Goal: Task Accomplishment & Management: Use online tool/utility

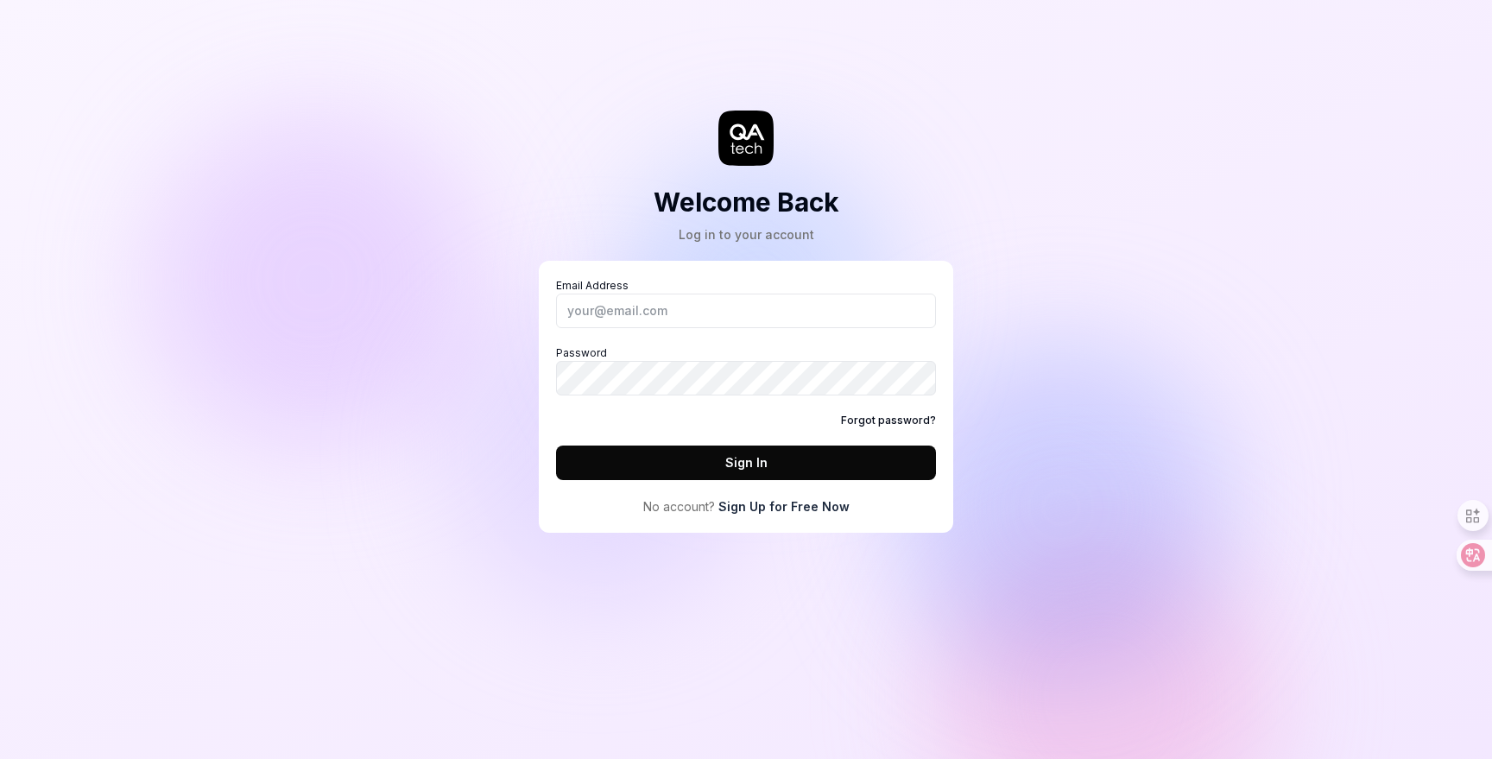
click at [819, 505] on link "Sign Up for Free Now" at bounding box center [783, 506] width 131 height 18
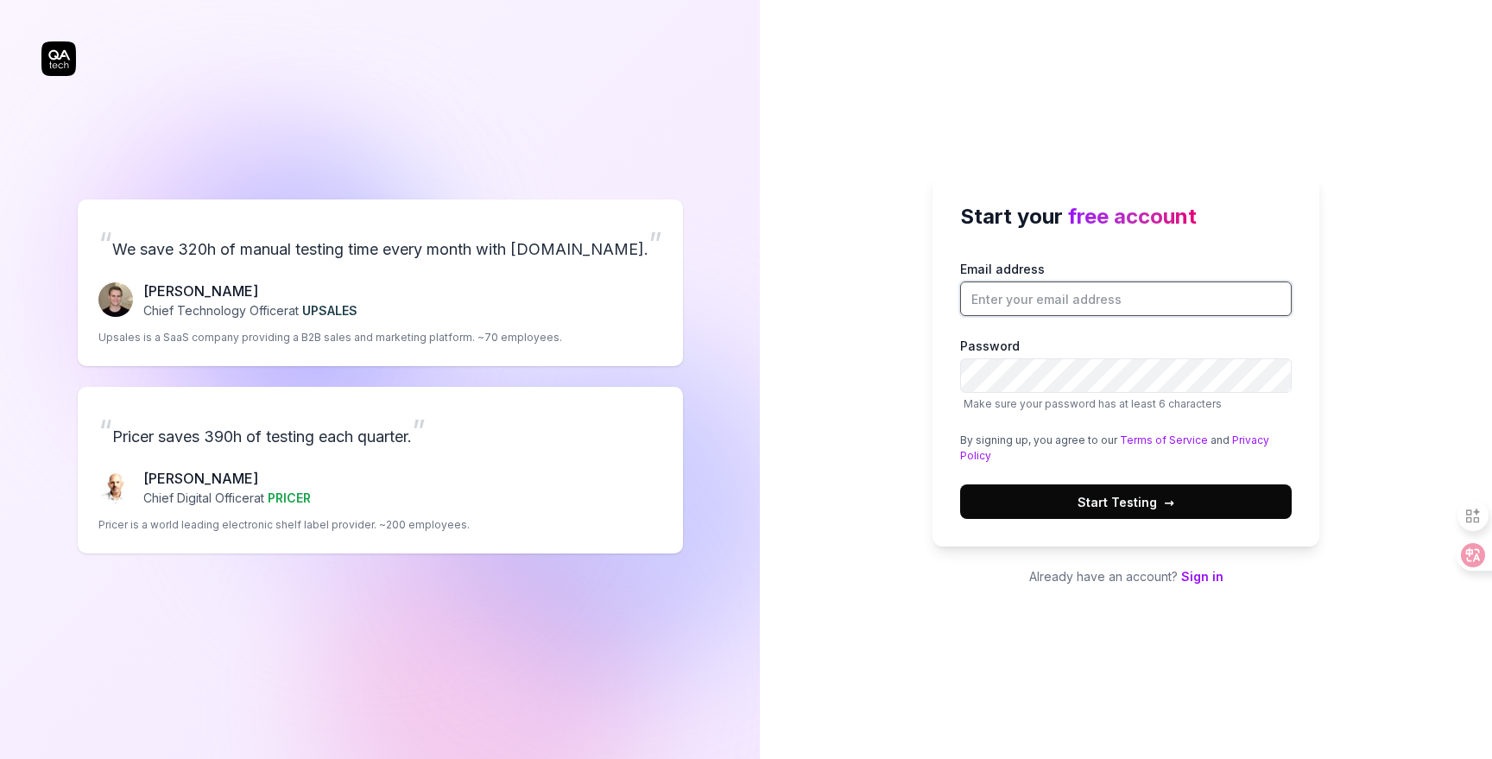
click at [1000, 307] on input "Email address" at bounding box center [1126, 299] width 332 height 35
type input "[EMAIL_ADDRESS][DOMAIN_NAME]"
click at [0, 758] on com-1password-button at bounding box center [0, 759] width 0 height 0
click at [1139, 499] on span "Start Testing →" at bounding box center [1126, 502] width 97 height 18
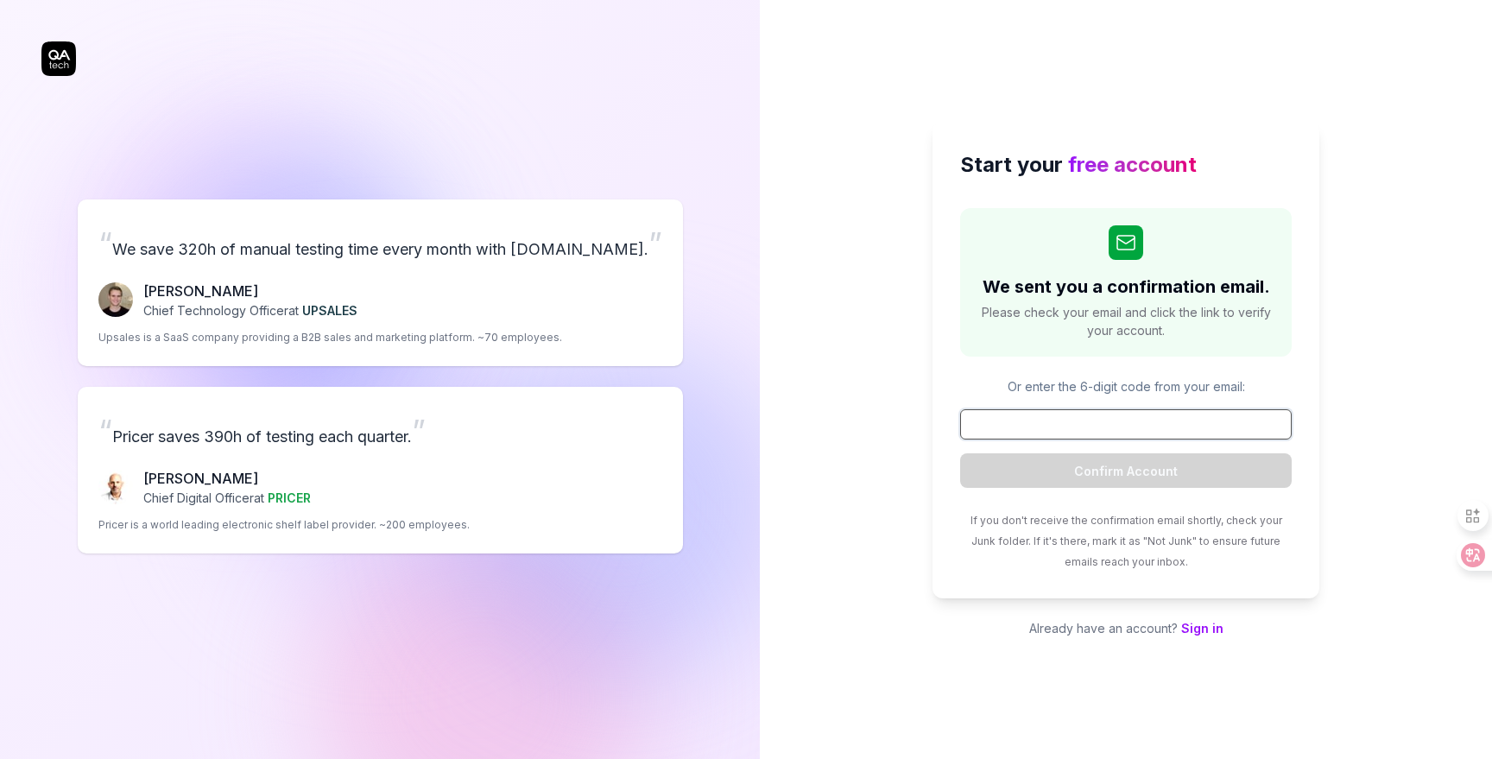
paste input "532548"
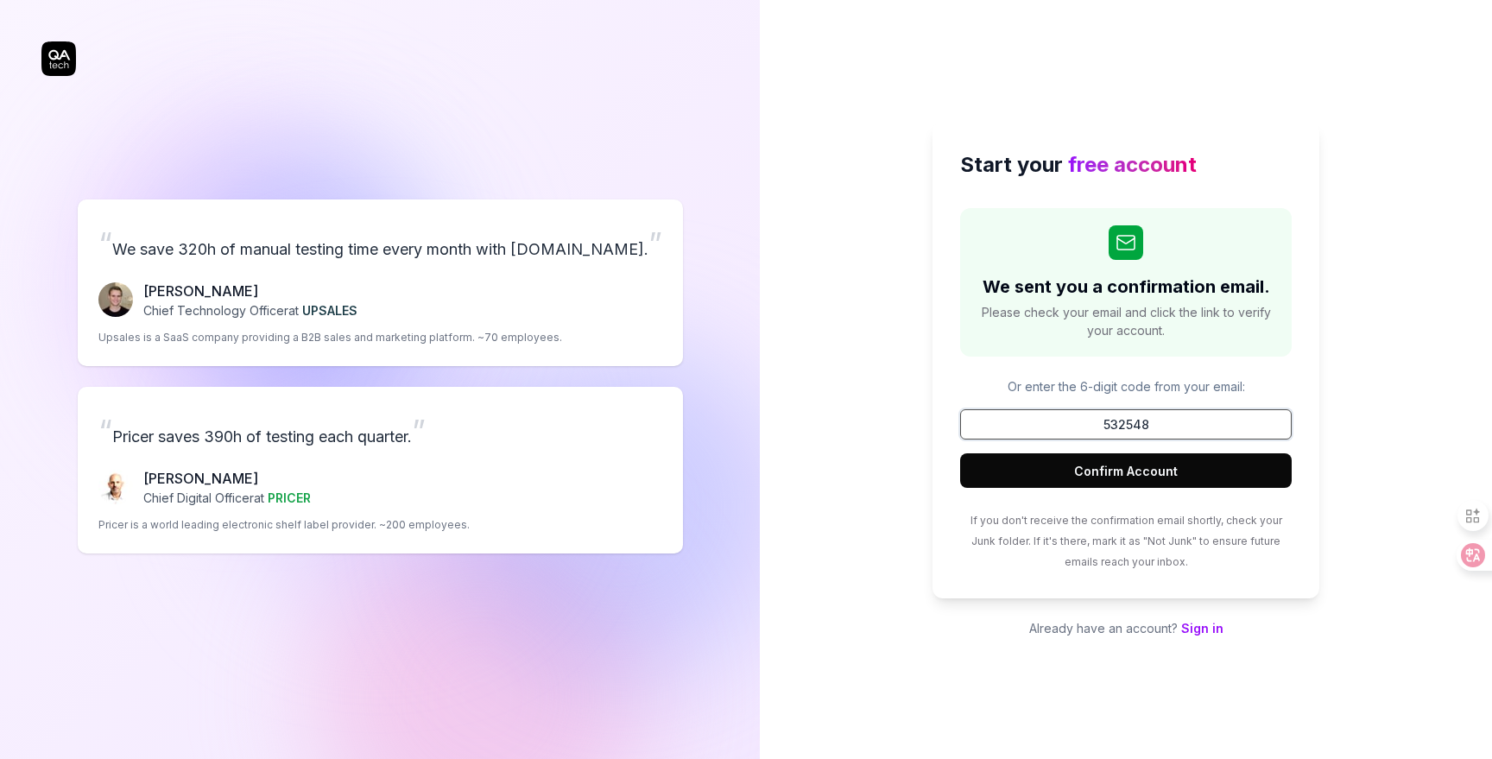
type input "532548"
click at [1131, 465] on button "Confirm Account" at bounding box center [1126, 470] width 332 height 35
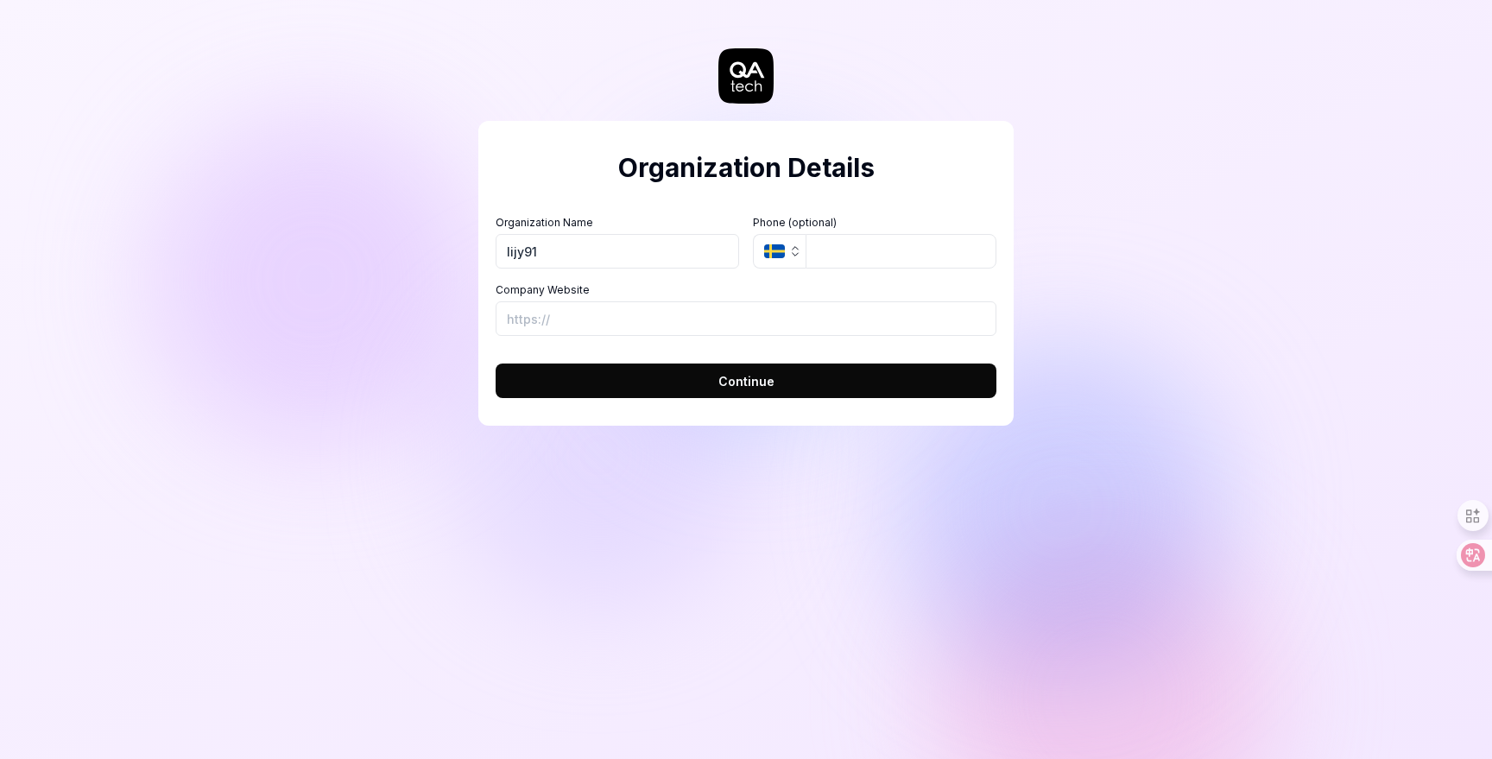
type input "lijy91"
click at [1047, 195] on div "Organization Details Organization Name lijy91 Organization Logo (Square minimum…" at bounding box center [746, 379] width 1492 height 759
click at [787, 250] on button "SE" at bounding box center [779, 251] width 53 height 35
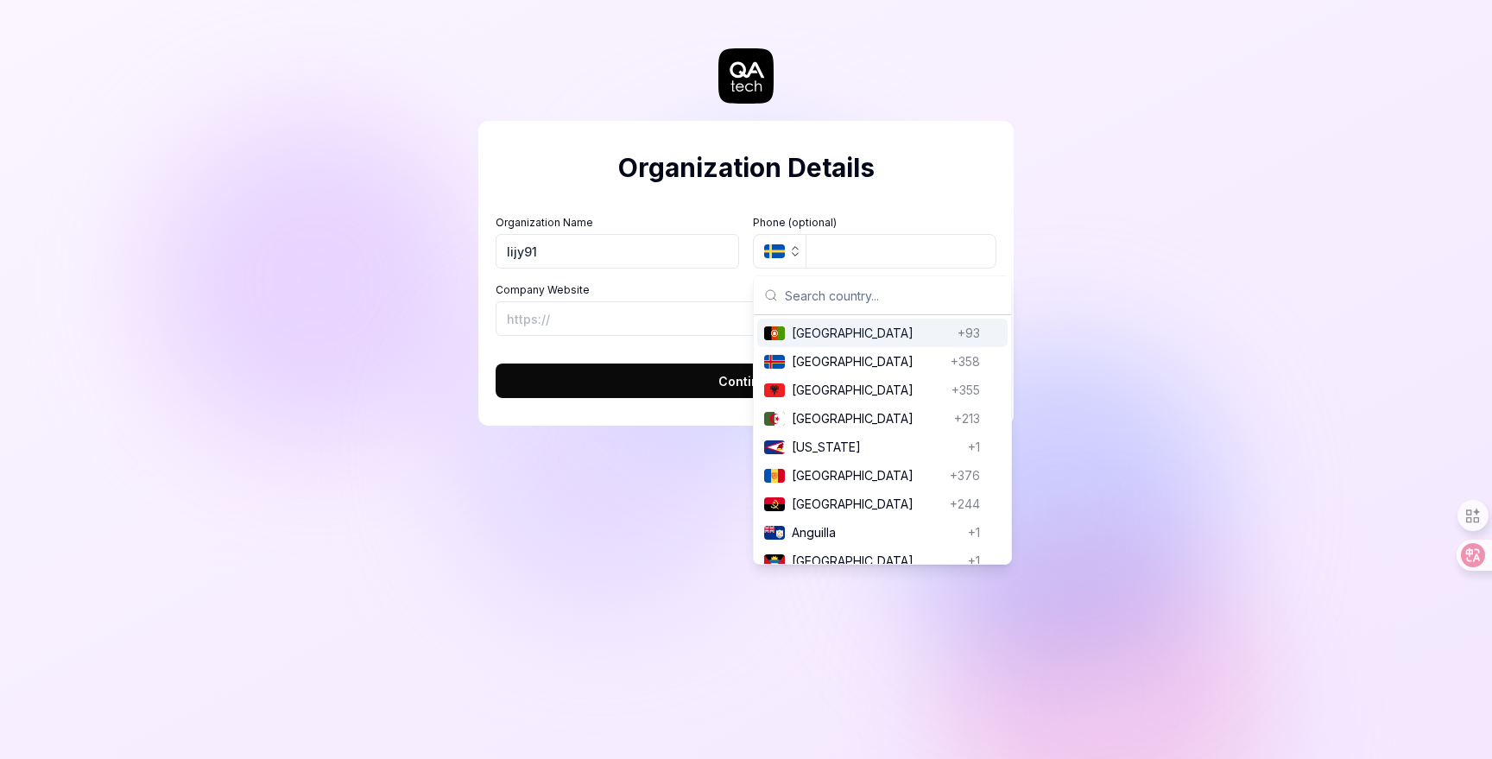
click at [801, 209] on form "Organization Name lijy91 Organization Logo (Square minimum 256x256px) Click to …" at bounding box center [746, 301] width 501 height 193
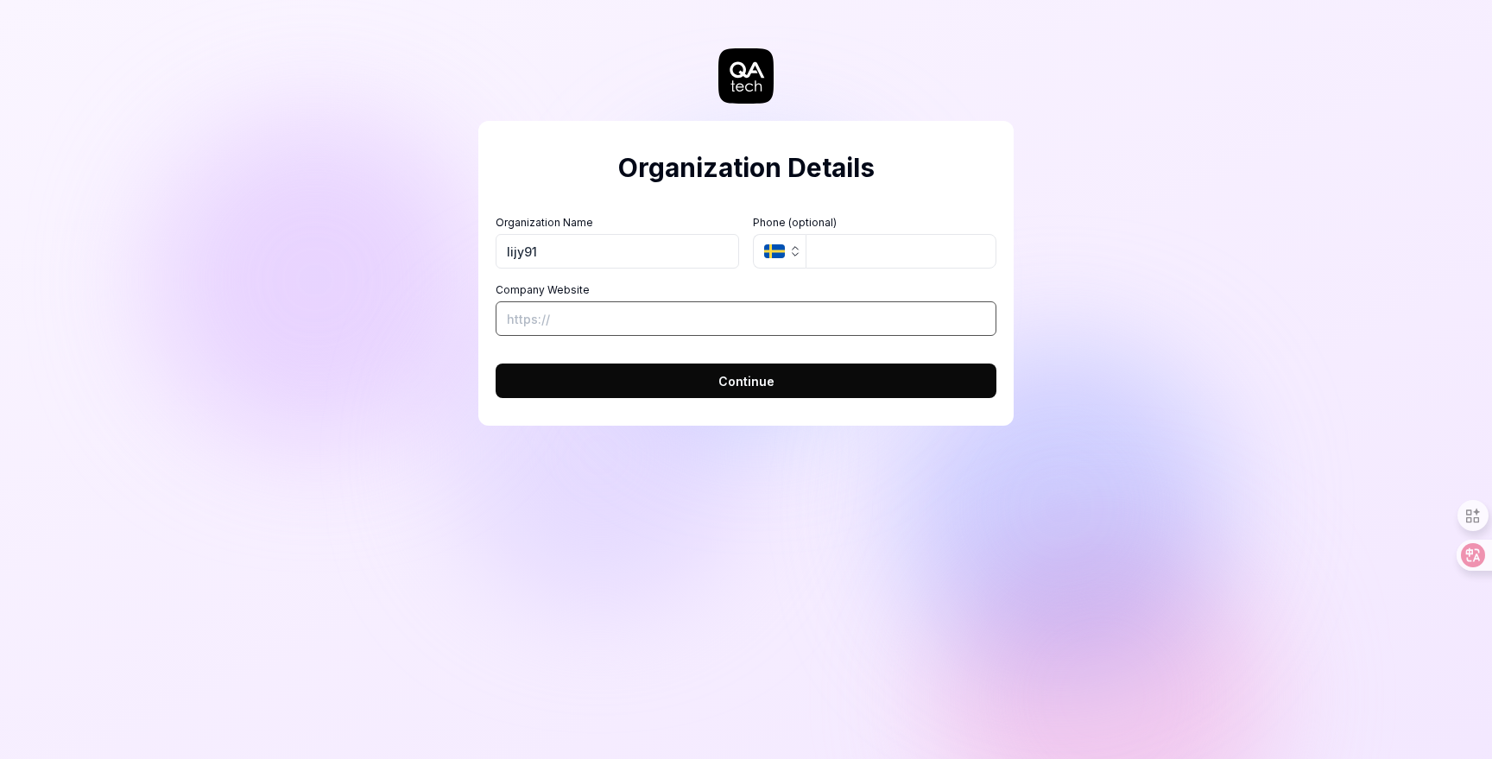
click at [597, 322] on input "Company Website" at bounding box center [746, 318] width 501 height 35
click at [640, 382] on button "Continue" at bounding box center [746, 381] width 501 height 35
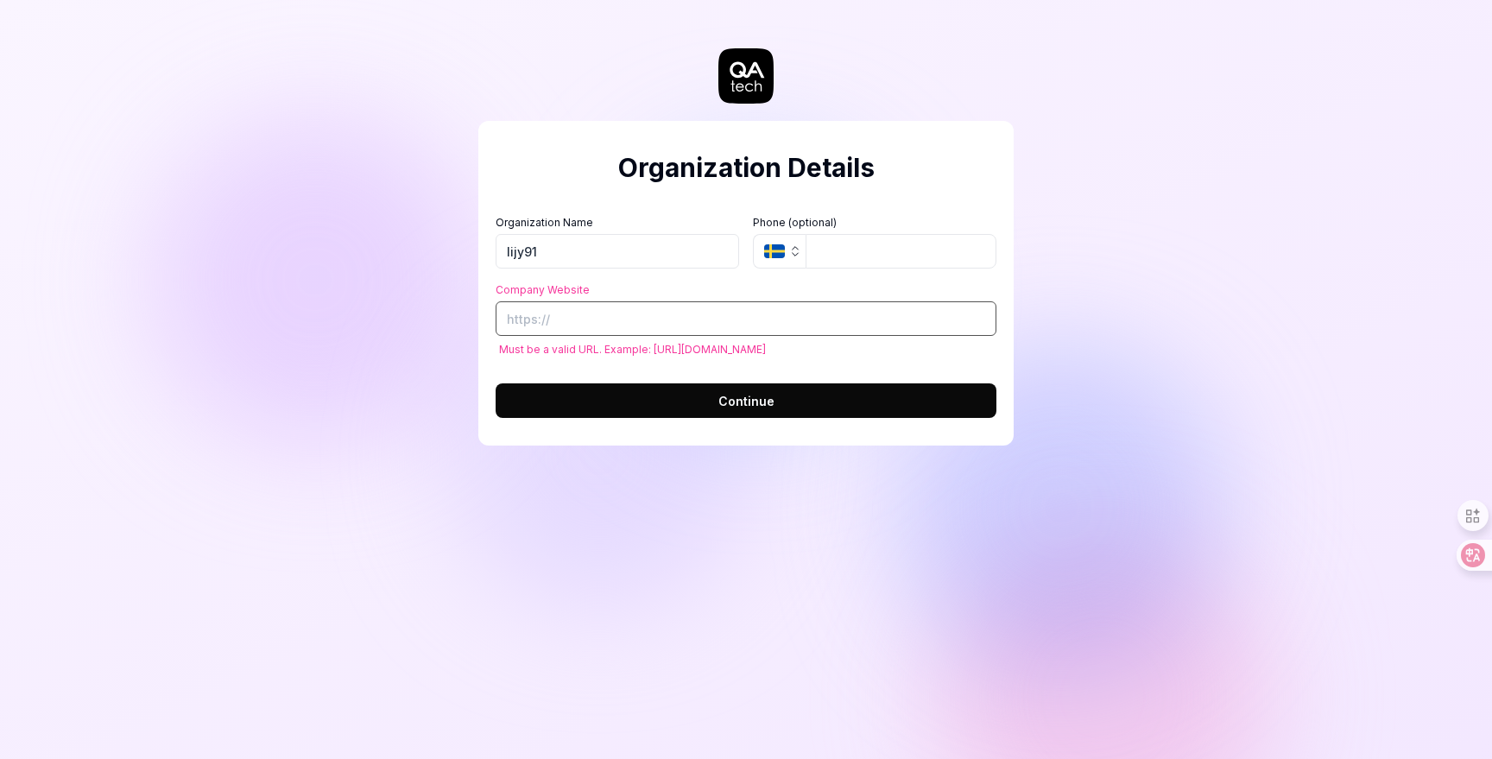
click at [623, 318] on input "Company Website" at bounding box center [746, 318] width 501 height 35
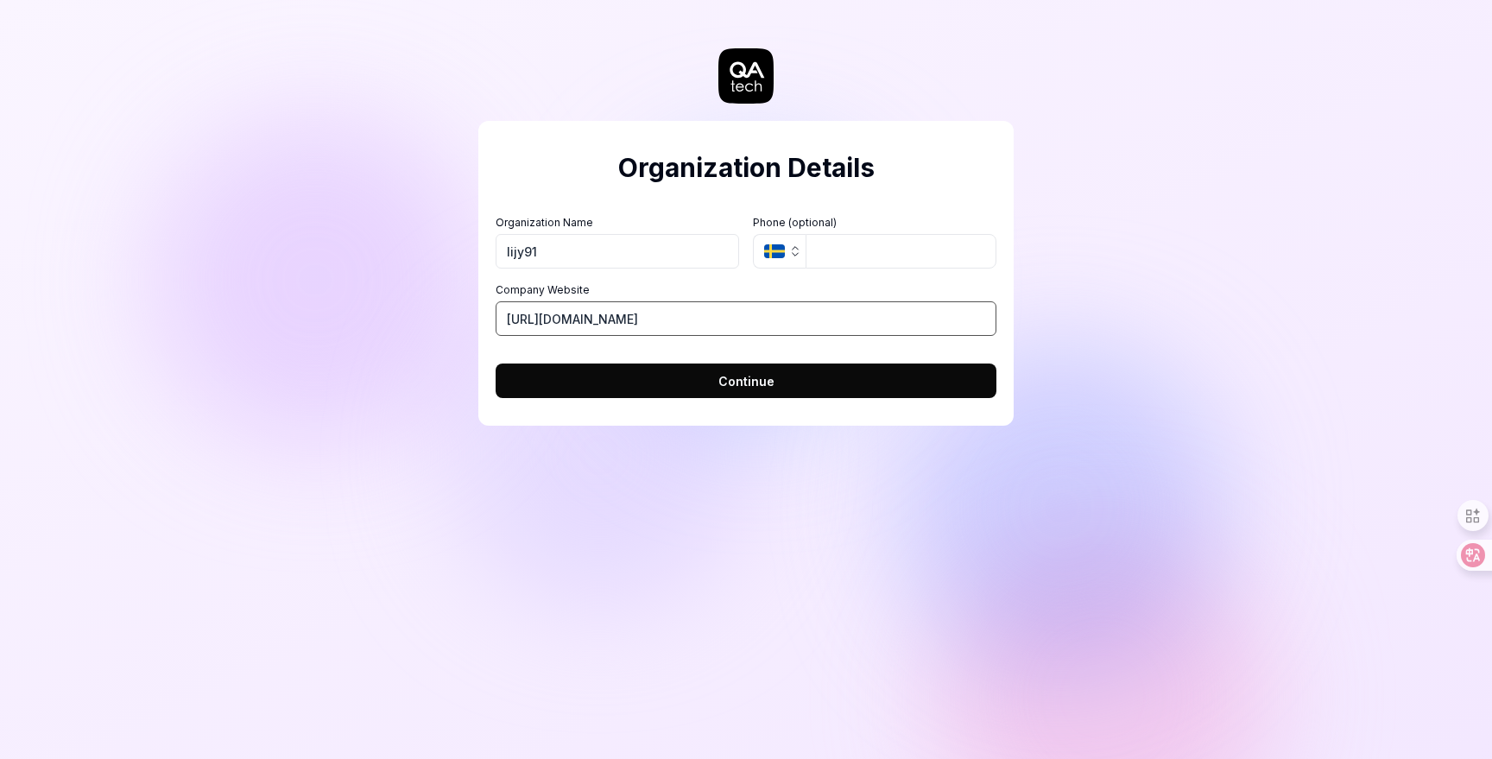
type input "[URL][DOMAIN_NAME]"
click at [687, 387] on button "Continue" at bounding box center [746, 381] width 501 height 35
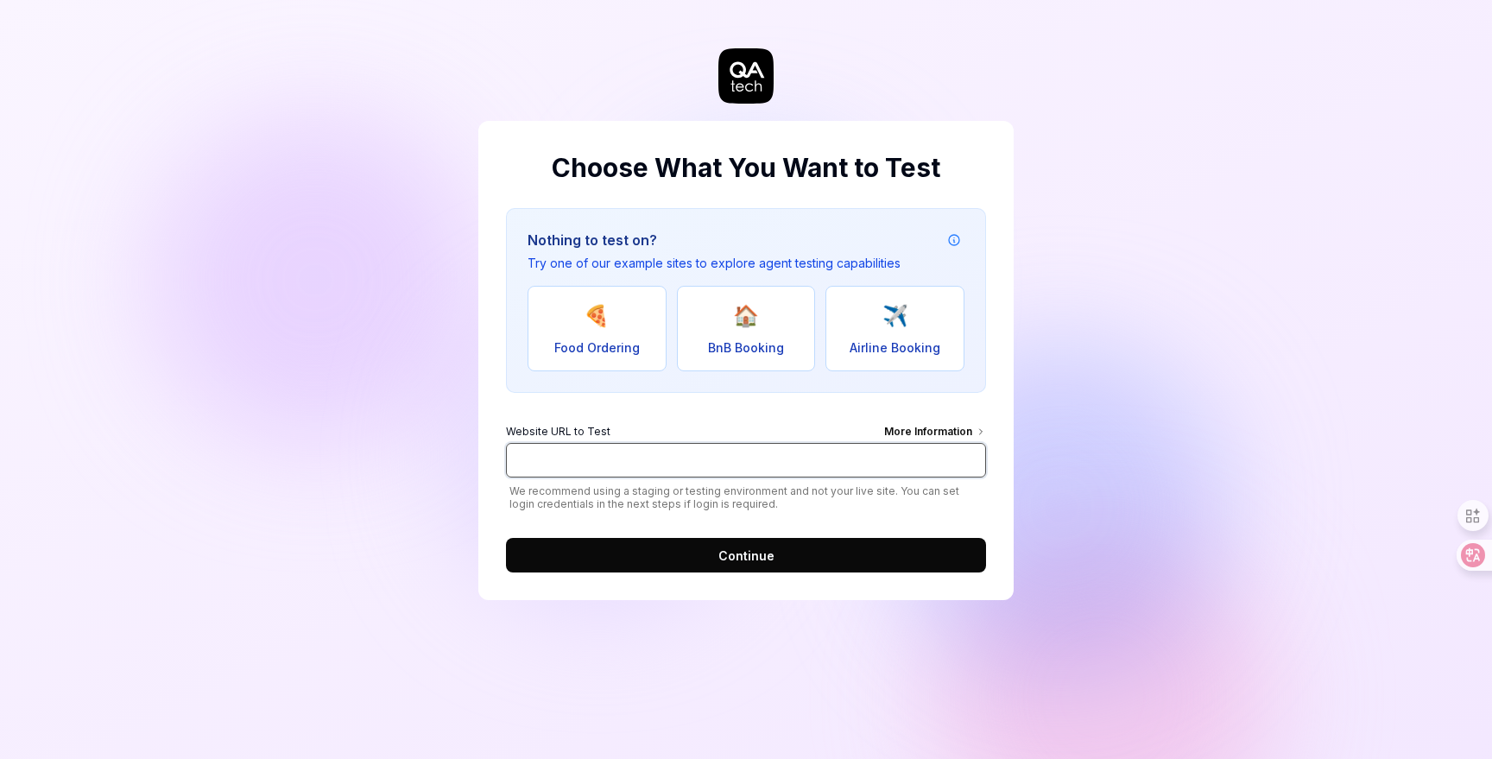
click at [814, 463] on input "Website URL to Test More Information" at bounding box center [746, 460] width 480 height 35
paste input "[URL][DOMAIN_NAME]"
type input "[URL][DOMAIN_NAME]"
click at [772, 551] on span "Continue" at bounding box center [746, 556] width 56 height 18
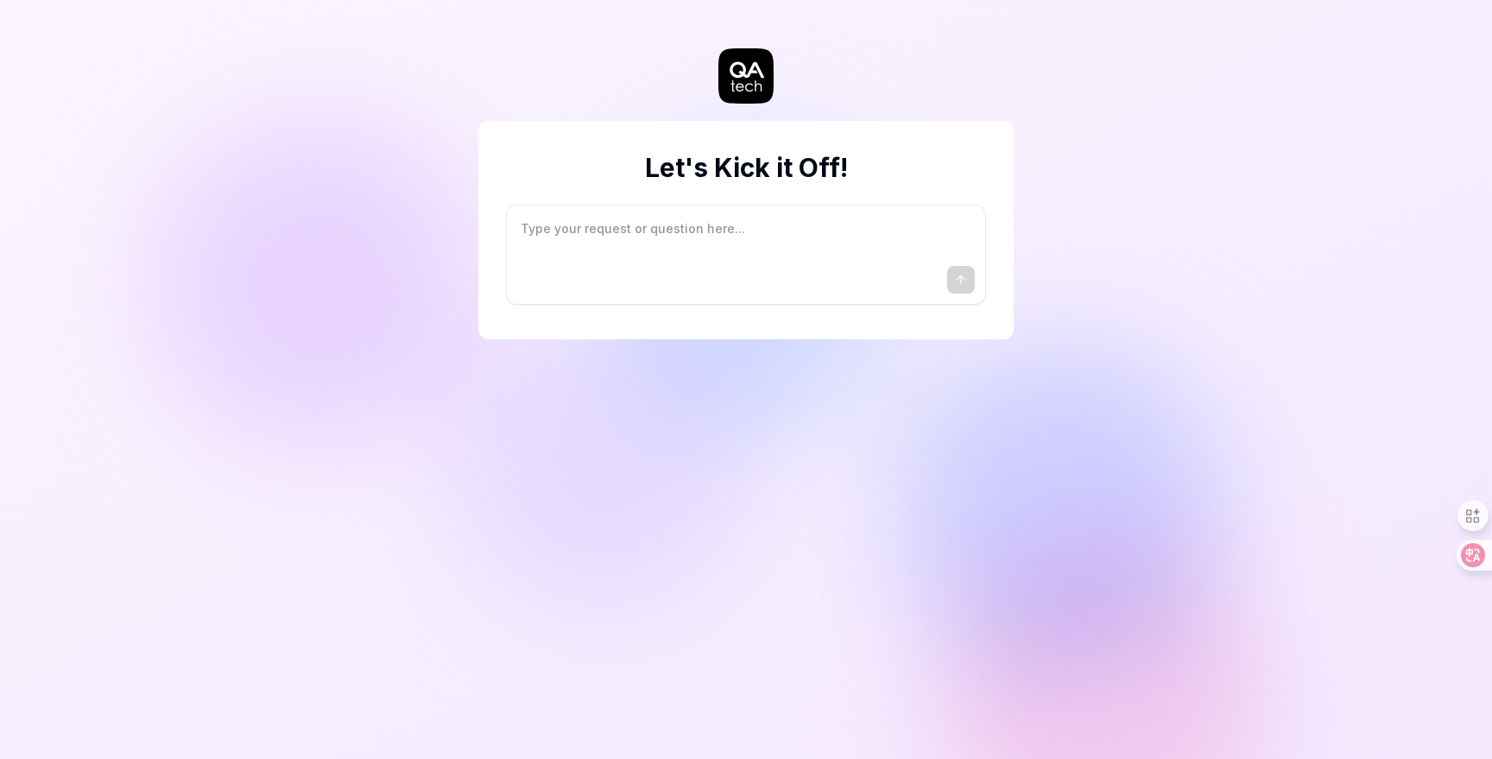
type textarea "*"
type textarea "I"
type textarea "*"
type textarea "I"
type textarea "*"
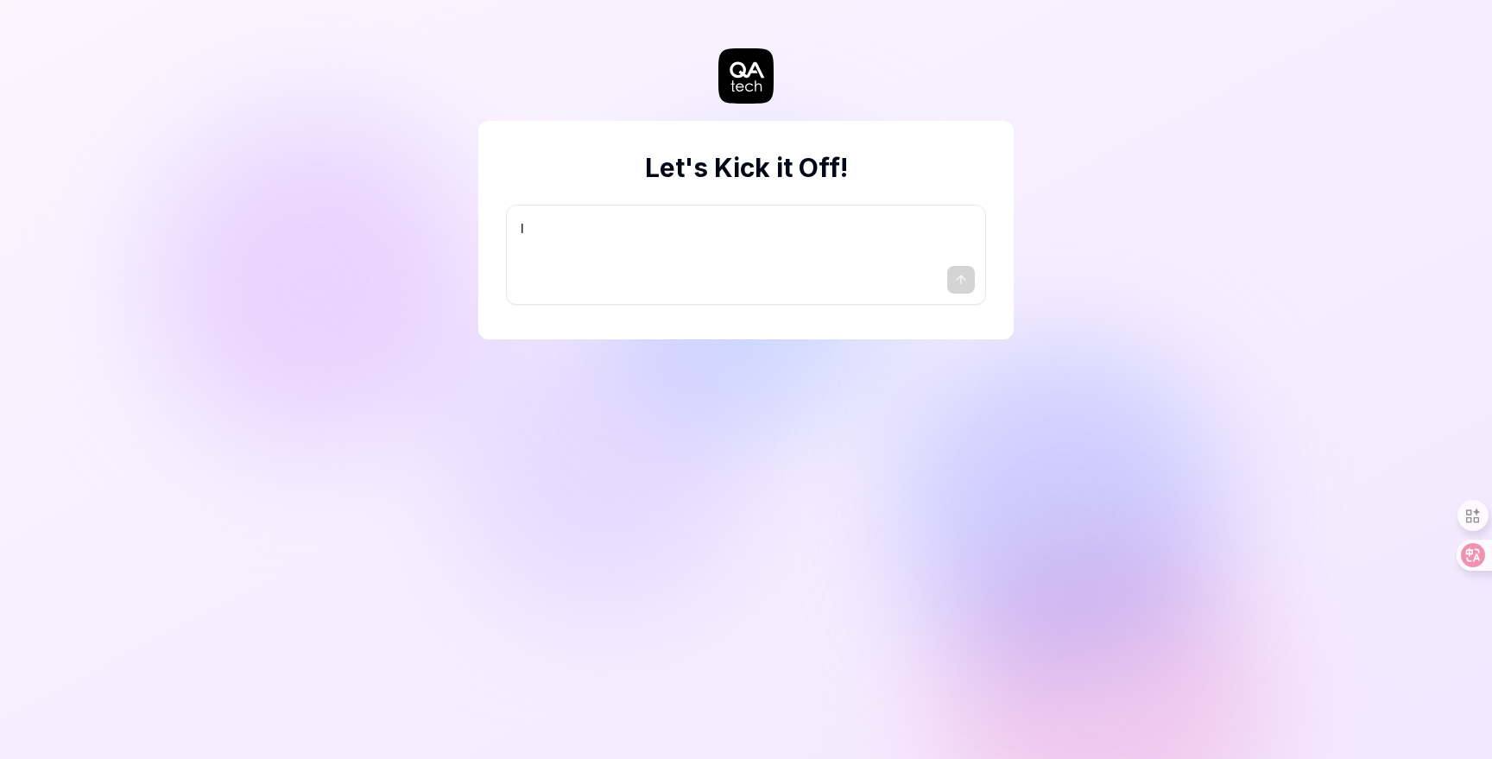
type textarea "I w"
type textarea "*"
type textarea "I wa"
type textarea "*"
type textarea "I wan"
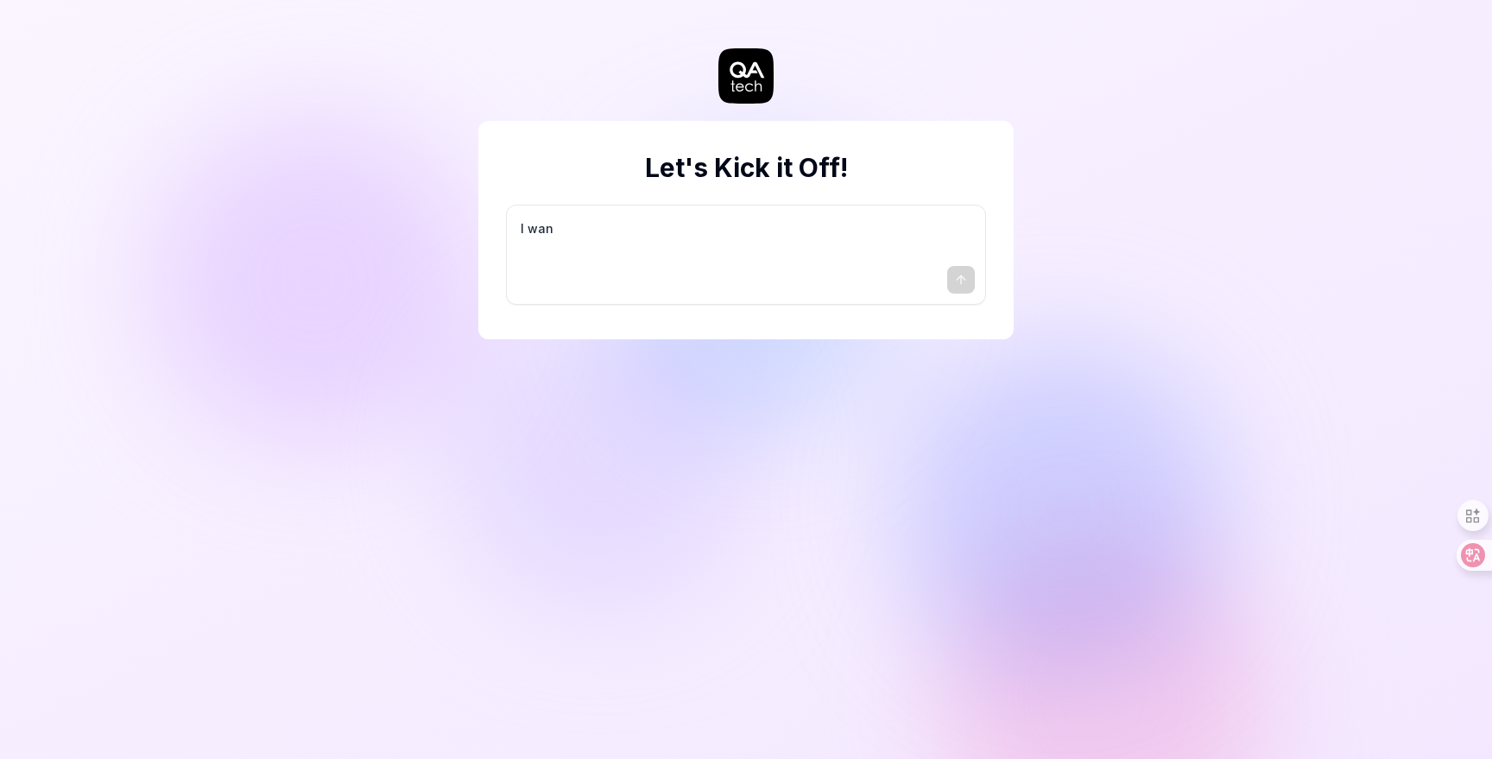
type textarea "*"
type textarea "I want"
type textarea "*"
type textarea "I want"
type textarea "*"
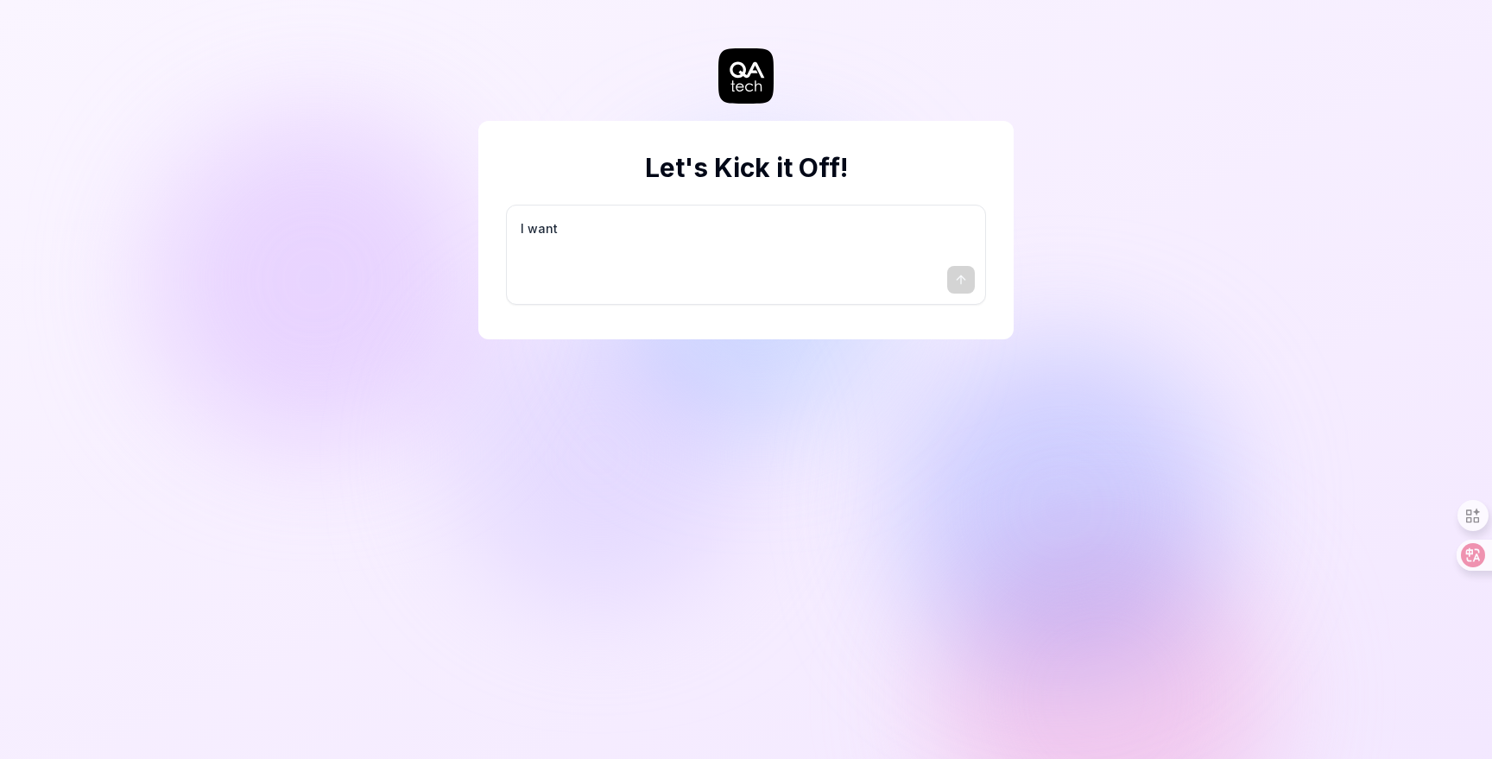
type textarea "I want a"
type textarea "*"
type textarea "I want a"
type textarea "*"
type textarea "I want a g"
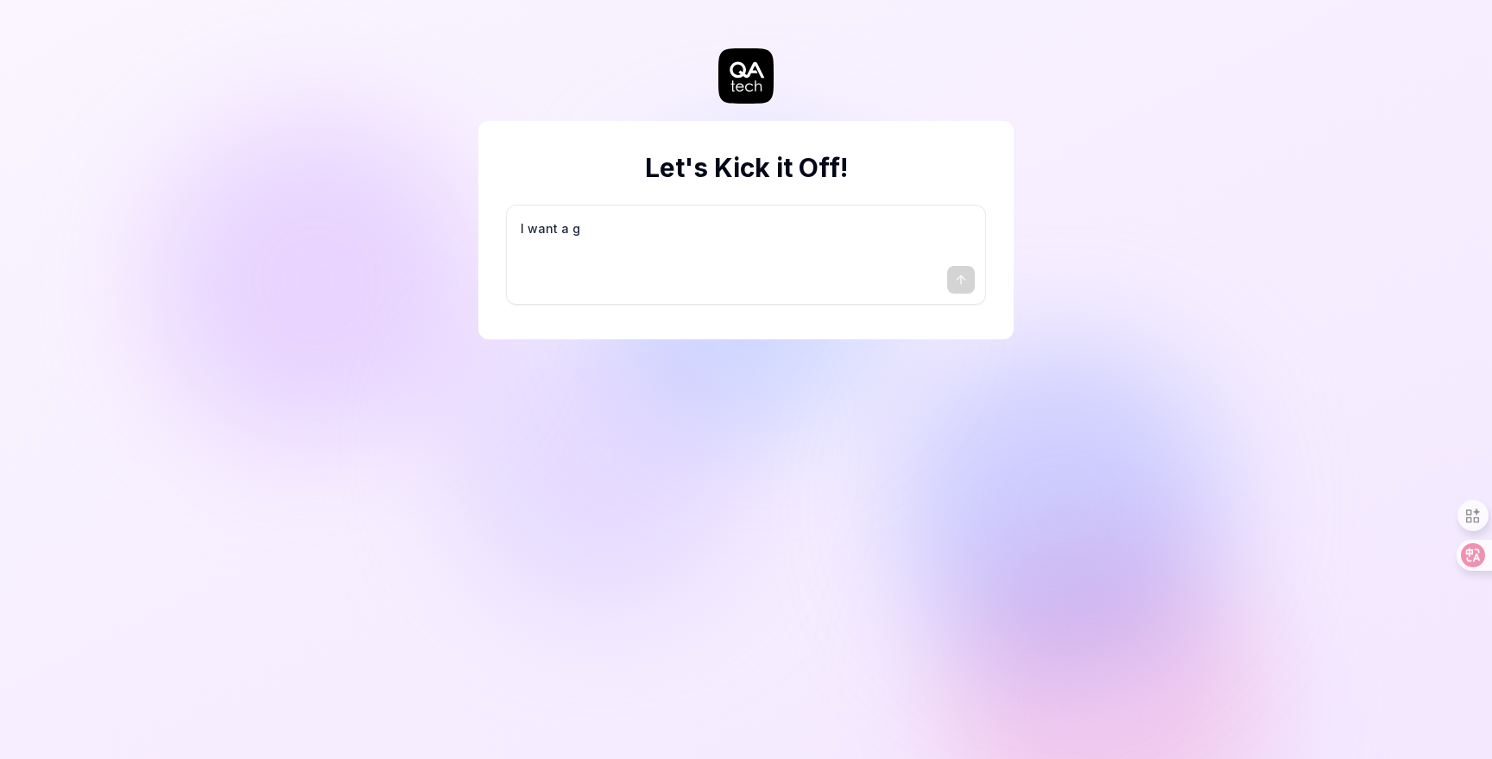
type textarea "*"
type textarea "I want a go"
type textarea "*"
type textarea "I want a goo"
type textarea "*"
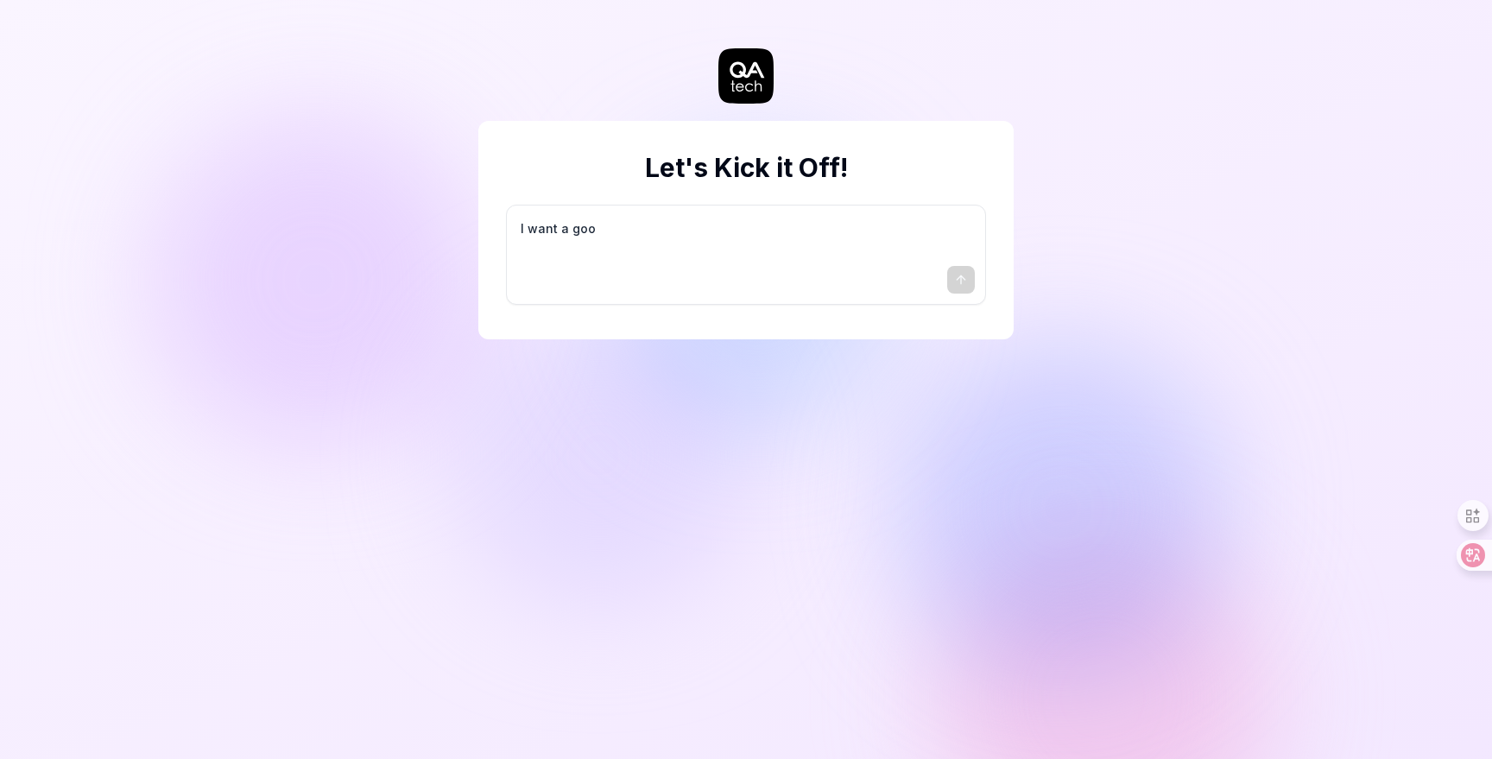
type textarea "I want a good"
type textarea "*"
type textarea "I want a good"
type textarea "*"
type textarea "I want a good t"
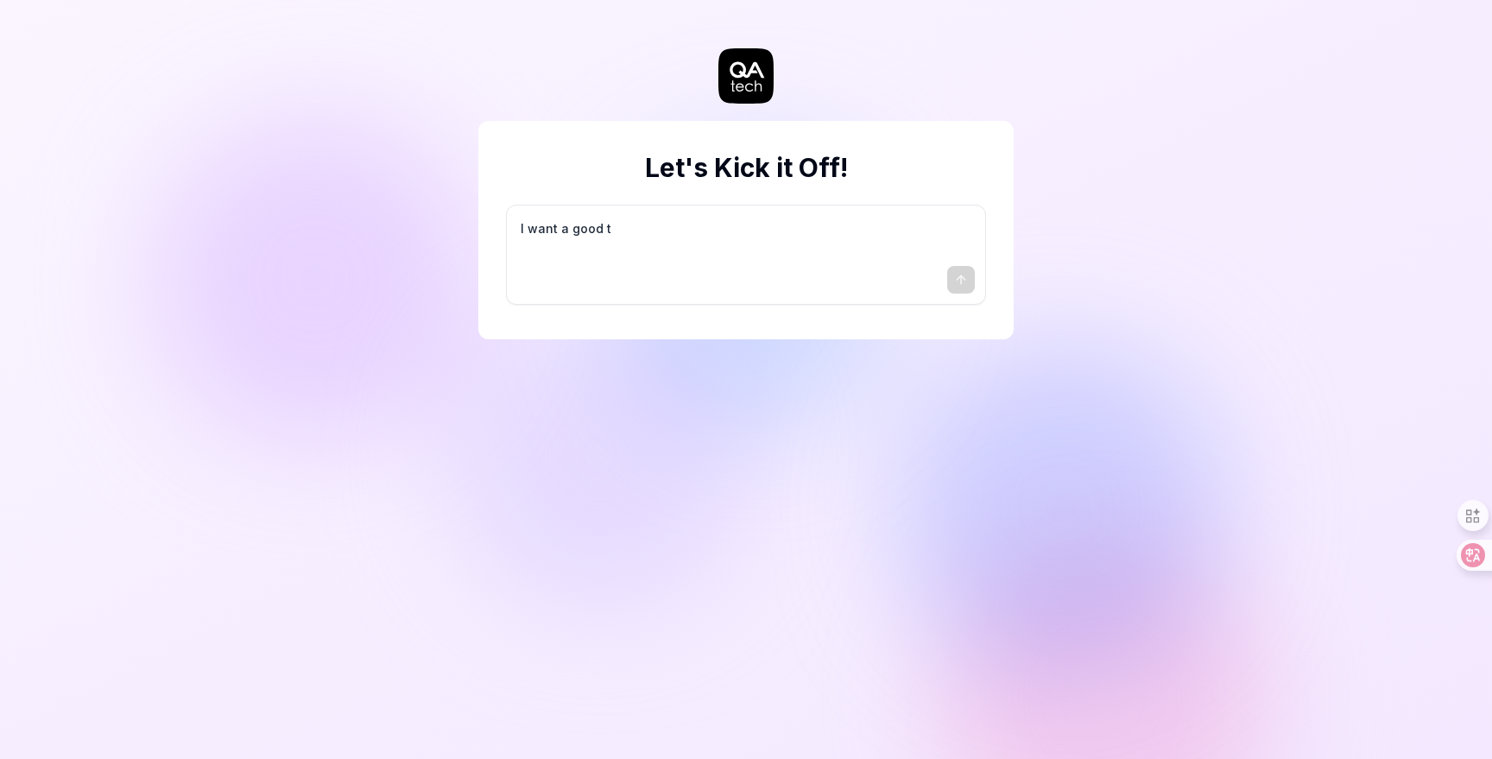
type textarea "*"
type textarea "I want a good te"
type textarea "*"
type textarea "I want a good tes"
type textarea "*"
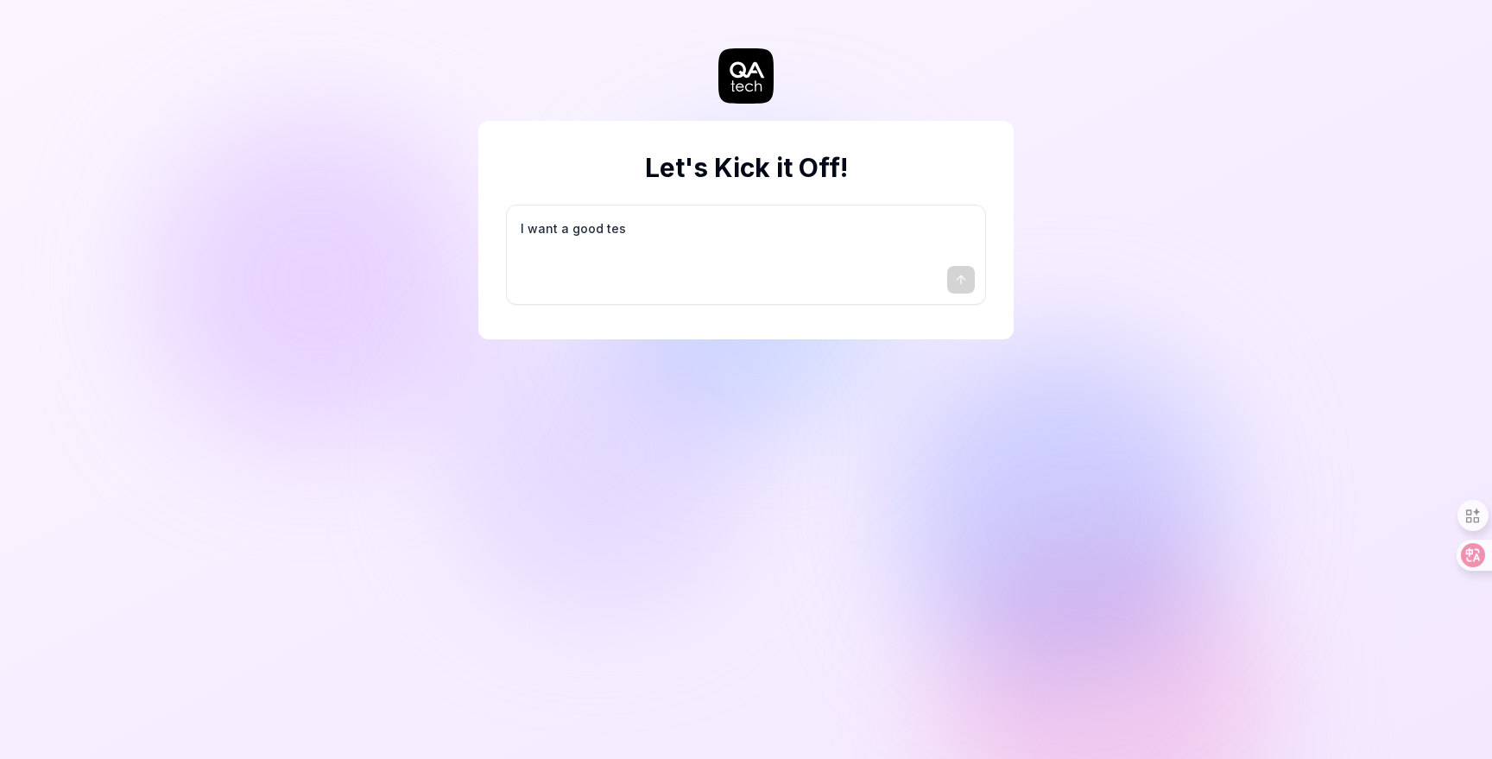
type textarea "I want a good test"
type textarea "*"
type textarea "I want a good test"
type textarea "*"
type textarea "I want a good test s"
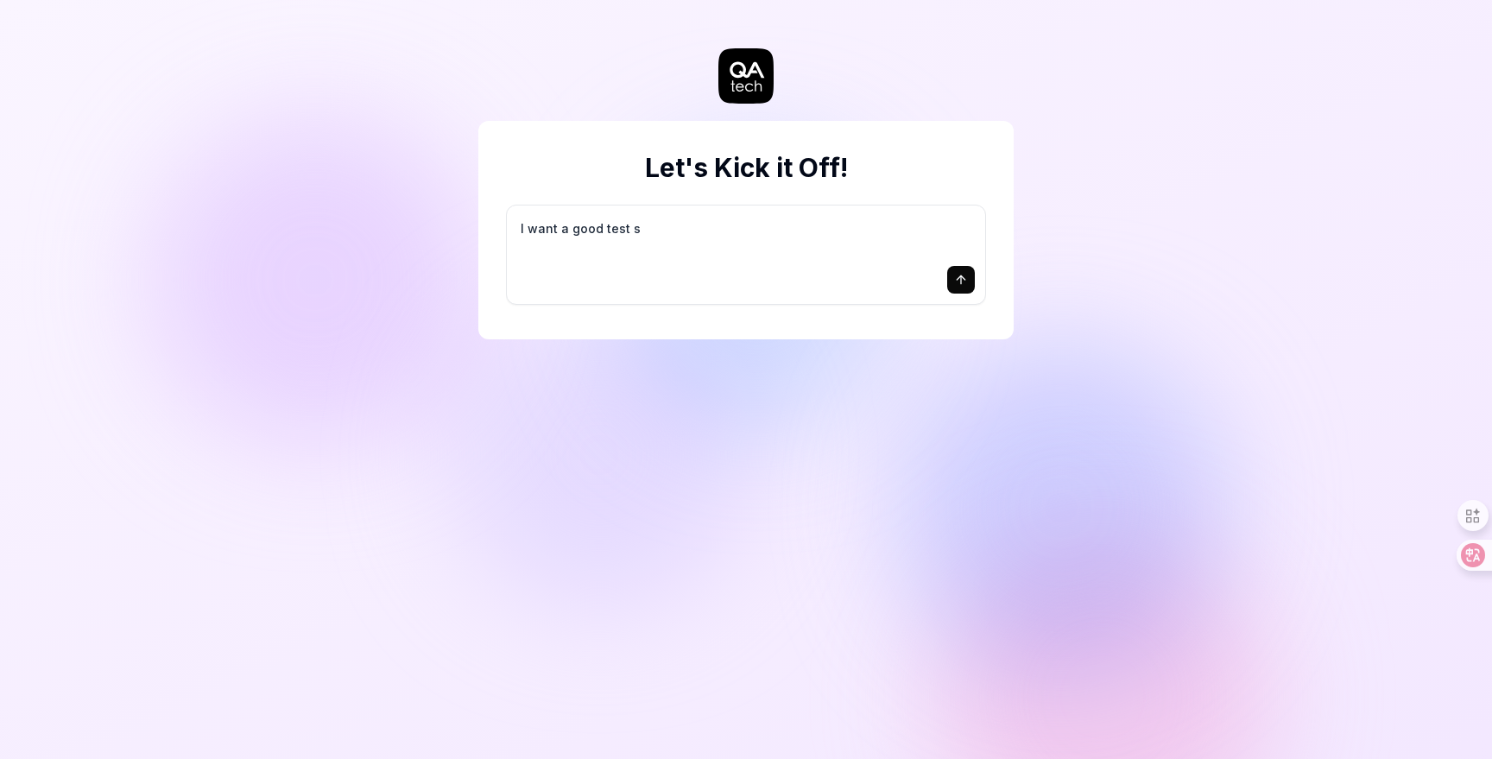
type textarea "*"
type textarea "I want a good test se"
type textarea "*"
type textarea "I want a good test set"
type textarea "*"
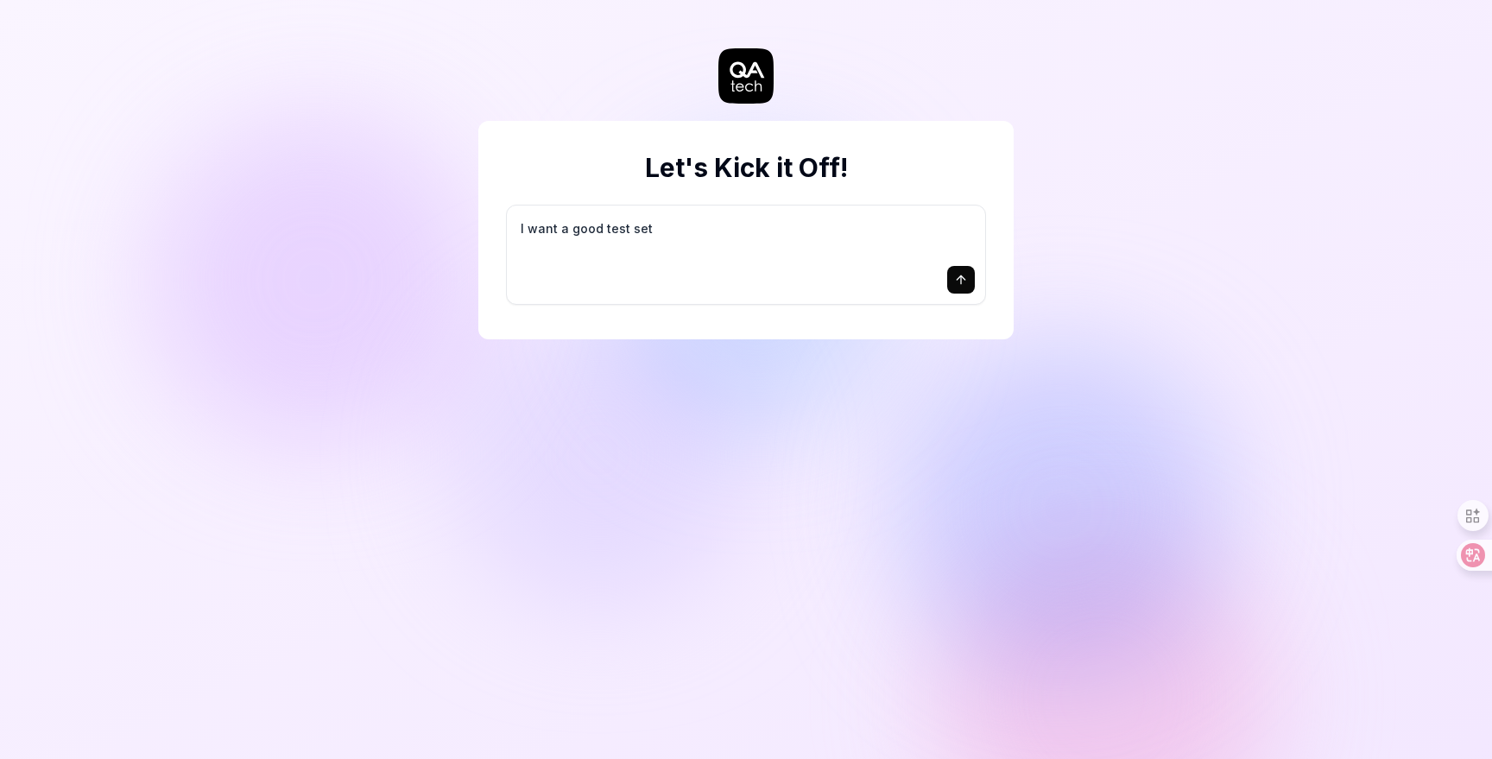
type textarea "I want a good test setu"
type textarea "*"
type textarea "I want a good test setup"
type textarea "*"
type textarea "I want a good test setup"
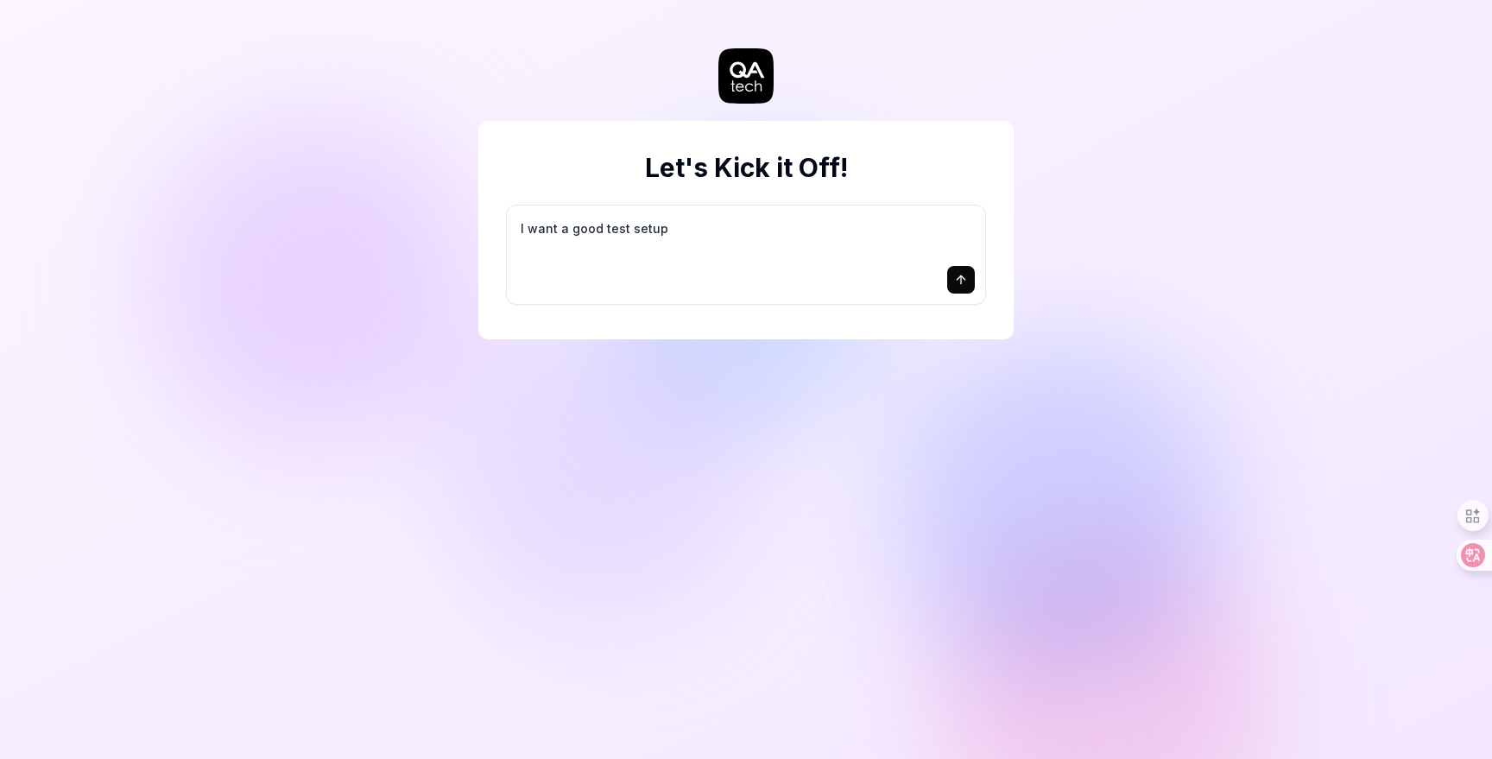
type textarea "*"
type textarea "I want a good test setup f"
type textarea "*"
type textarea "I want a good test setup fo"
type textarea "*"
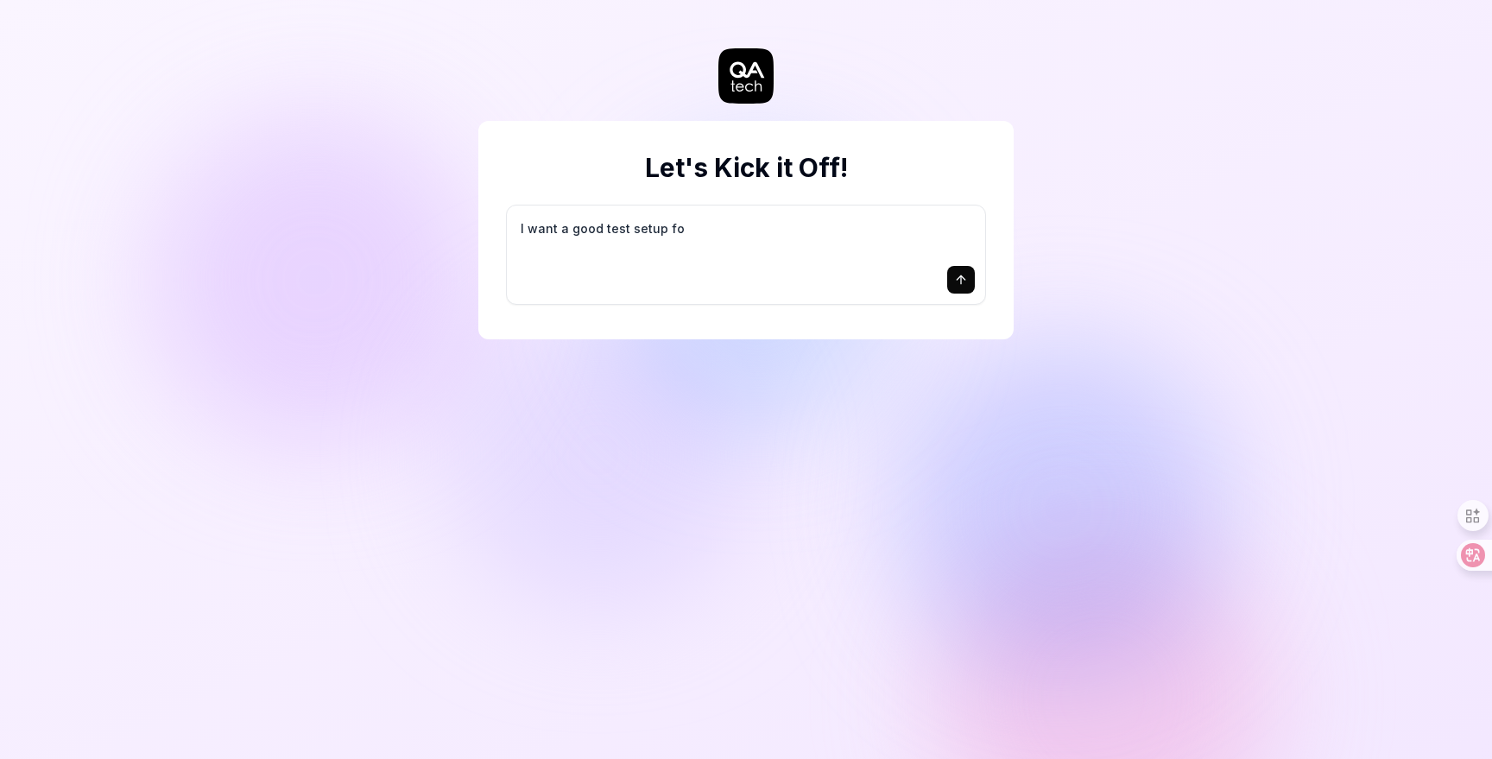
type textarea "I want a good test setup for"
type textarea "*"
type textarea "I want a good test setup for"
type textarea "*"
type textarea "I want a good test setup for m"
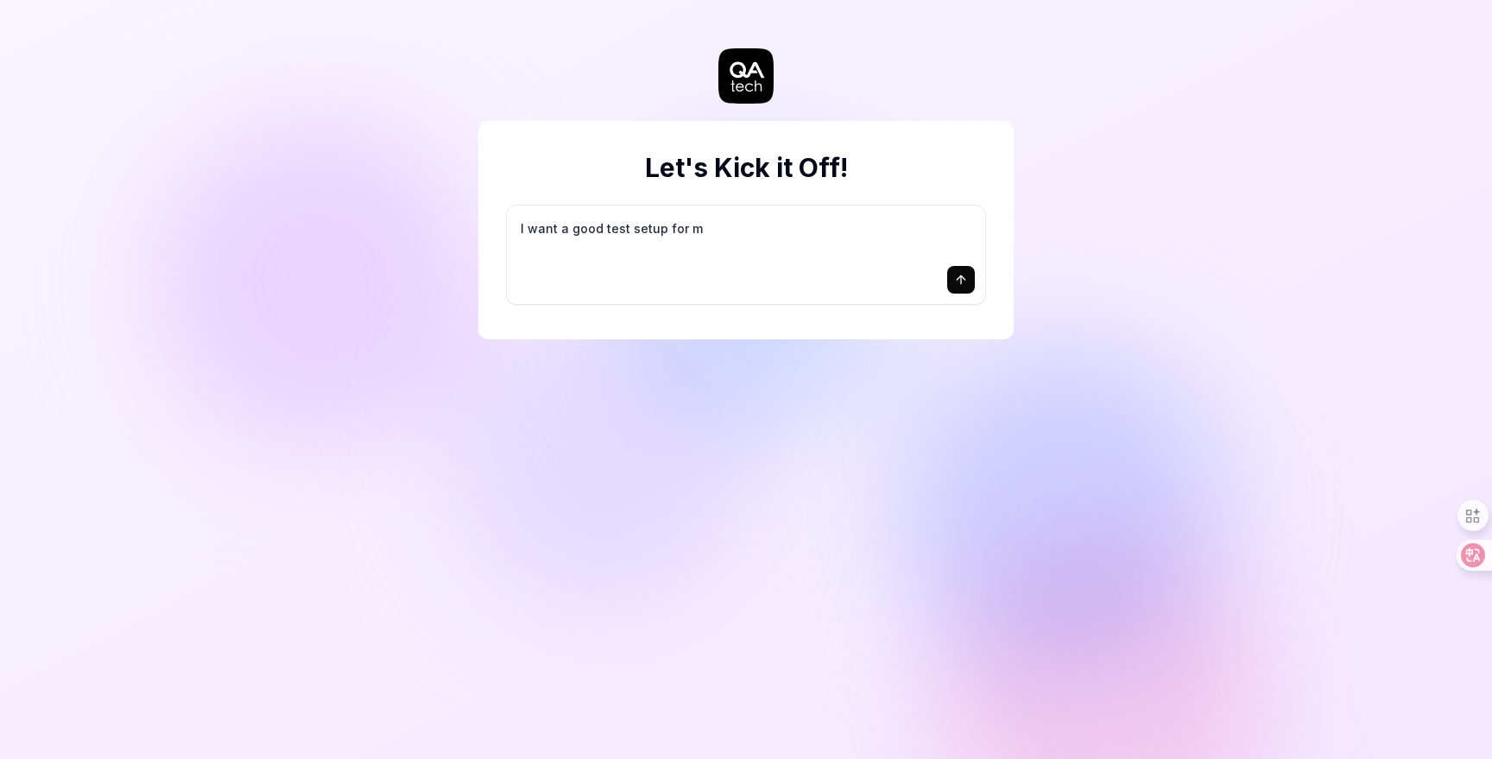
type textarea "*"
type textarea "I want a good test setup for my"
type textarea "*"
type textarea "I want a good test setup for my"
type textarea "*"
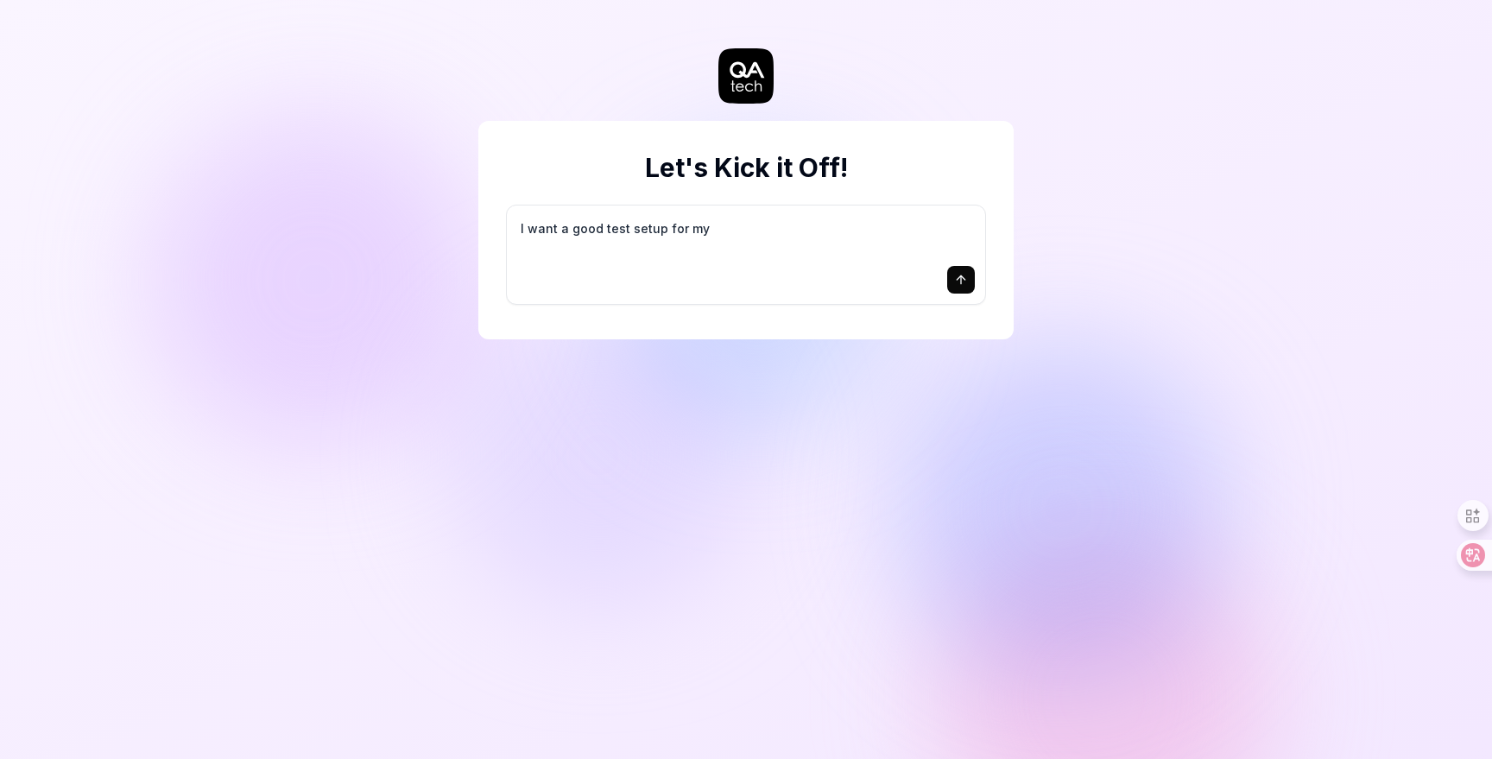
type textarea "I want a good test setup for my s"
type textarea "*"
type textarea "I want a good test setup for my si"
type textarea "*"
type textarea "I want a good test setup for my sit"
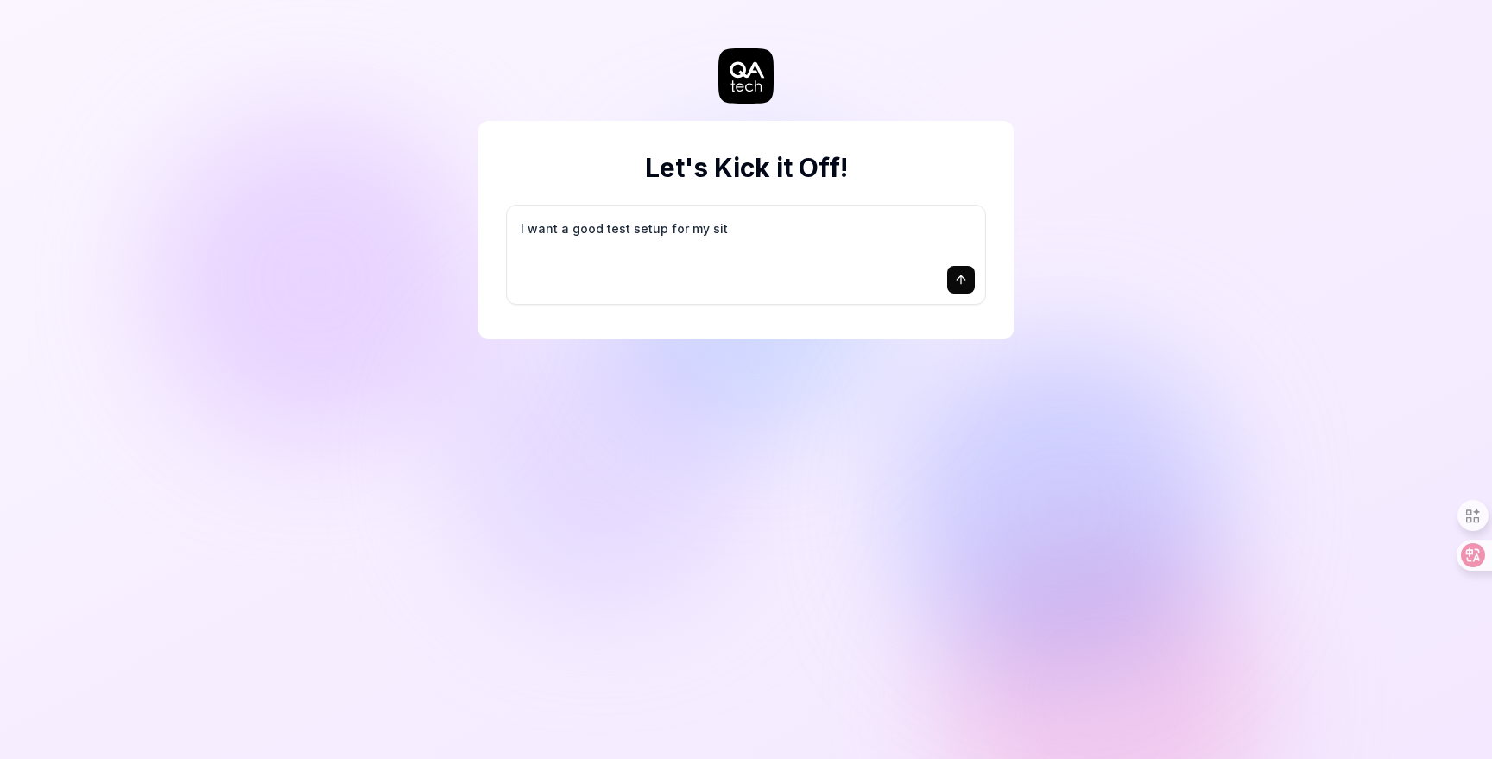
type textarea "*"
type textarea "I want a good test setup for my site"
type textarea "*"
type textarea "I want a good test setup for my site"
type textarea "*"
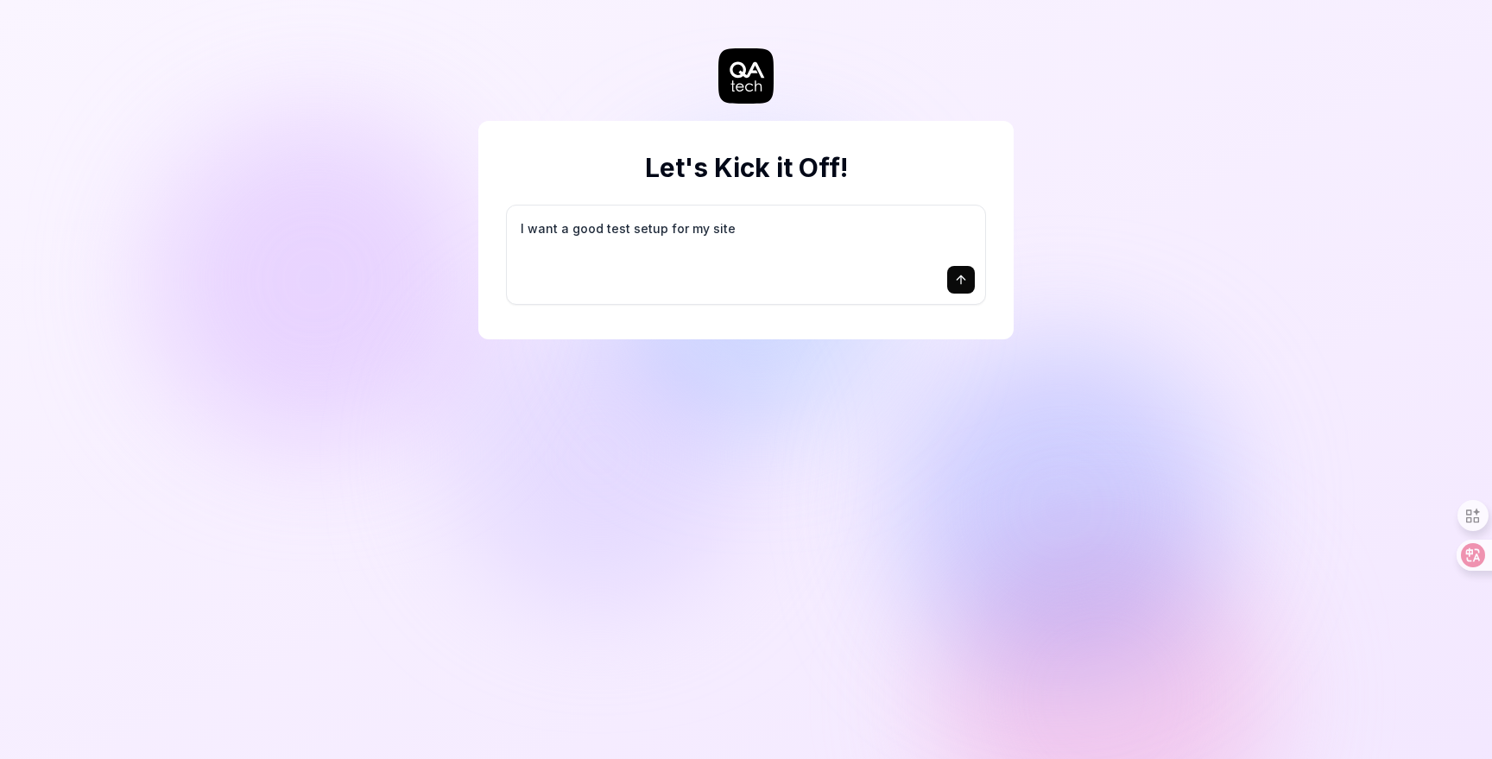
type textarea "I want a good test setup for my site -"
type textarea "*"
type textarea "I want a good test setup for my site -"
type textarea "*"
type textarea "I want a good test setup for my site - h"
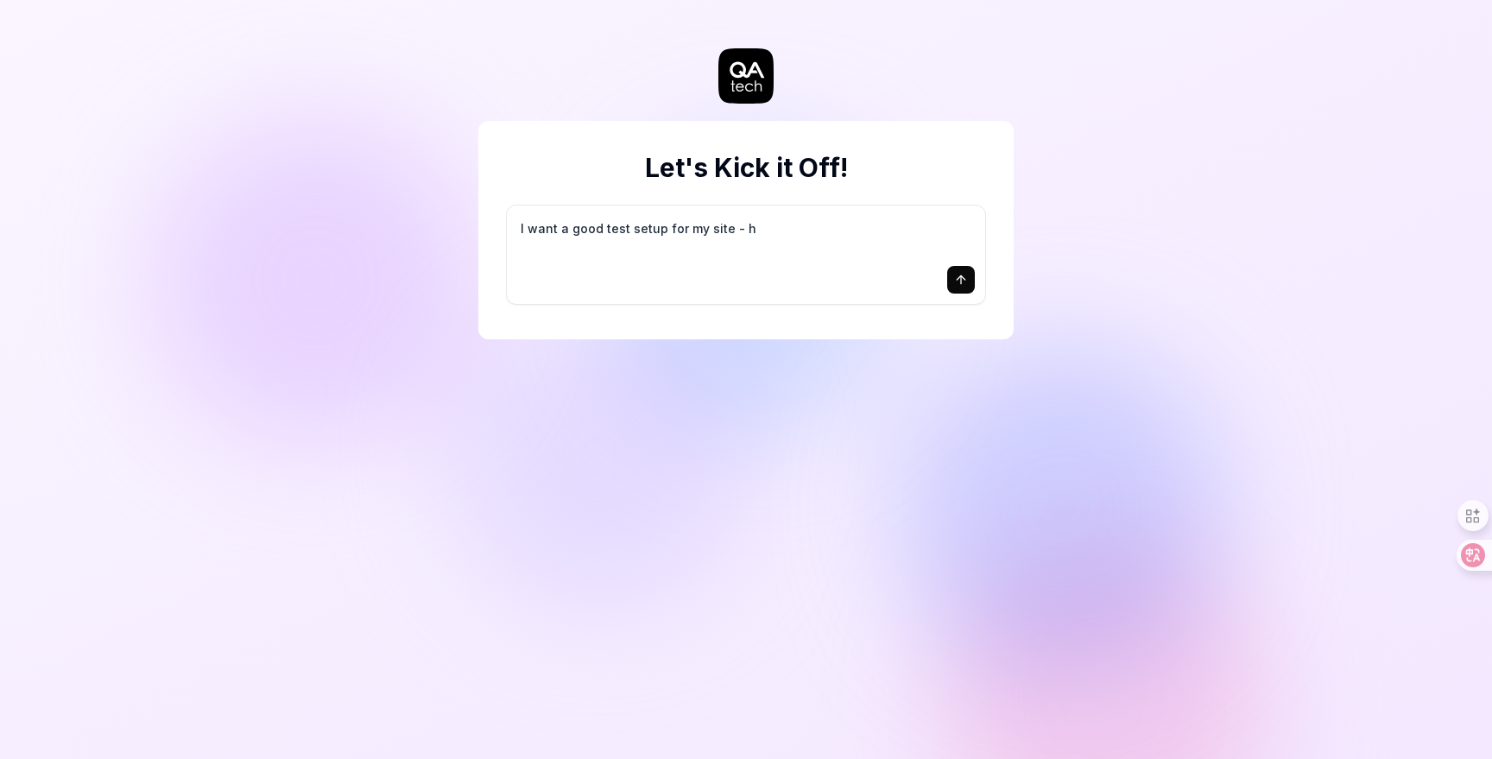
type textarea "*"
type textarea "I want a good test setup for my site - he"
type textarea "*"
type textarea "I want a good test setup for my site - hel"
type textarea "*"
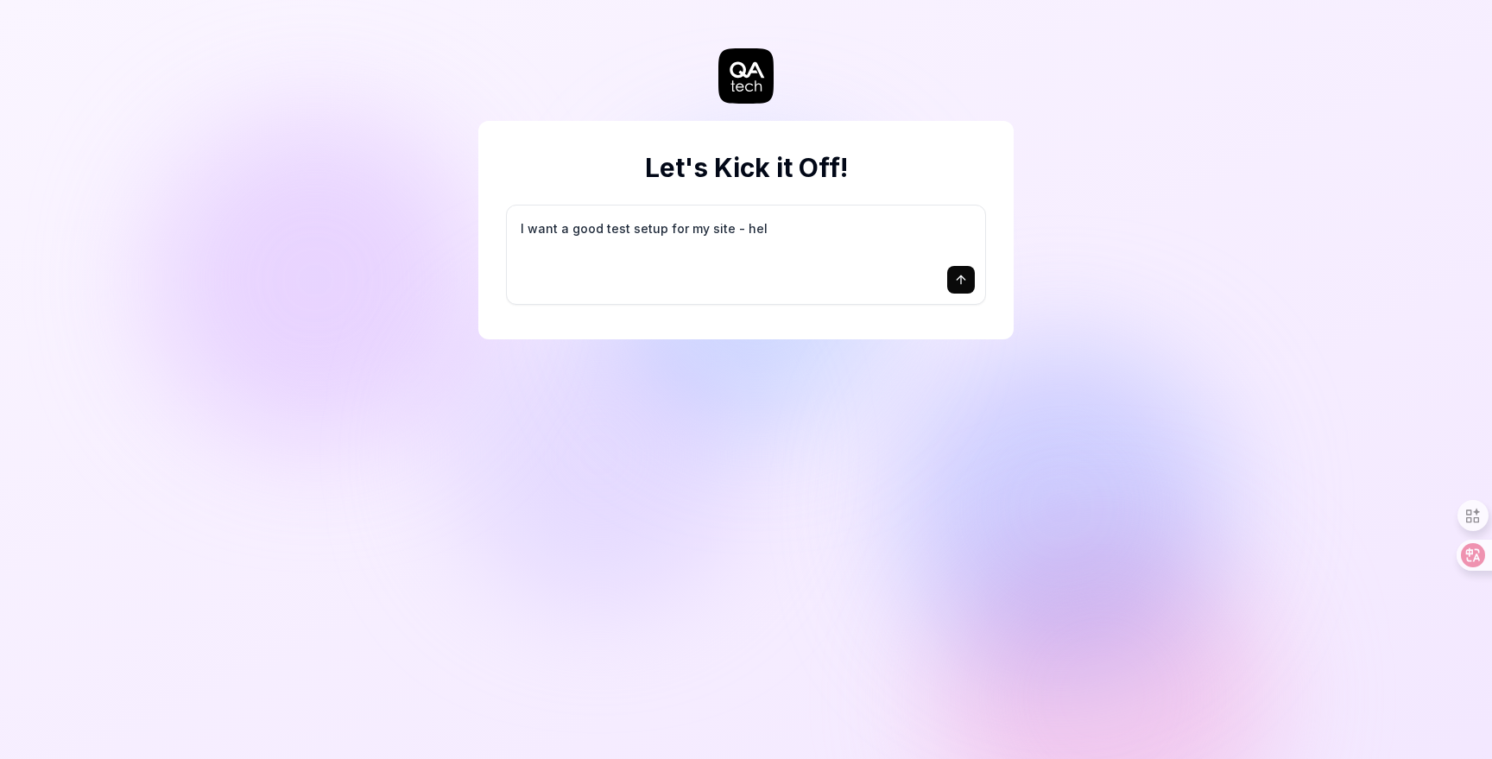
type textarea "I want a good test setup for my site - help"
type textarea "*"
type textarea "I want a good test setup for my site - help"
type textarea "*"
type textarea "I want a good test setup for my site - help m"
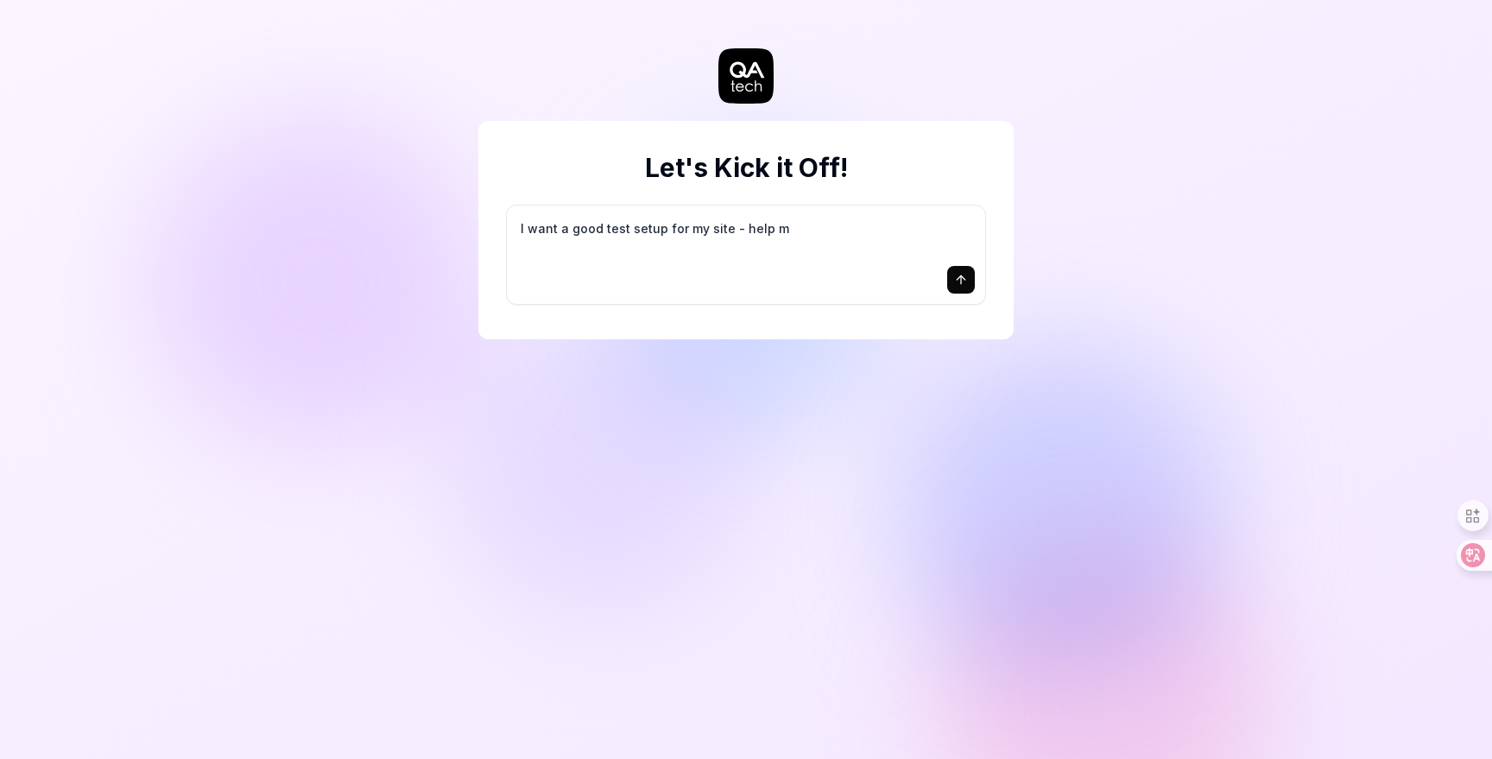
type textarea "*"
type textarea "I want a good test setup for my site - help me"
type textarea "*"
type textarea "I want a good test setup for my site - help me"
type textarea "*"
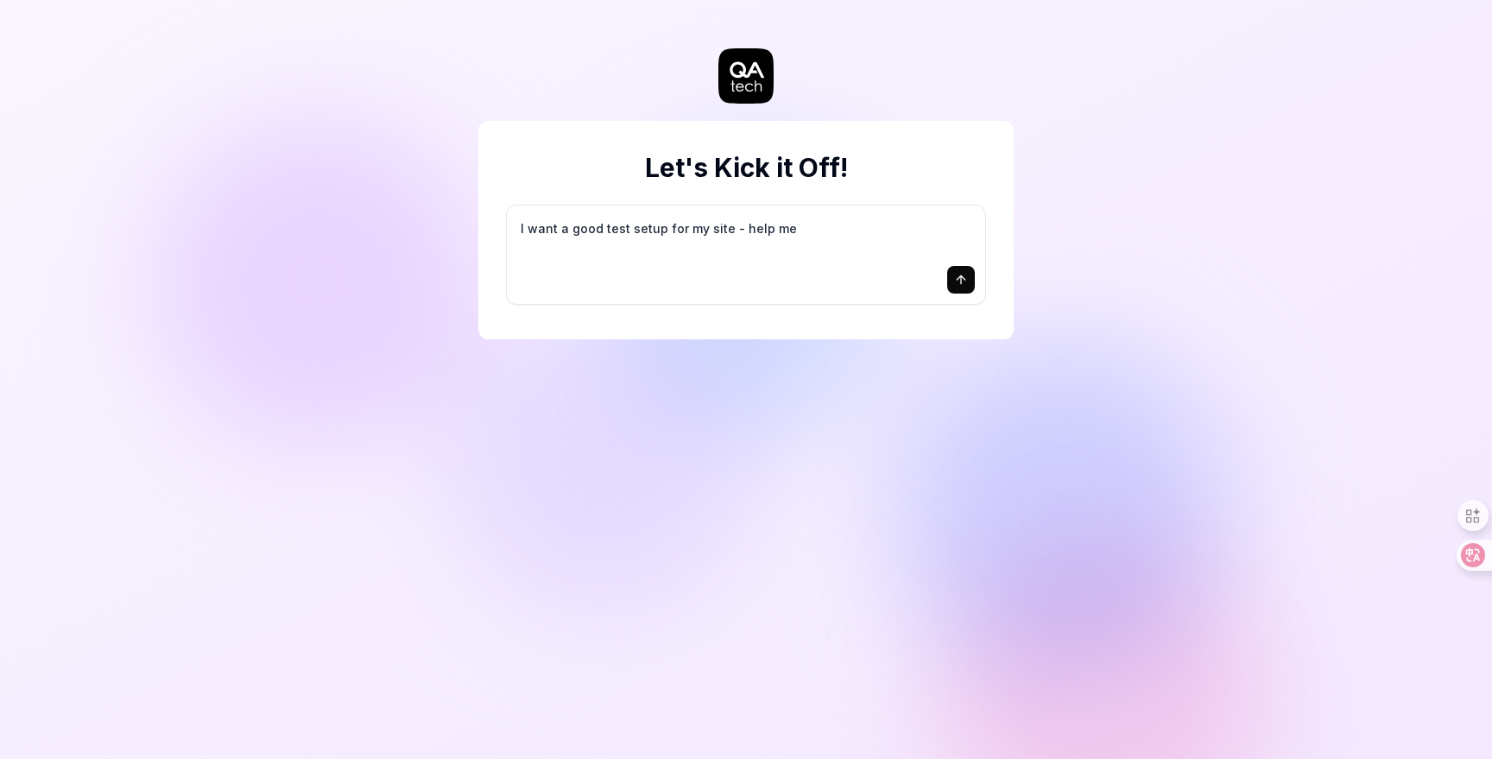
type textarea "I want a good test setup for my site - help me c"
type textarea "*"
type textarea "I want a good test setup for my site - help me cr"
type textarea "*"
type textarea "I want a good test setup for my site - help me cre"
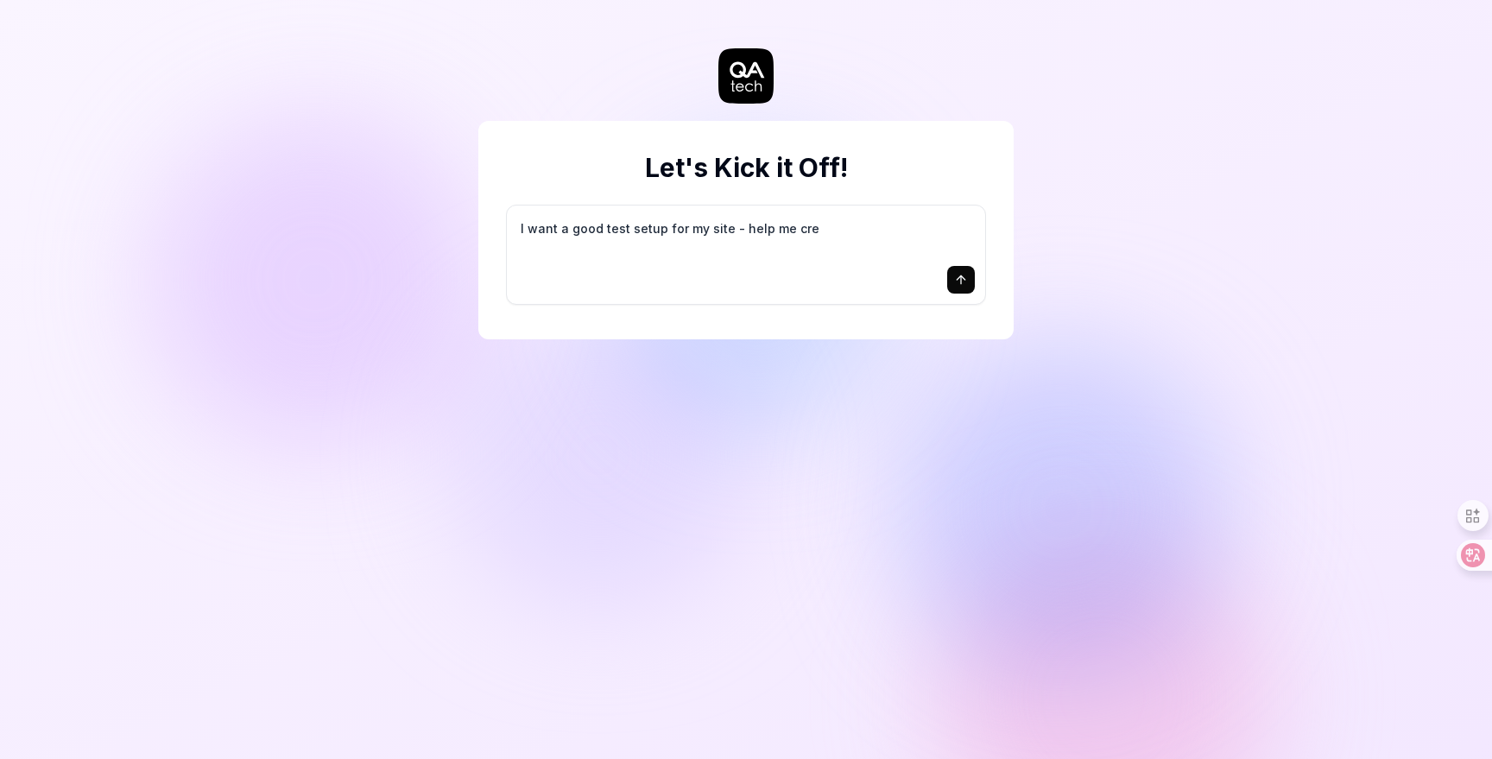
type textarea "*"
type textarea "I want a good test setup for my site - help me crea"
type textarea "*"
type textarea "I want a good test setup for my site - help me creat"
type textarea "*"
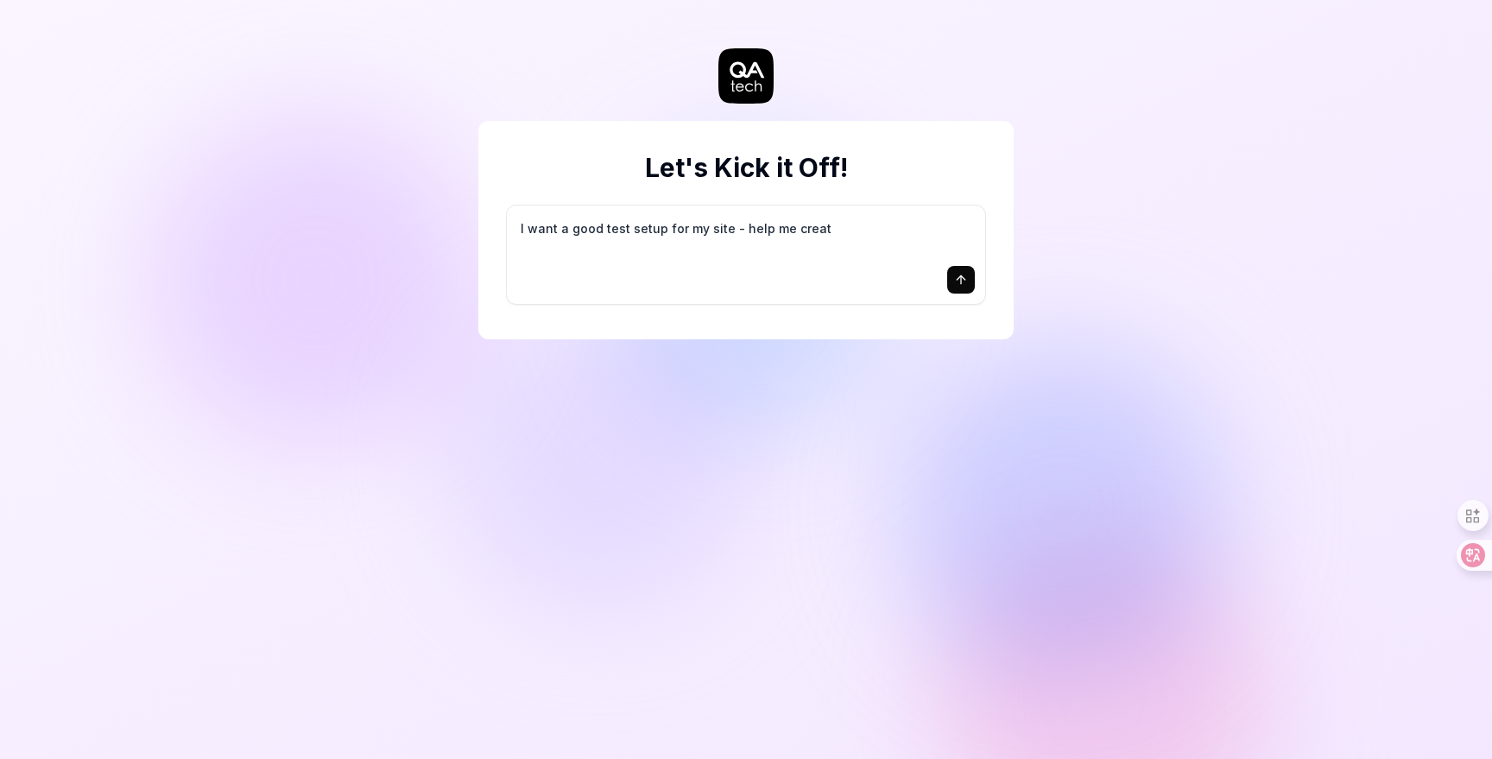
type textarea "I want a good test setup for my site - help me create"
type textarea "*"
type textarea "I want a good test setup for my site - help me create"
type textarea "*"
type textarea "I want a good test setup for my site - help me create t"
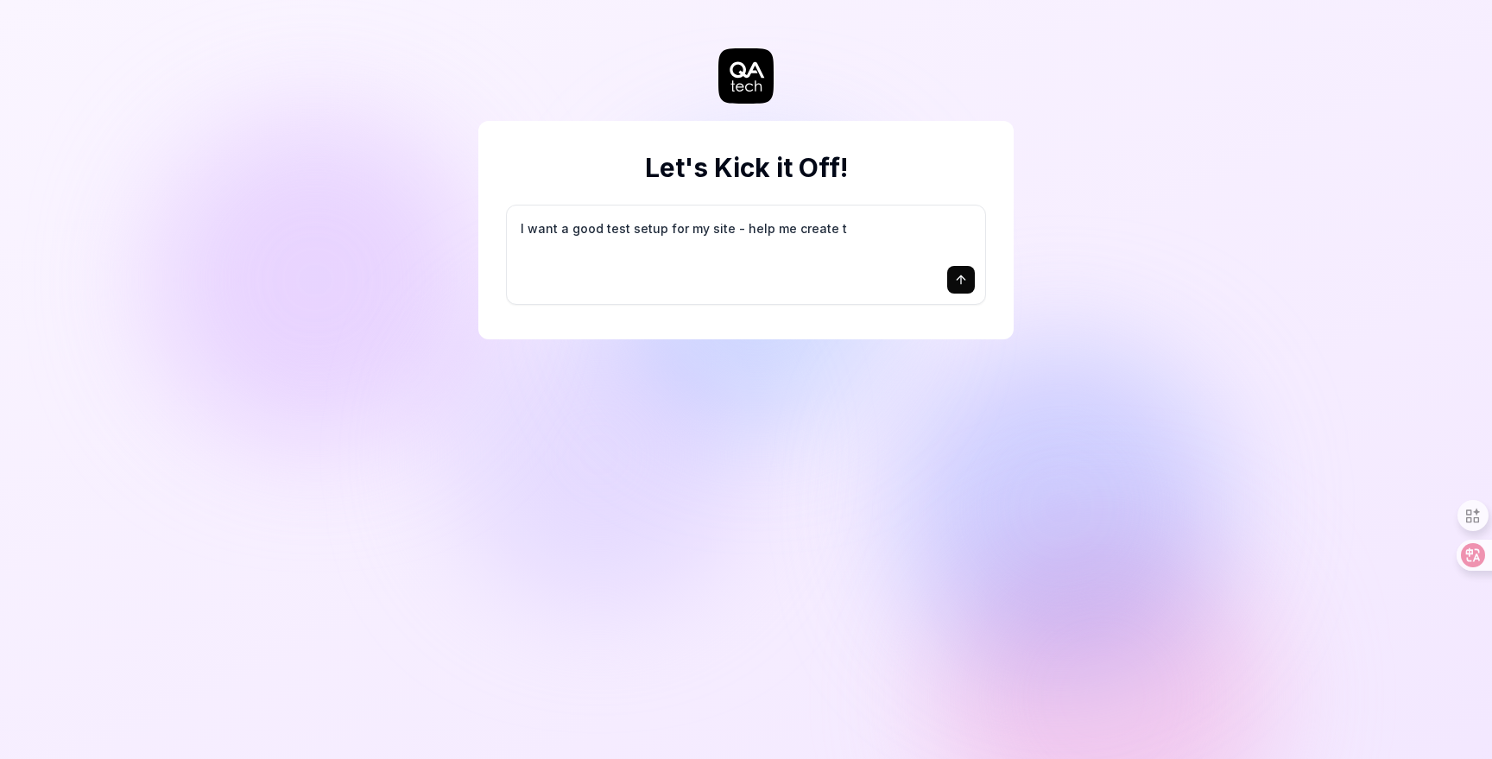
type textarea "*"
type textarea "I want a good test setup for my site - help me create th"
type textarea "*"
type textarea "I want a good test setup for my site - help me create the"
type textarea "*"
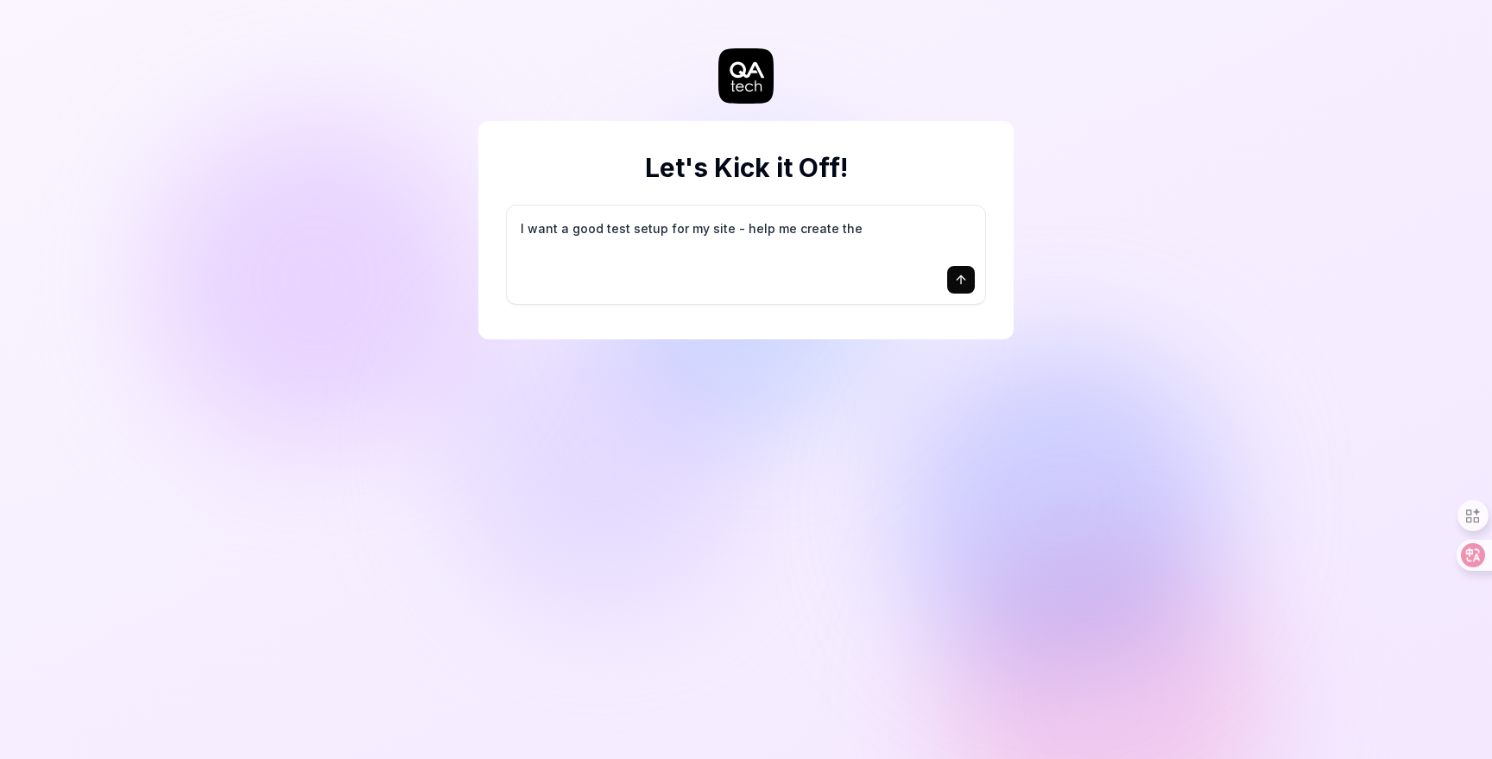
type textarea "I want a good test setup for my site - help me create the"
type textarea "*"
type textarea "I want a good test setup for my site - help me create the f"
type textarea "*"
type textarea "I want a good test setup for my site - help me create the fi"
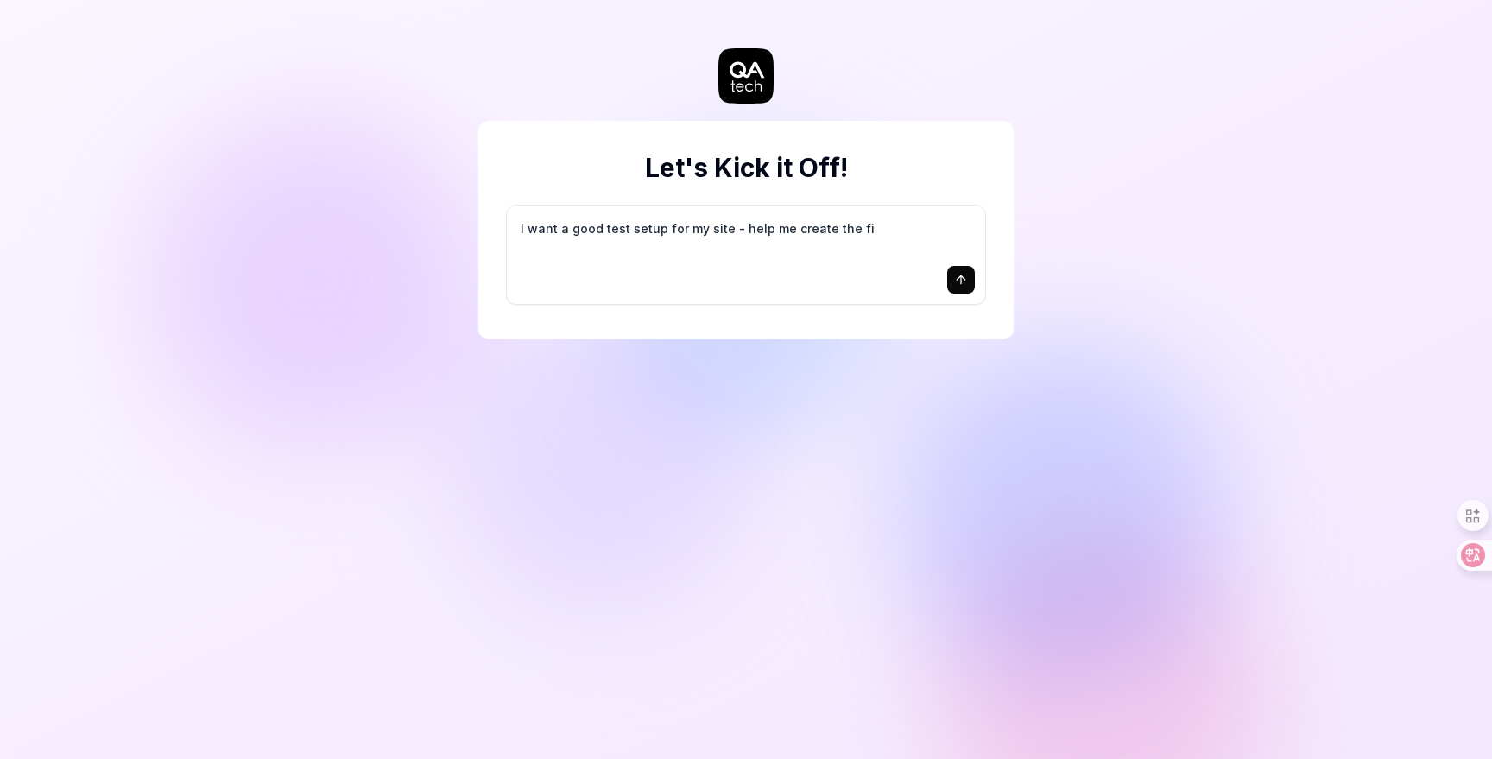
type textarea "*"
type textarea "I want a good test setup for my site - help me create the fir"
type textarea "*"
type textarea "I want a good test setup for my site - help me create the firs"
type textarea "*"
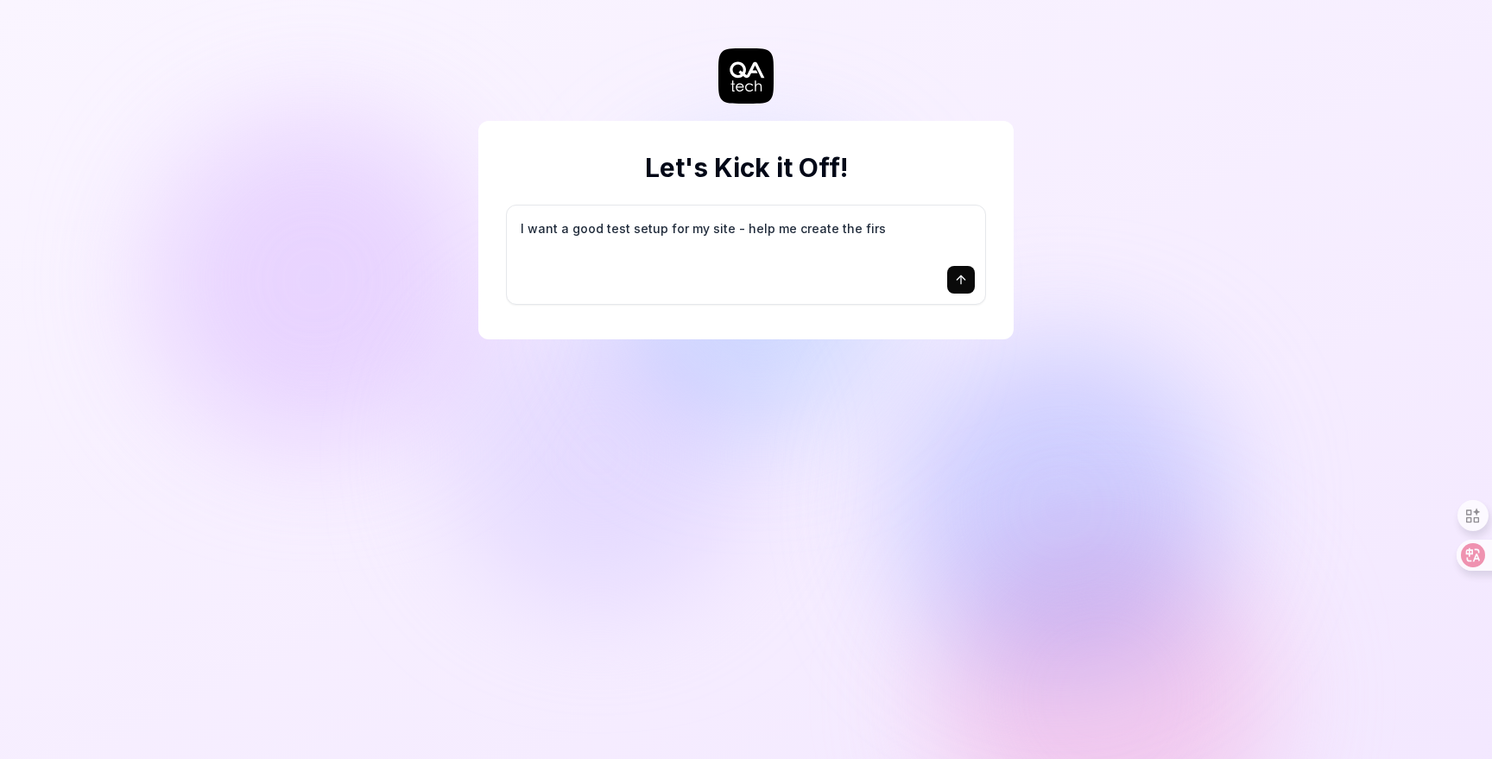
type textarea "I want a good test setup for my site - help me create the first"
type textarea "*"
type textarea "I want a good test setup for my site - help me create the first"
type textarea "*"
type textarea "I want a good test setup for my site - help me create the first 3"
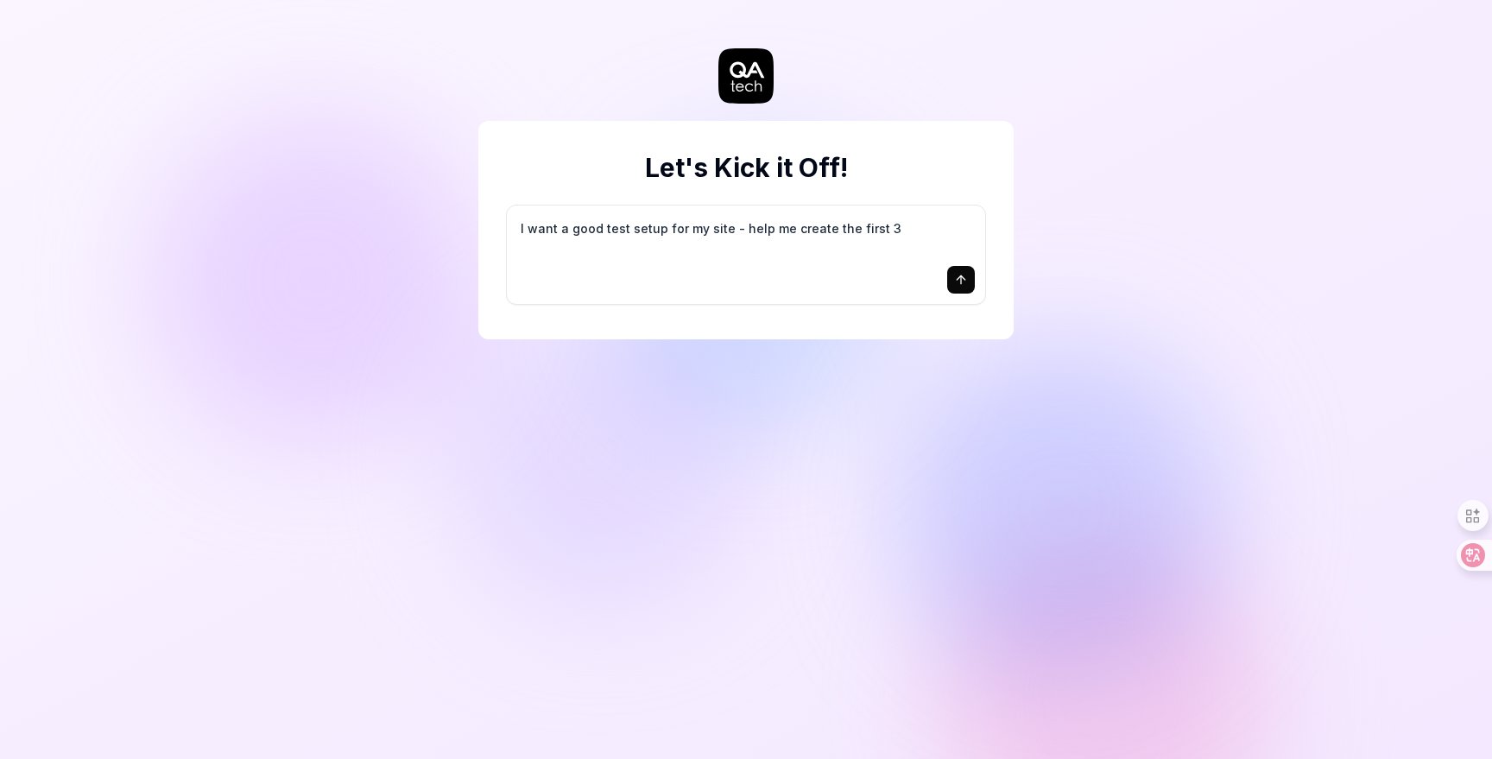
type textarea "*"
type textarea "I want a good test setup for my site - help me create the first 3-"
type textarea "*"
type textarea "I want a good test setup for my site - help me create the first 3-5"
type textarea "*"
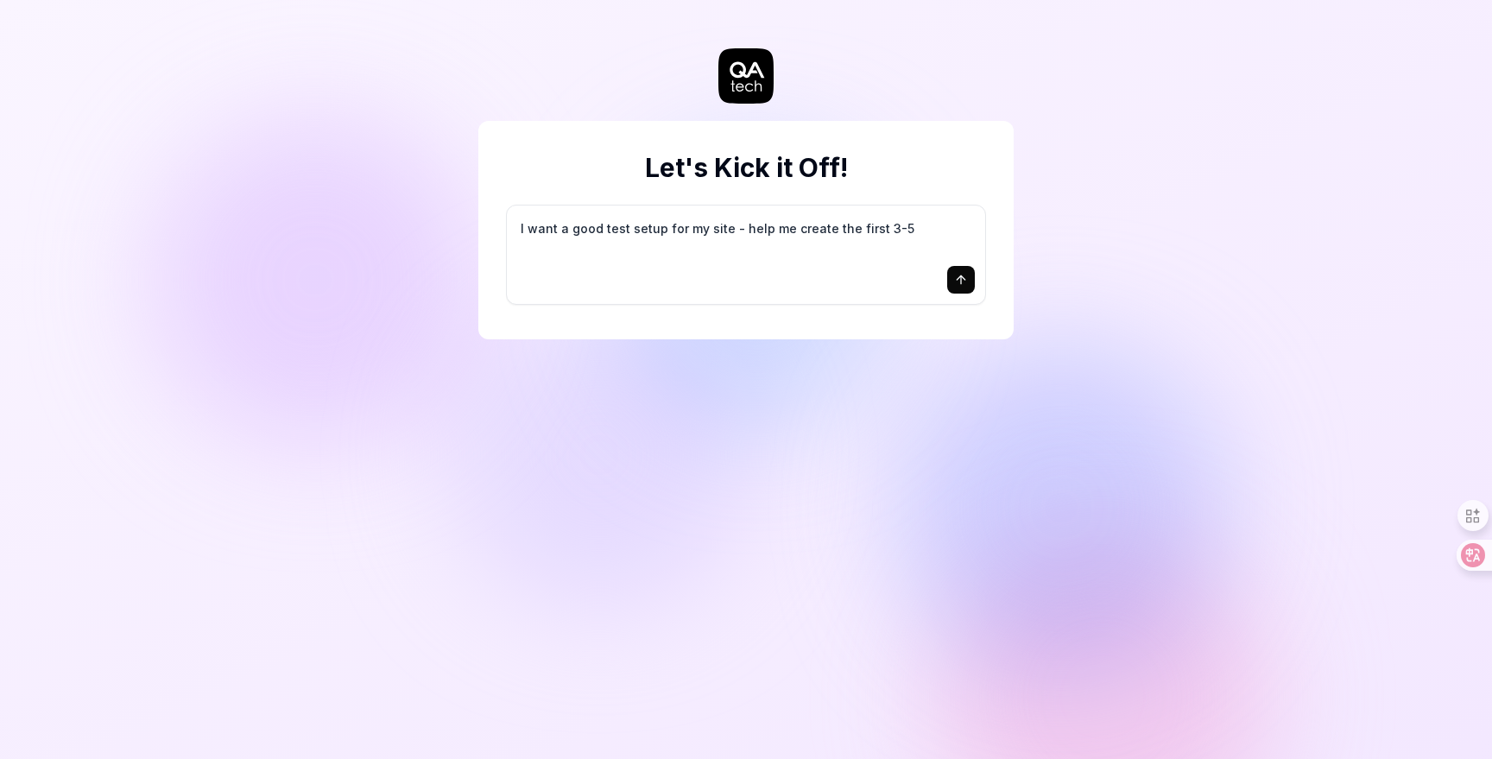
type textarea "I want a good test setup for my site - help me create the first 3-5"
type textarea "*"
type textarea "I want a good test setup for my site - help me create the first 3-5 t"
type textarea "*"
type textarea "I want a good test setup for my site - help me create the first 3-5 te"
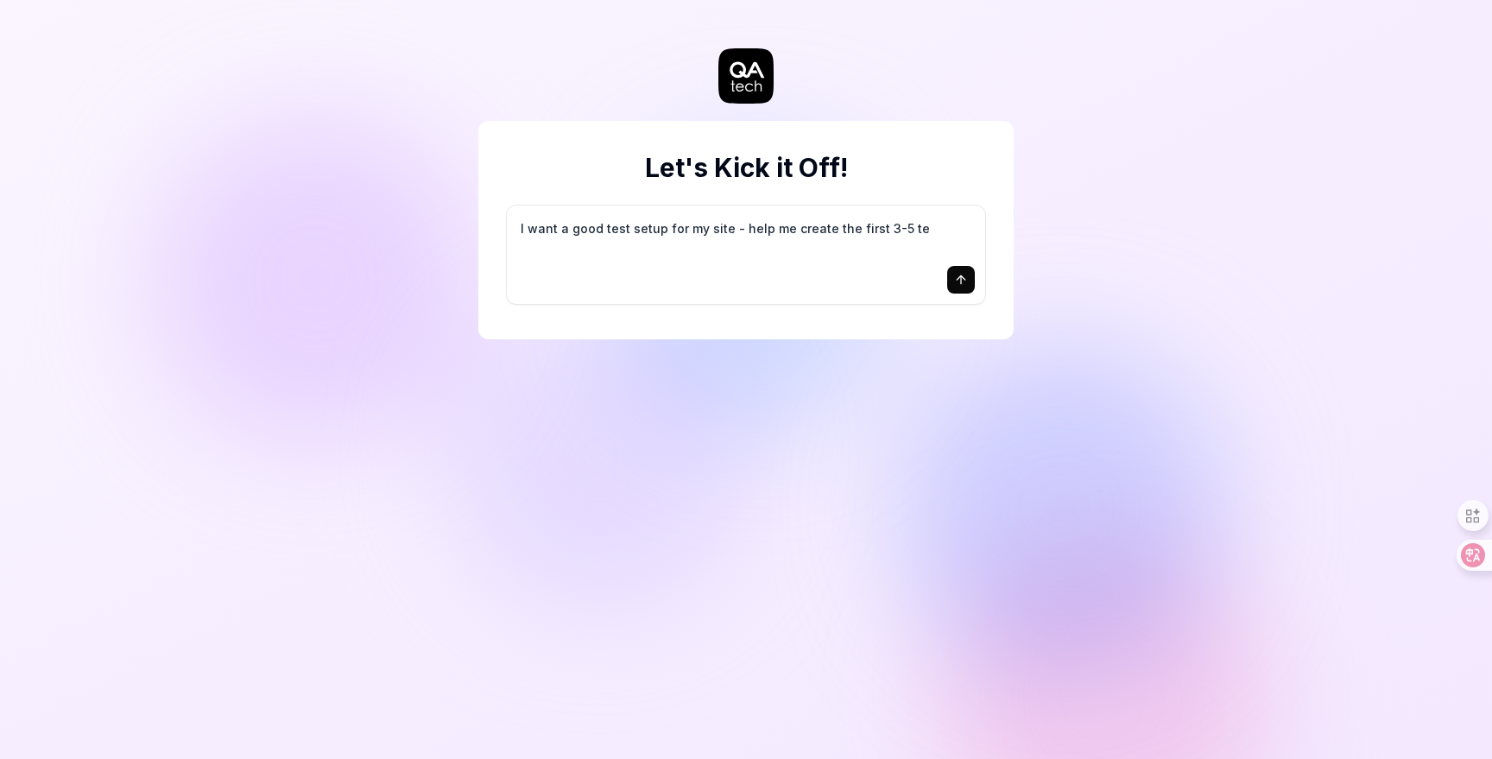
type textarea "*"
type textarea "I want a good test setup for my site - help me create the first 3-5 tes"
type textarea "*"
type textarea "I want a good test setup for my site - help me create the first 3-5 test"
type textarea "*"
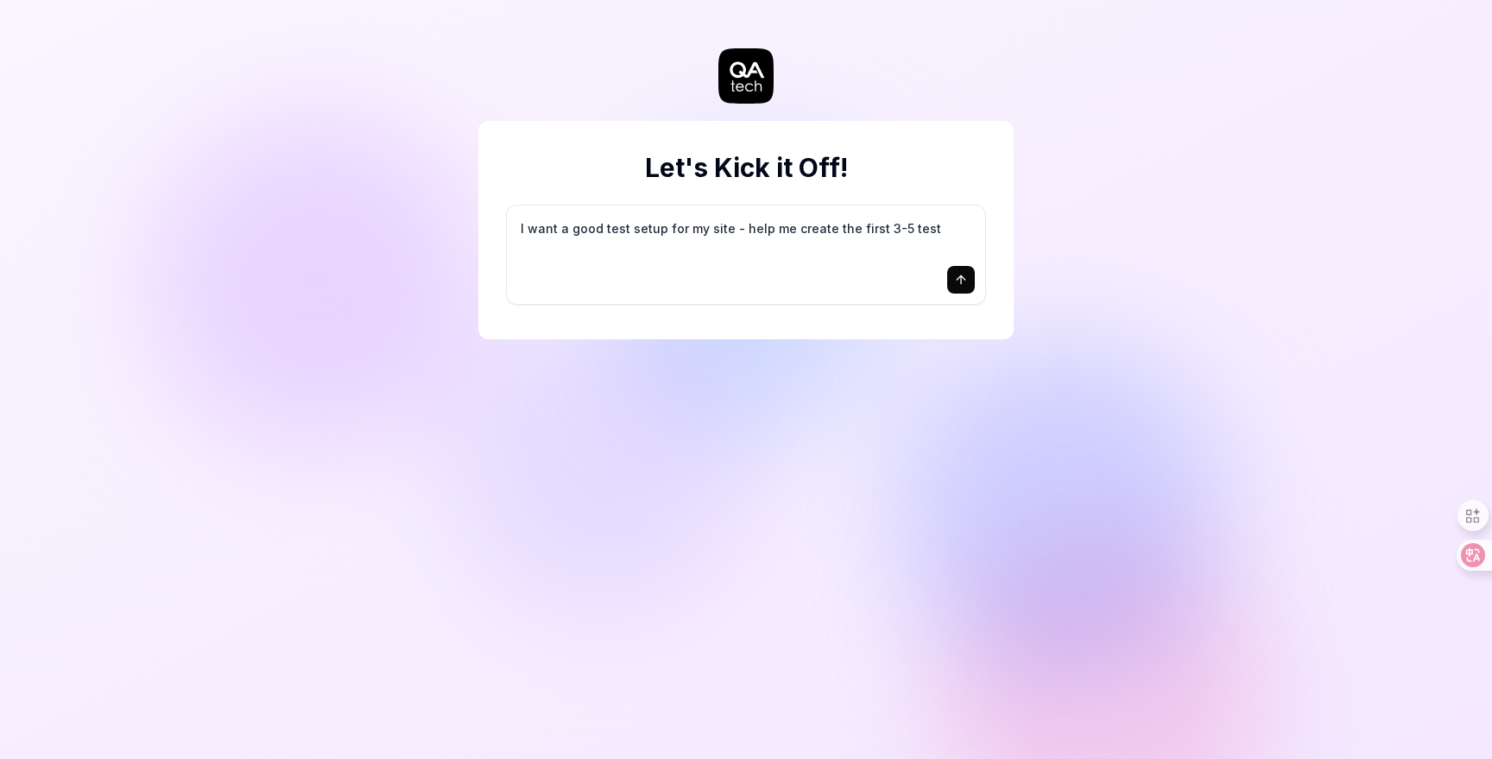
type textarea "I want a good test setup for my site - help me create the first 3-5 test"
type textarea "*"
type textarea "I want a good test setup for my site - help me create the first 3-5 test c"
type textarea "*"
type textarea "I want a good test setup for my site - help me create the first 3-5 test ca"
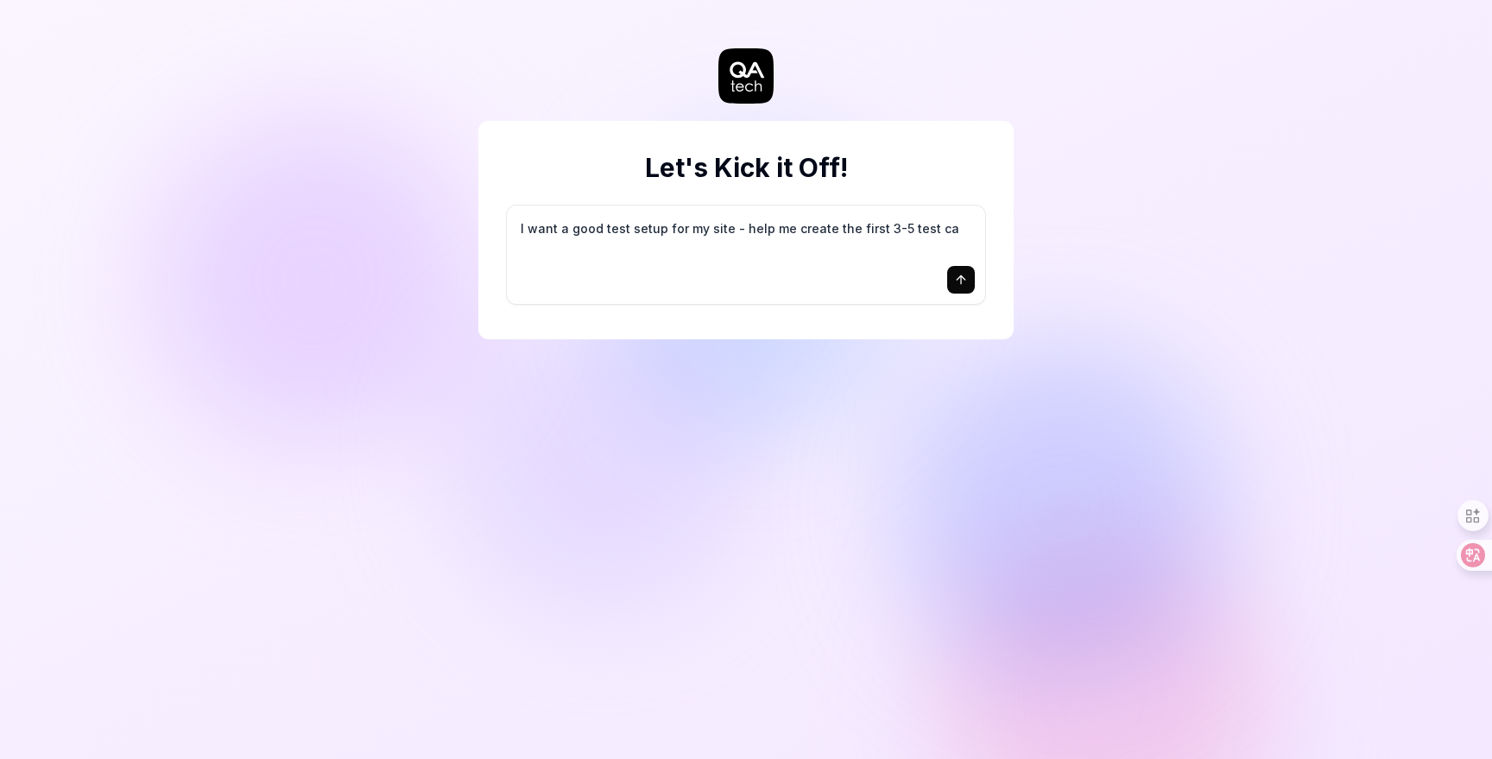
type textarea "*"
type textarea "I want a good test setup for my site - help me create the first 3-5 test cas"
type textarea "*"
type textarea "I want a good test setup for my site - help me create the first 3-5 test case"
type textarea "*"
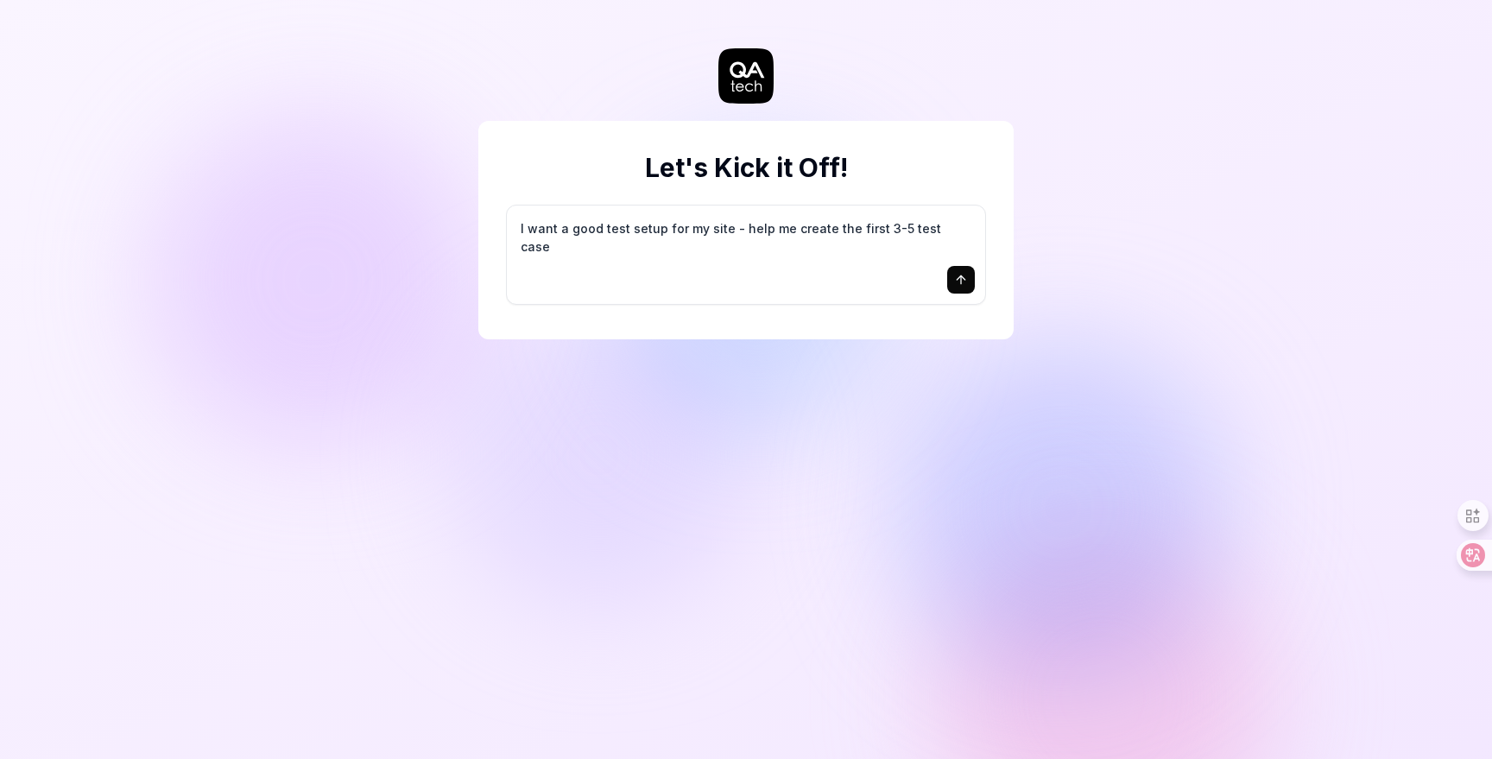
type textarea "I want a good test setup for my site - help me create the first 3-5 test cases"
click at [957, 278] on icon "submit" at bounding box center [961, 280] width 14 height 14
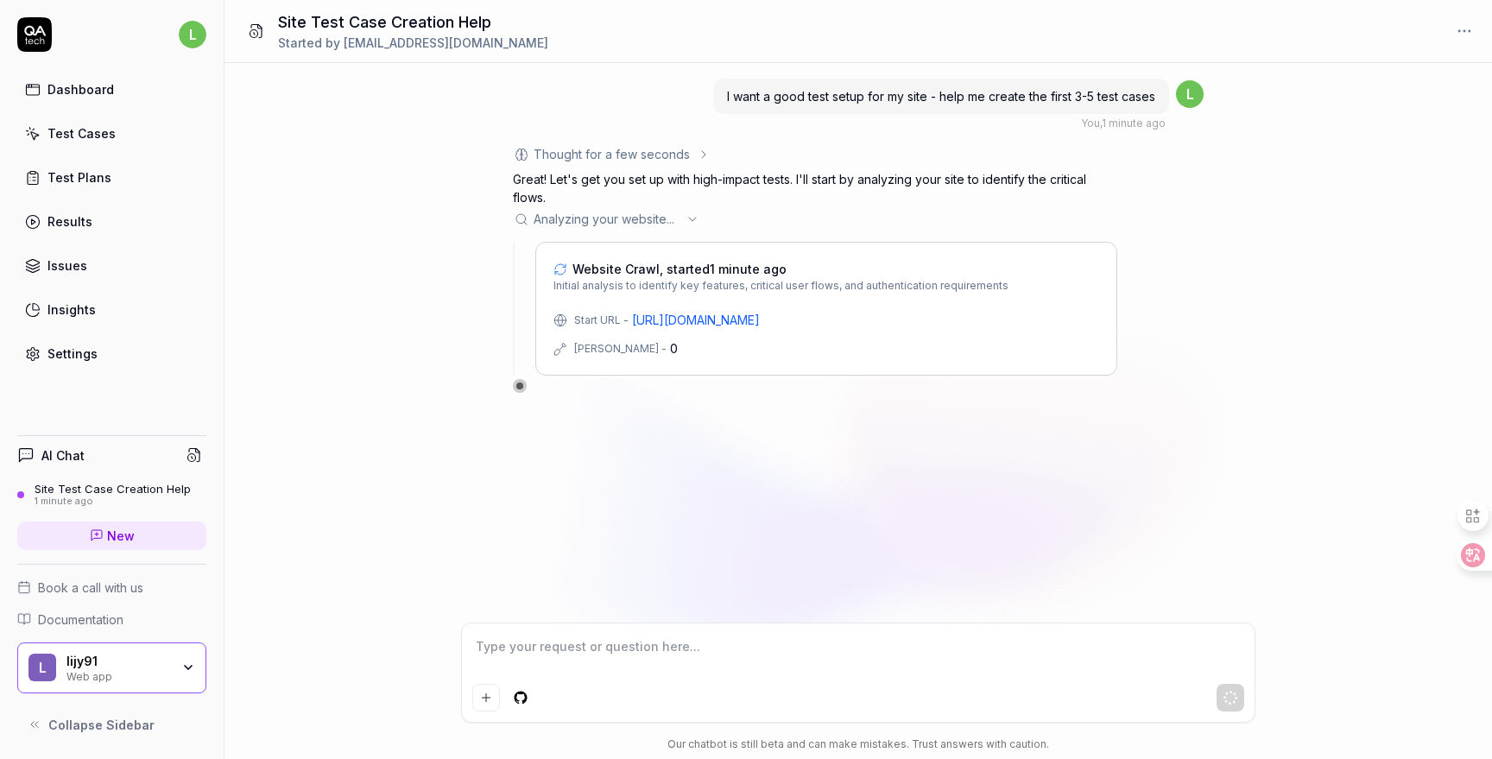
click at [760, 319] on link "[URL][DOMAIN_NAME]" at bounding box center [696, 320] width 128 height 18
click at [1039, 550] on div "I want a good test setup for my site - help me create the first 3-5 test cases …" at bounding box center [859, 343] width 1268 height 560
click at [791, 480] on div "I want a good test setup for my site - help me create the first 3-5 test cases …" at bounding box center [859, 343] width 1268 height 560
click at [836, 103] on span "I want a good test setup for my site - help me create the first 3-5 test cases" at bounding box center [941, 96] width 428 height 15
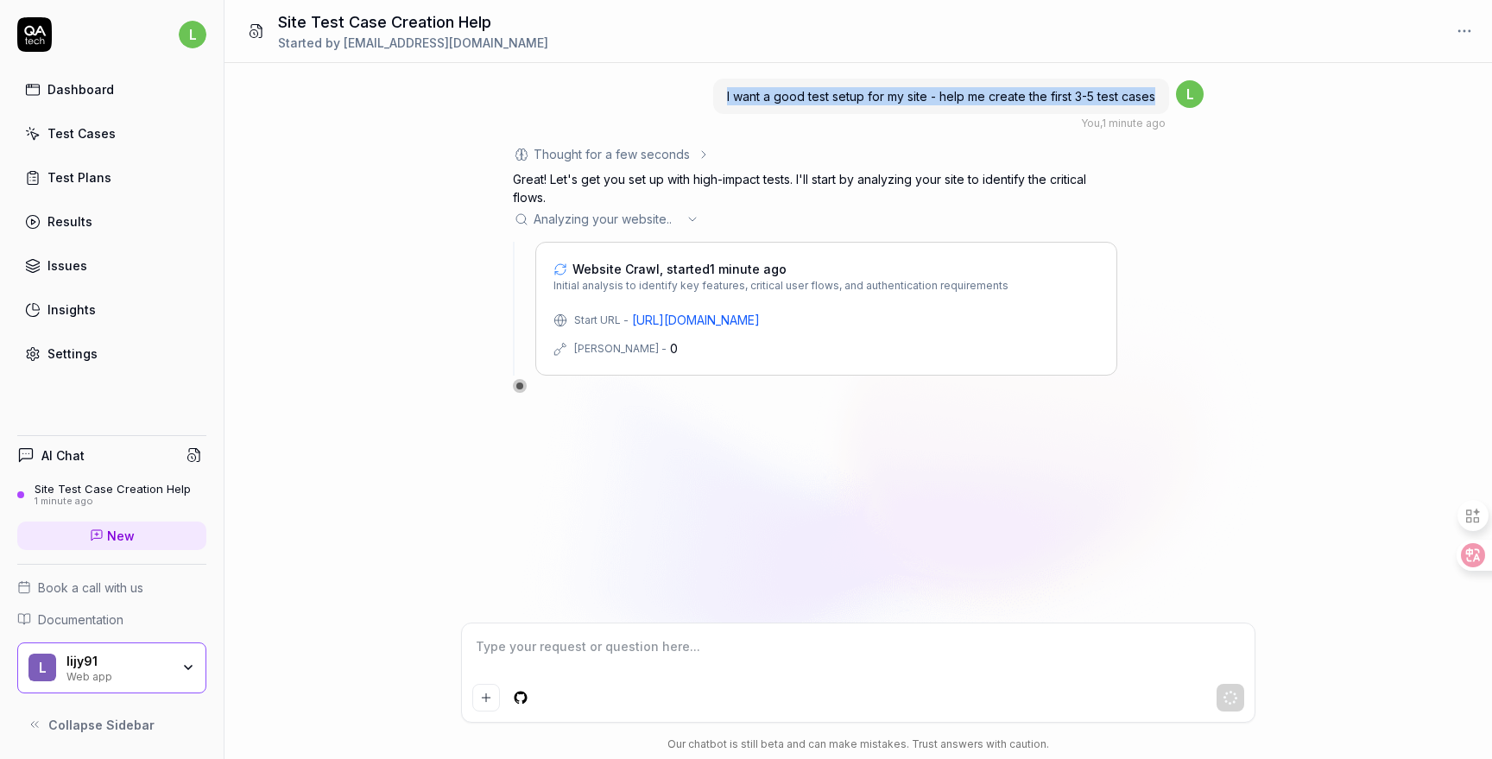
click at [836, 103] on span "I want a good test setup for my site - help me create the first 3-5 test cases" at bounding box center [941, 96] width 428 height 15
click at [1076, 123] on div "I want a good test setup for my site - help me create the first 3-5 test cases …" at bounding box center [941, 104] width 456 height 54
click at [719, 518] on div "I want a good test setup for my site - help me create the first 3-5 test cases …" at bounding box center [859, 343] width 1268 height 560
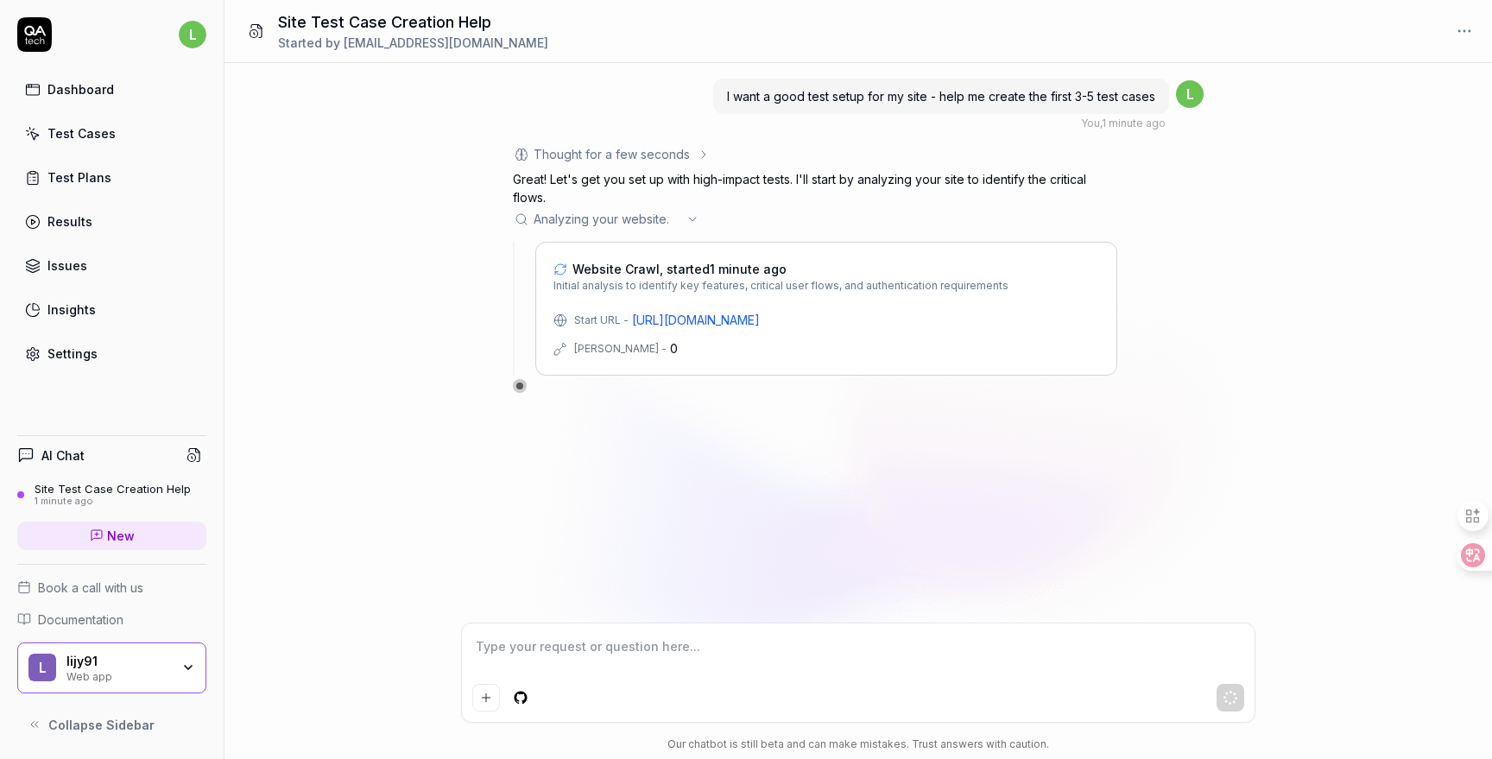
click at [66, 457] on h4 "AI Chat" at bounding box center [62, 455] width 43 height 18
click at [193, 459] on circle at bounding box center [192, 457] width 8 height 8
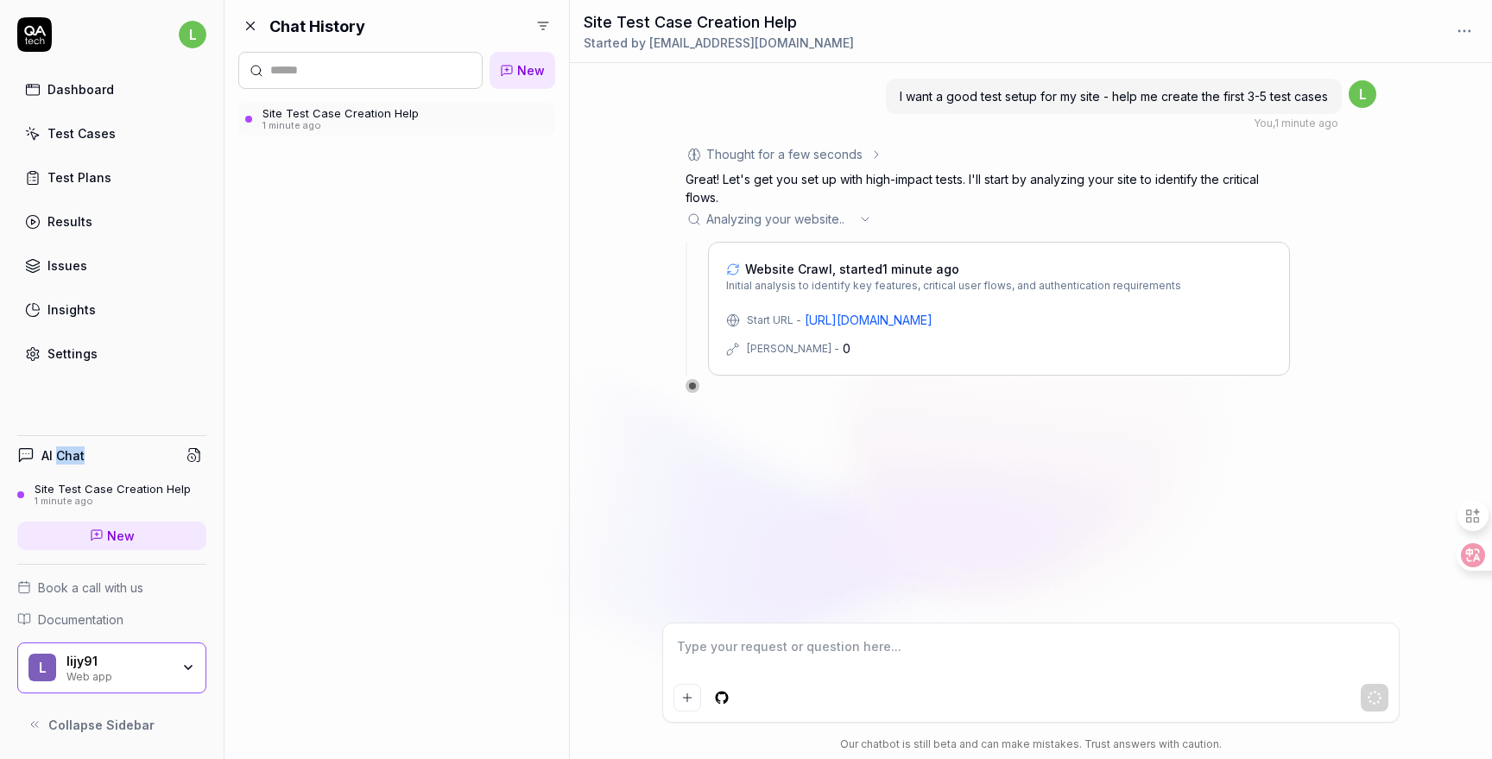
click at [244, 31] on icon at bounding box center [251, 26] width 16 height 16
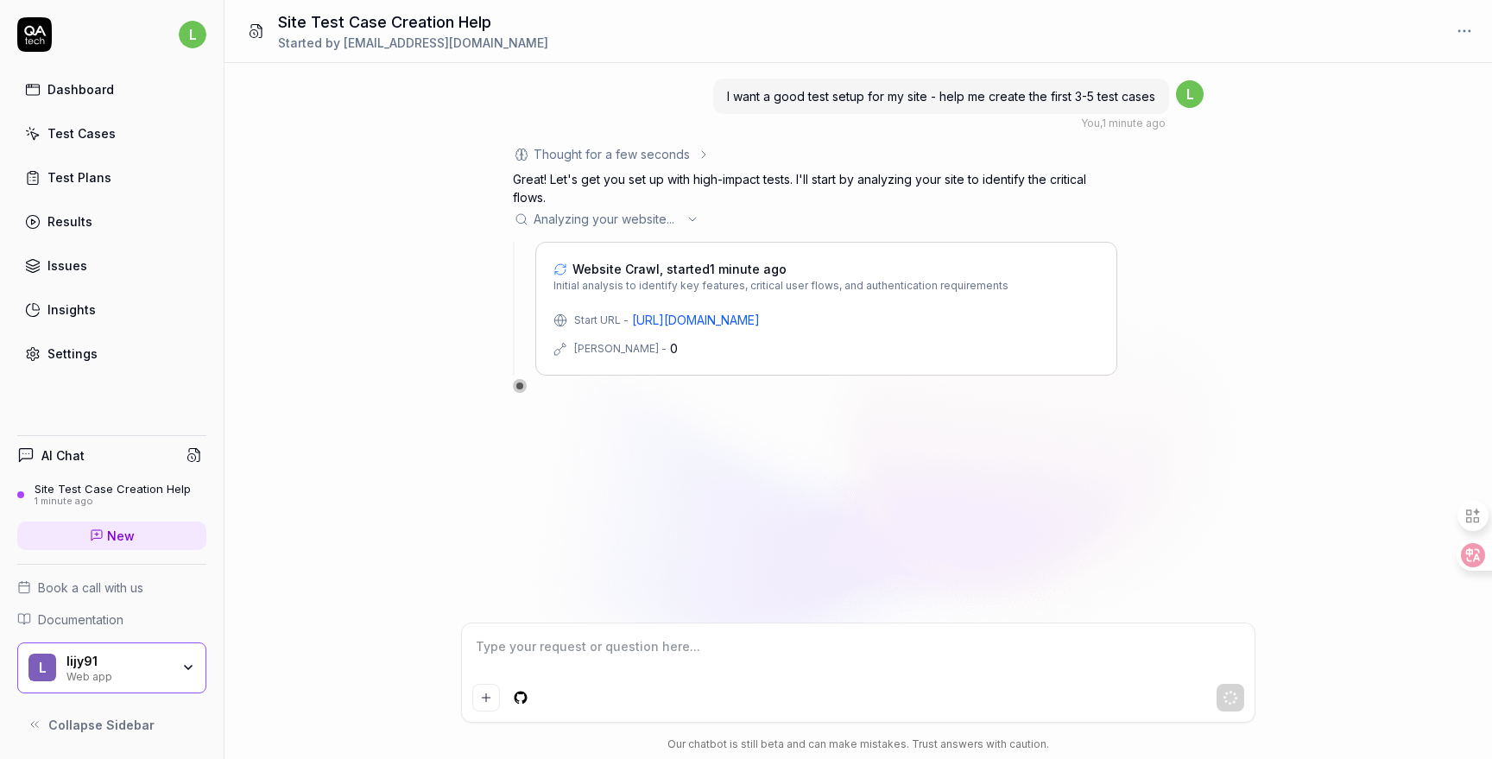
click at [927, 508] on div "I want a good test setup for my site - help me create the first 3-5 test cases …" at bounding box center [859, 343] width 1268 height 560
click at [656, 281] on span "Initial analysis to identify key features, critical user flows, and authenticat…" at bounding box center [781, 286] width 455 height 16
click at [786, 371] on div "Website Crawl, started 1 minute ago Initial analysis to identify key features, …" at bounding box center [826, 309] width 582 height 134
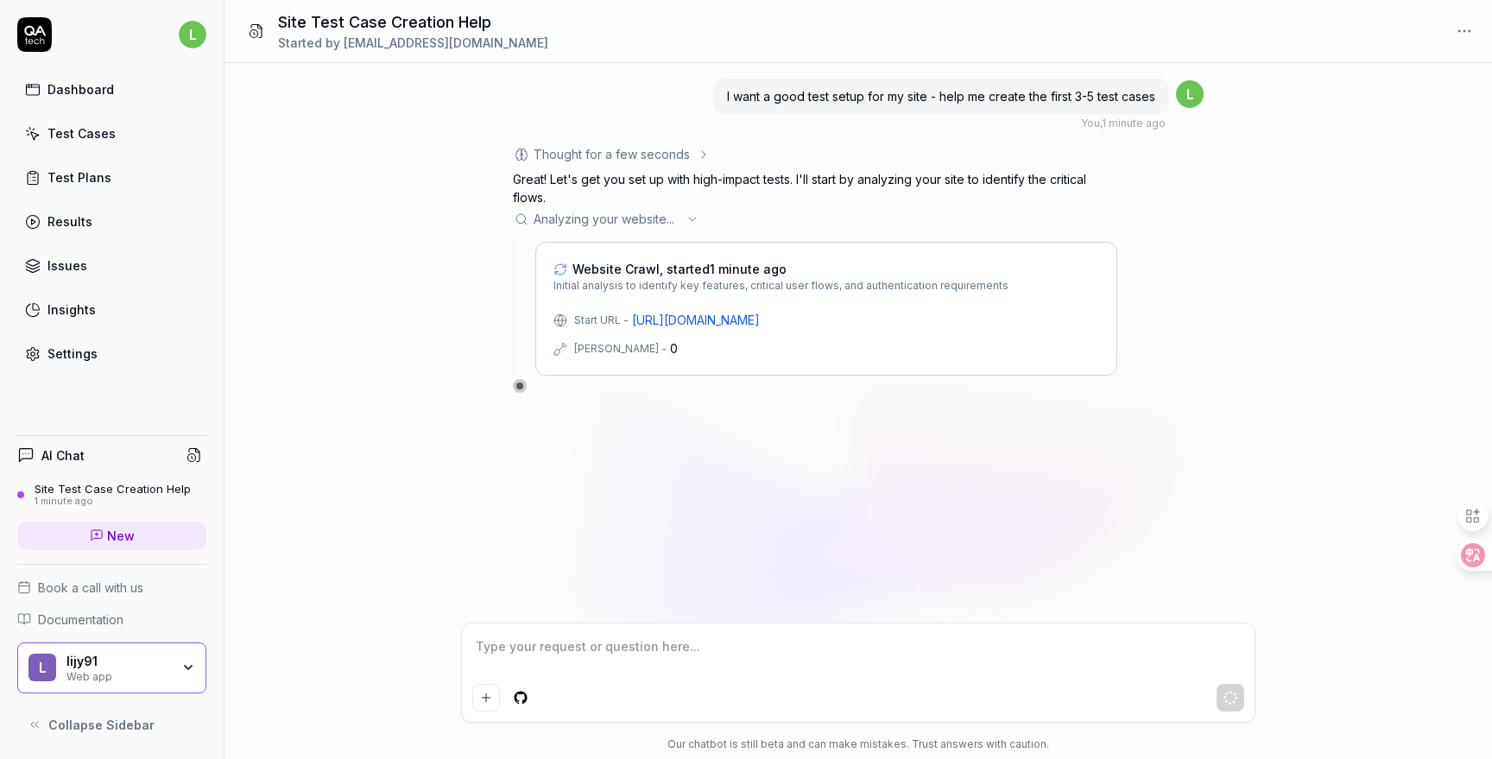
click at [604, 352] on div "[PERSON_NAME] -" at bounding box center [620, 349] width 92 height 16
click at [689, 438] on div "I want a good test setup for my site - help me create the first 3-5 test cases …" at bounding box center [859, 343] width 1268 height 560
click at [680, 218] on div "Analyzing your website .. ." at bounding box center [815, 219] width 604 height 18
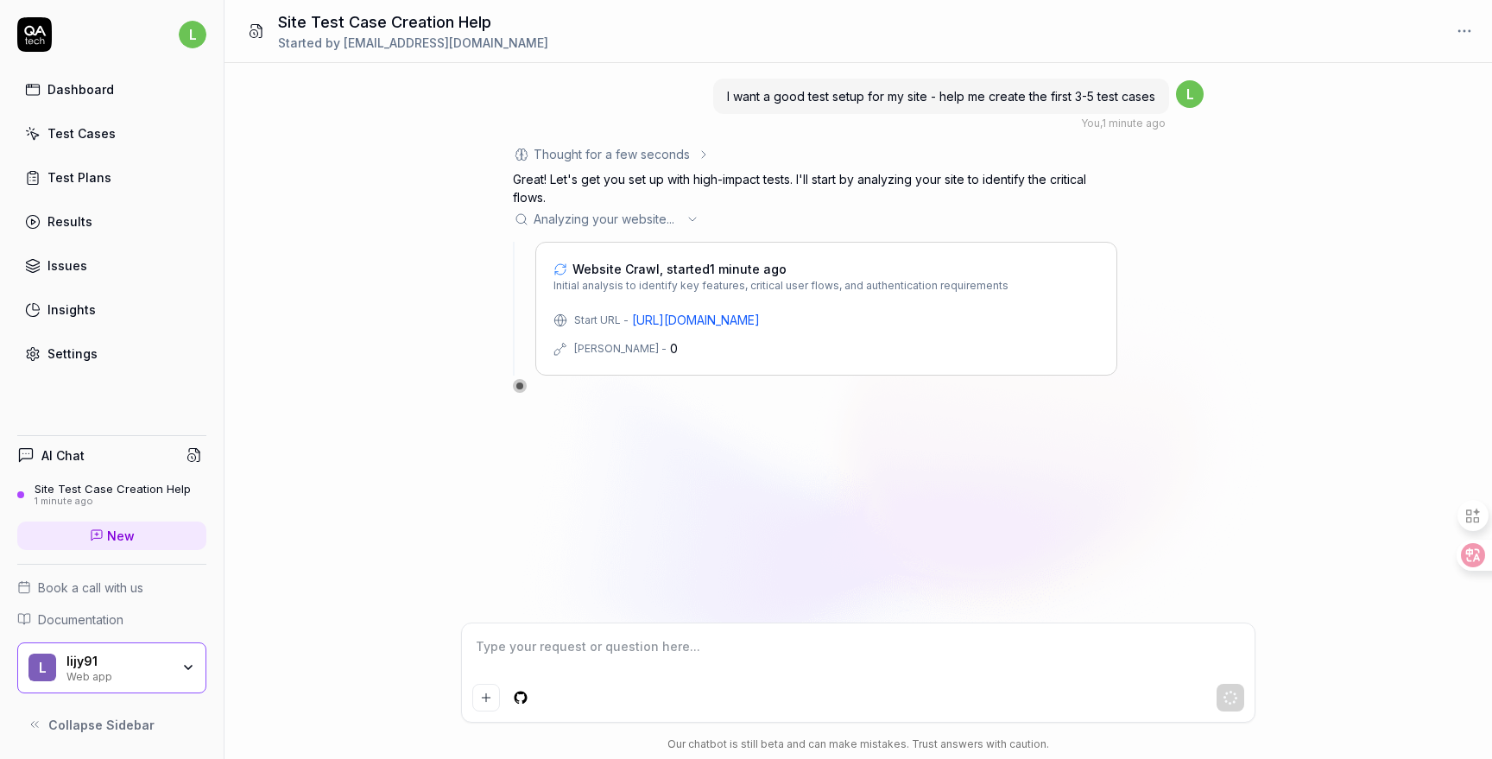
click at [689, 218] on icon at bounding box center [693, 219] width 14 height 14
click at [693, 217] on icon at bounding box center [693, 219] width 14 height 14
click at [102, 128] on div "Test Cases" at bounding box center [81, 133] width 68 height 18
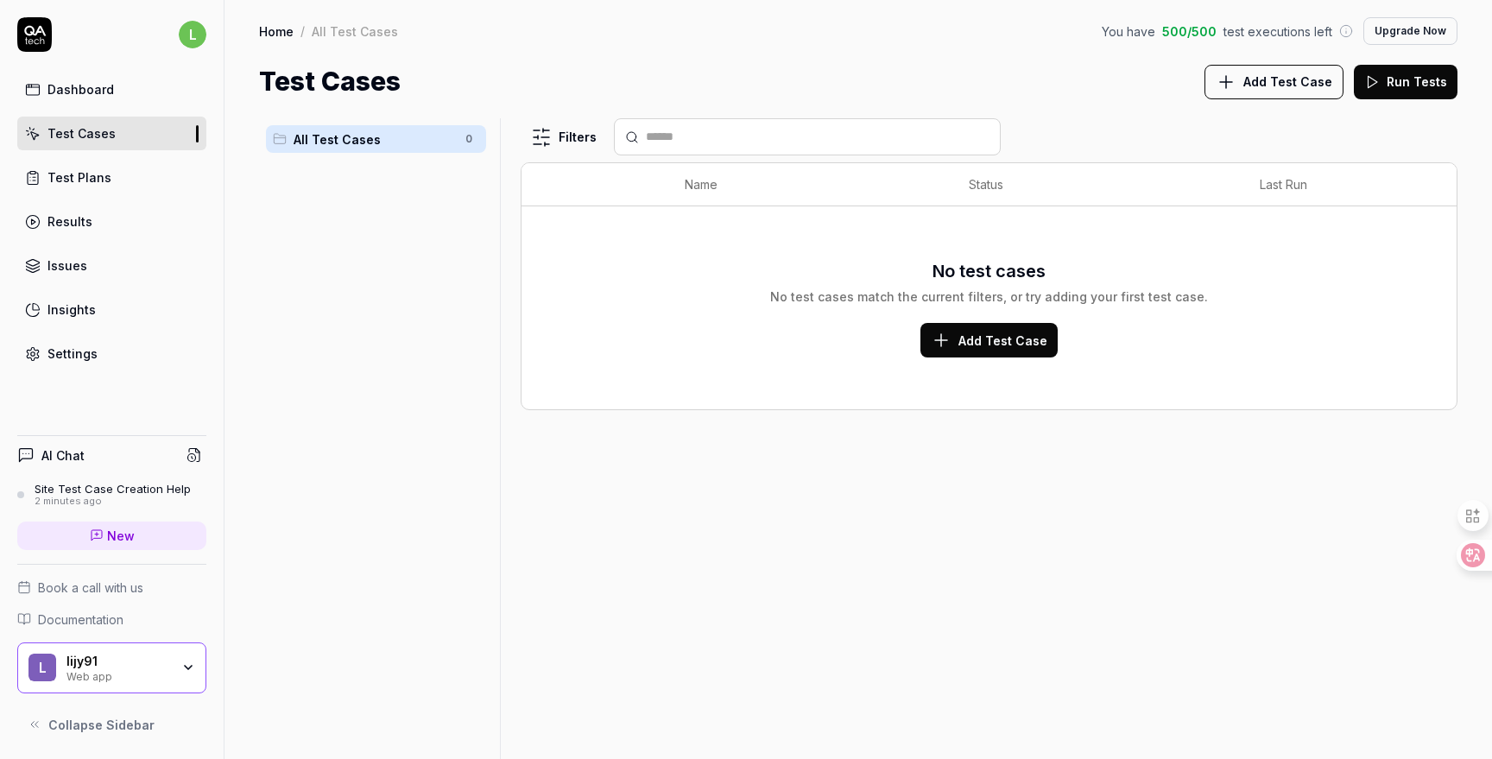
click at [604, 437] on div "Filters Name Status Last Run No test cases No test cases match the current filt…" at bounding box center [989, 438] width 937 height 641
click at [130, 182] on link "Test Plans" at bounding box center [111, 178] width 189 height 34
click at [1187, 326] on div "No test cases No test cases match the current filters, or try adding your first…" at bounding box center [989, 307] width 901 height 99
click at [1237, 79] on icon at bounding box center [1226, 82] width 21 height 21
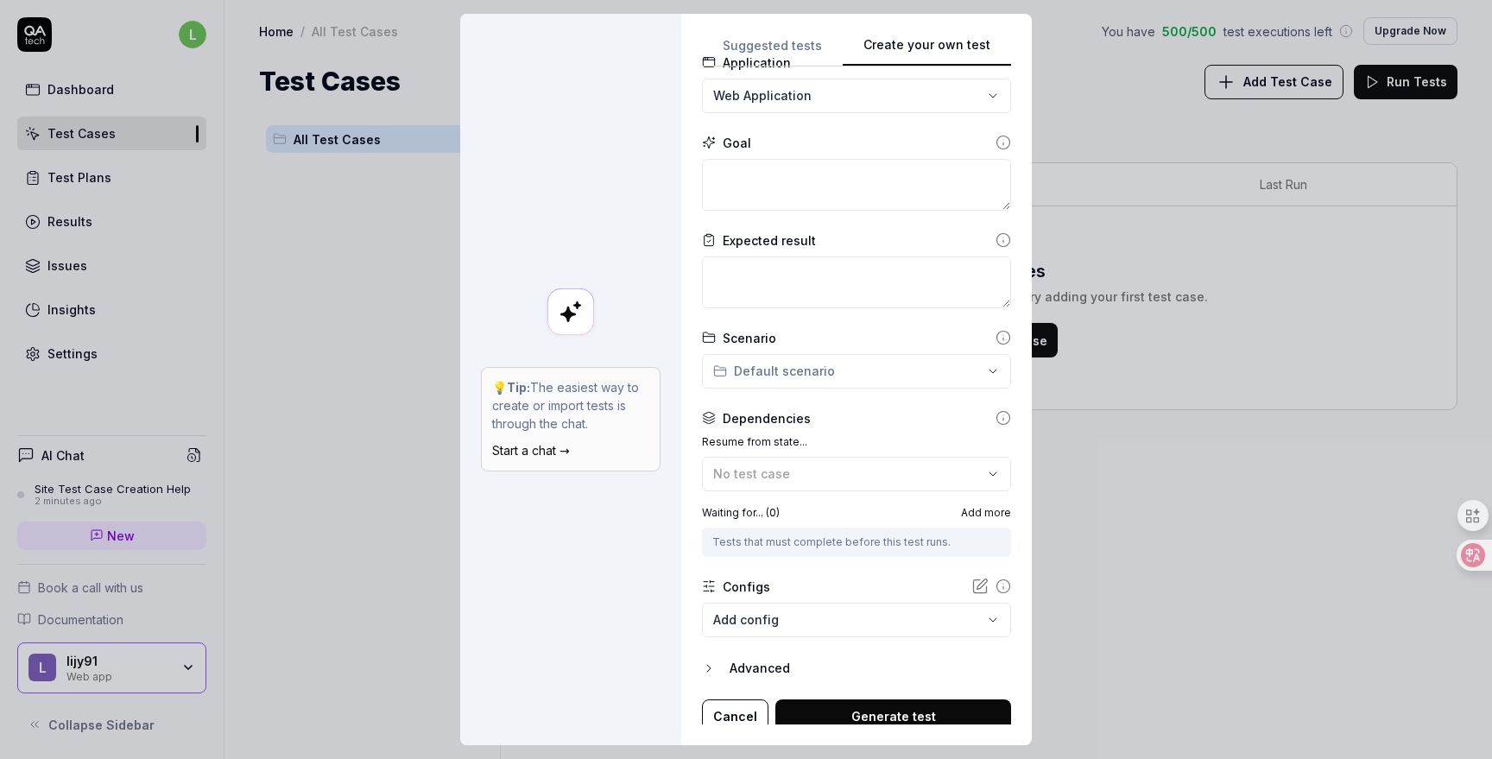
scroll to position [123, 0]
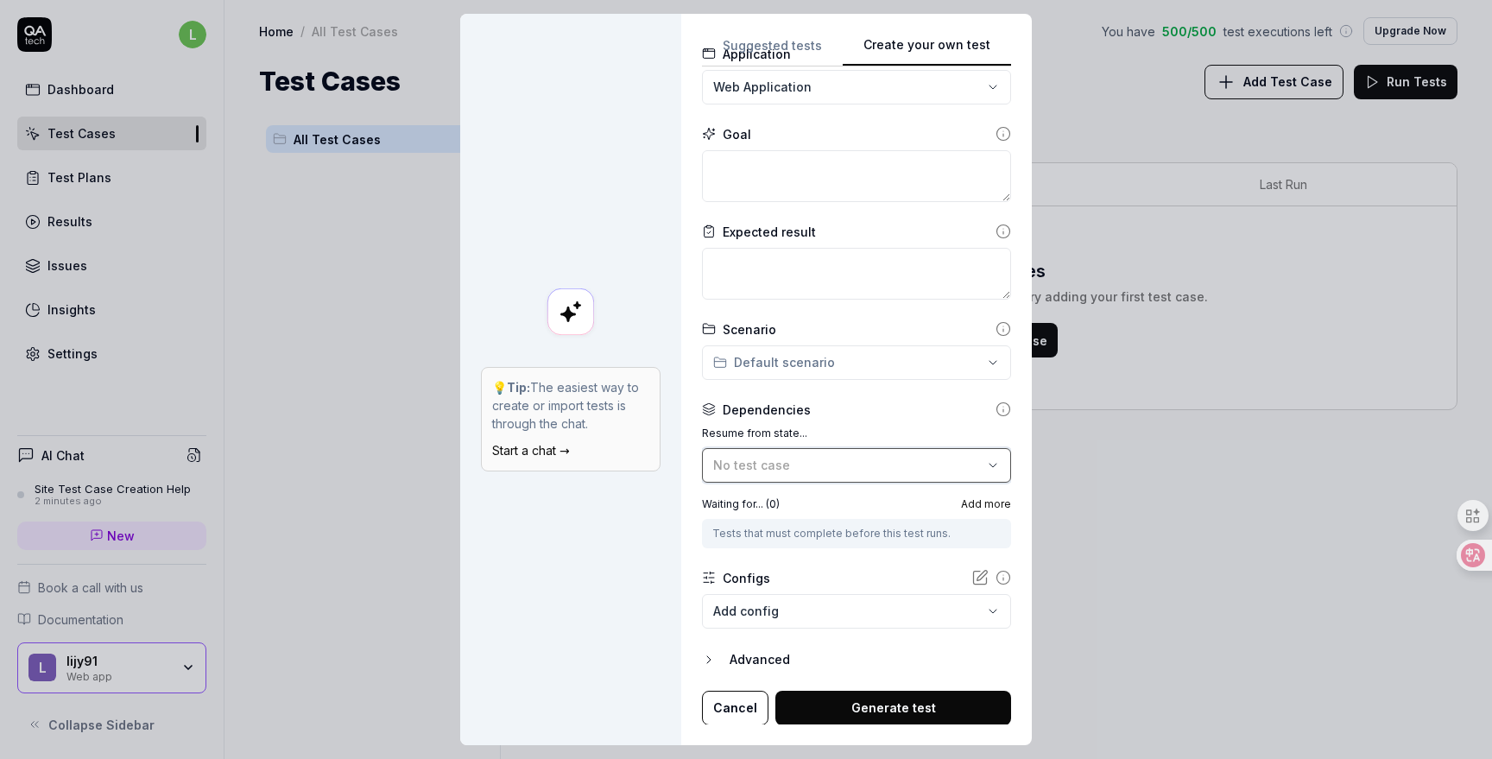
click at [801, 463] on div "No test case" at bounding box center [847, 465] width 269 height 18
click at [629, 542] on div "💡 Tip: The easiest way to create or import tests is through the chat. Start a c…" at bounding box center [570, 379] width 221 height 731
click at [786, 618] on body "l Dashboard Test Cases Test Plans Results Issues Insights Settings AI Chat Site…" at bounding box center [746, 379] width 1492 height 759
click at [644, 653] on div "**********" at bounding box center [746, 379] width 1492 height 759
click at [727, 661] on button "Advanced" at bounding box center [856, 659] width 309 height 21
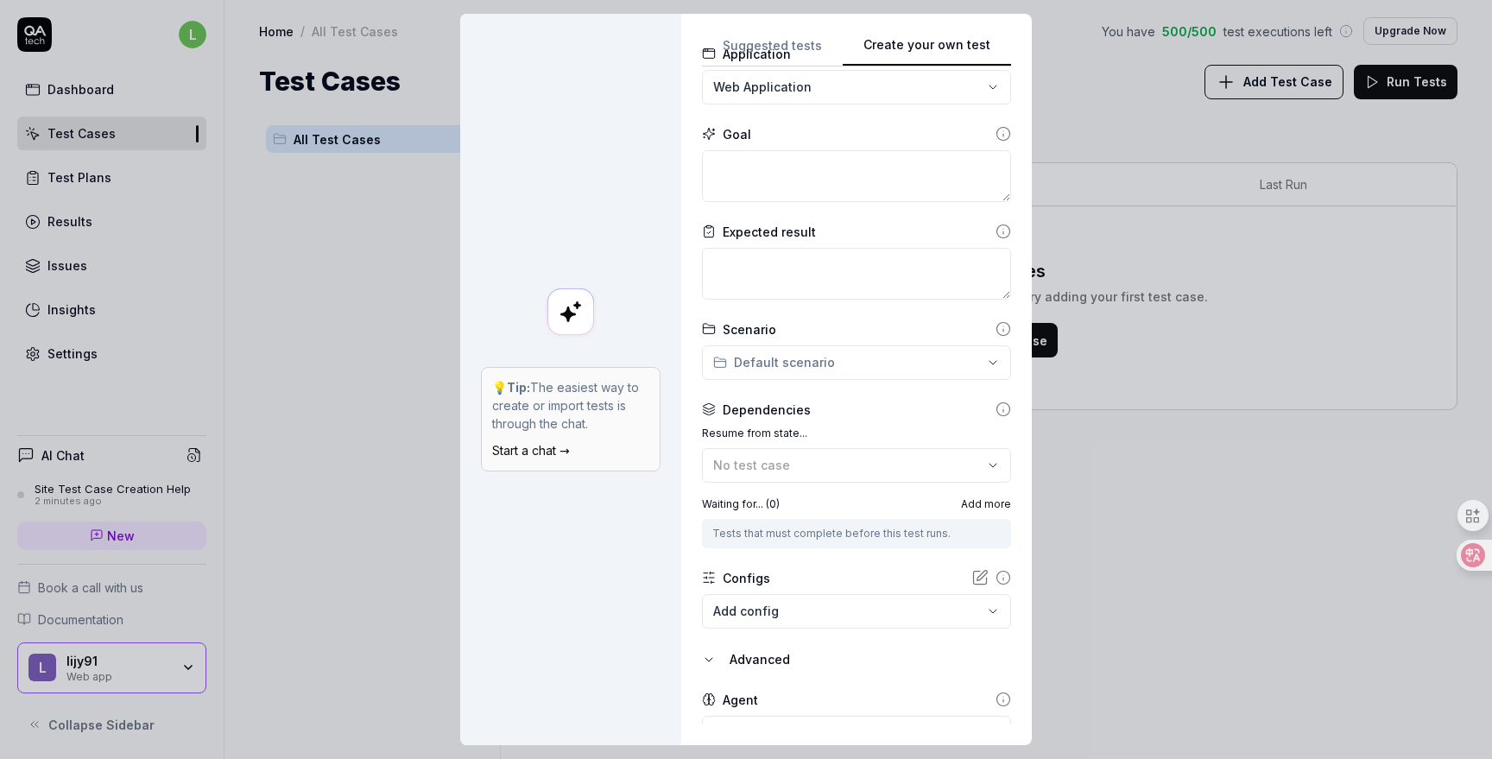
scroll to position [203, 0]
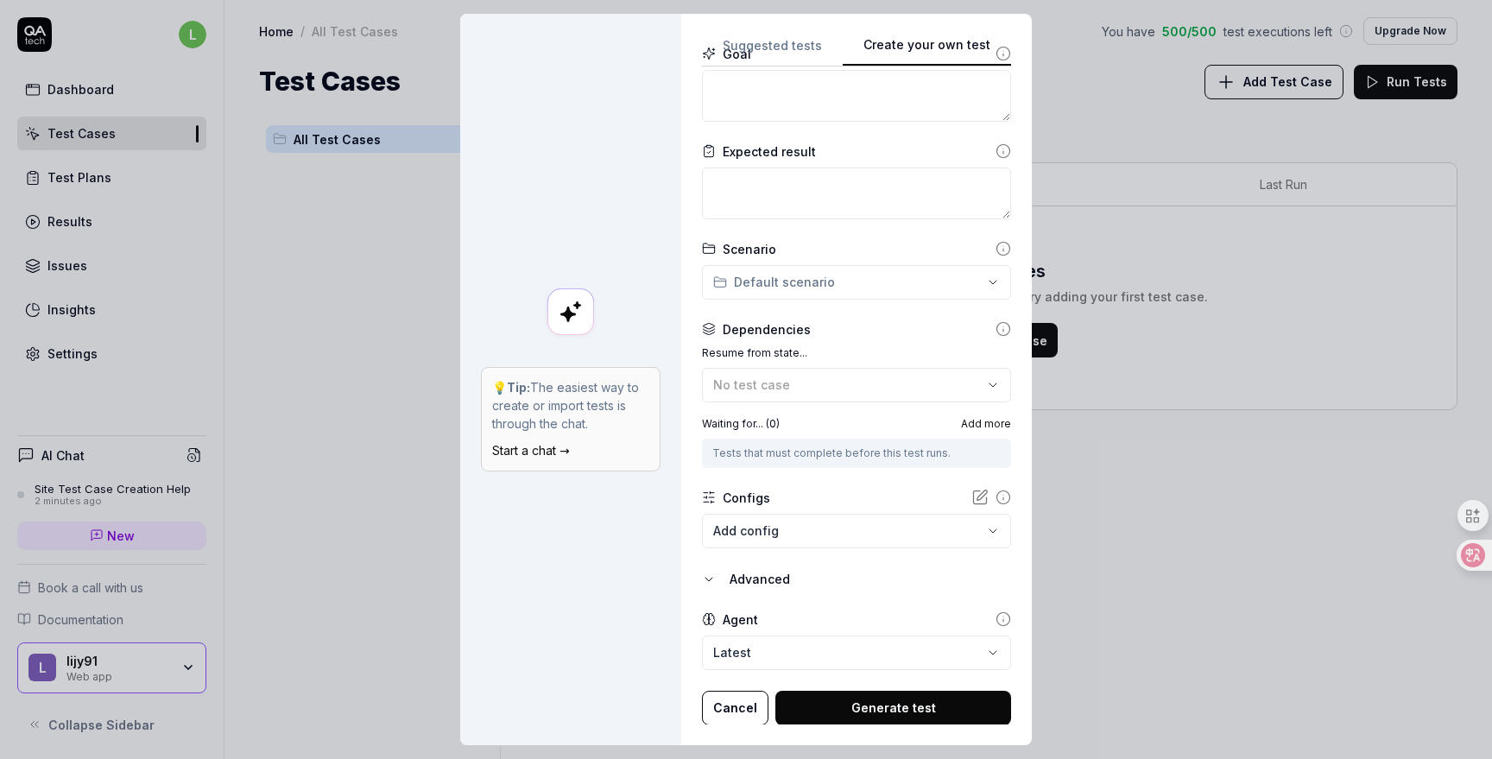
click at [759, 652] on body "l Dashboard Test Cases Test Plans Results Issues Insights Settings AI Chat Site…" at bounding box center [746, 379] width 1492 height 759
click at [615, 681] on div "**********" at bounding box center [746, 379] width 1492 height 759
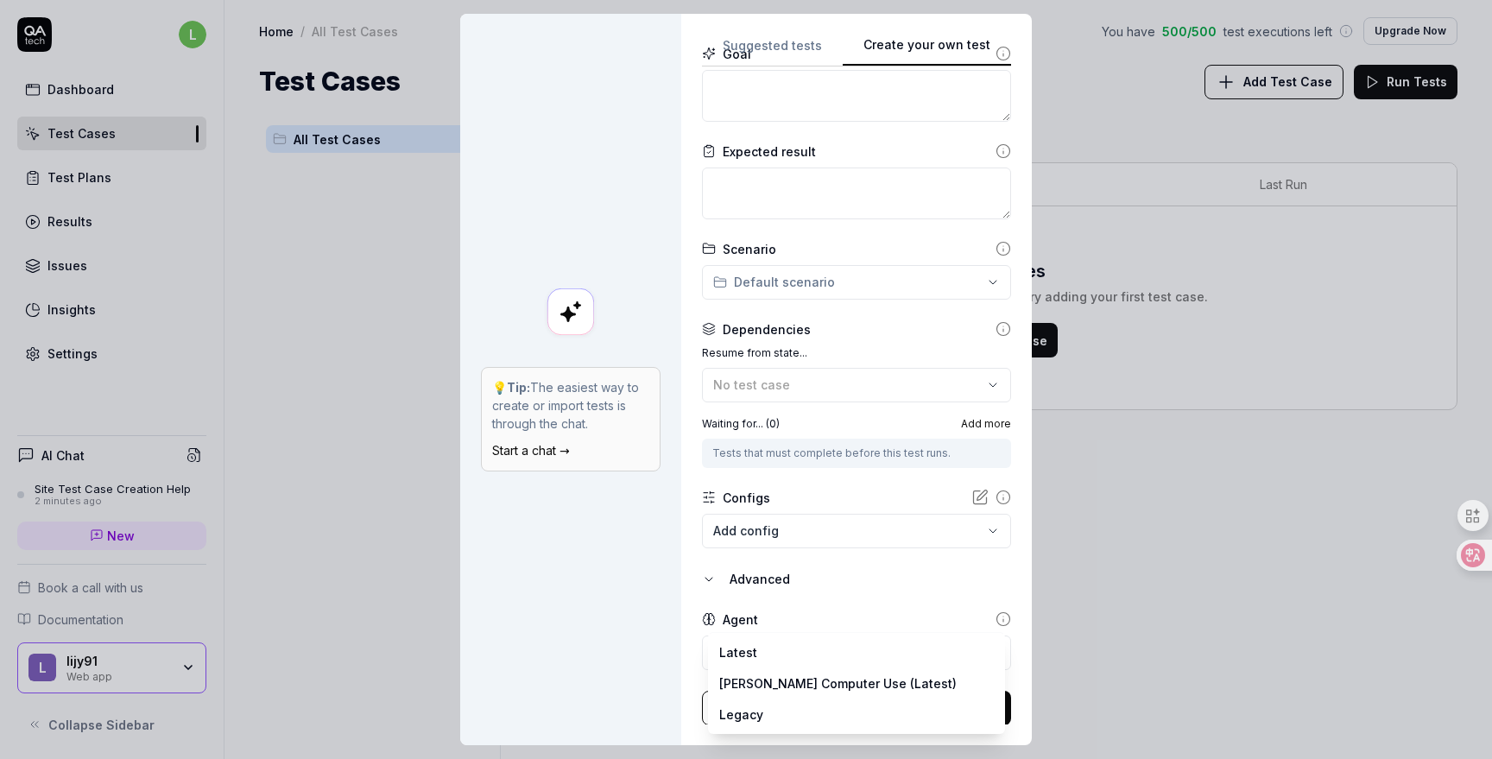
click at [820, 657] on body "l Dashboard Test Cases Test Plans Results Issues Insights Settings AI Chat Site…" at bounding box center [746, 379] width 1492 height 759
click at [660, 661] on div "**********" at bounding box center [746, 379] width 1492 height 759
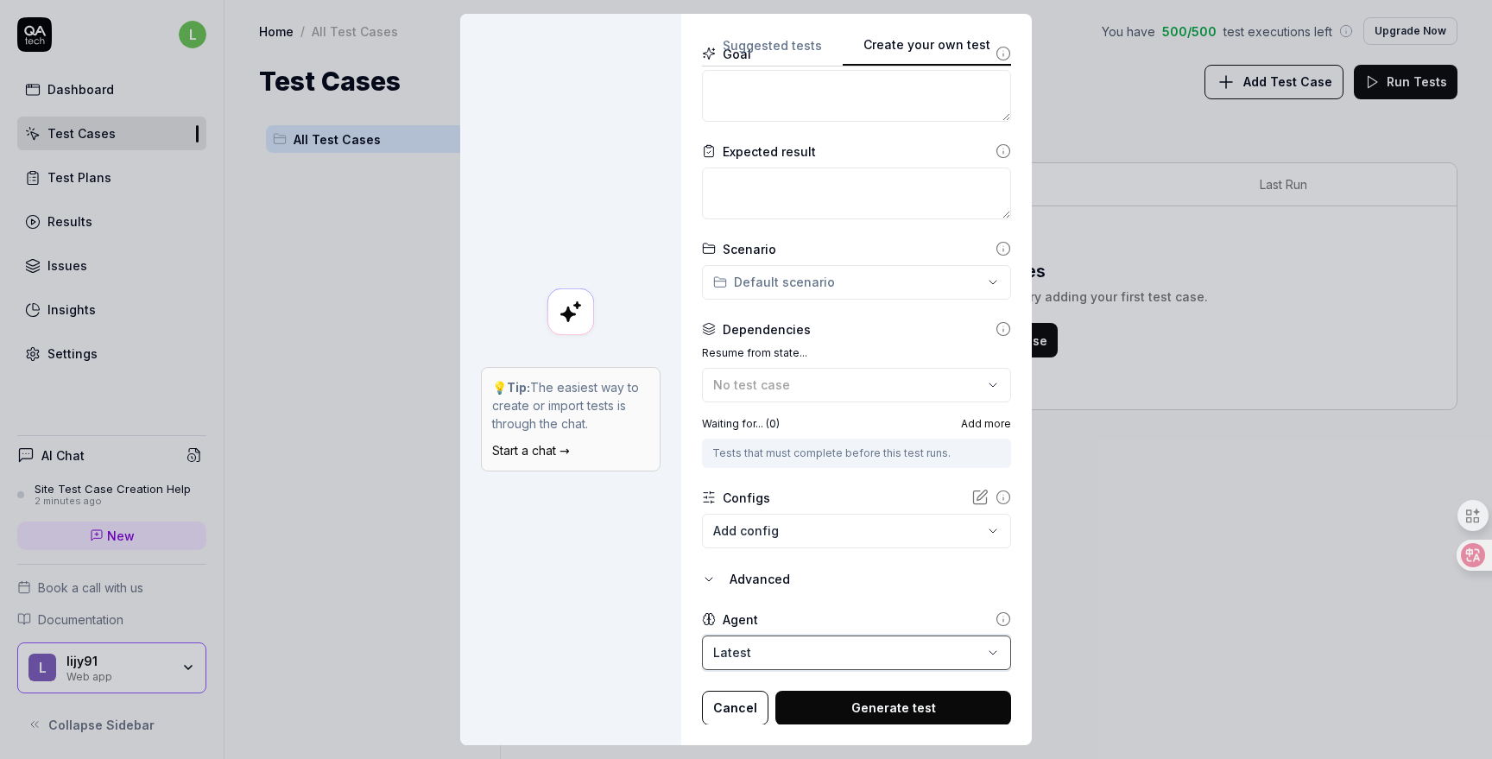
scroll to position [0, 0]
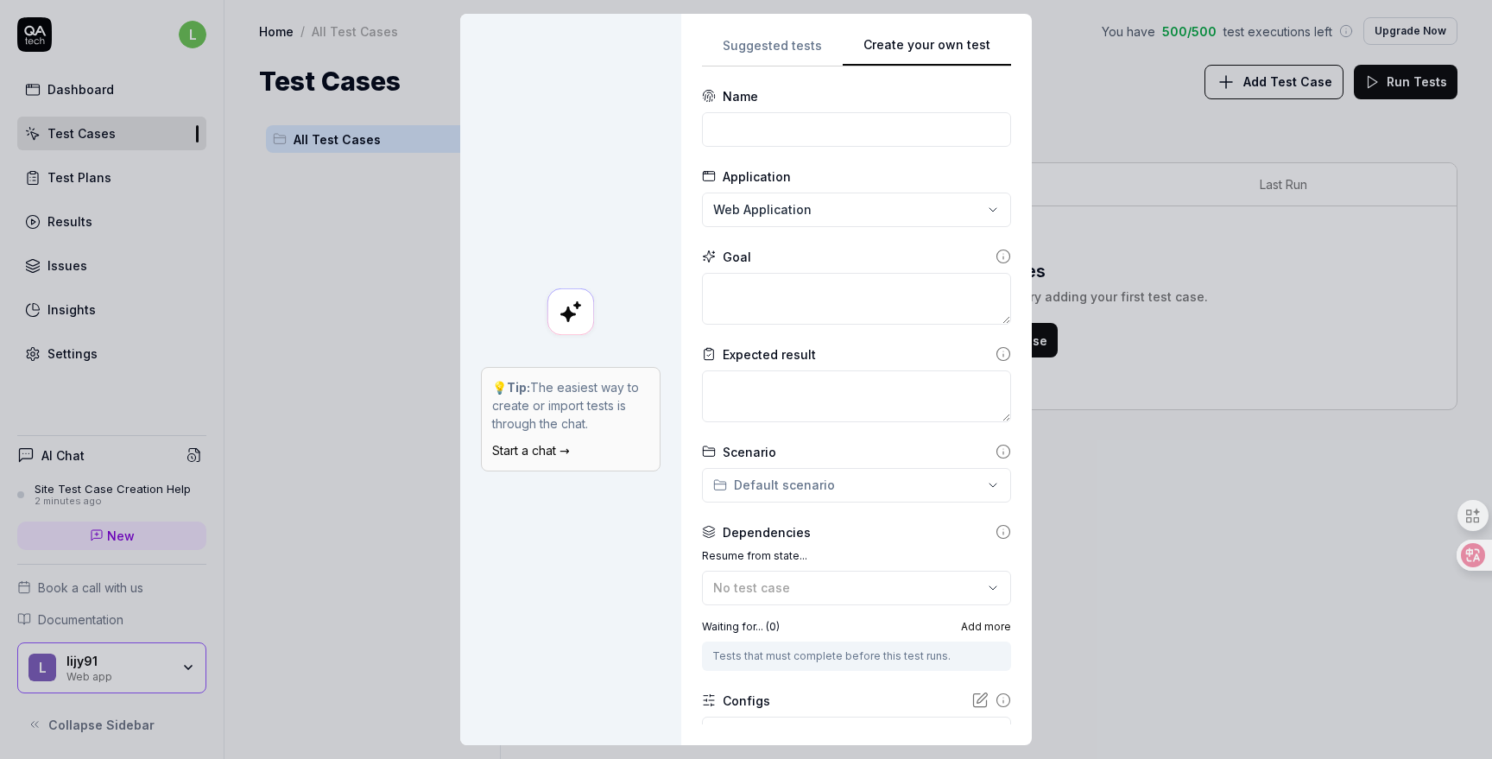
click at [787, 54] on div "**********" at bounding box center [746, 379] width 1492 height 759
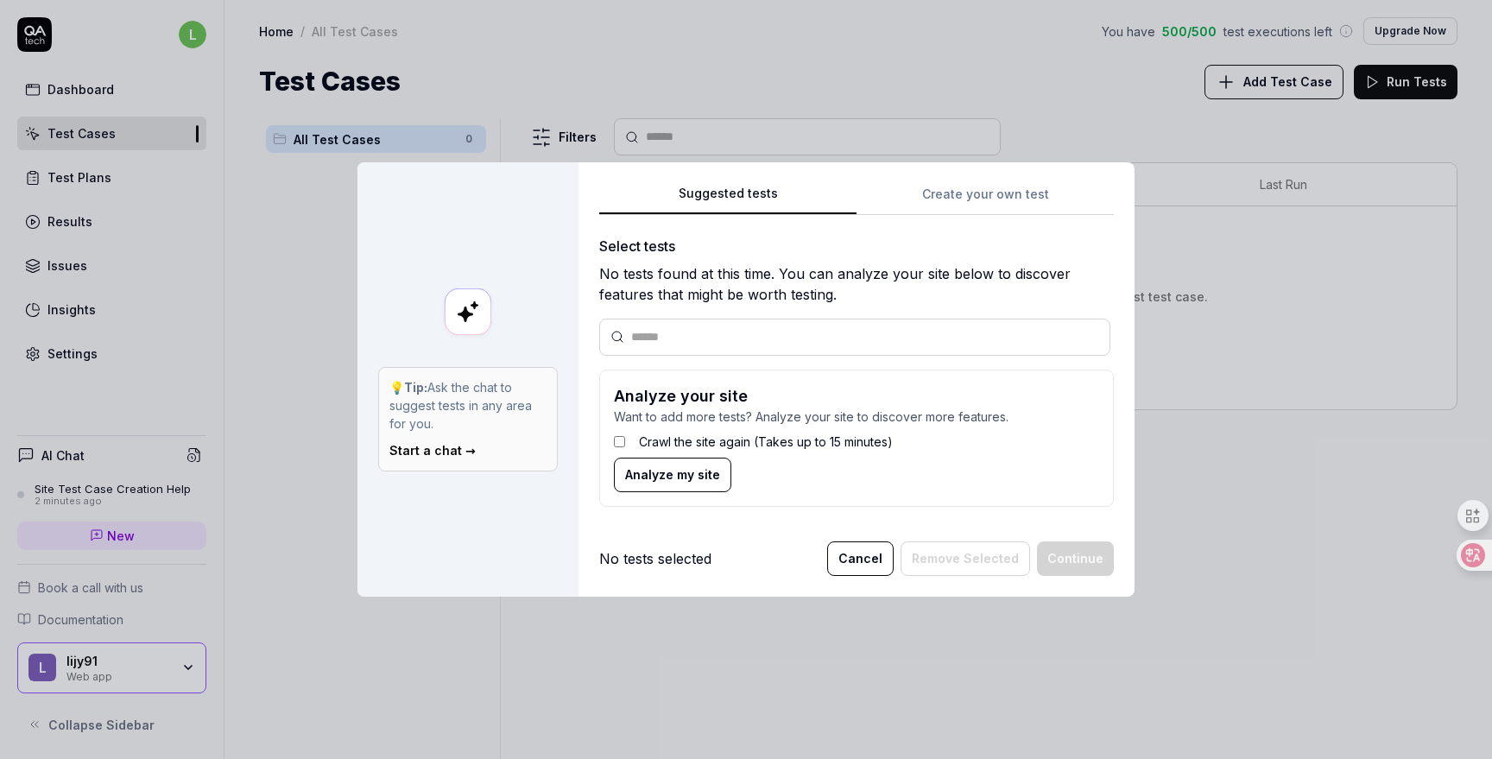
click at [876, 565] on button "Cancel" at bounding box center [860, 558] width 66 height 35
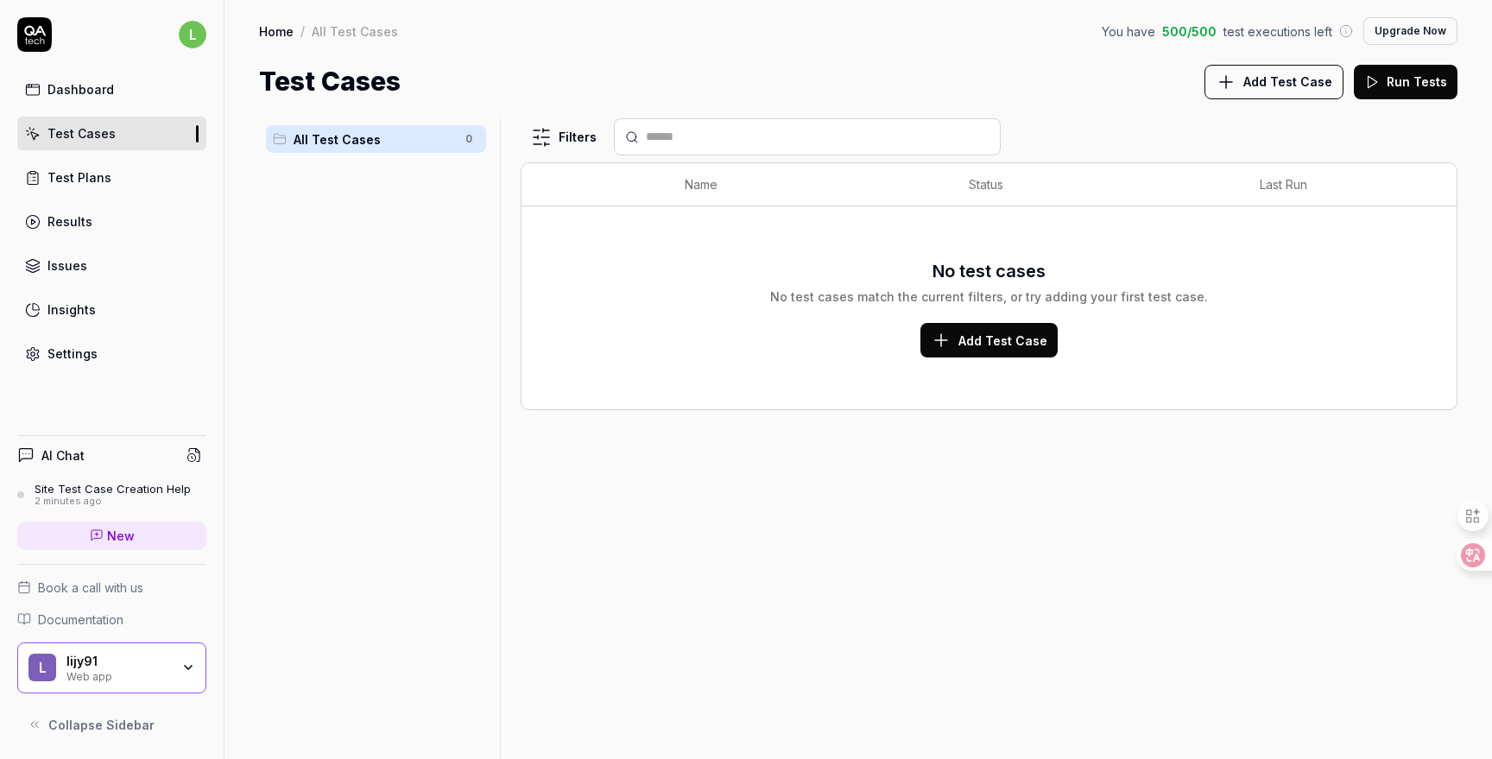
click at [124, 489] on div "Site Test Case Creation Help" at bounding box center [113, 489] width 156 height 14
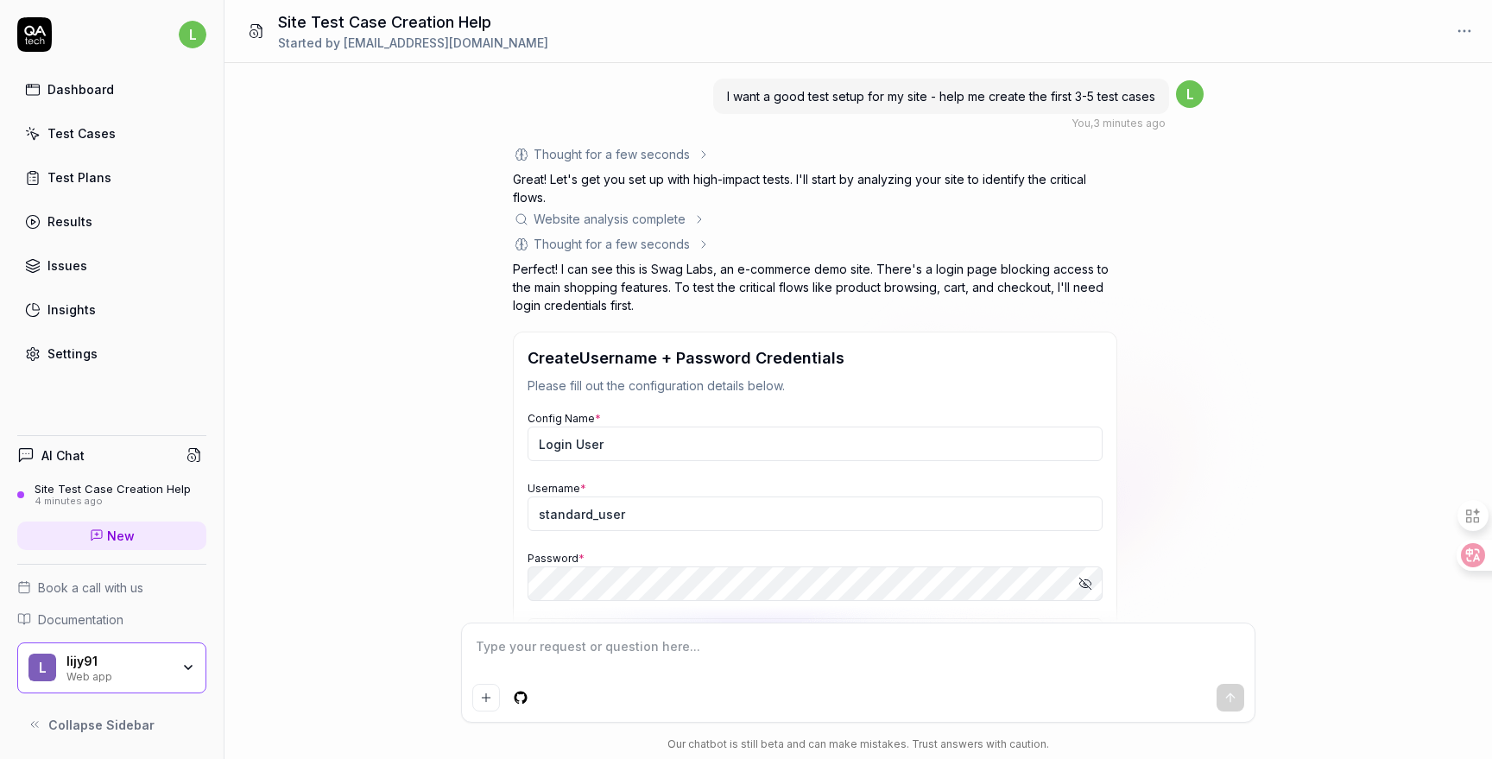
scroll to position [150, 0]
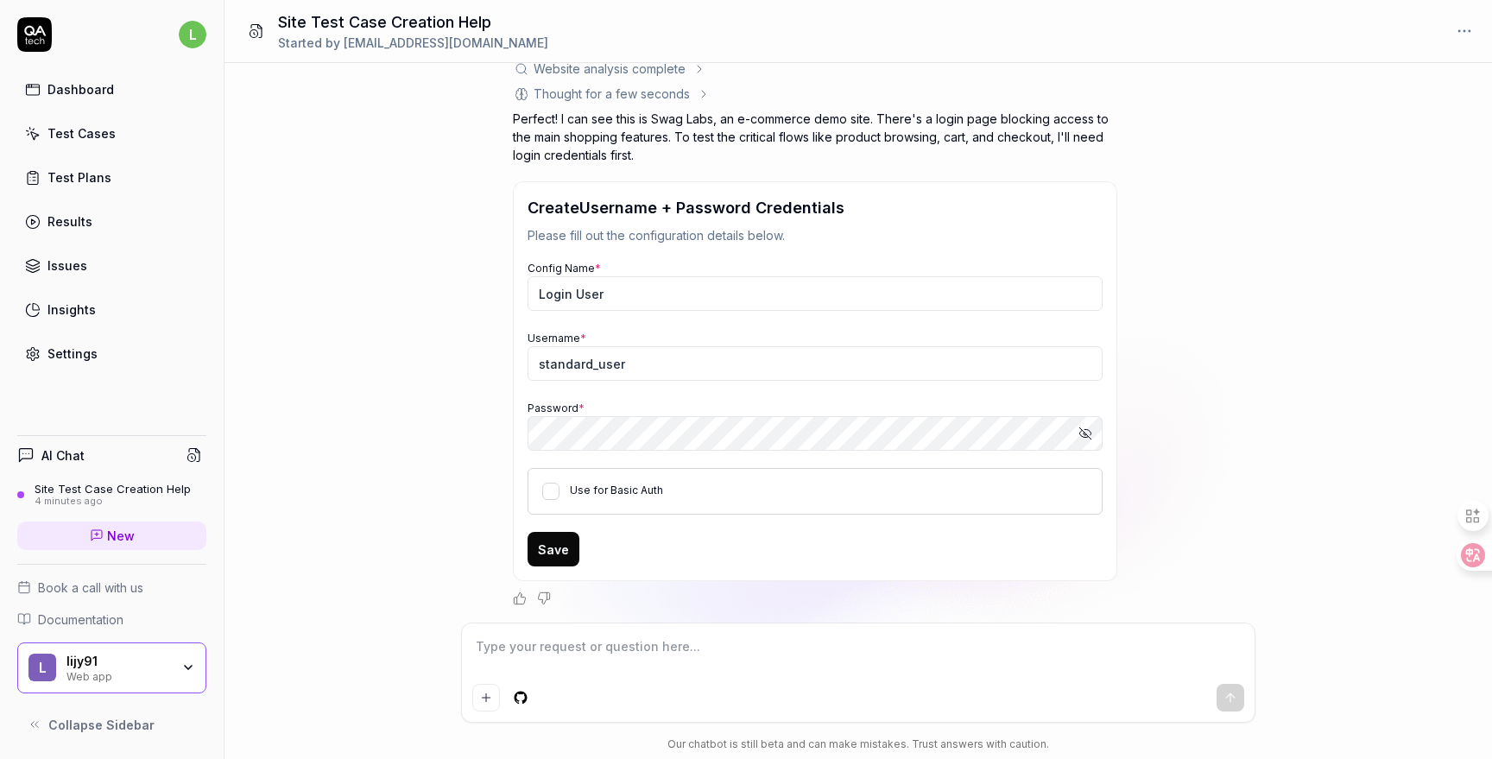
click at [562, 554] on button "Save" at bounding box center [554, 549] width 52 height 35
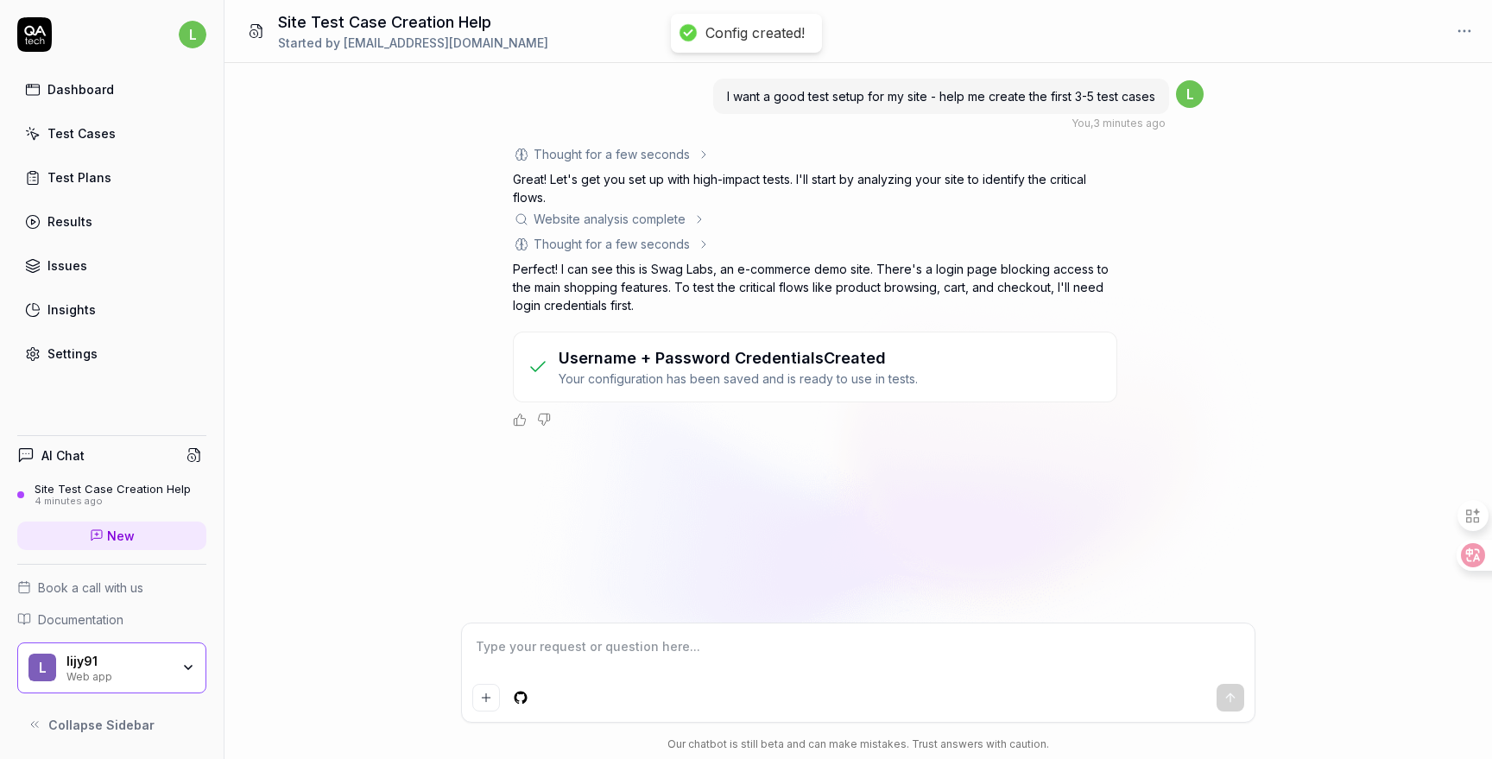
scroll to position [0, 0]
click at [790, 382] on p "Your configuration has been saved and is ready to use in tests." at bounding box center [738, 379] width 359 height 18
click at [733, 382] on p "Your configuration has been saved and is ready to use in tests." at bounding box center [738, 379] width 359 height 18
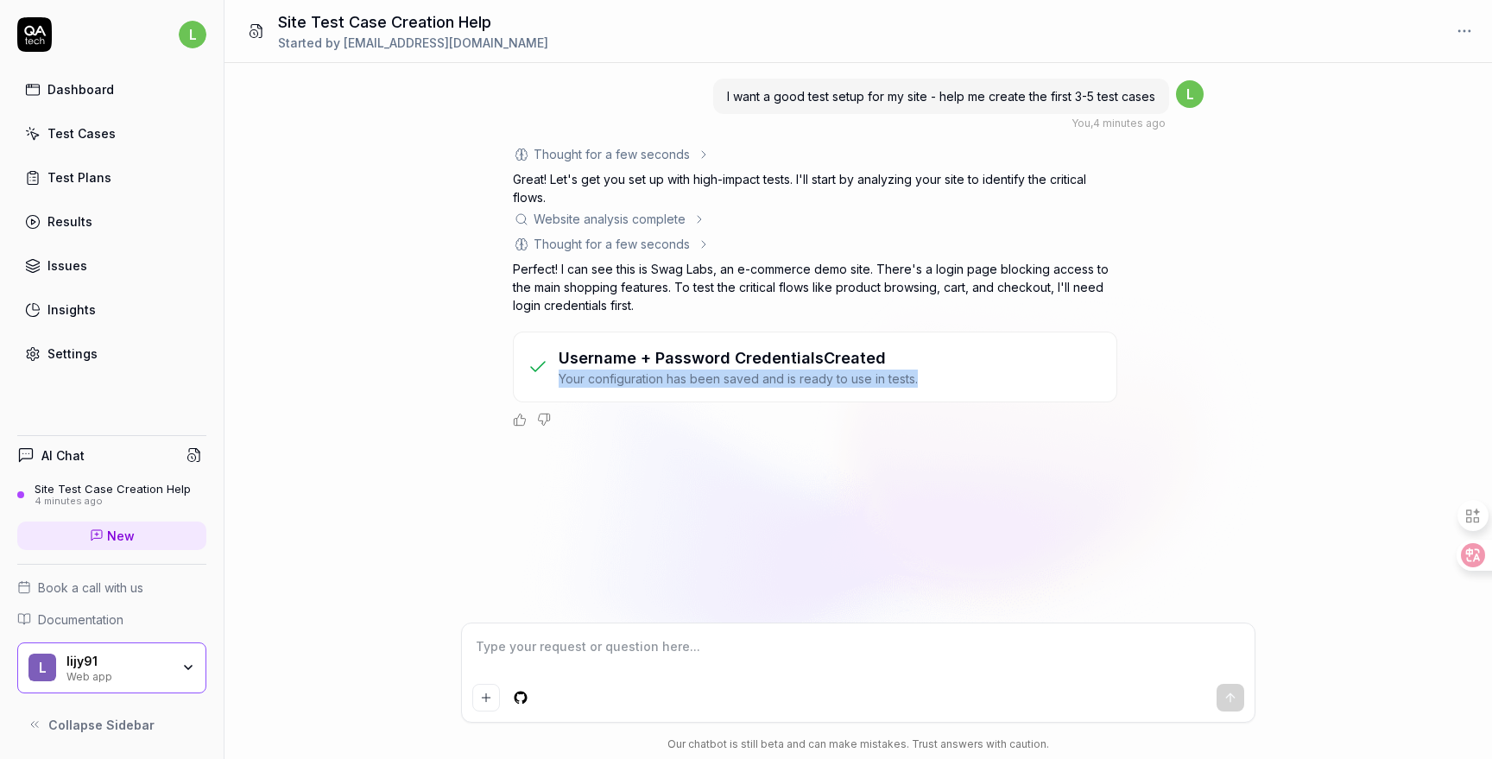
click at [733, 382] on p "Your configuration has been saved and is ready to use in tests." at bounding box center [738, 379] width 359 height 18
click at [838, 366] on h3 "Username + Password Credentials Created" at bounding box center [738, 357] width 359 height 23
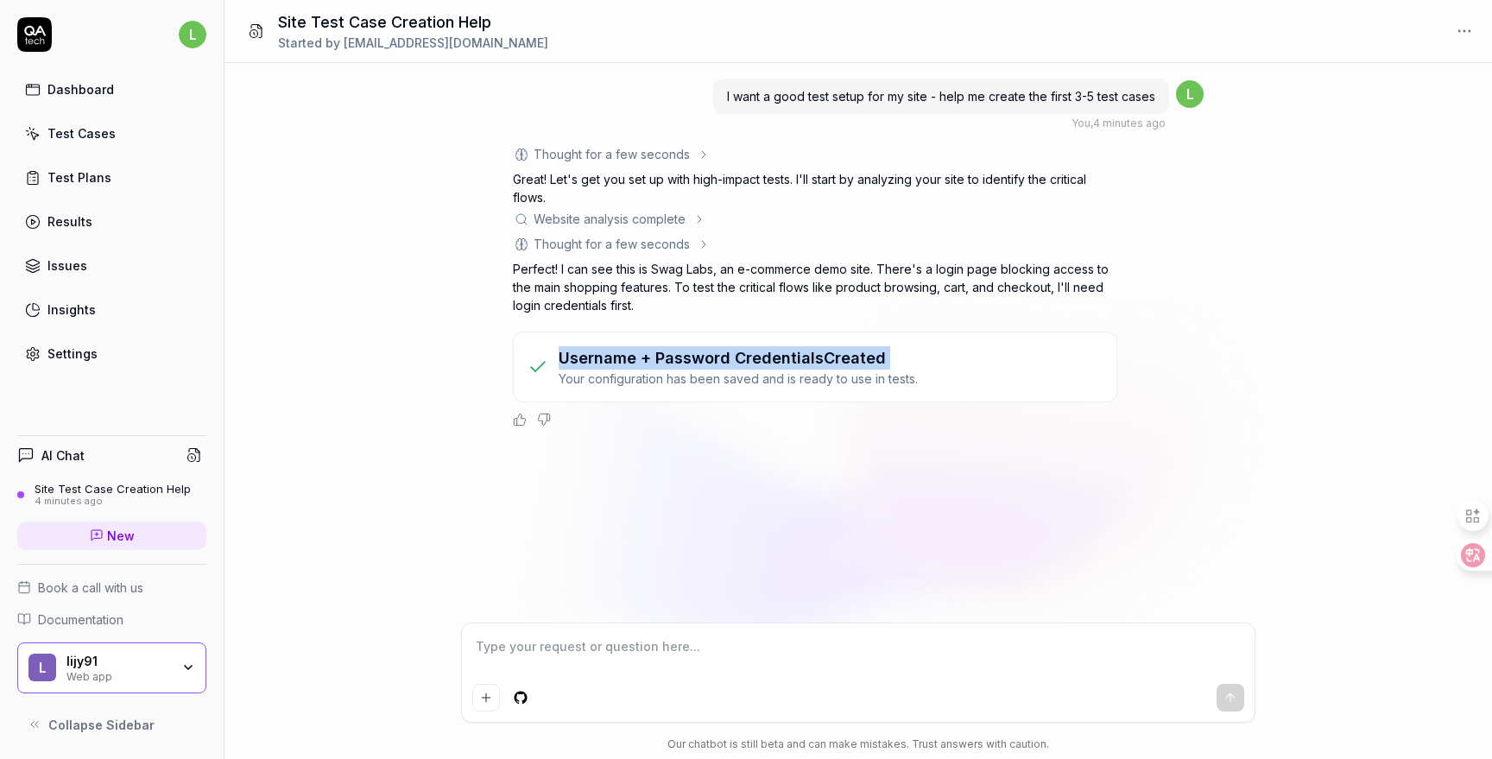
click at [838, 366] on h3 "Username + Password Credentials Created" at bounding box center [738, 357] width 359 height 23
click at [813, 383] on p "Your configuration has been saved and is ready to use in tests." at bounding box center [738, 379] width 359 height 18
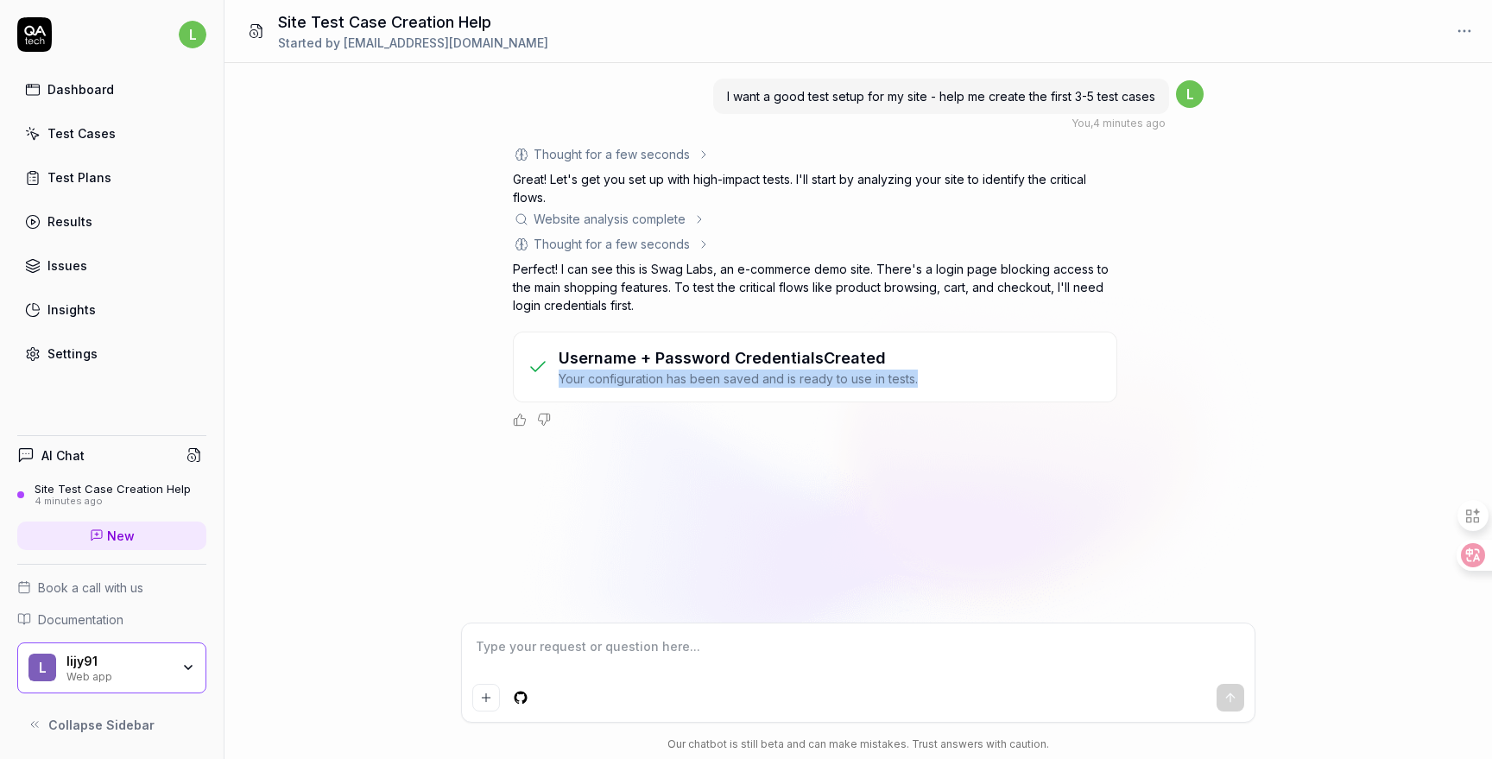
click at [813, 383] on p "Your configuration has been saved and is ready to use in tests." at bounding box center [738, 379] width 359 height 18
click at [756, 545] on div "I want a good test setup for my site - help me create the first 3-5 test cases …" at bounding box center [859, 343] width 1268 height 560
click at [812, 566] on div "I want a good test setup for my site - help me create the first 3-5 test cases …" at bounding box center [859, 343] width 1268 height 560
click at [680, 297] on p "Perfect! I can see this is Swag Labs, an e-commerce demo site. There's a login …" at bounding box center [815, 287] width 604 height 54
click at [666, 246] on div "Thought for a few seconds" at bounding box center [612, 244] width 156 height 18
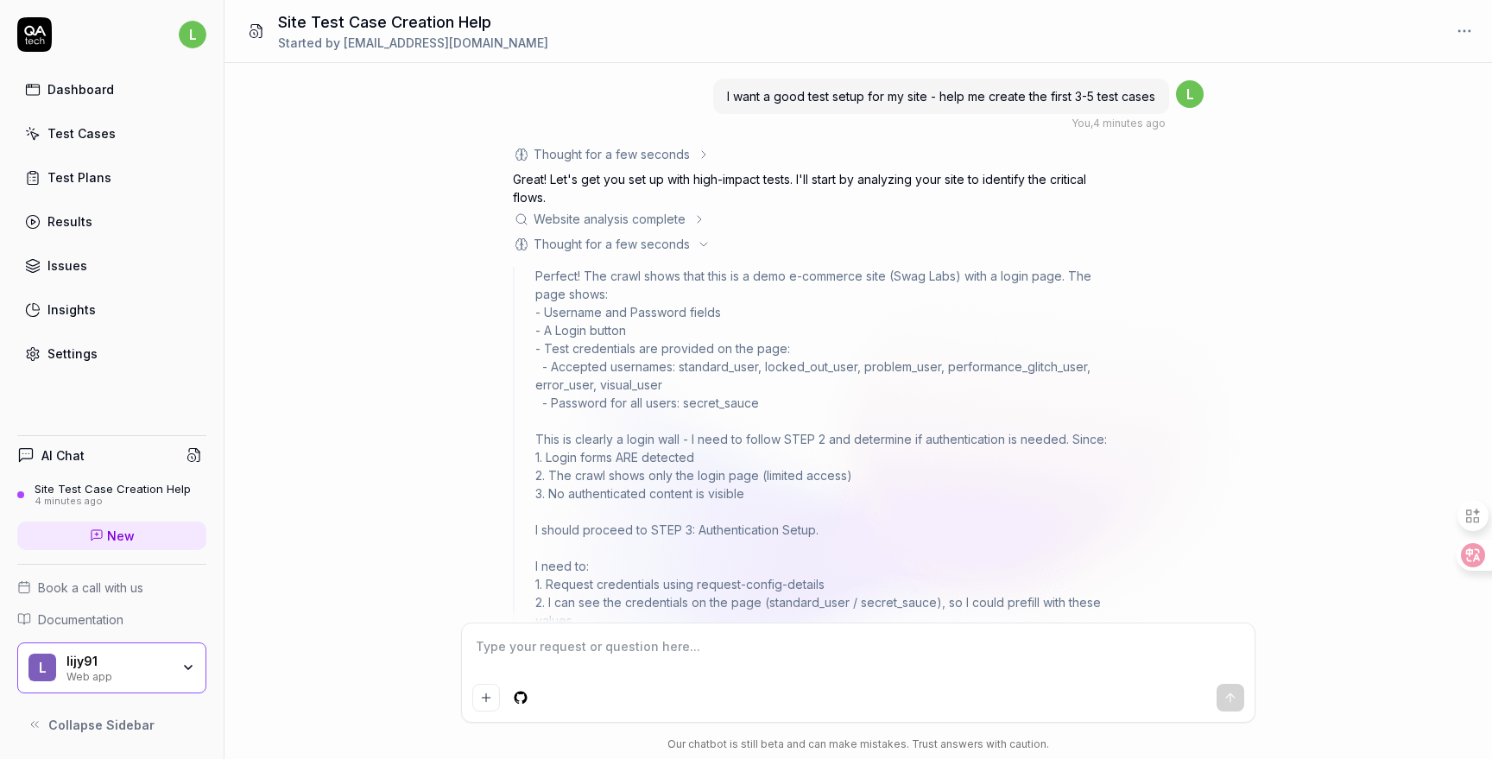
click at [687, 250] on div "Thought for a few seconds" at bounding box center [612, 244] width 156 height 18
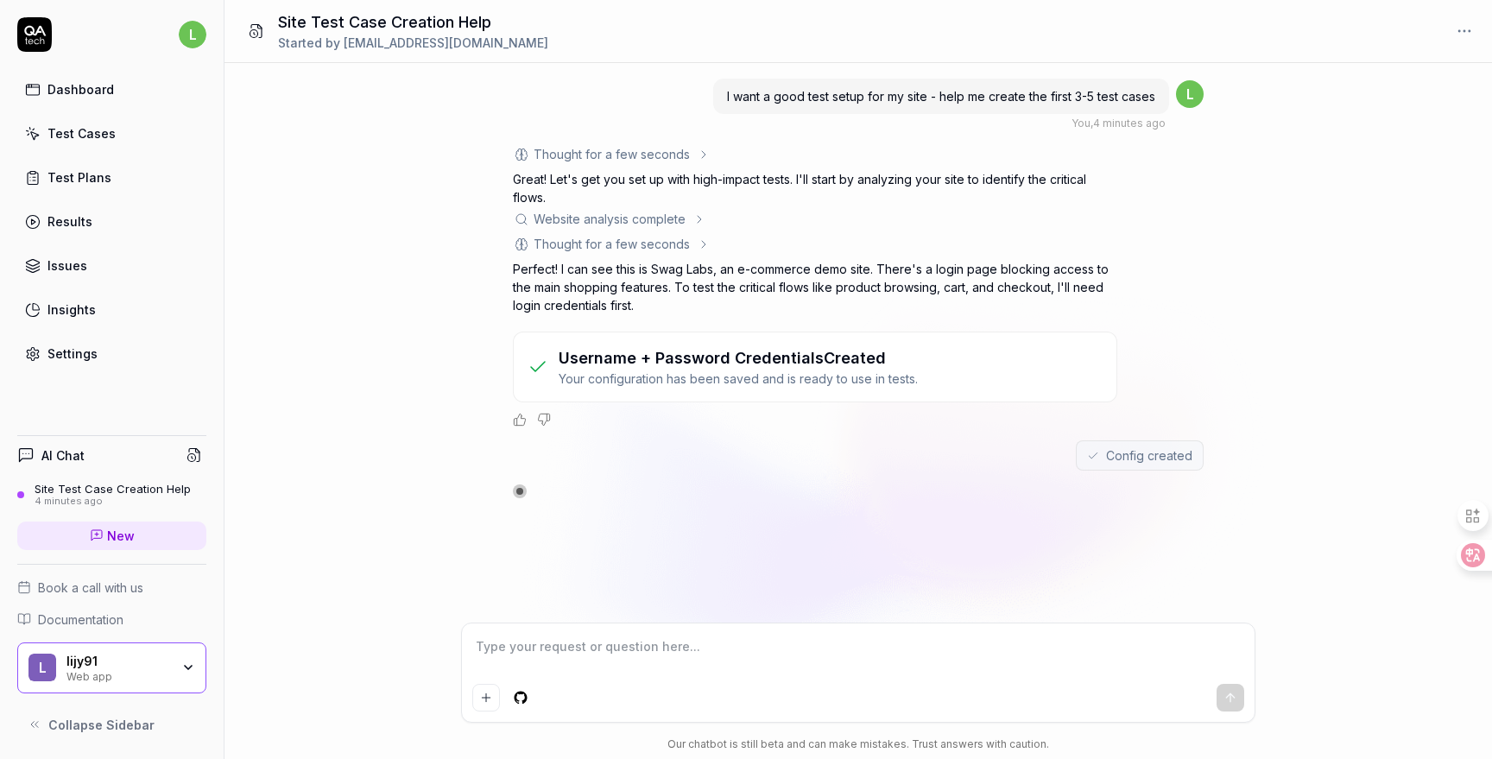
click at [681, 216] on div "Website analysis complete" at bounding box center [610, 219] width 152 height 18
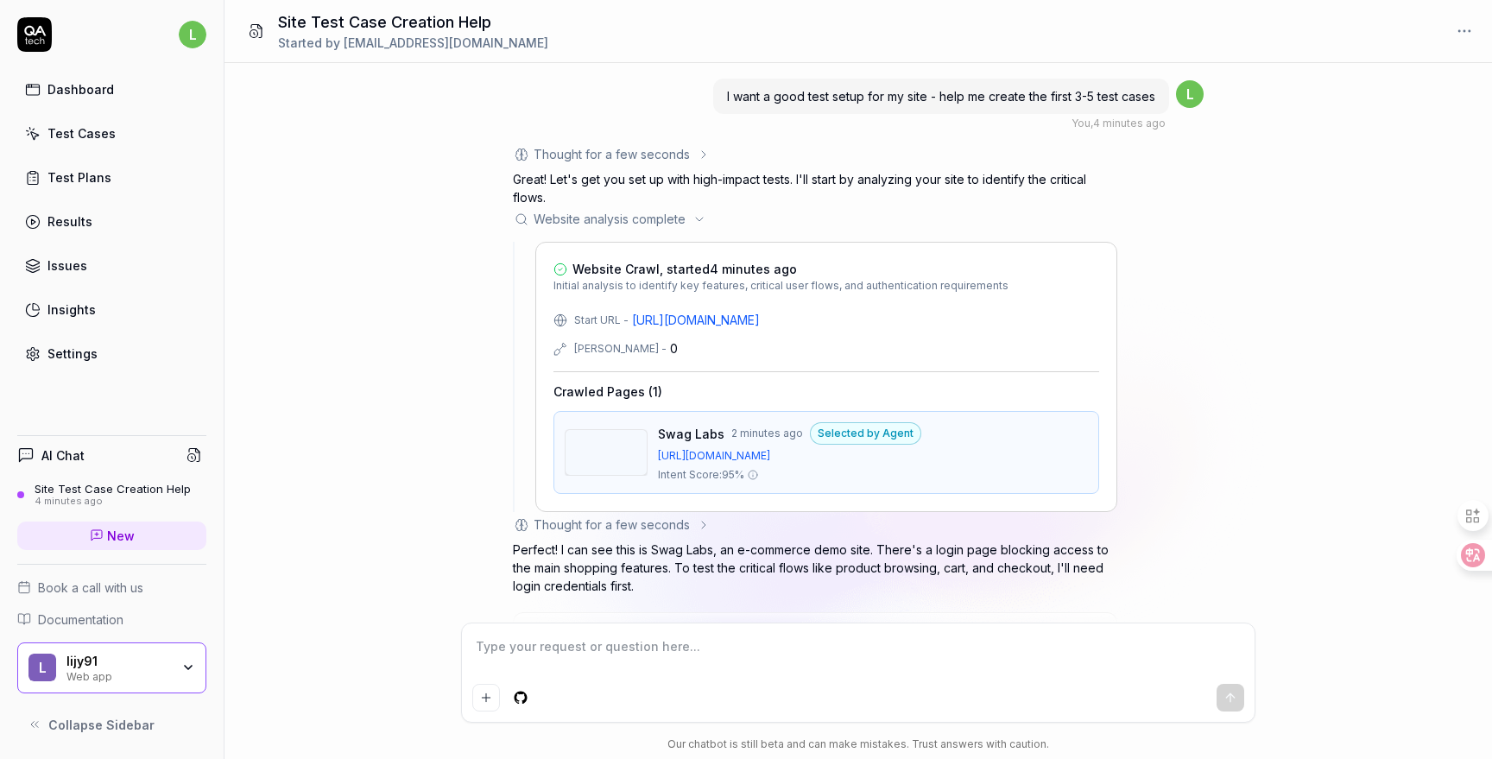
click at [681, 216] on div "Website analysis complete" at bounding box center [610, 219] width 152 height 18
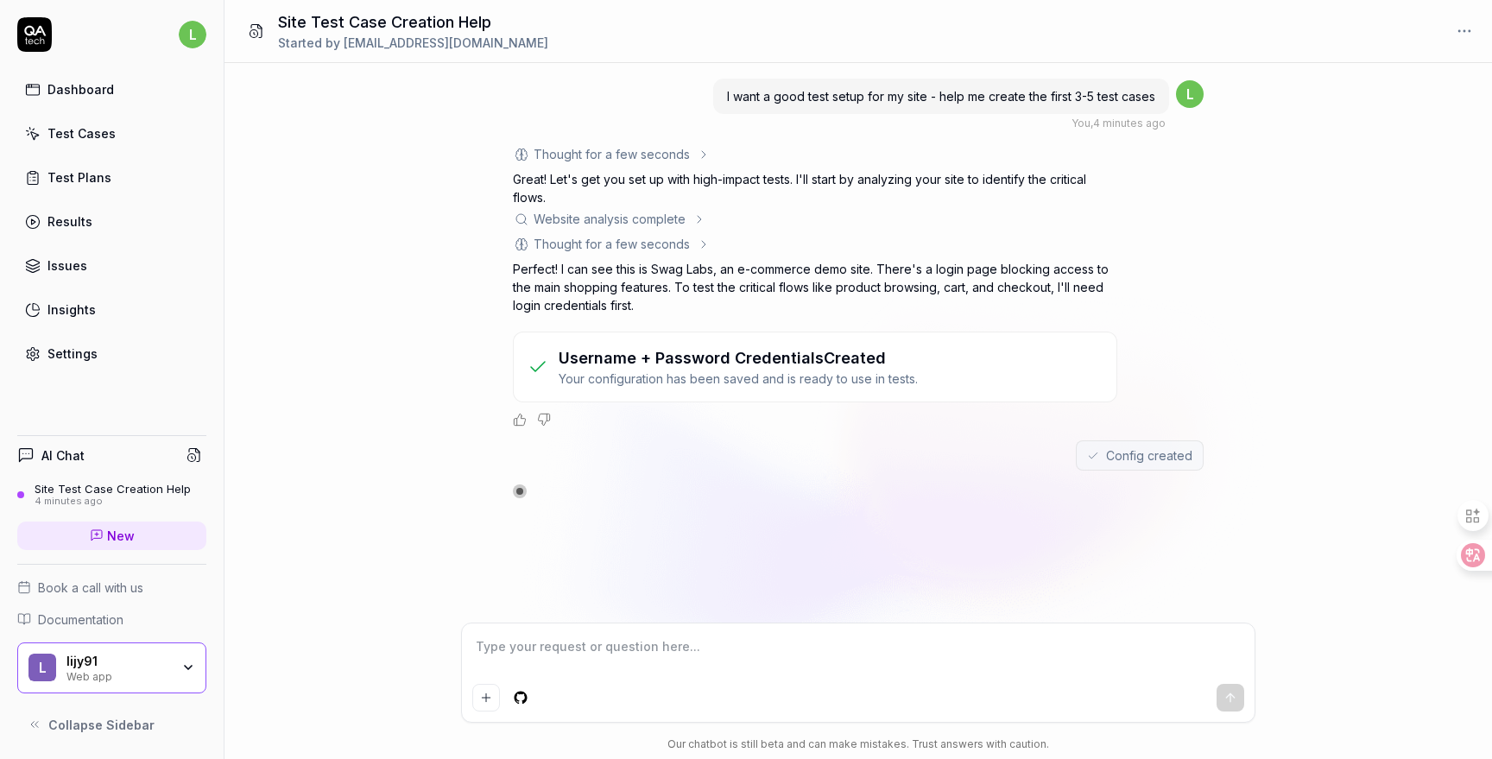
click at [692, 249] on div "Thought for a few seconds" at bounding box center [612, 244] width 198 height 18
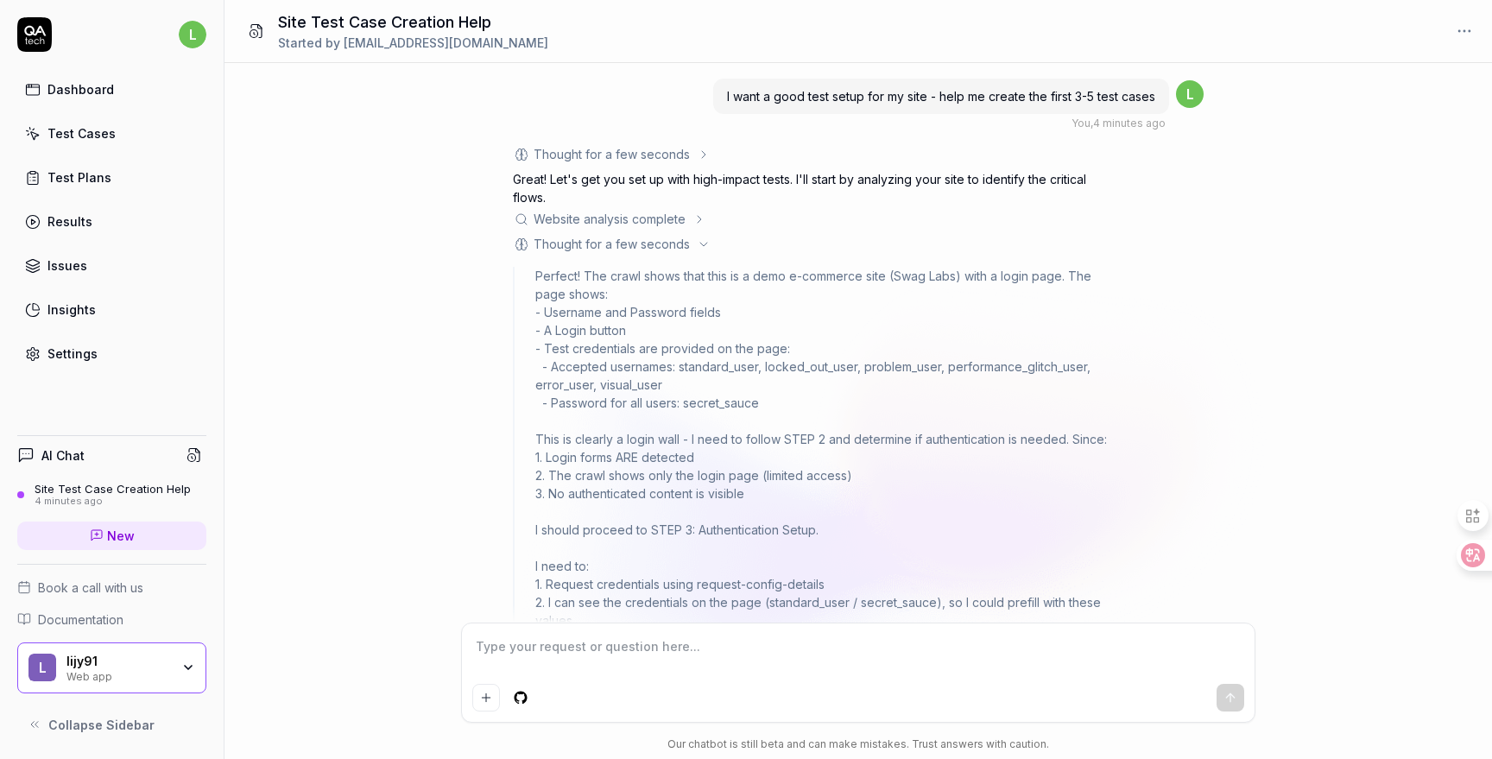
click at [692, 249] on div "Thought for a few seconds" at bounding box center [612, 244] width 198 height 18
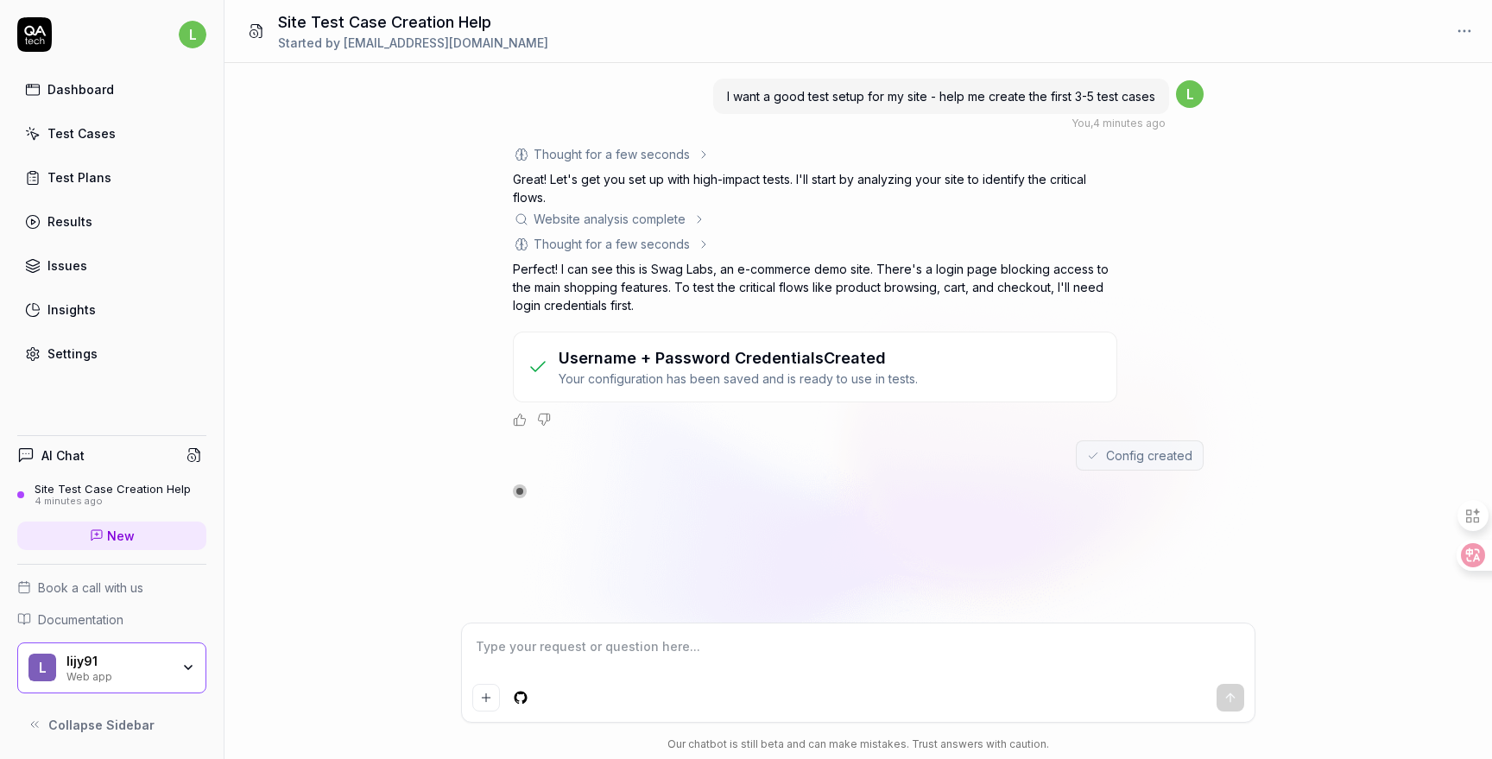
click at [668, 157] on div "Thought for a few seconds" at bounding box center [612, 154] width 156 height 18
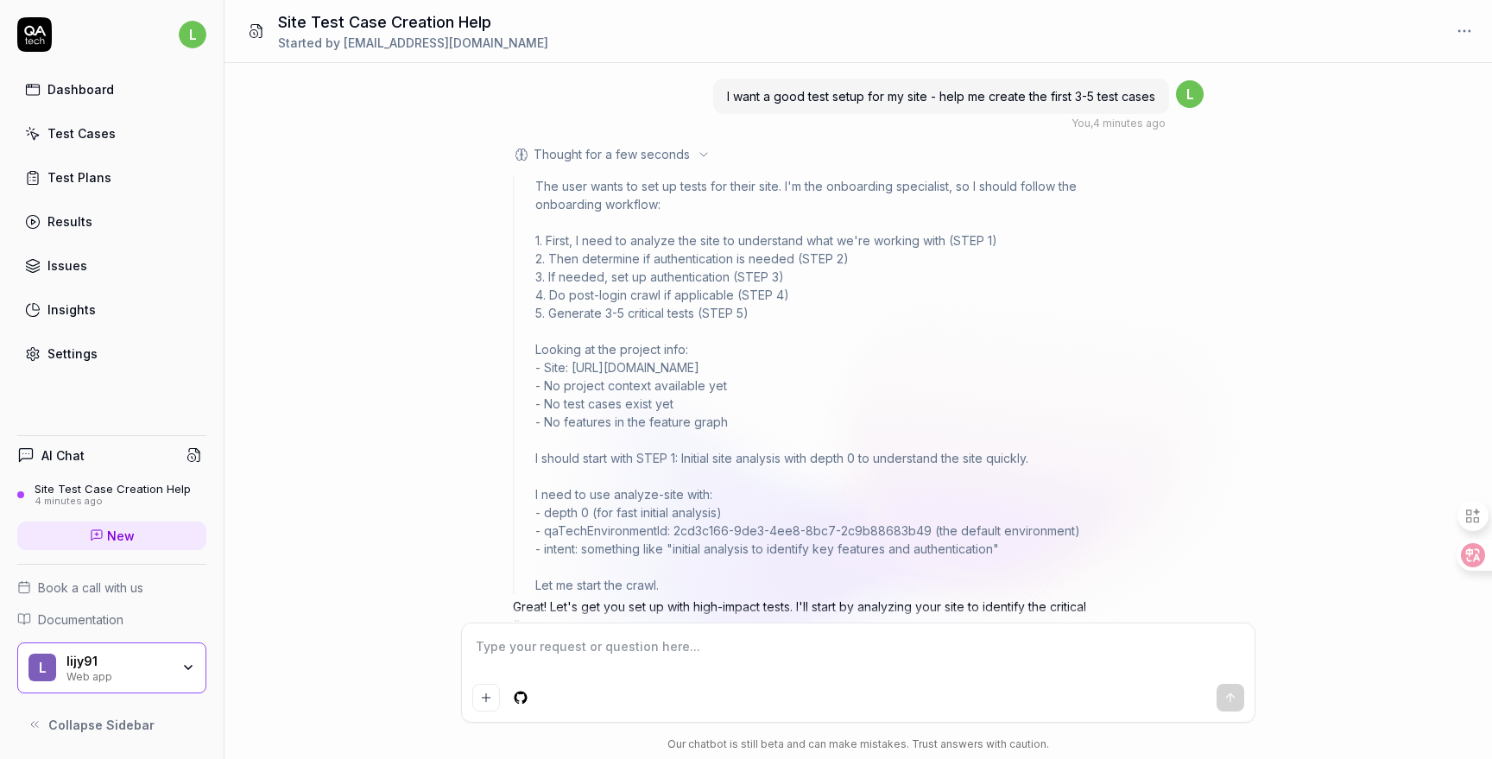
click at [668, 157] on div "Thought for a few seconds" at bounding box center [612, 154] width 156 height 18
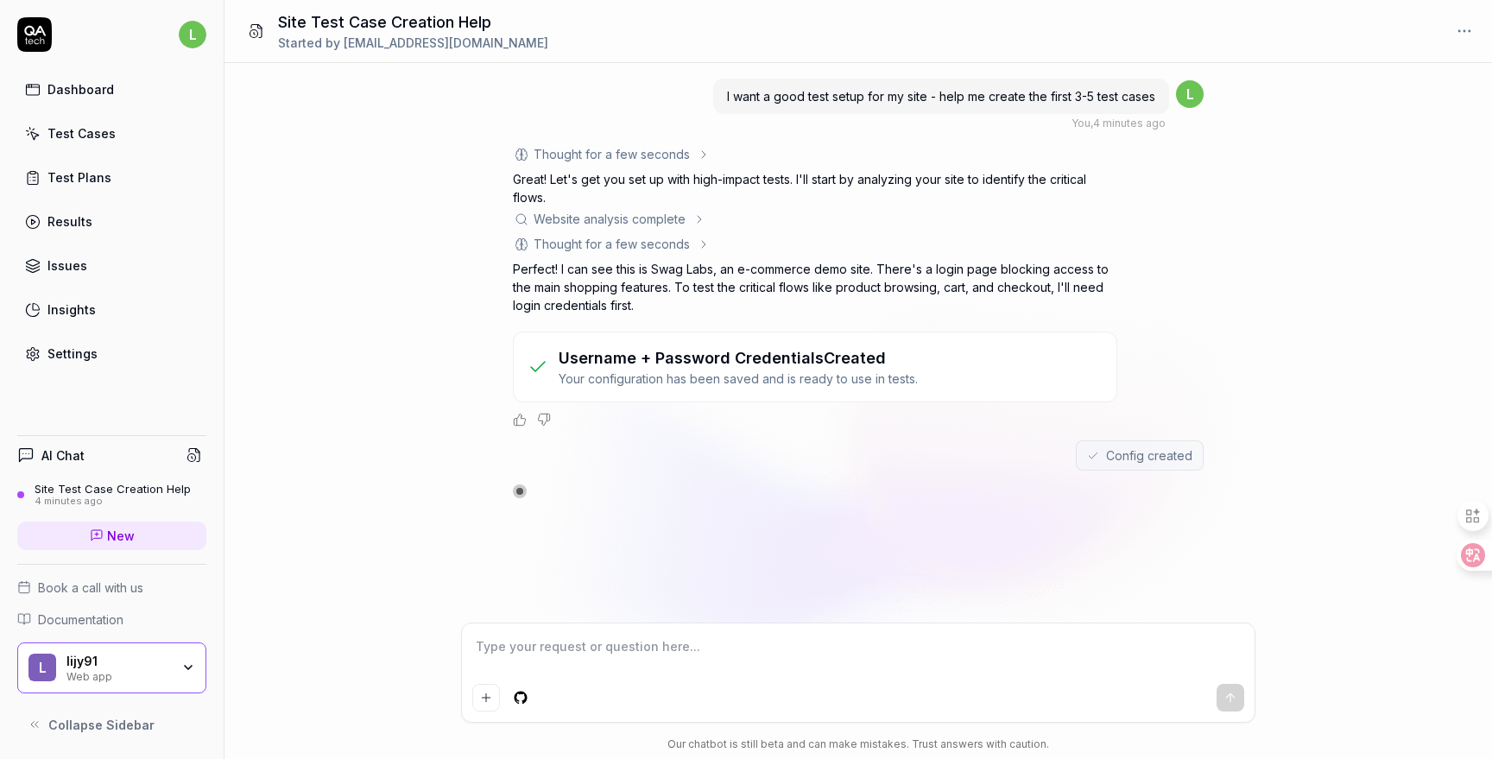
click at [691, 220] on div "Website analysis complete" at bounding box center [815, 219] width 604 height 18
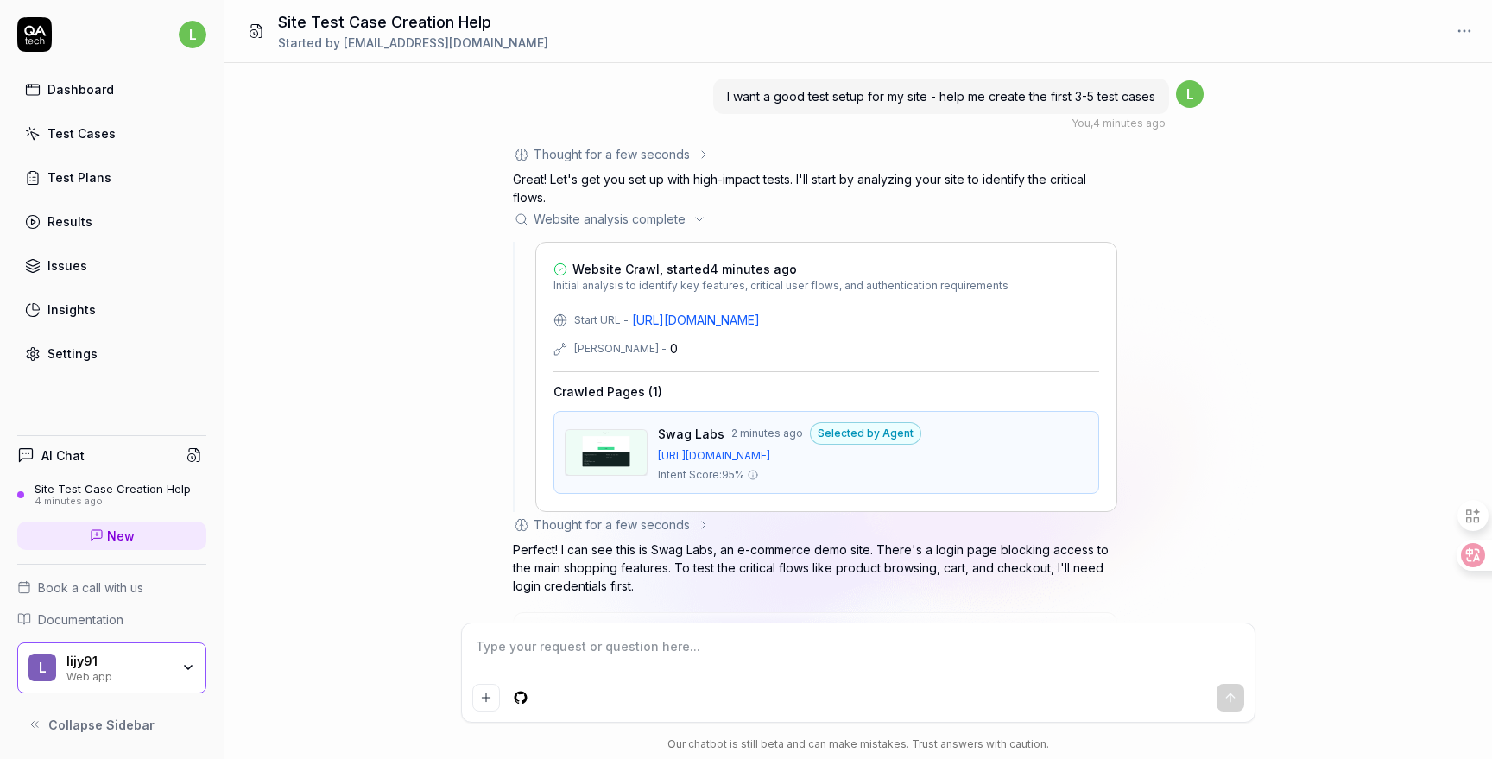
click at [691, 220] on div "Website analysis complete" at bounding box center [815, 219] width 604 height 18
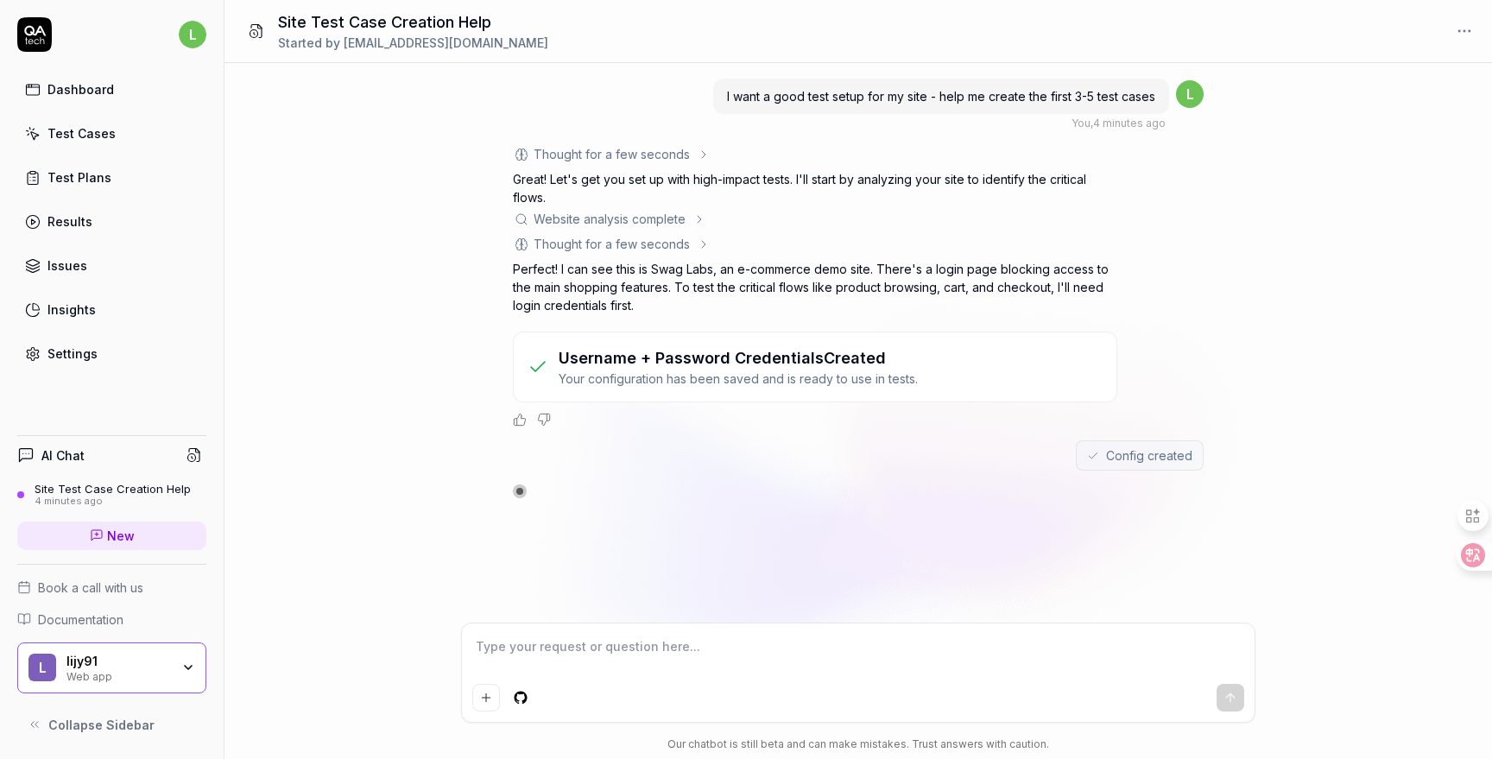
click at [690, 240] on div "Thought for a few seconds" at bounding box center [612, 244] width 198 height 18
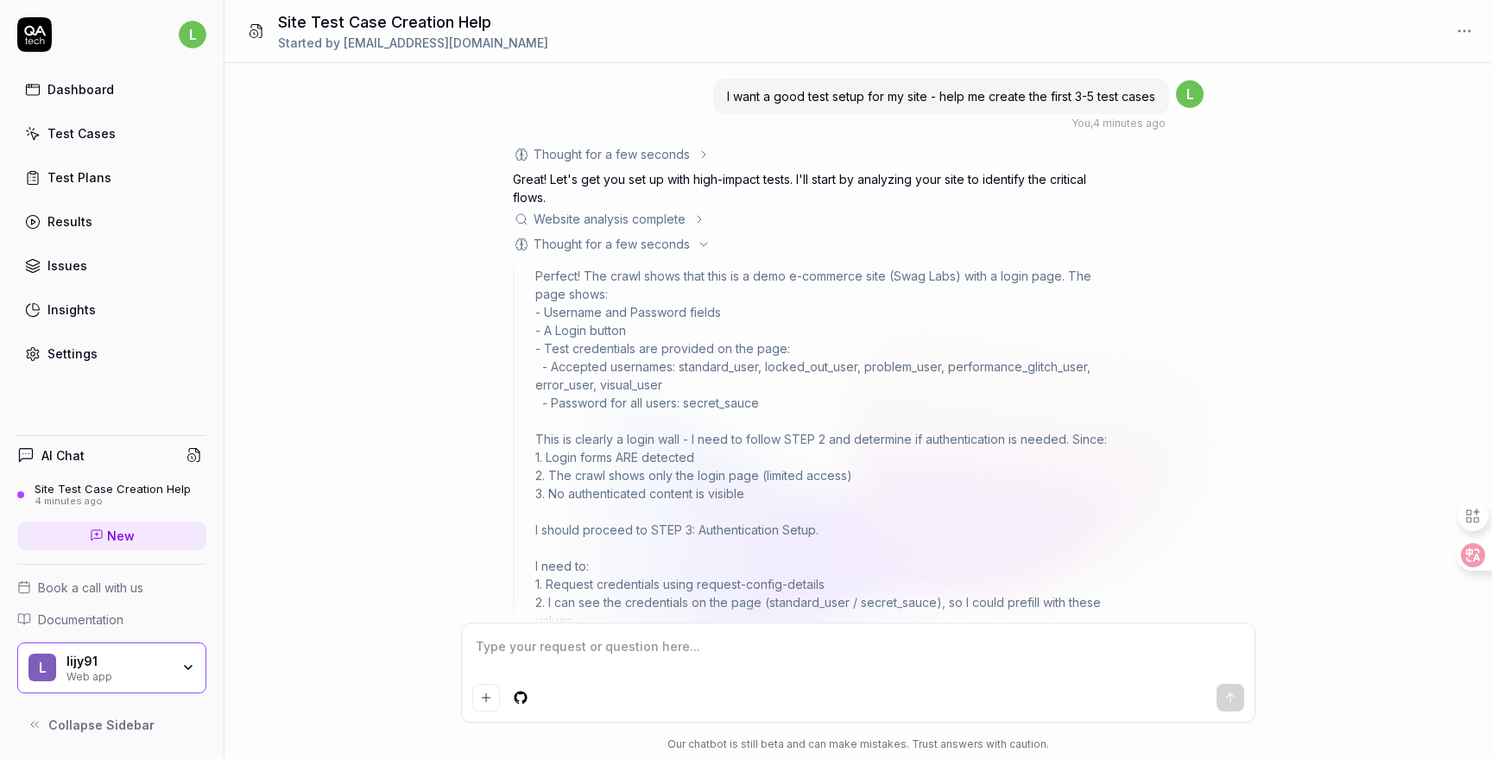
click at [690, 240] on div "Thought for a few seconds" at bounding box center [612, 244] width 198 height 18
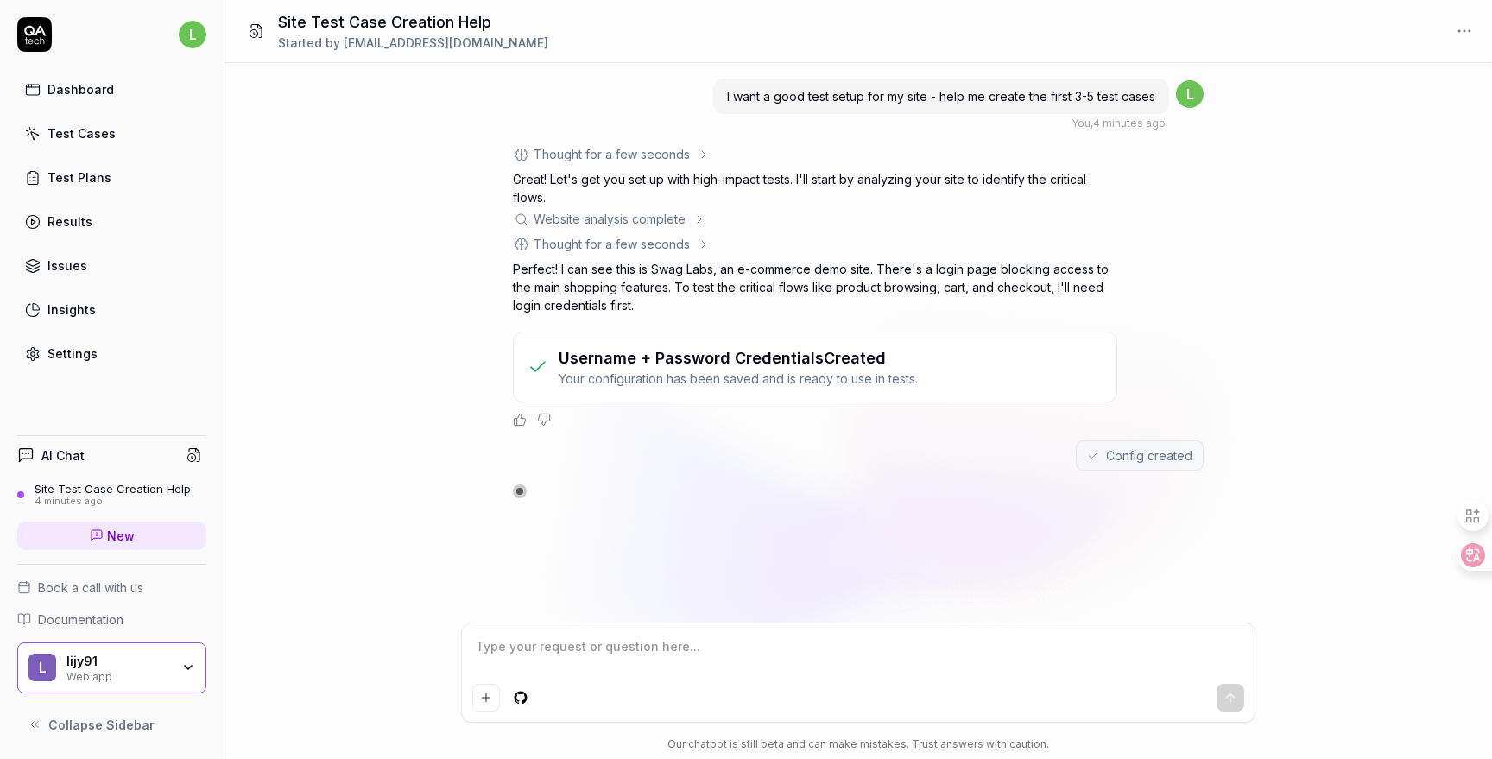
click at [682, 286] on p "Perfect! I can see this is Swag Labs, an e-commerce demo site. There's a login …" at bounding box center [815, 287] width 604 height 54
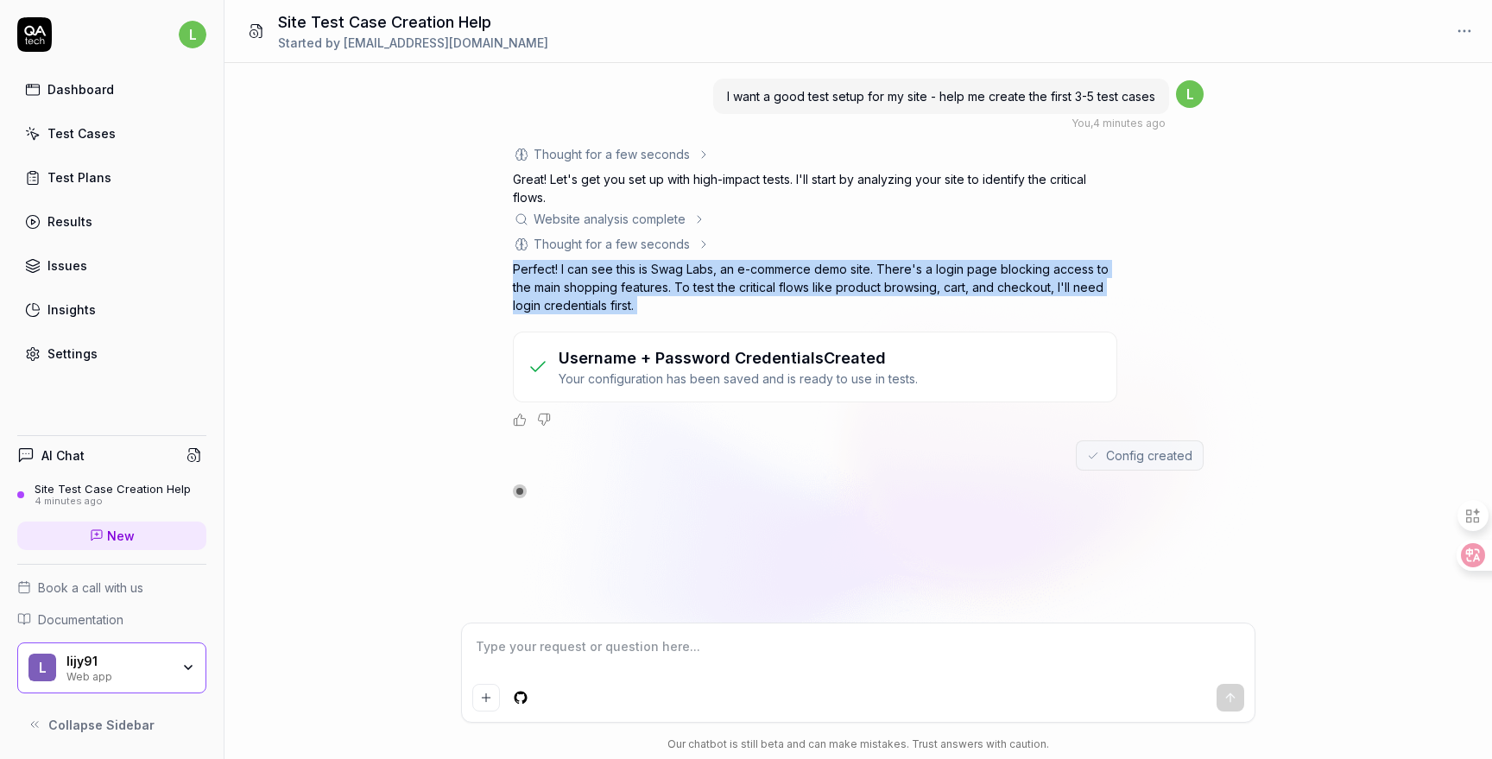
click at [682, 286] on p "Perfect! I can see this is Swag Labs, an e-commerce demo site. There's a login …" at bounding box center [815, 287] width 604 height 54
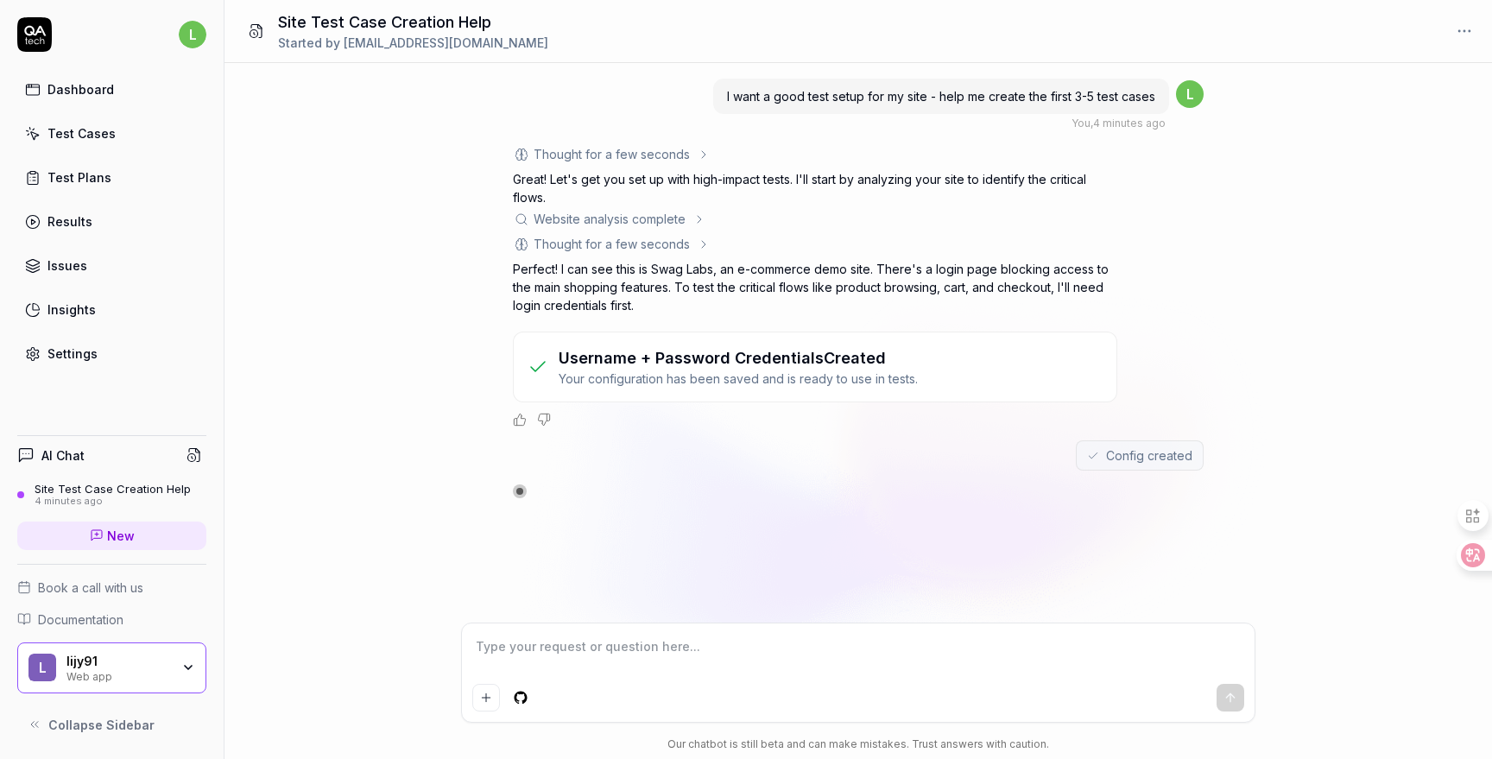
click at [757, 516] on div "I want a good test setup for my site - help me create the first 3-5 test cases …" at bounding box center [859, 343] width 1268 height 560
click at [386, 550] on div "I want a good test setup for my site - help me create the first 3-5 test cases …" at bounding box center [859, 343] width 1268 height 560
click at [320, 488] on div "I want a good test setup for my site - help me create the first 3-5 test cases …" at bounding box center [859, 343] width 1268 height 560
click at [74, 364] on link "Settings" at bounding box center [111, 354] width 189 height 34
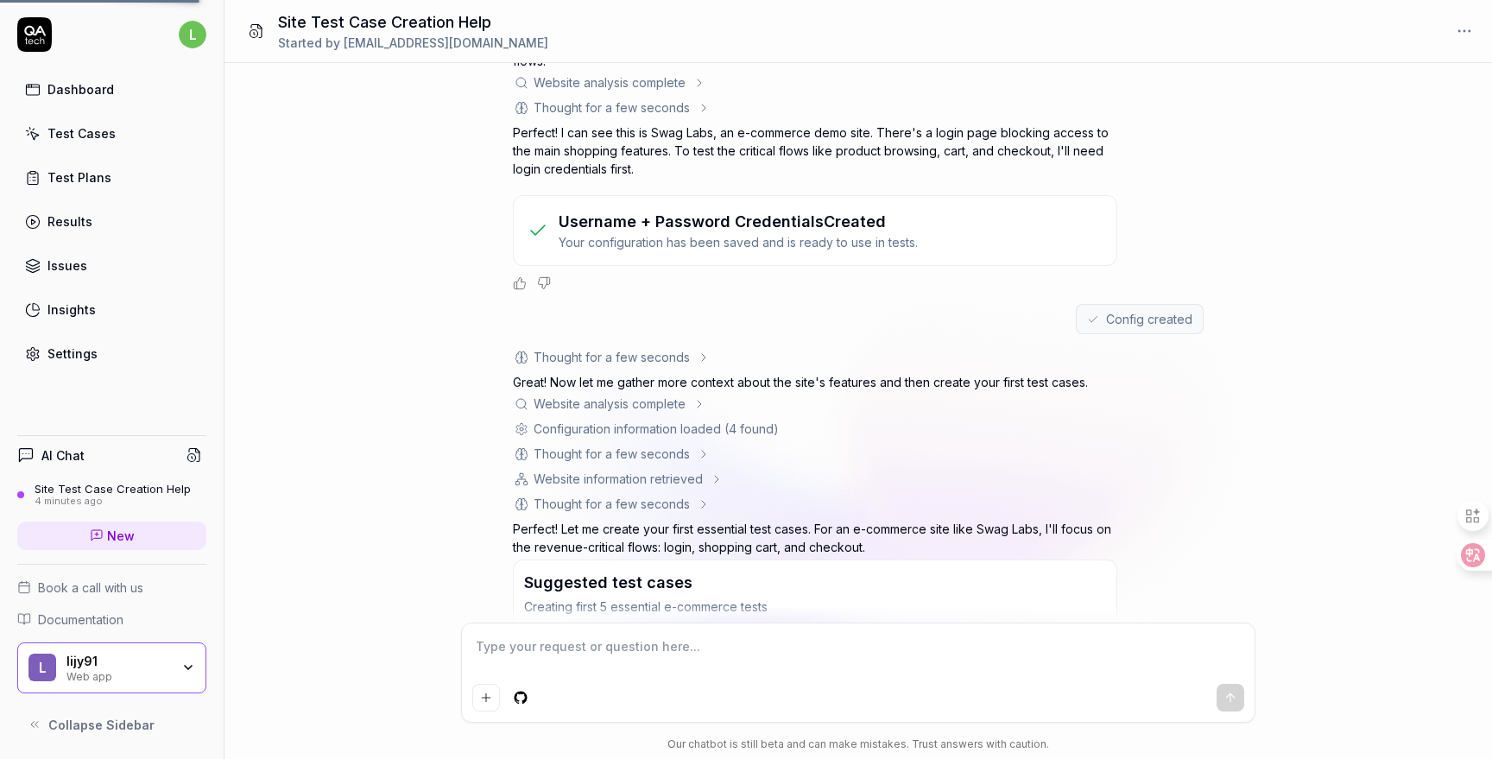
scroll to position [271, 0]
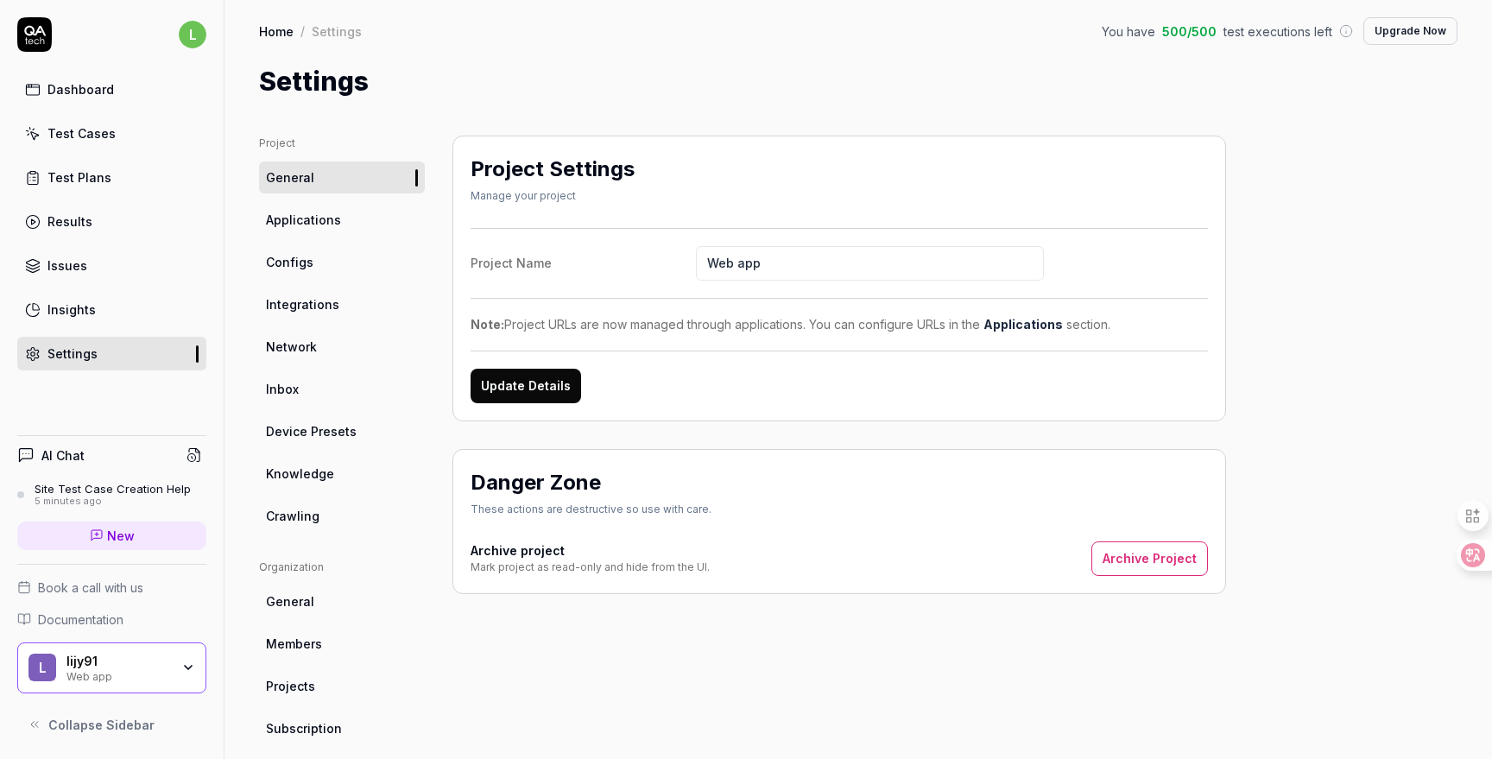
click at [339, 225] on link "Applications" at bounding box center [342, 220] width 166 height 32
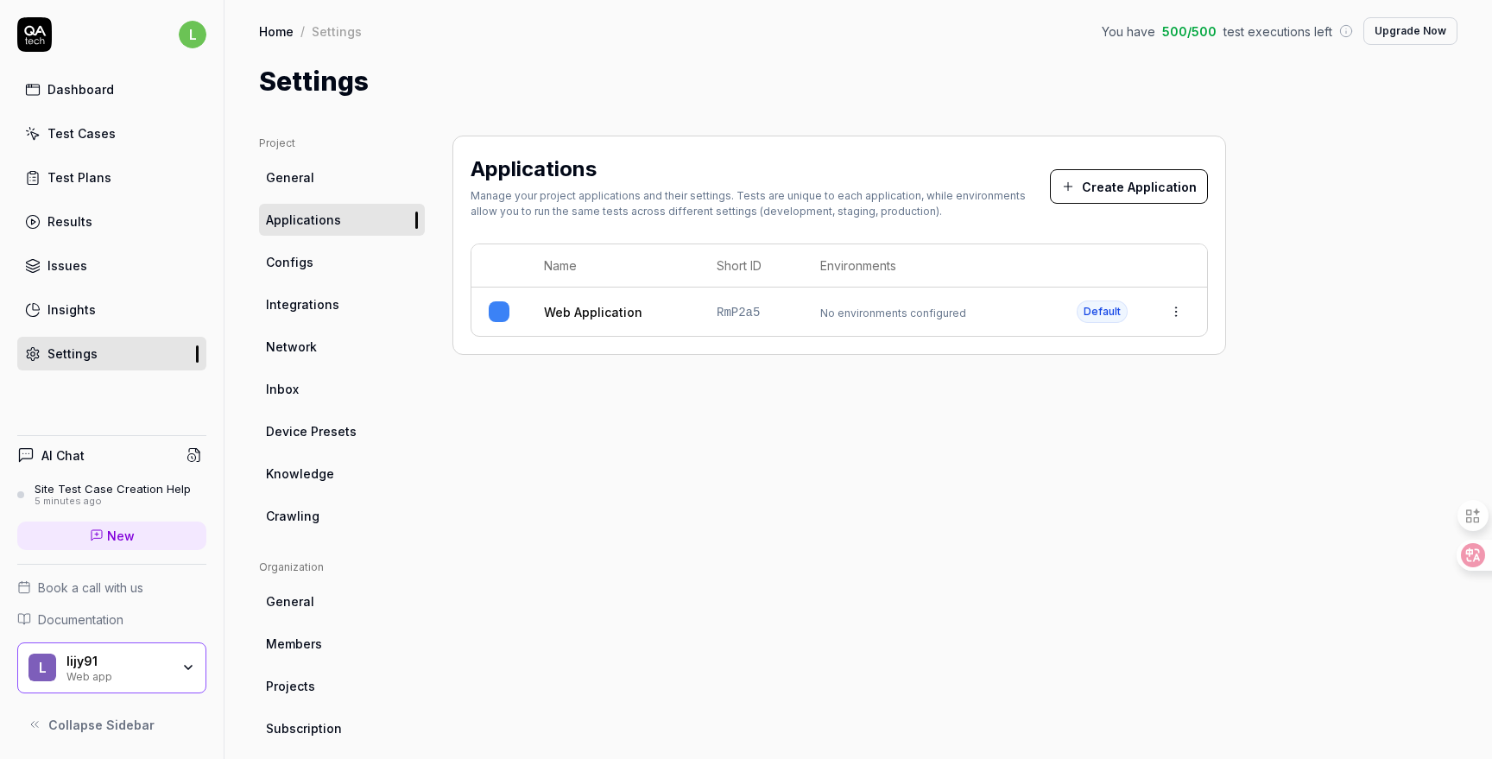
click at [330, 259] on link "Configs" at bounding box center [342, 262] width 166 height 32
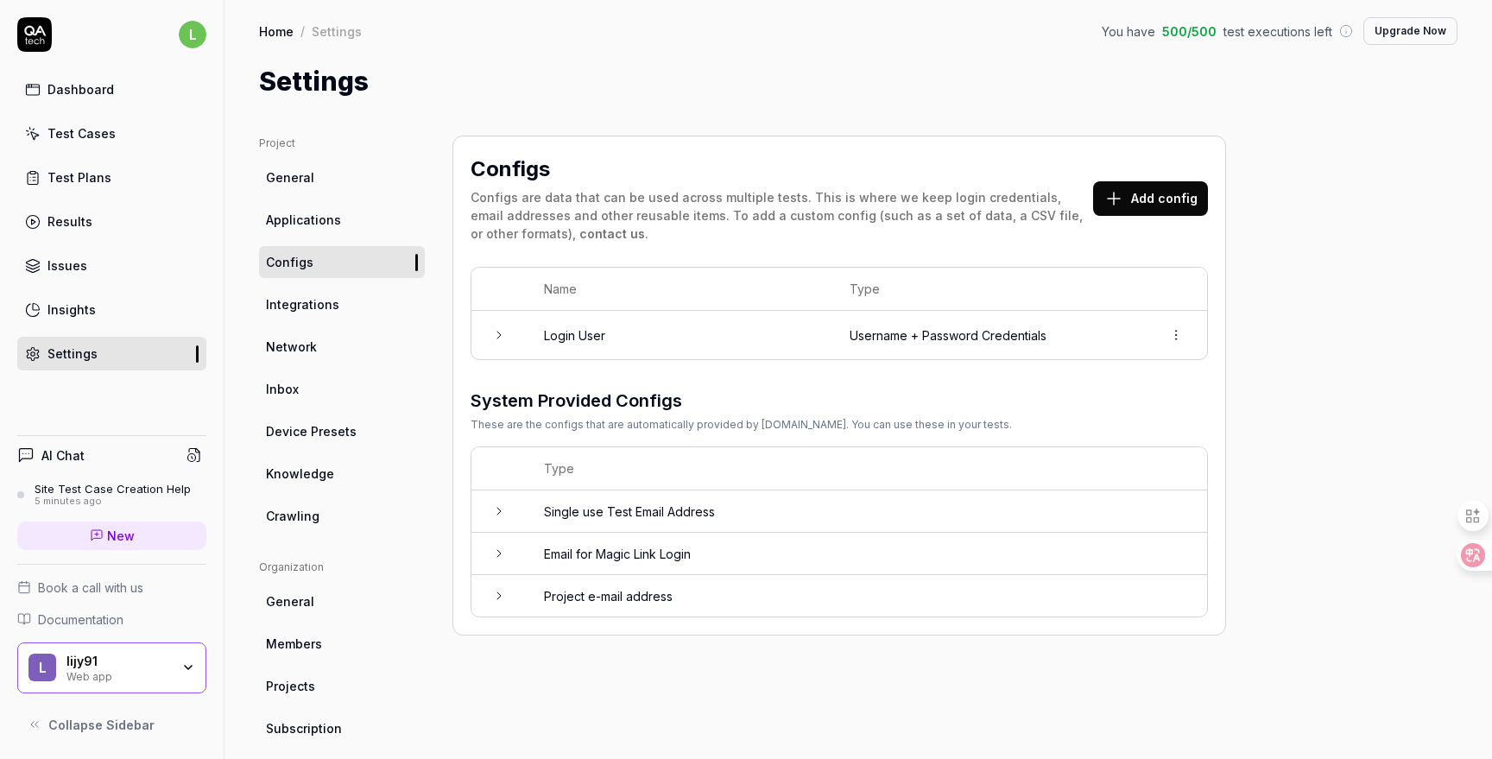
click at [497, 333] on icon at bounding box center [499, 335] width 14 height 14
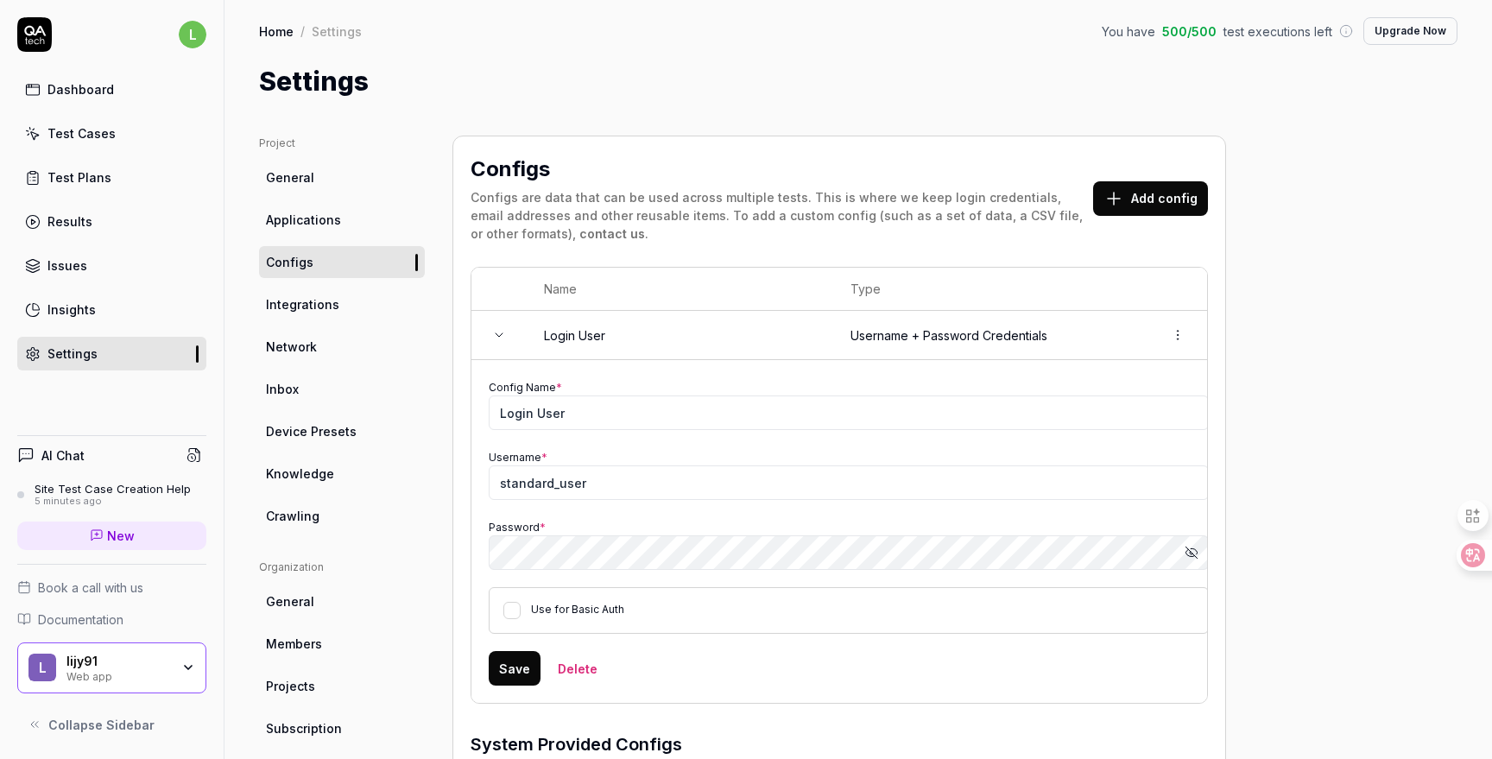
click at [501, 334] on icon at bounding box center [499, 335] width 14 height 14
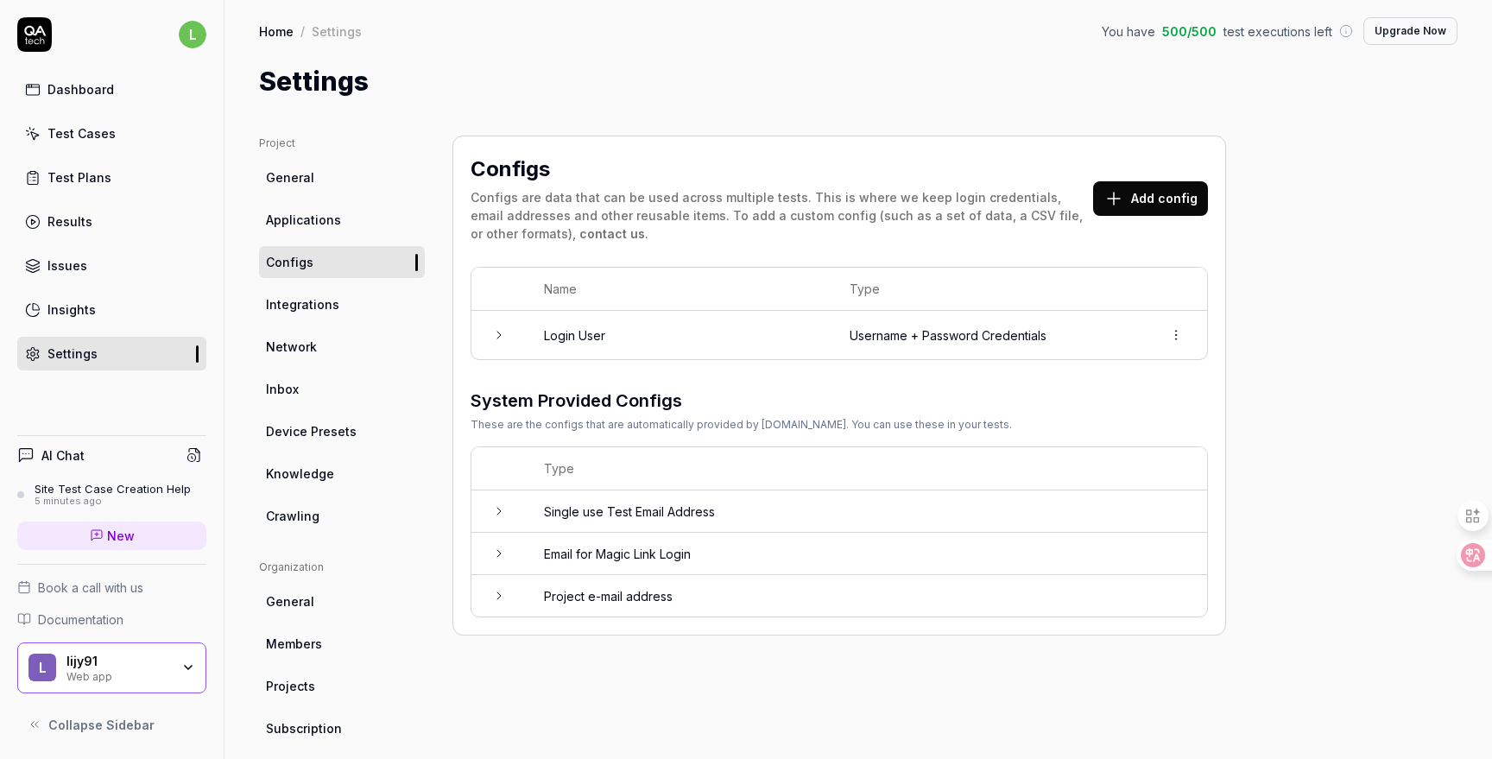
click at [510, 402] on h3 "System Provided Configs" at bounding box center [741, 401] width 541 height 26
click at [501, 326] on td at bounding box center [499, 335] width 55 height 48
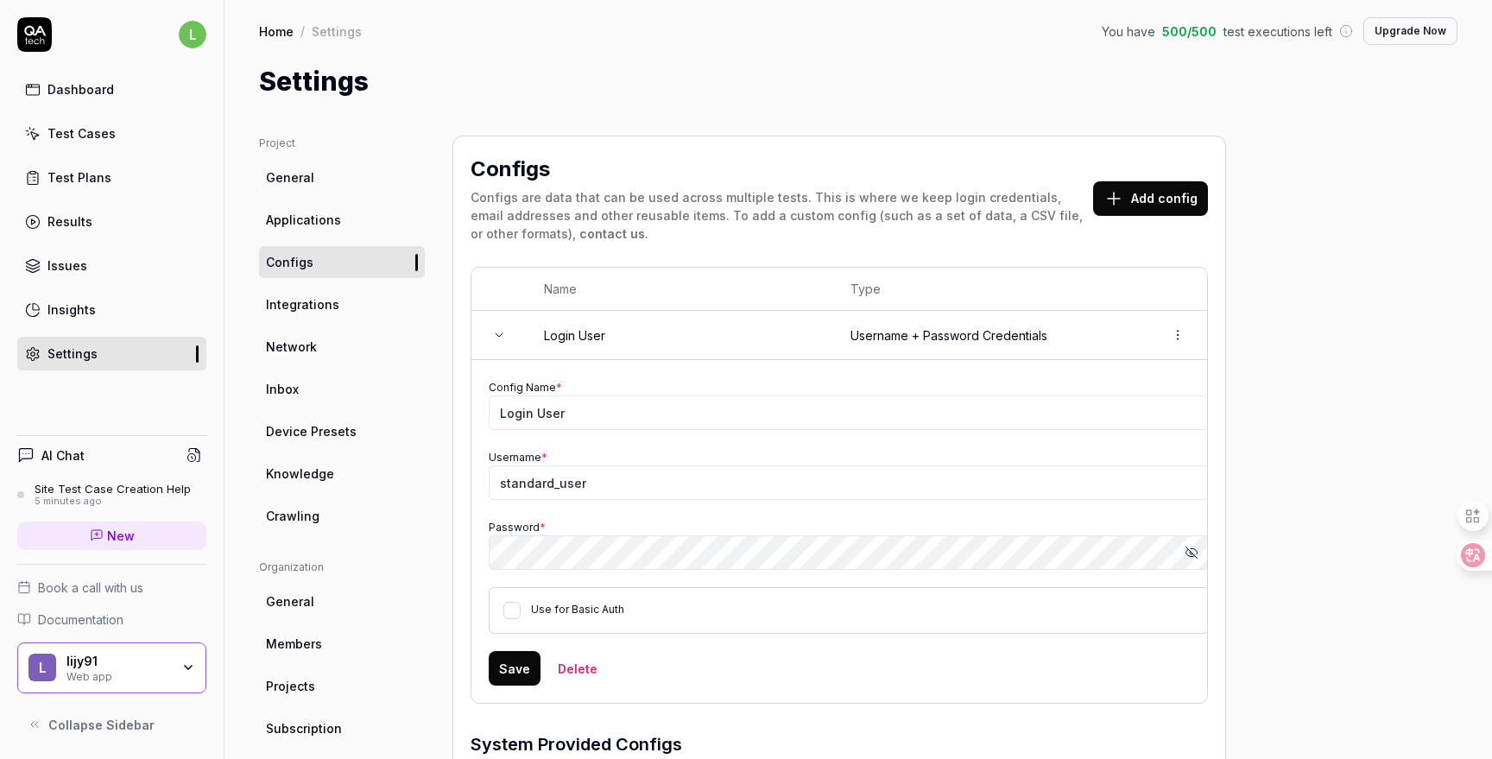
click at [496, 342] on td at bounding box center [499, 335] width 55 height 49
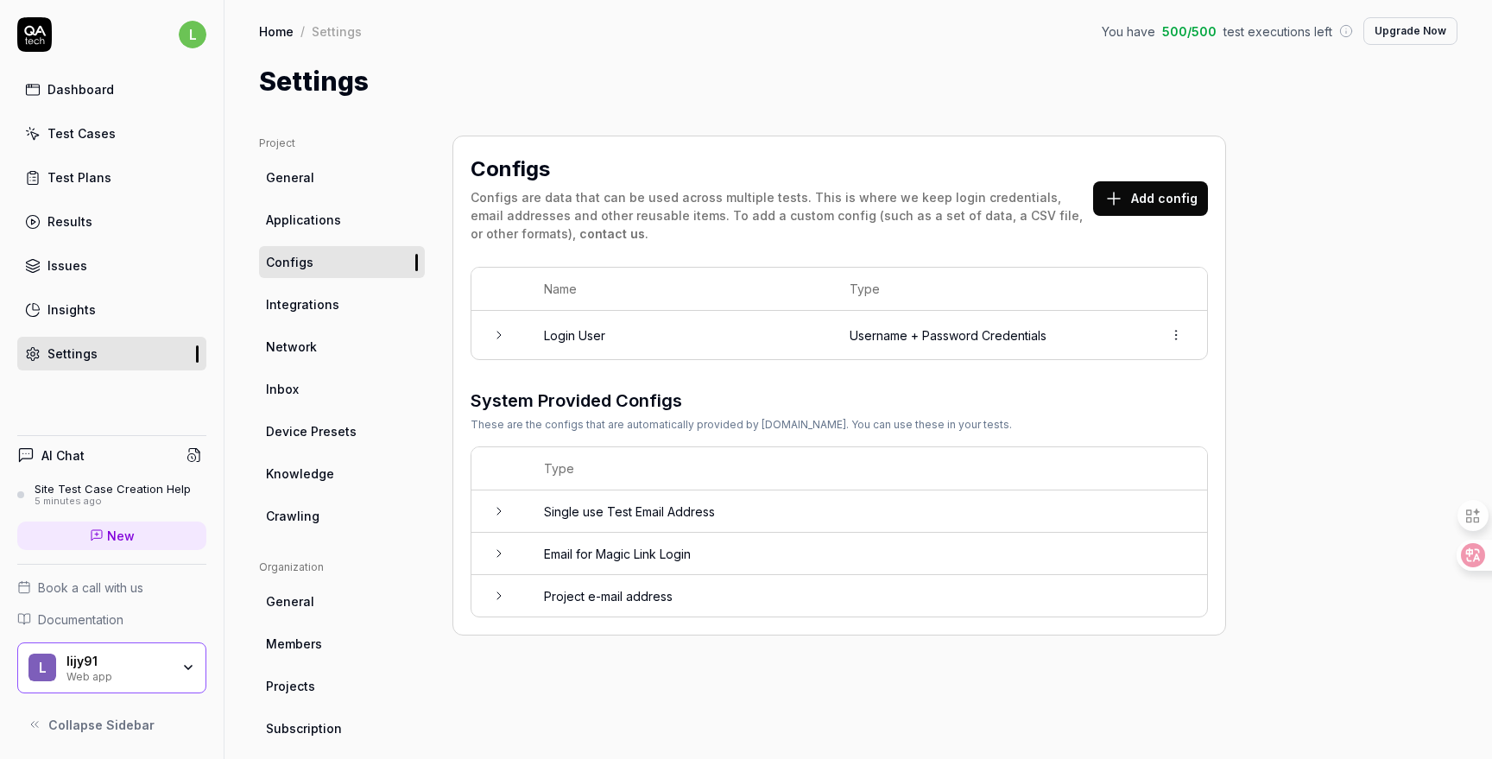
click at [313, 226] on span "Applications" at bounding box center [303, 220] width 75 height 18
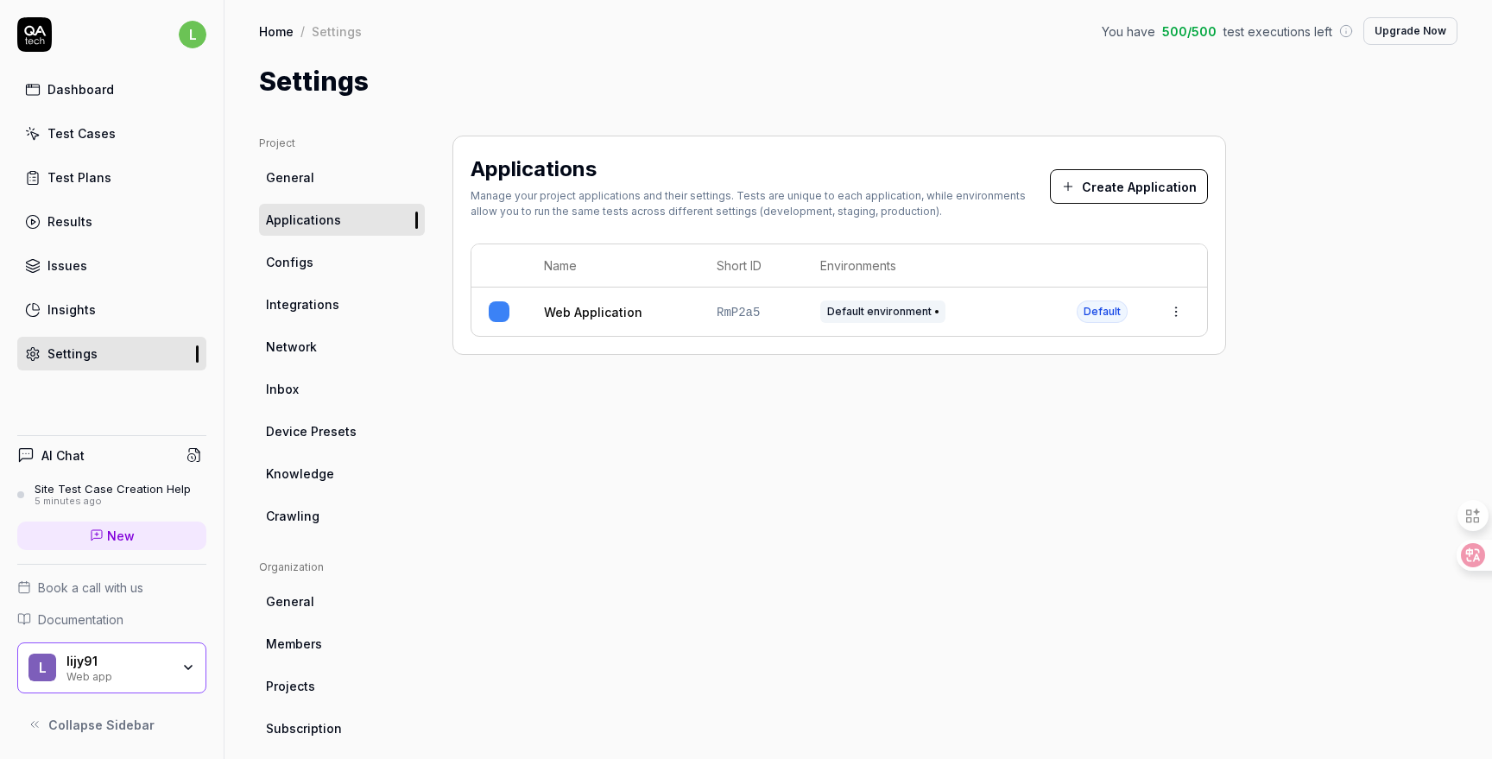
click at [303, 178] on span "General" at bounding box center [290, 177] width 48 height 18
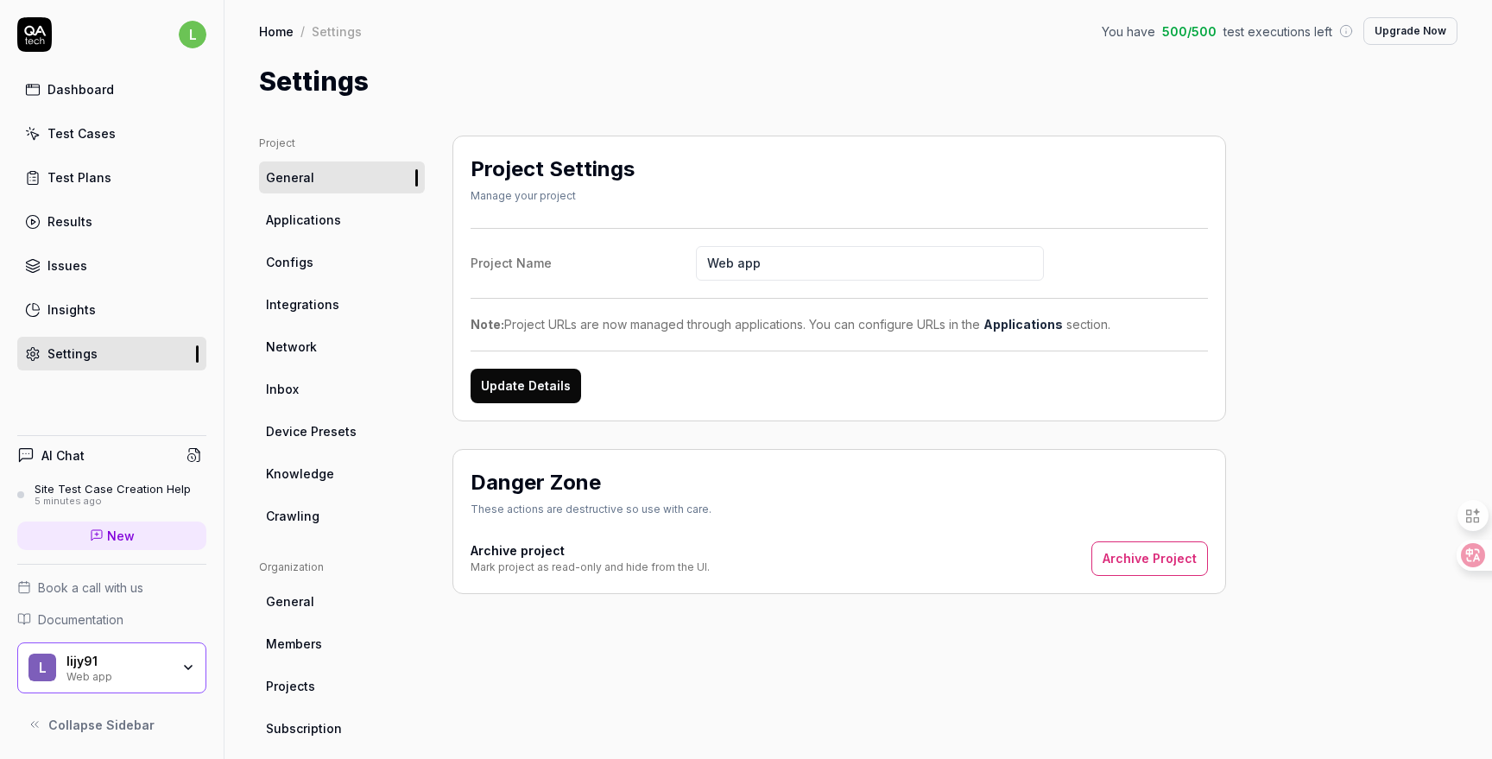
click at [75, 488] on div "Site Test Case Creation Help" at bounding box center [113, 489] width 156 height 14
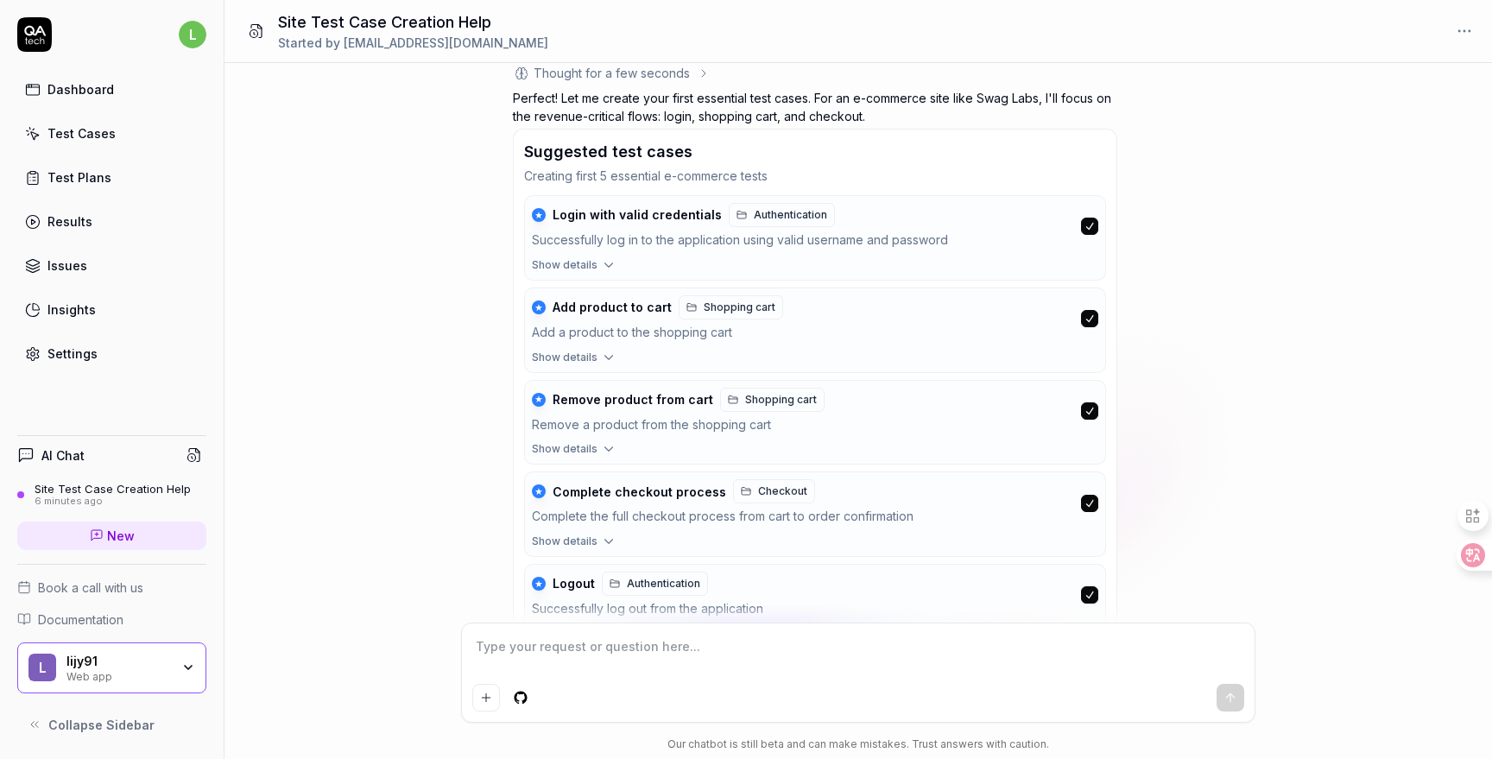
scroll to position [582, 0]
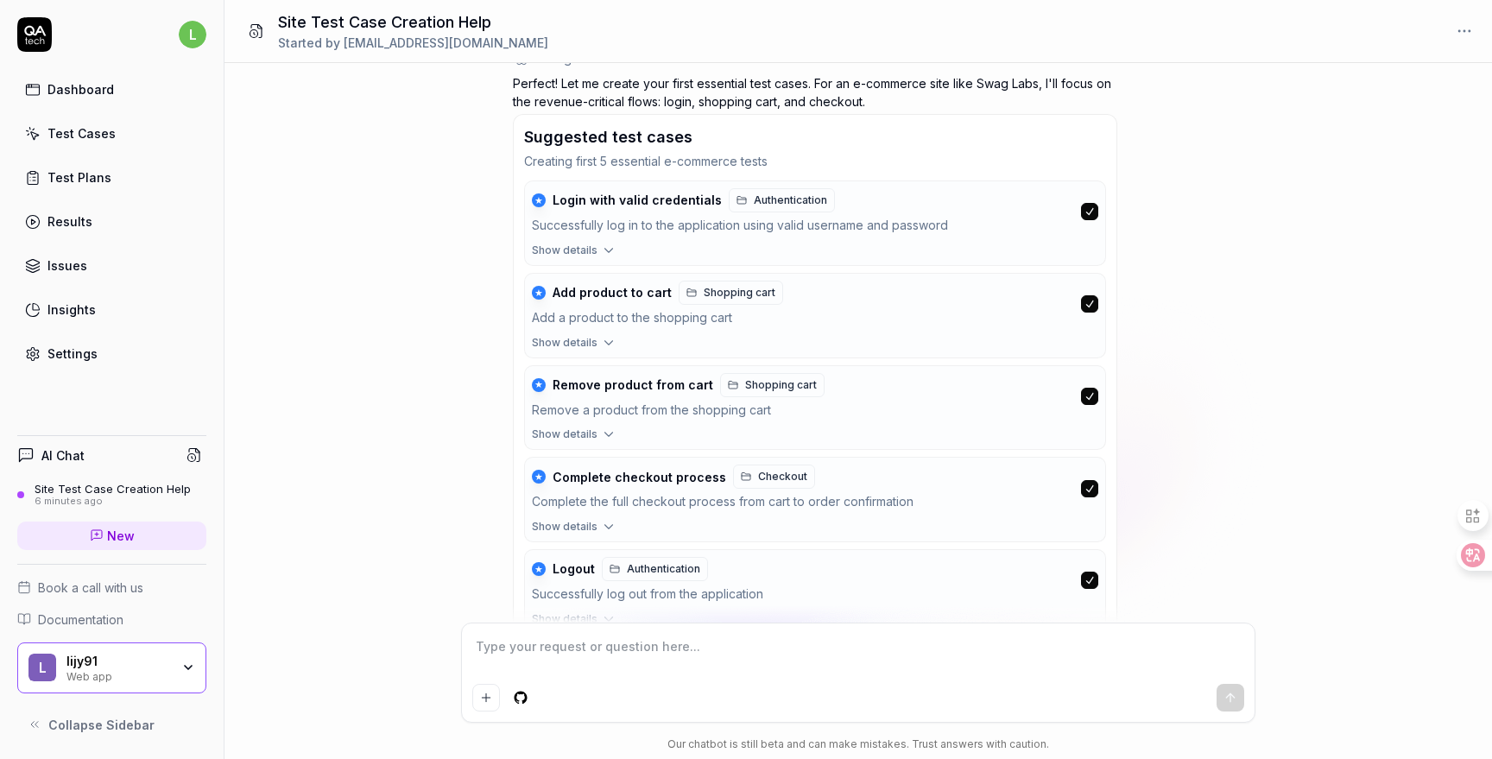
type textarea "*"
click at [585, 251] on span "Show details" at bounding box center [565, 251] width 66 height 16
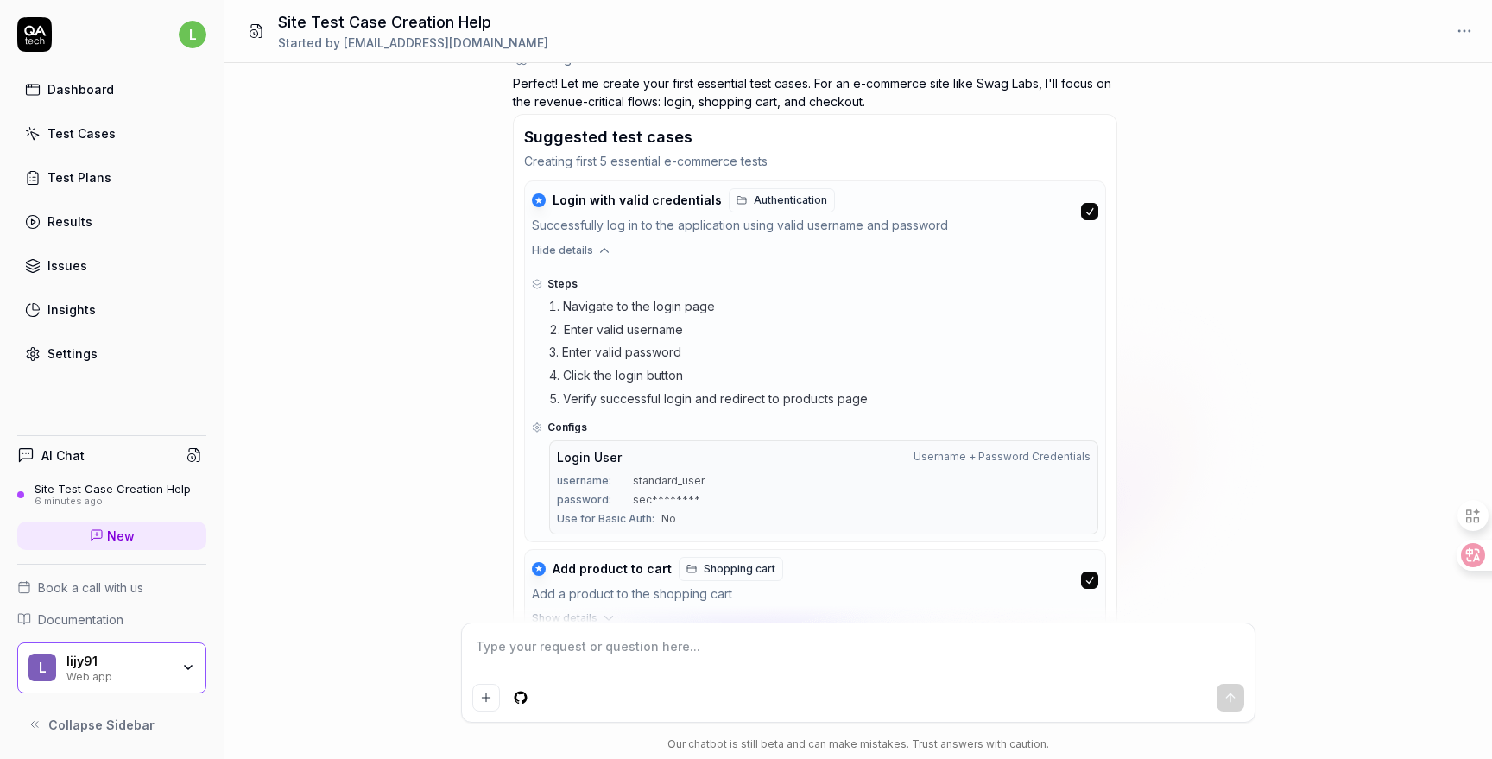
click at [585, 251] on span "Hide details" at bounding box center [562, 251] width 61 height 16
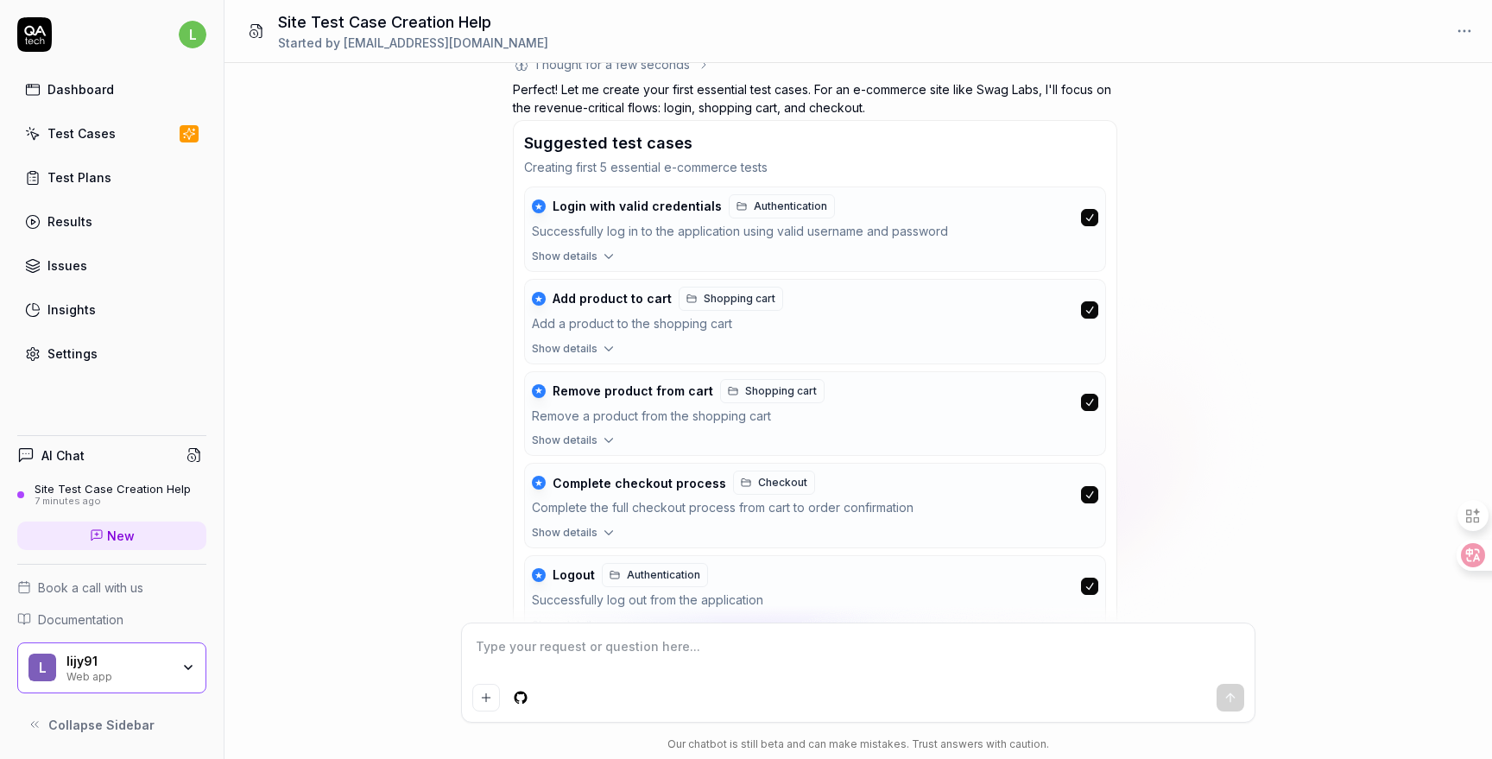
scroll to position [685, 0]
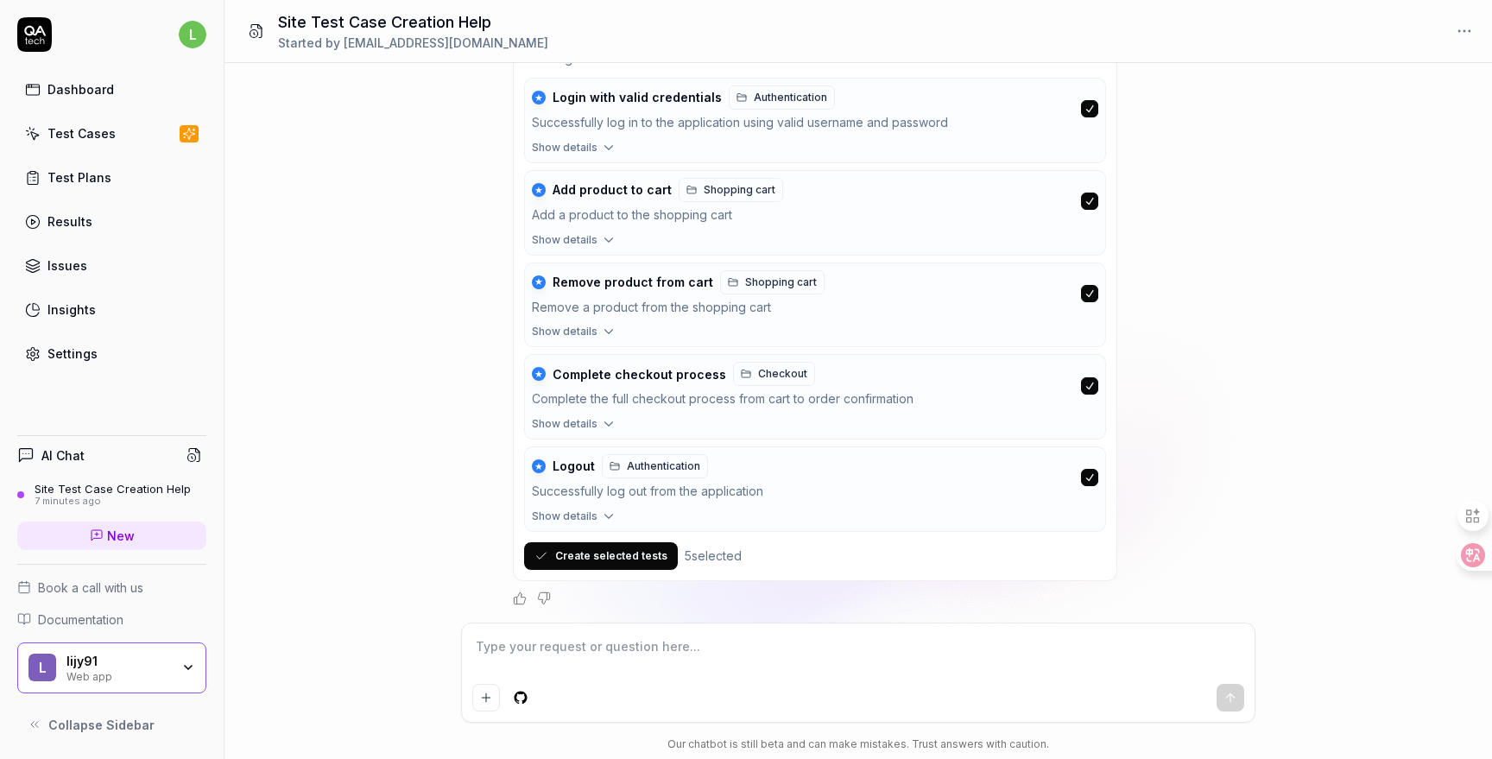
click at [644, 560] on button "Create selected tests" at bounding box center [601, 556] width 154 height 28
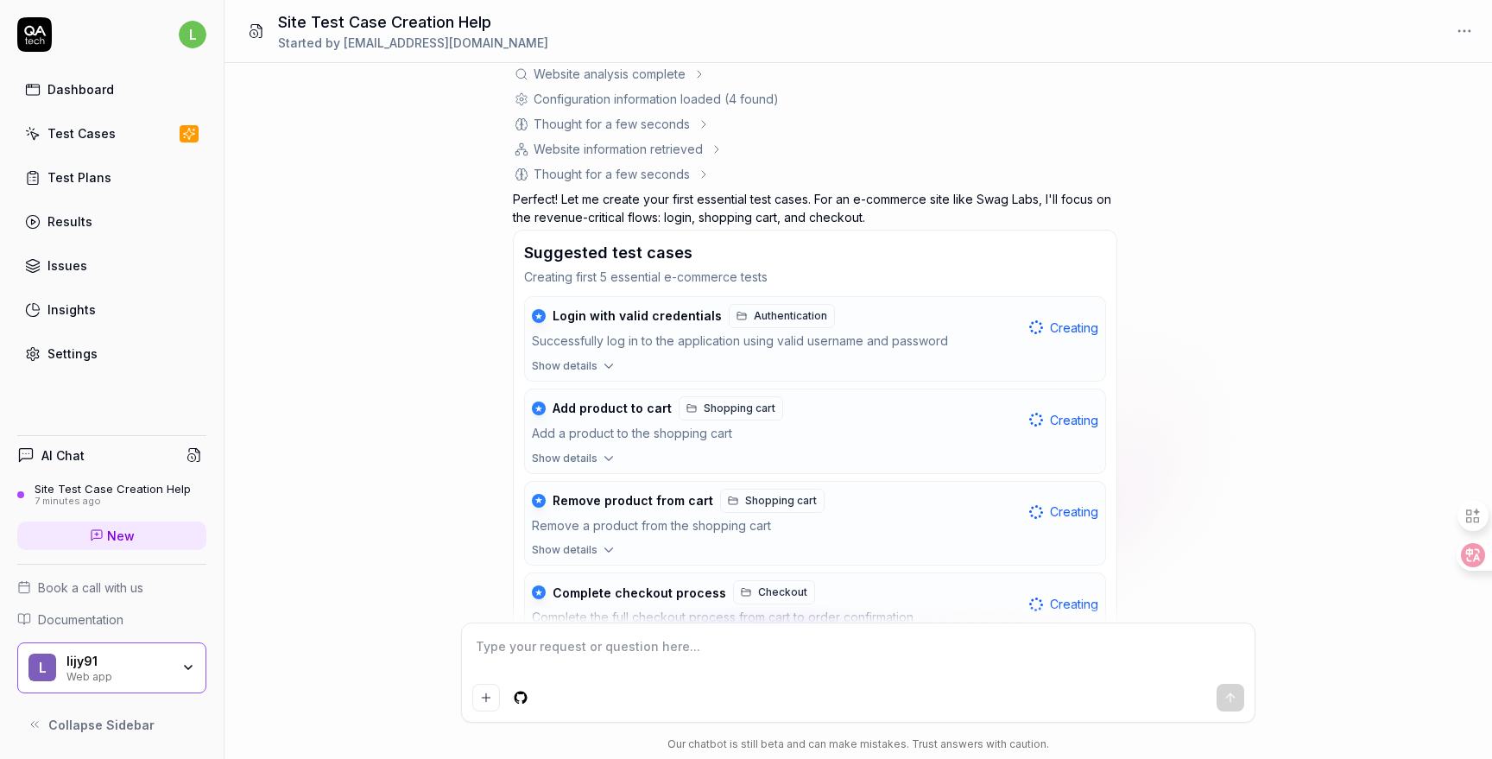
scroll to position [467, 0]
click at [598, 358] on button "Show details" at bounding box center [815, 369] width 580 height 22
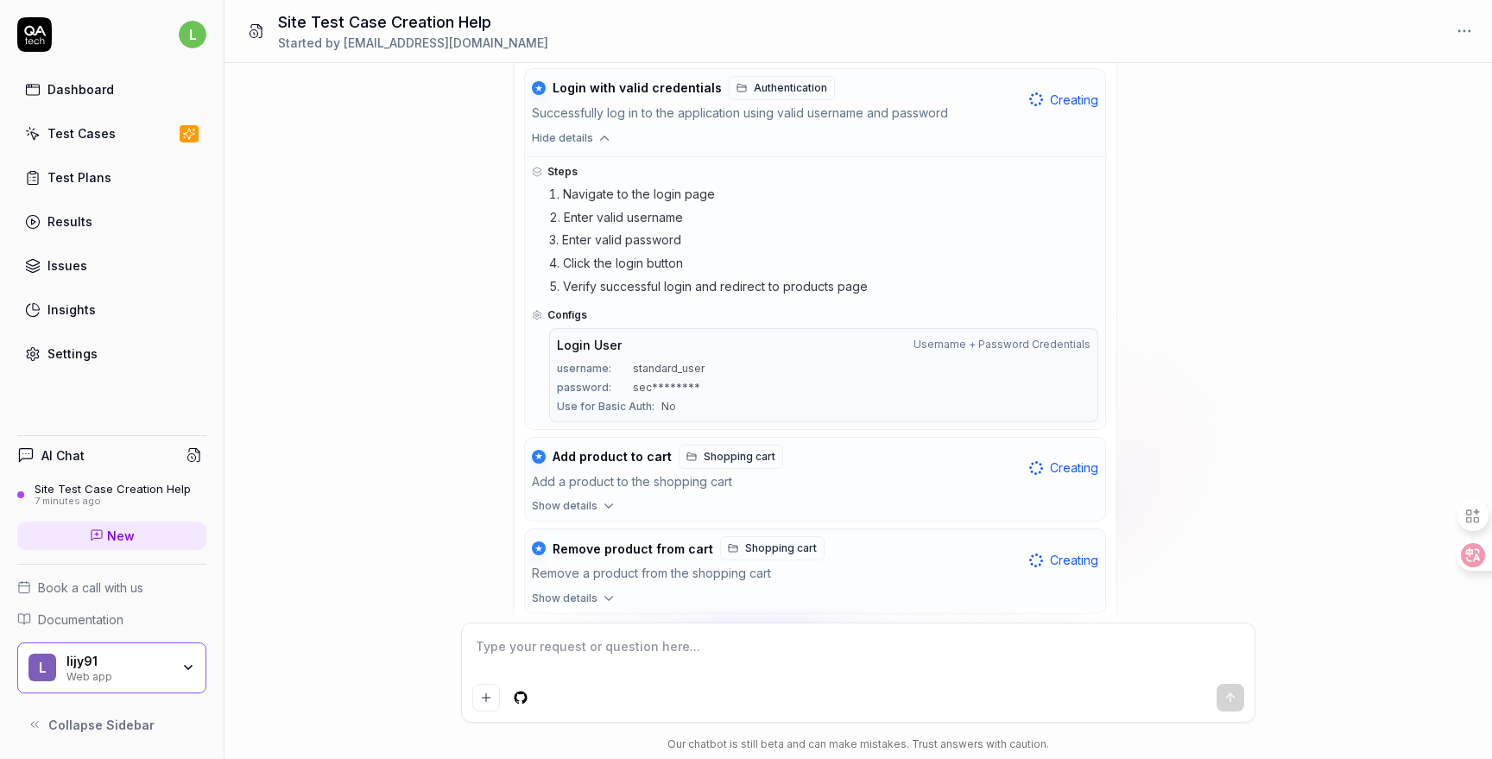
scroll to position [870, 0]
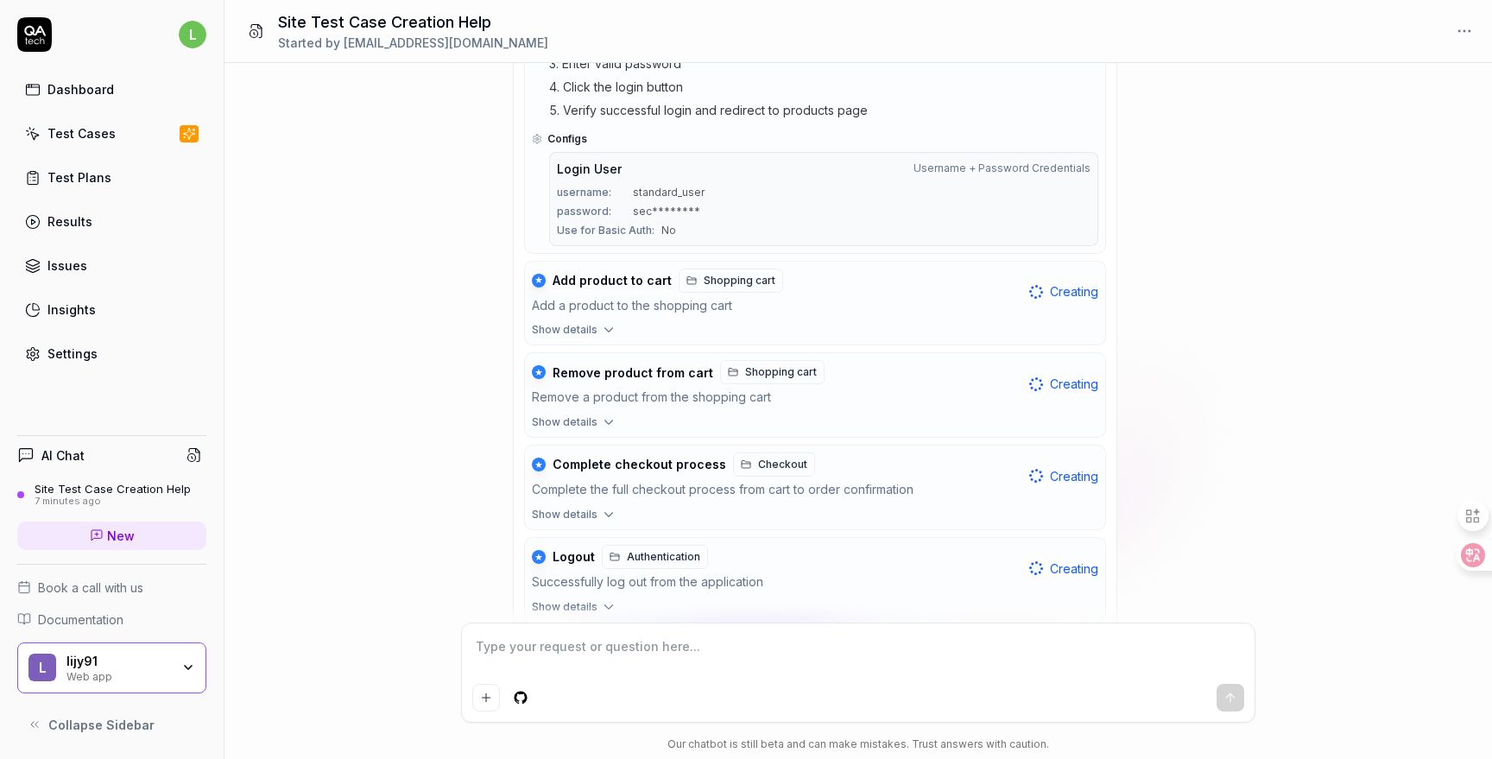
click at [603, 329] on button "Show details" at bounding box center [815, 333] width 580 height 22
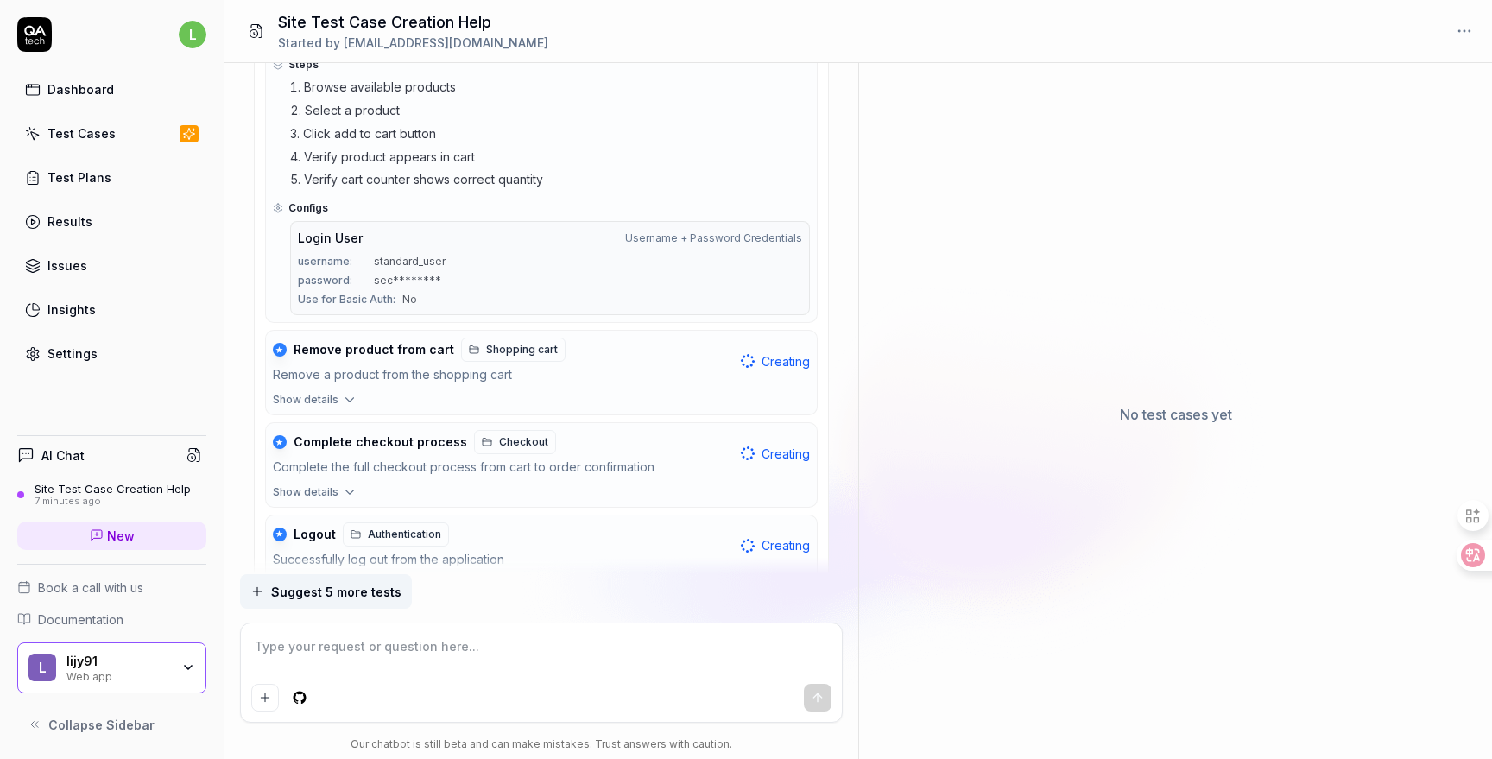
scroll to position [1285, 0]
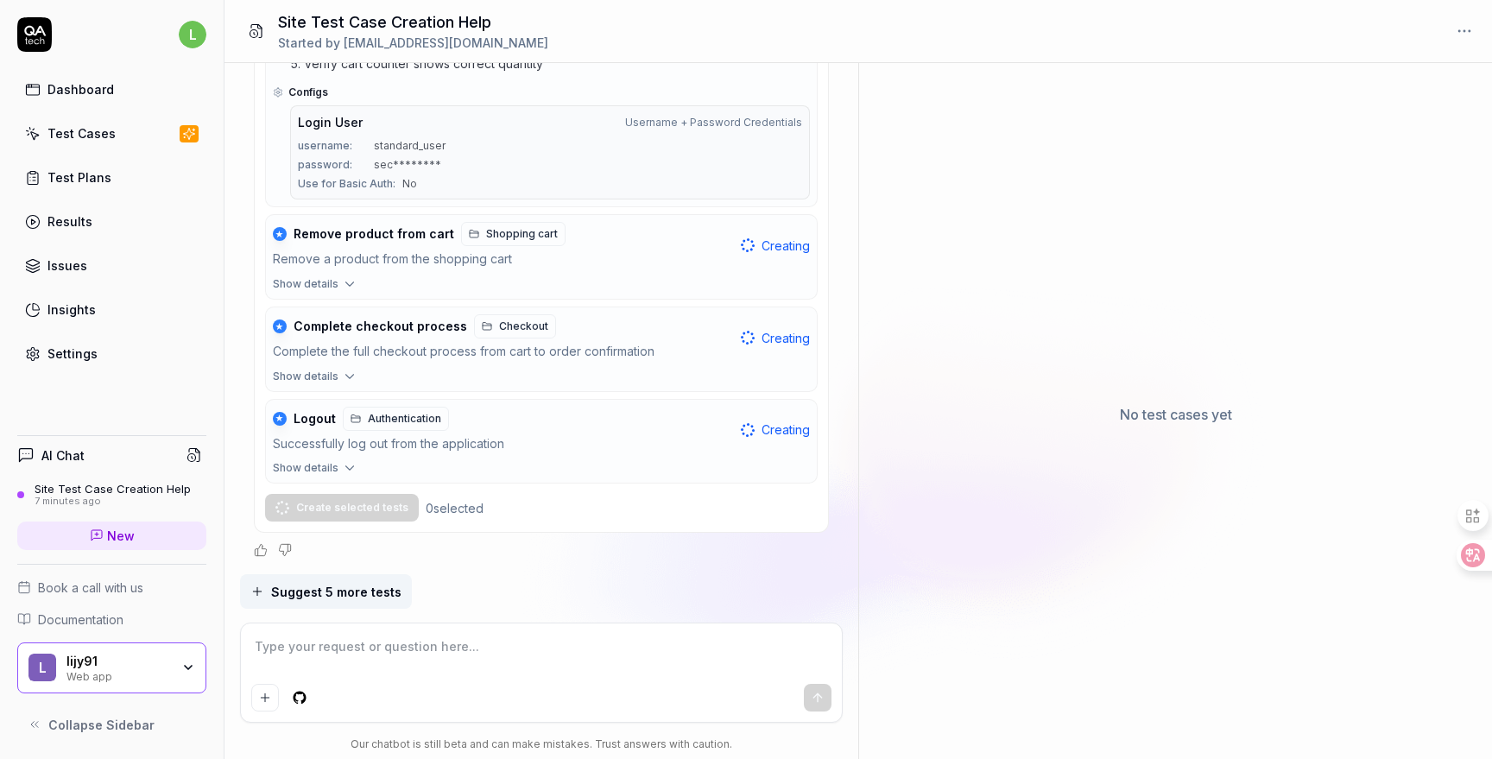
click at [342, 462] on icon "button" at bounding box center [350, 468] width 16 height 16
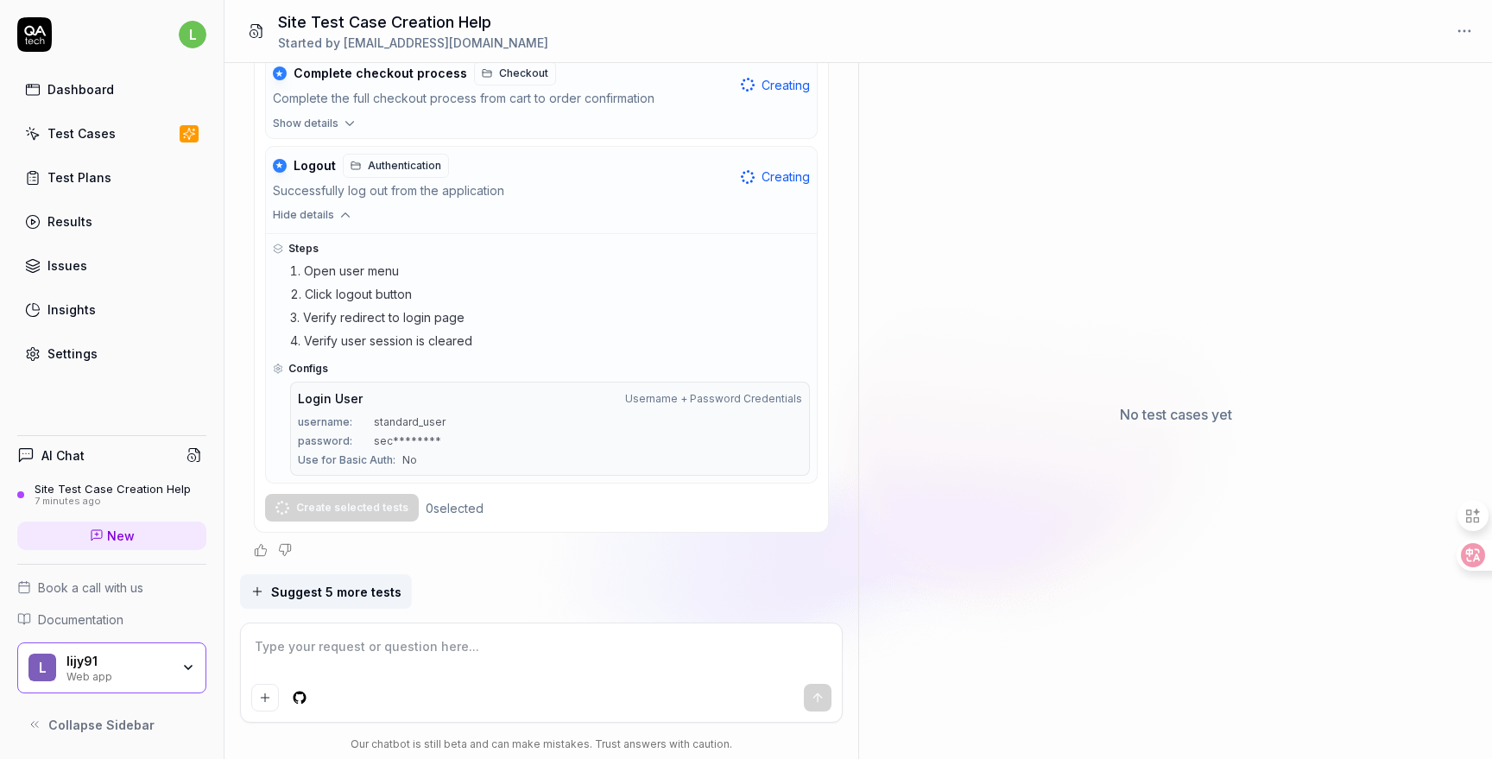
scroll to position [1538, 0]
click at [305, 370] on span "Configs" at bounding box center [308, 369] width 40 height 16
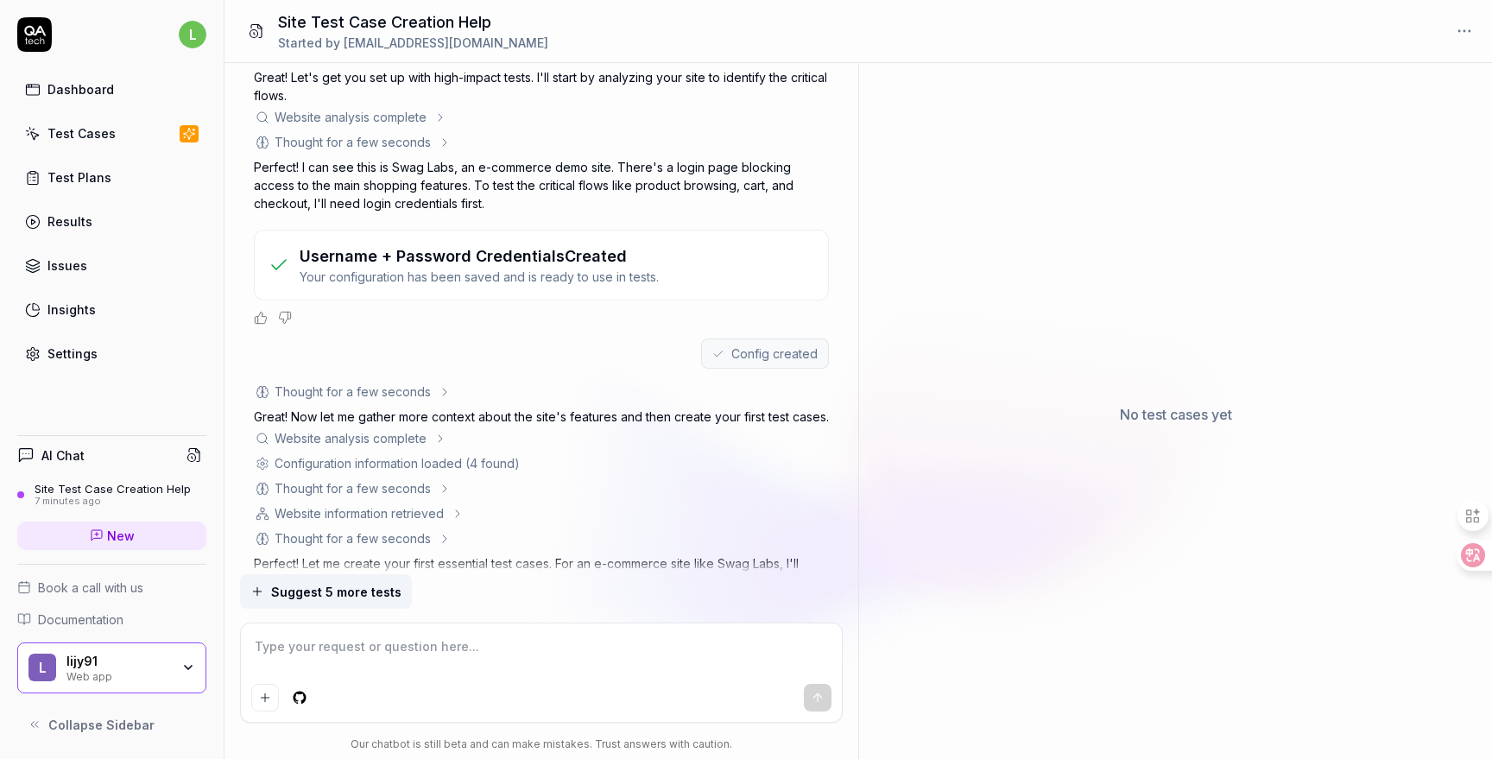
scroll to position [0, 0]
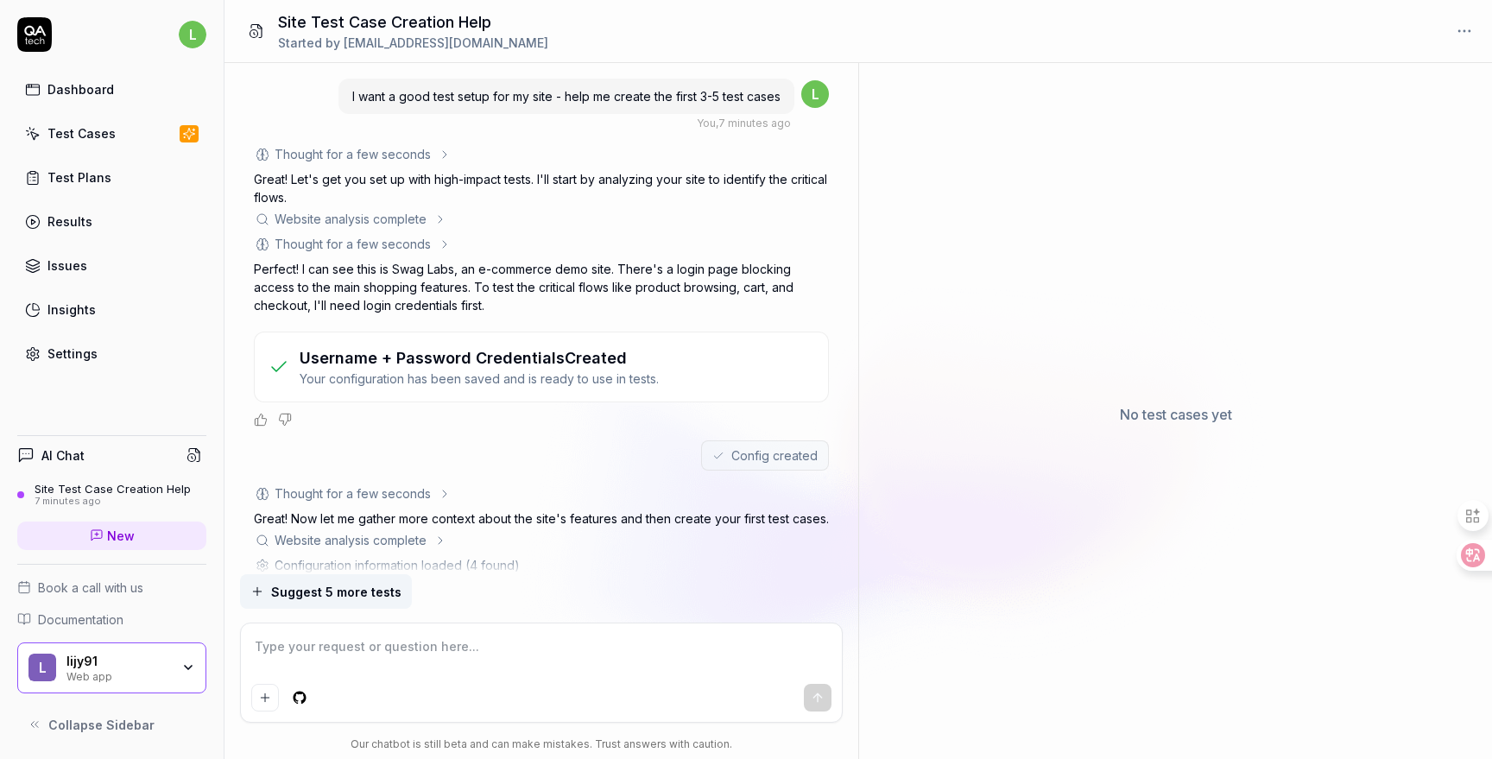
click at [394, 155] on div "Thought for a few seconds" at bounding box center [353, 154] width 156 height 18
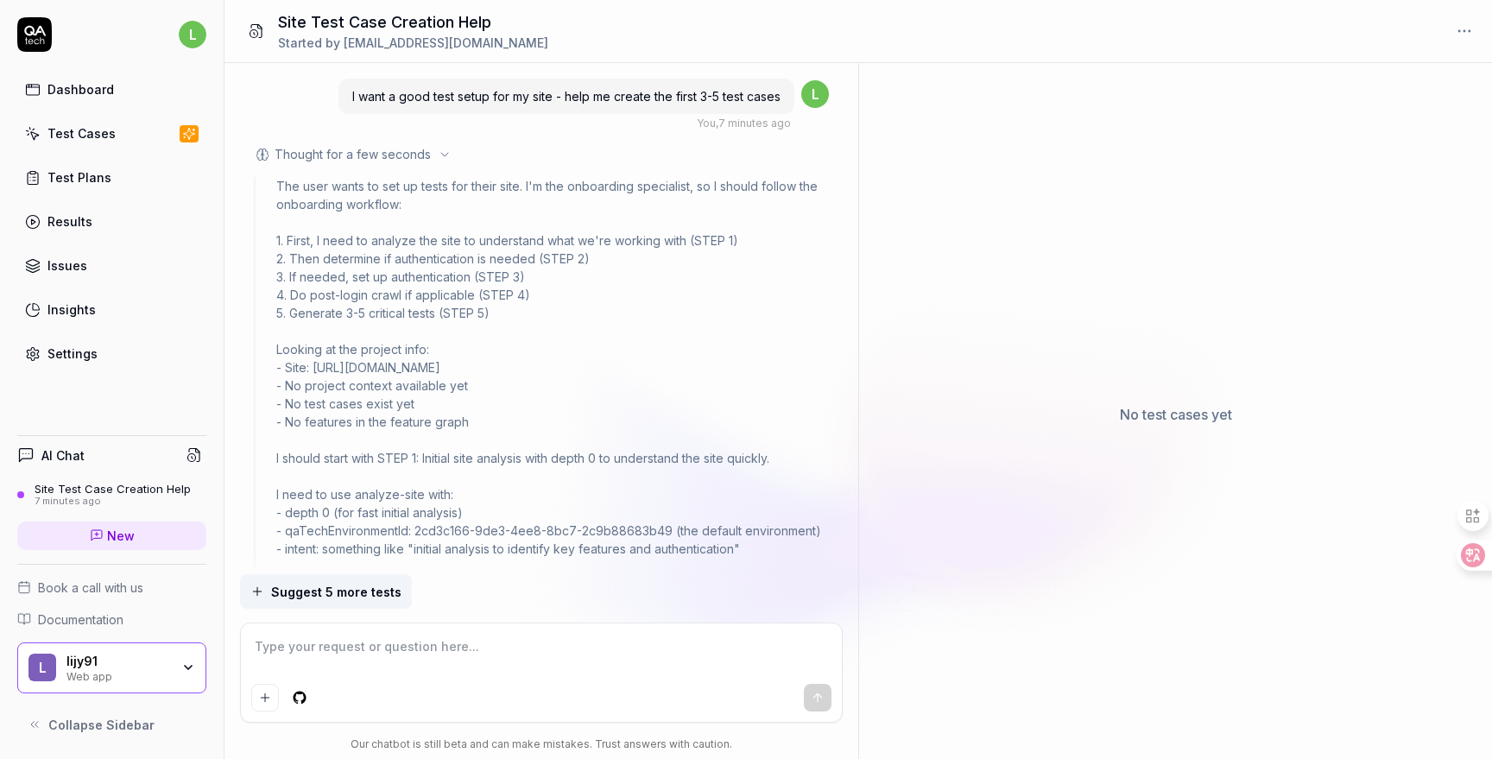
click at [394, 155] on div "Thought for a few seconds" at bounding box center [353, 154] width 156 height 18
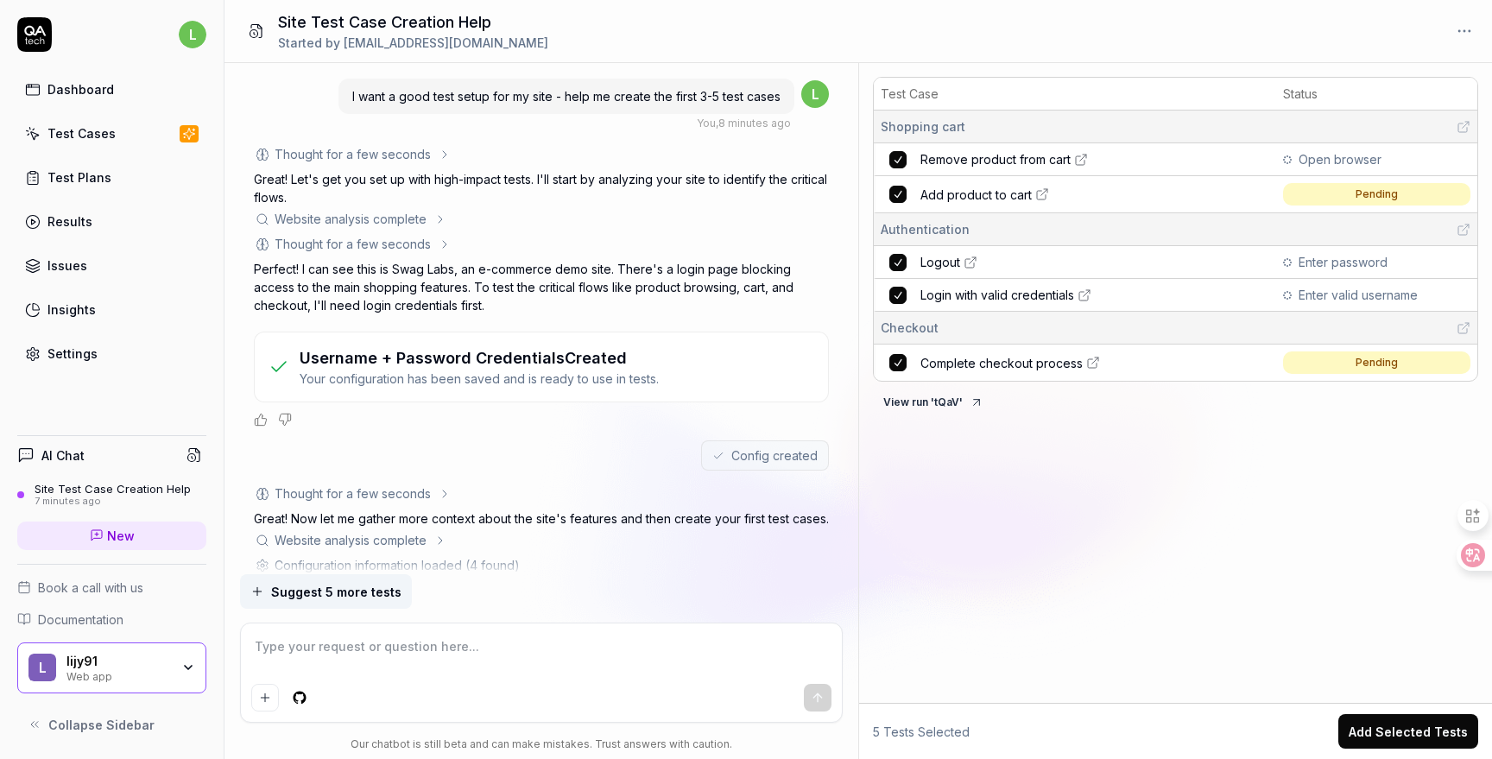
click at [1245, 567] on div "Test Case Status Shopping cart Remove product from cart Open browser Add produc…" at bounding box center [1175, 386] width 633 height 633
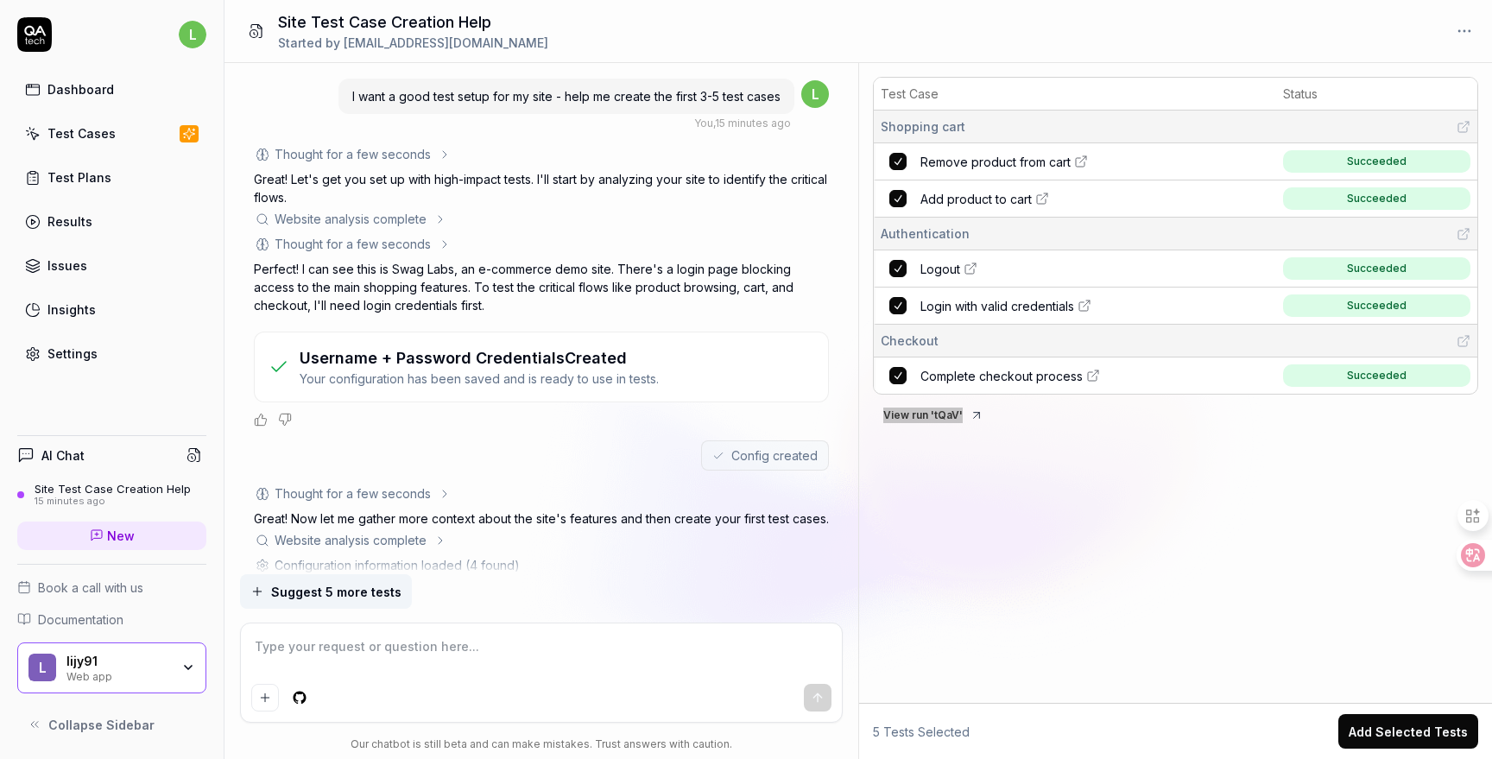
type textarea "*"
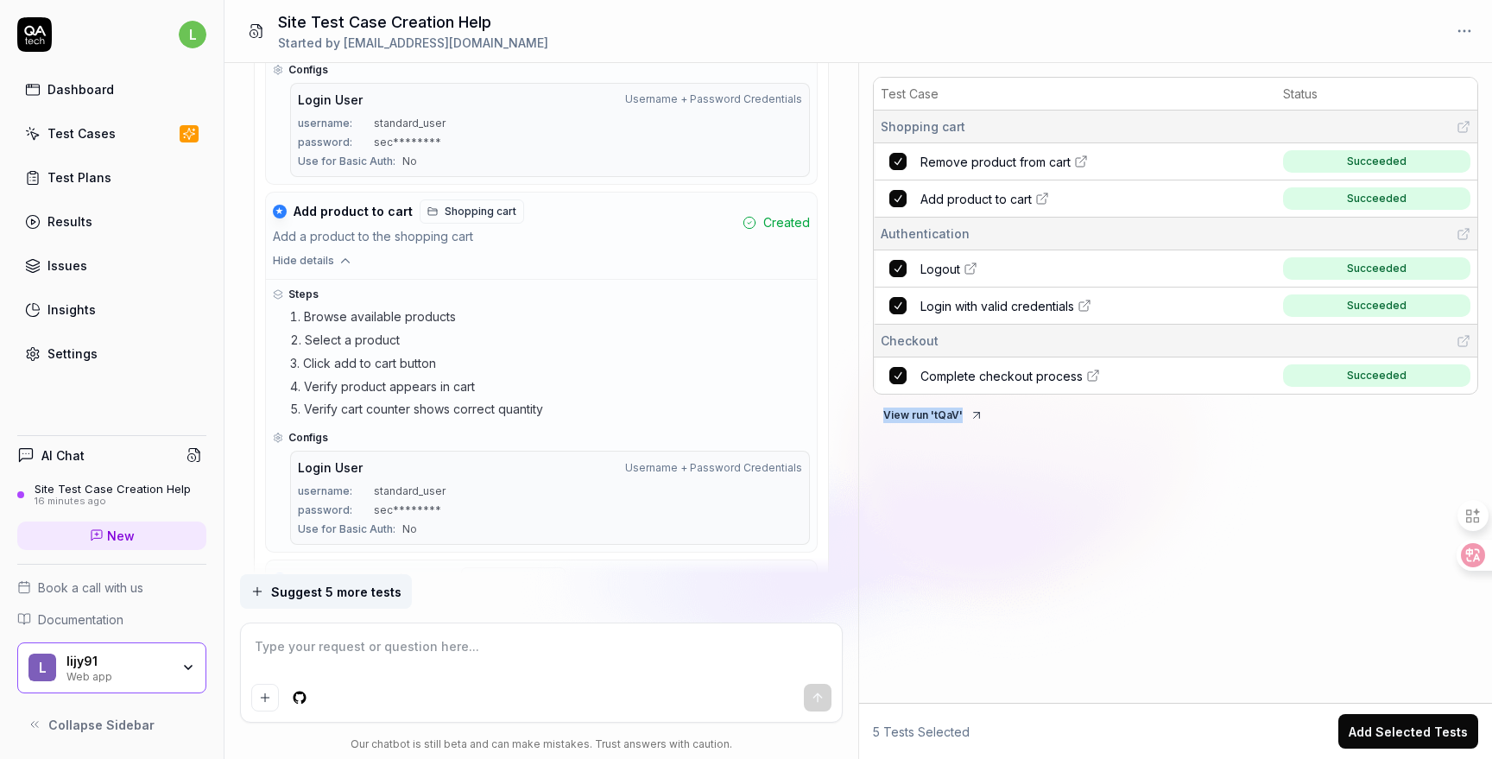
type textarea "*"
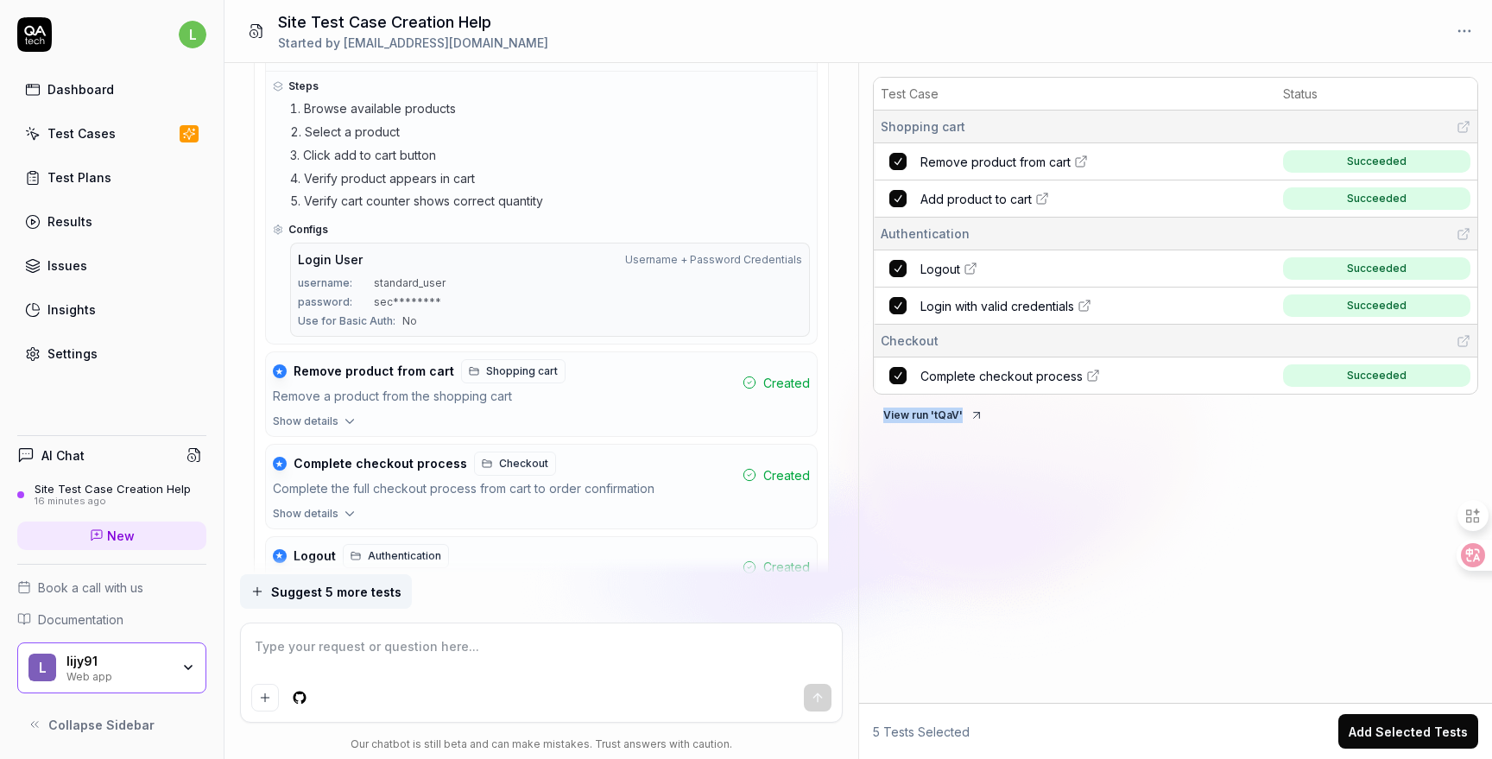
scroll to position [1538, 0]
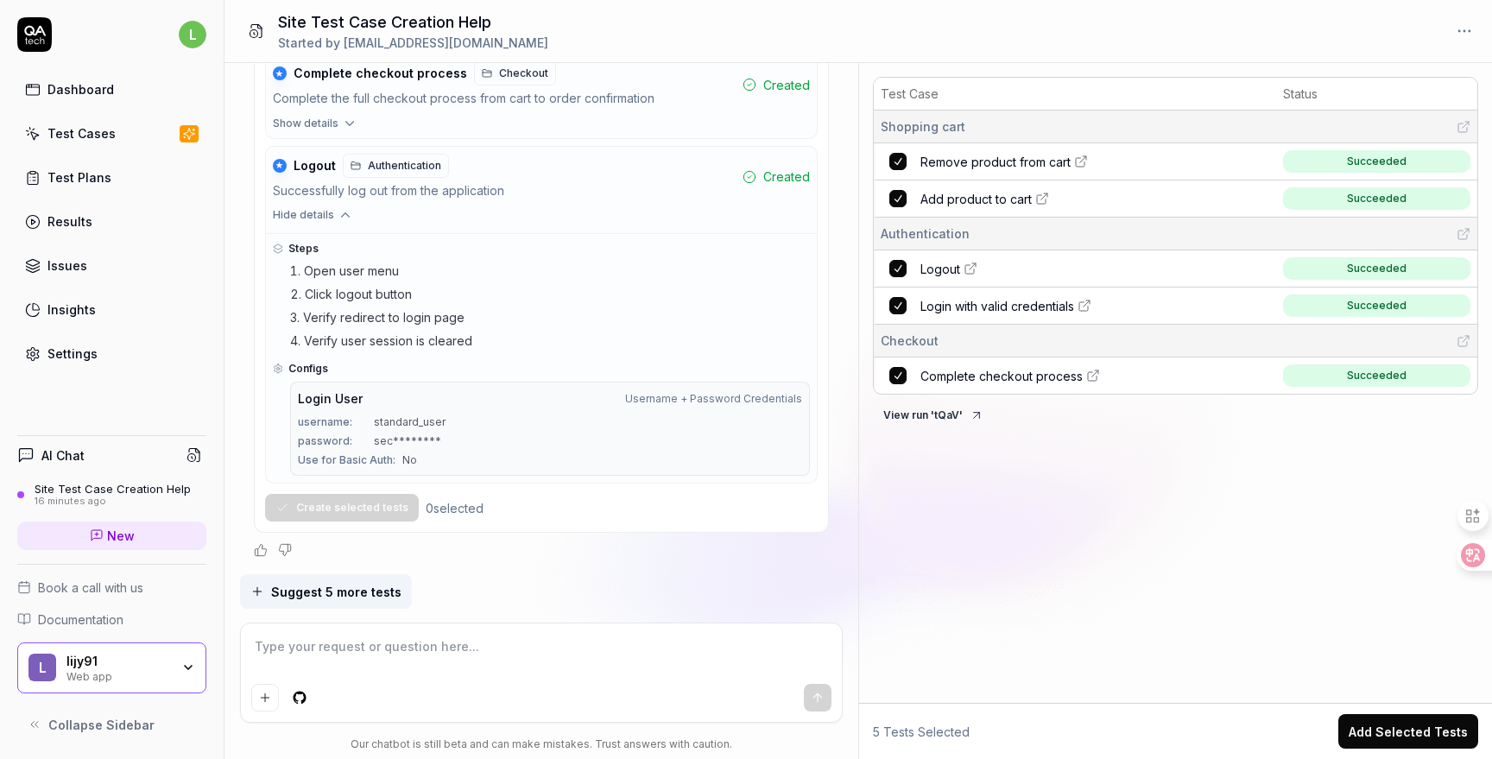
click at [920, 542] on div "Test Case Status Shopping cart Remove product from cart Succeeded Add product t…" at bounding box center [1175, 386] width 633 height 633
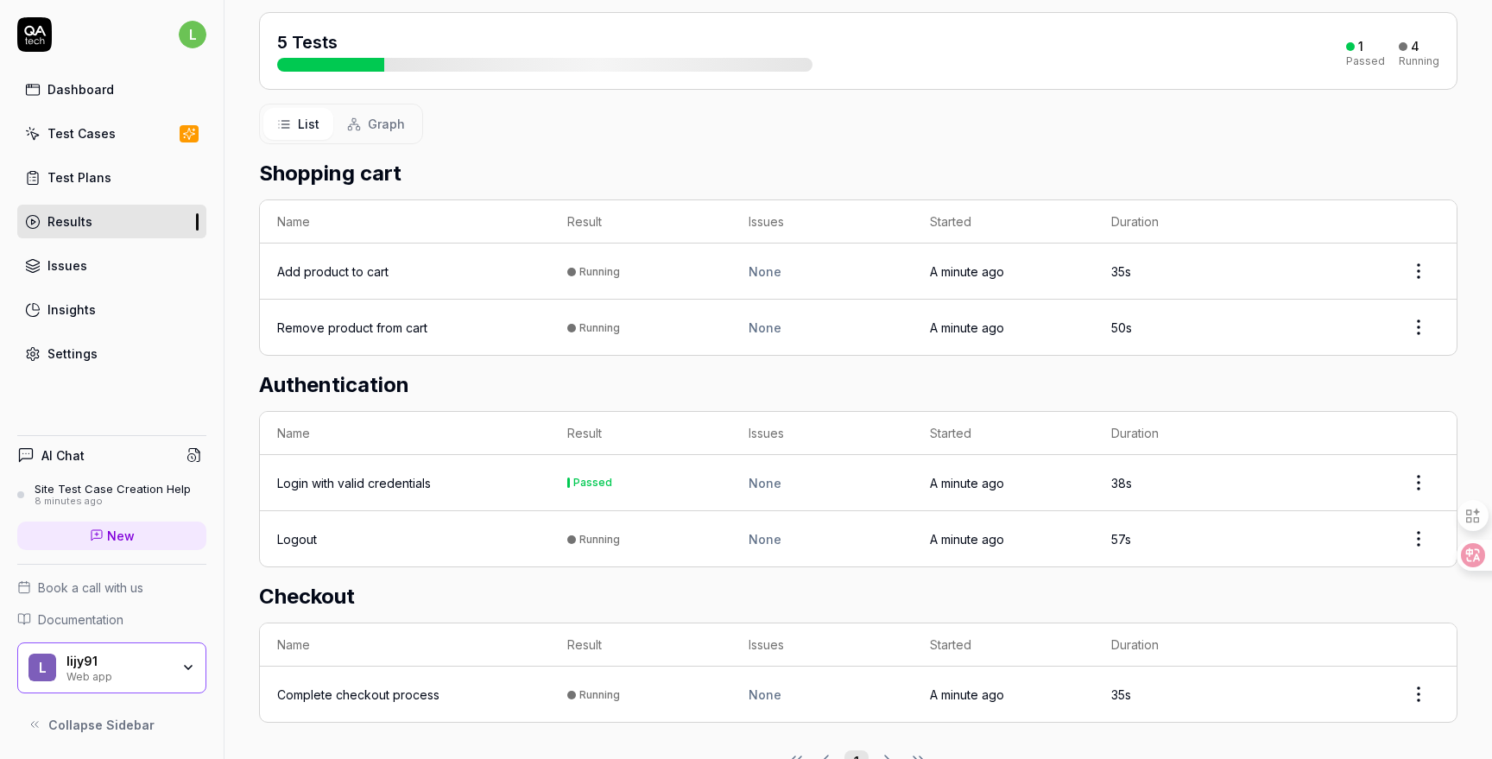
scroll to position [241, 0]
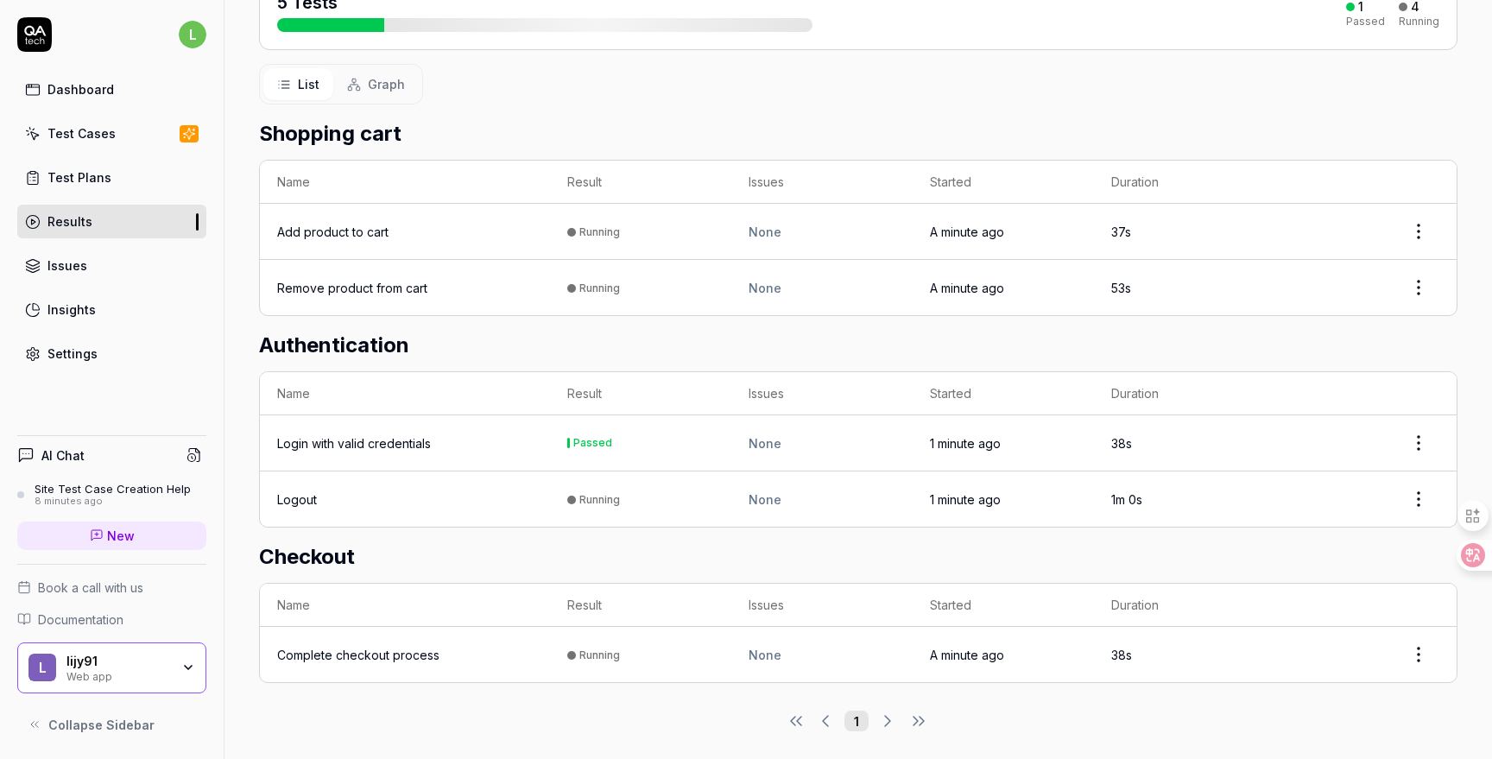
click at [367, 230] on div "Add product to cart" at bounding box center [332, 232] width 111 height 18
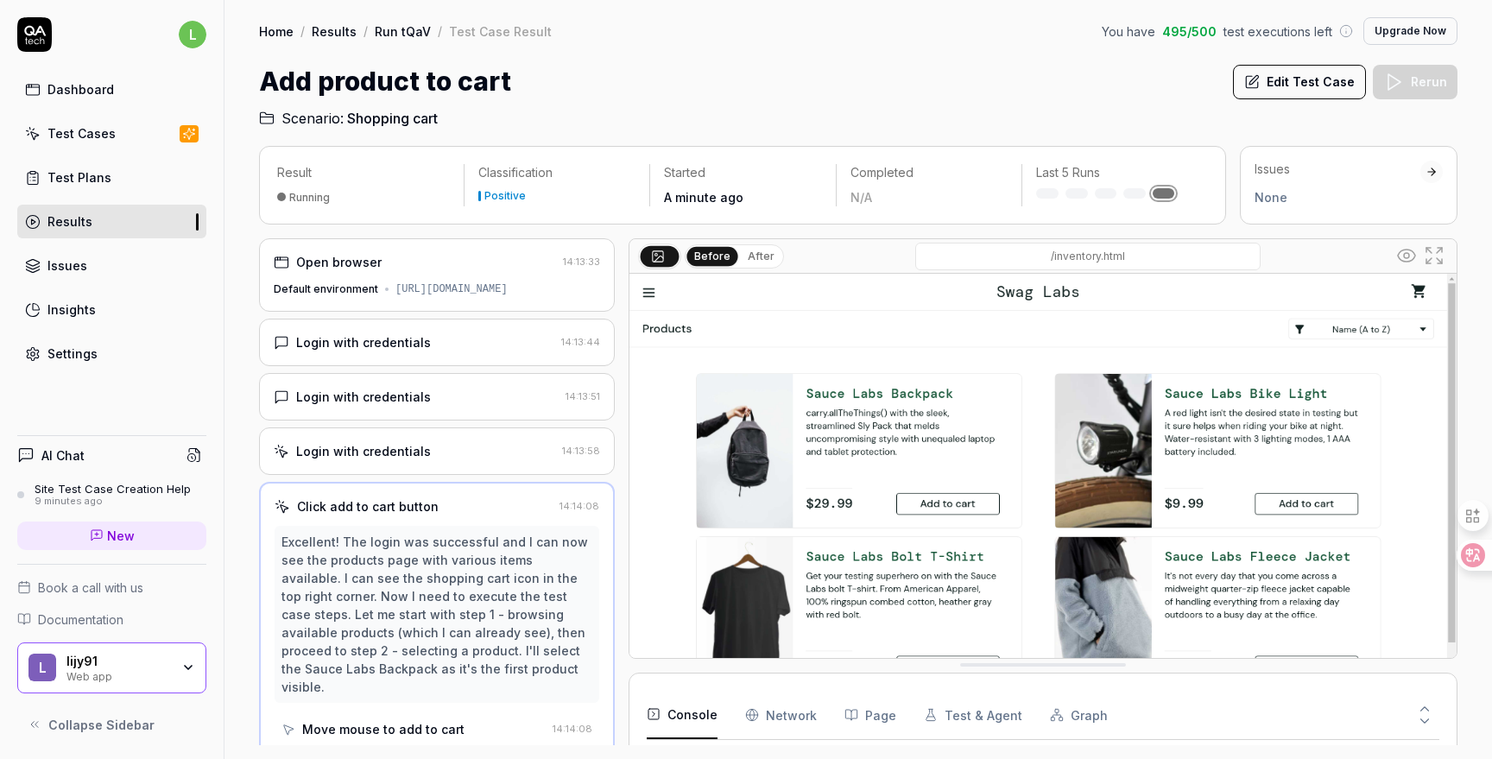
scroll to position [181, 0]
click at [408, 293] on div "[URL][DOMAIN_NAME]" at bounding box center [452, 290] width 112 height 16
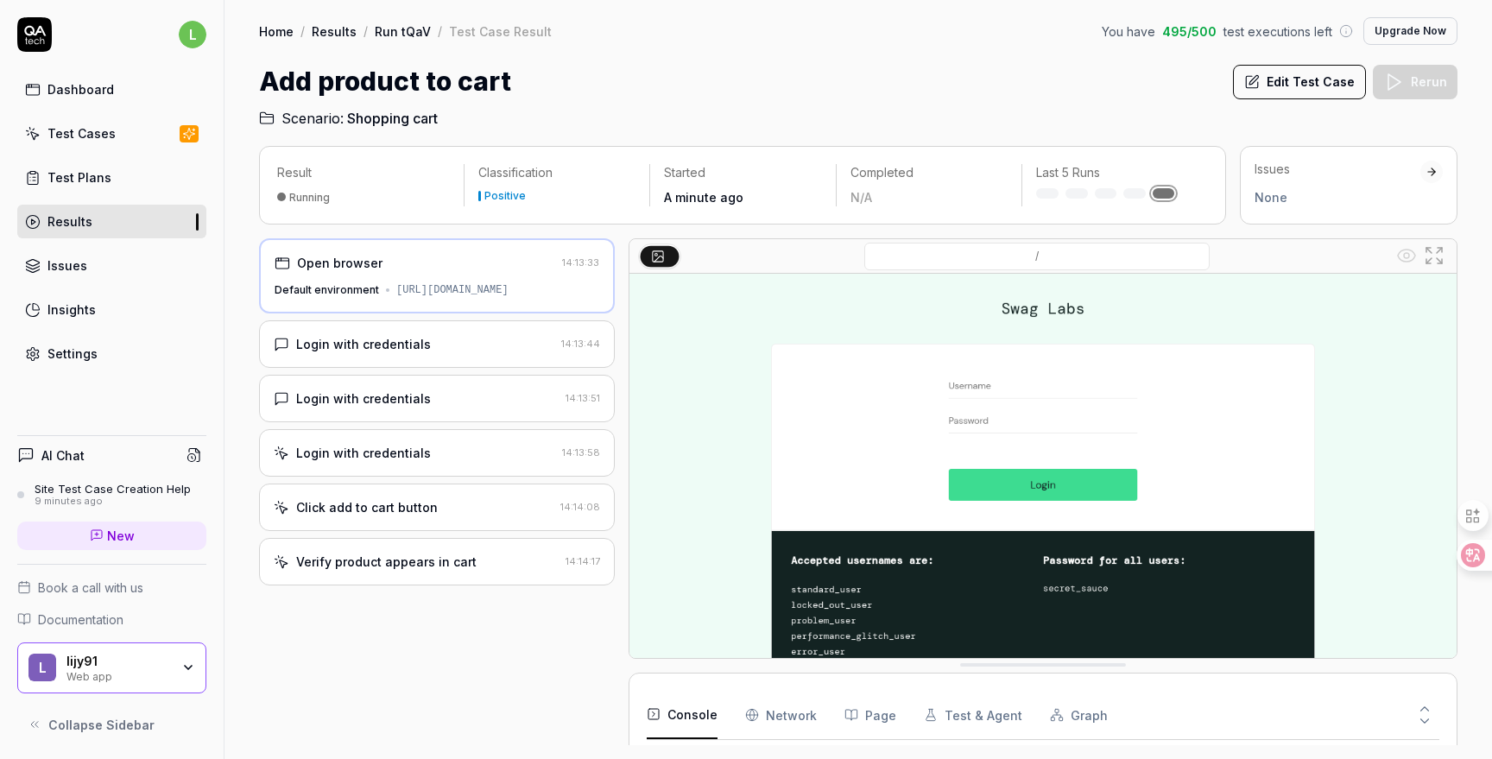
click at [420, 346] on div "Login with credentials" at bounding box center [363, 344] width 135 height 18
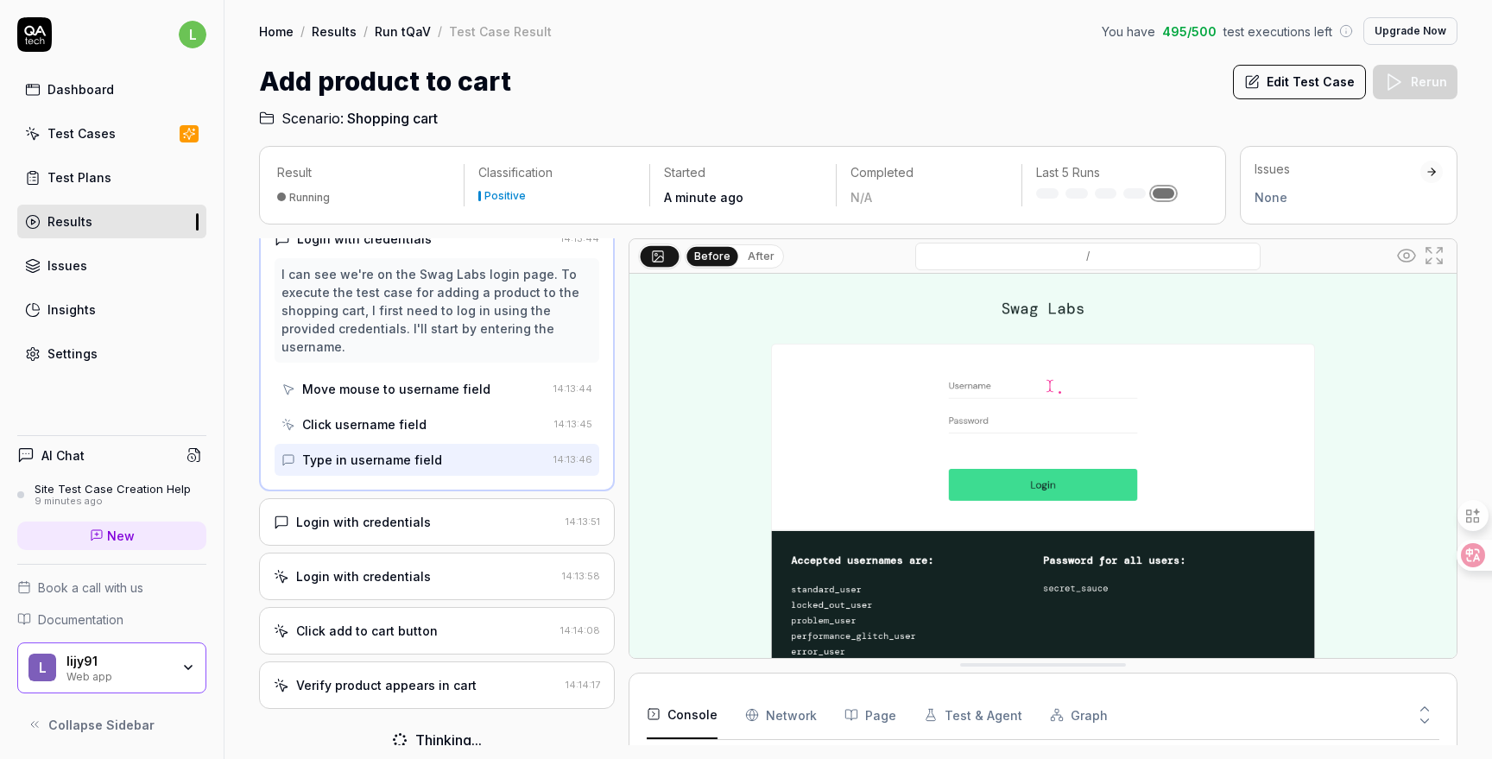
click at [453, 512] on div "Login with credentials 14:13:51" at bounding box center [437, 521] width 356 height 47
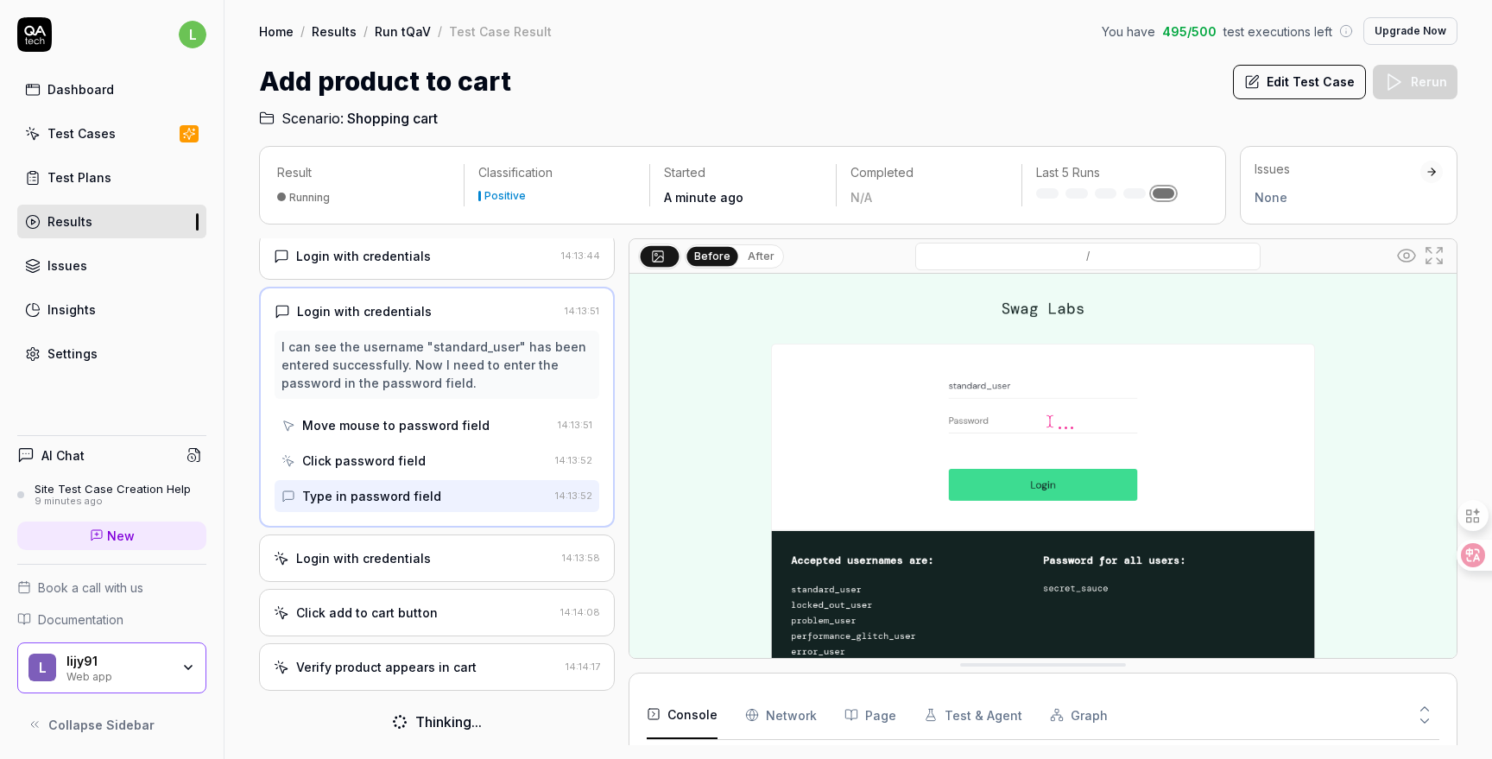
click at [436, 559] on div "Login with credentials" at bounding box center [415, 558] width 282 height 18
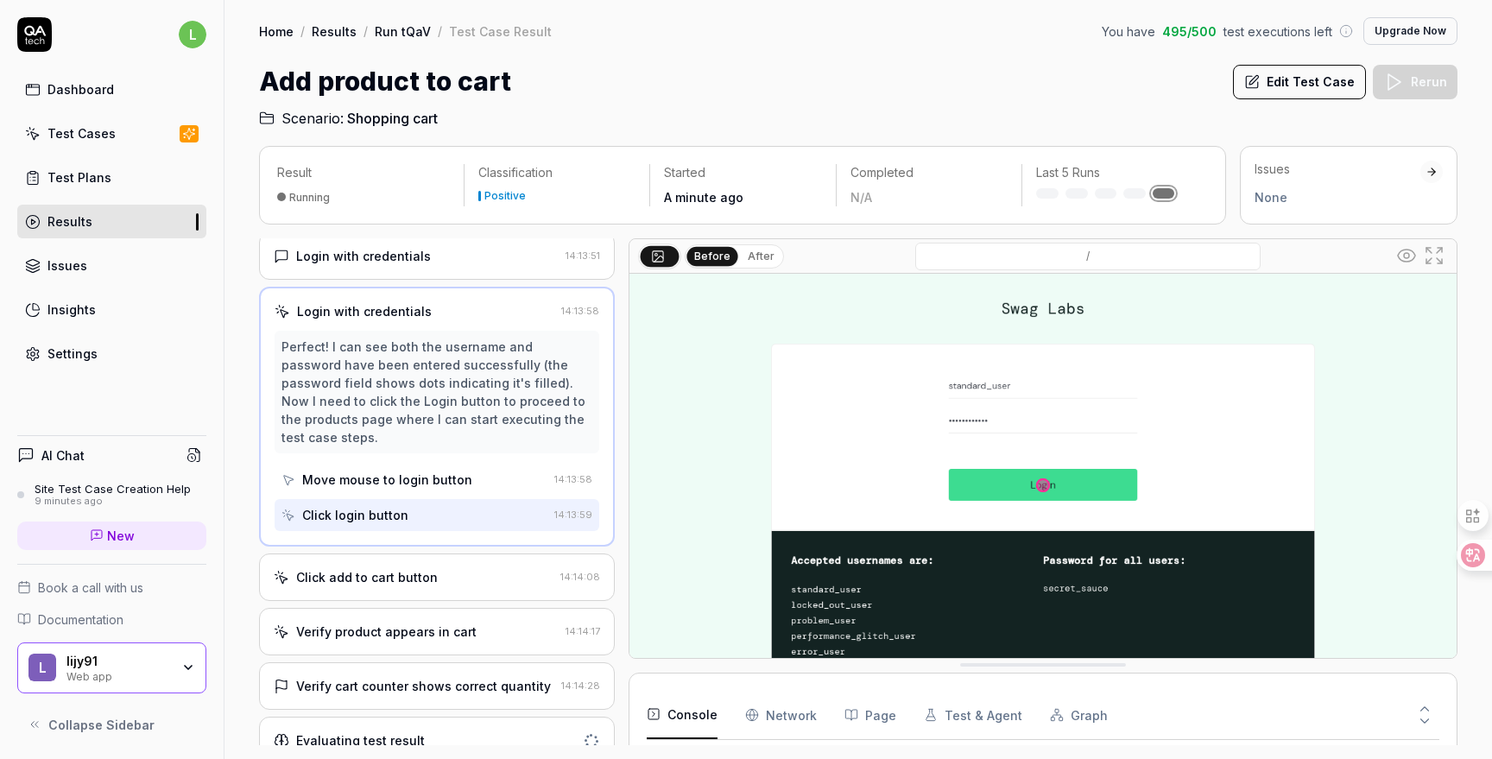
click at [434, 568] on div "Click add to cart button" at bounding box center [414, 577] width 280 height 18
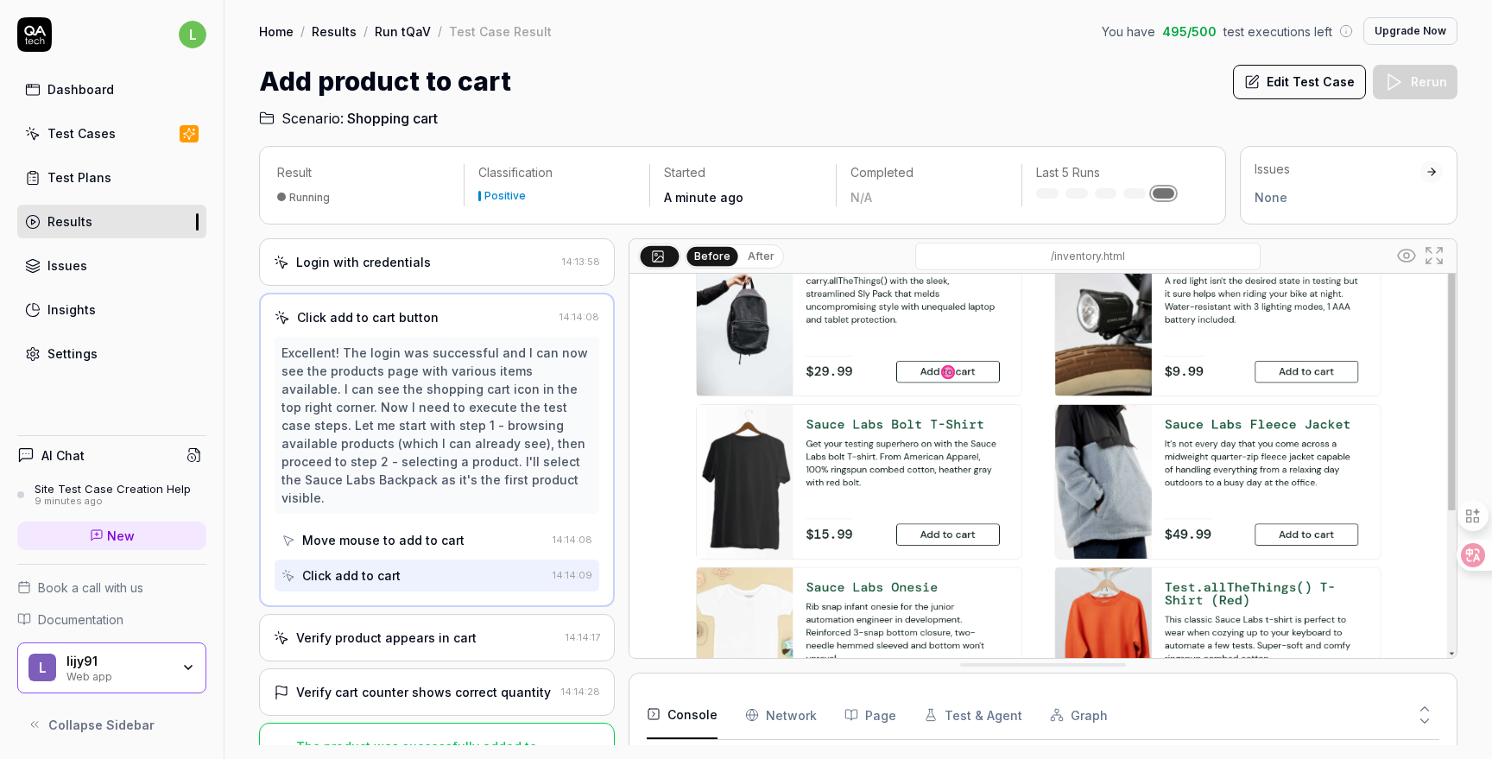
scroll to position [231, 0]
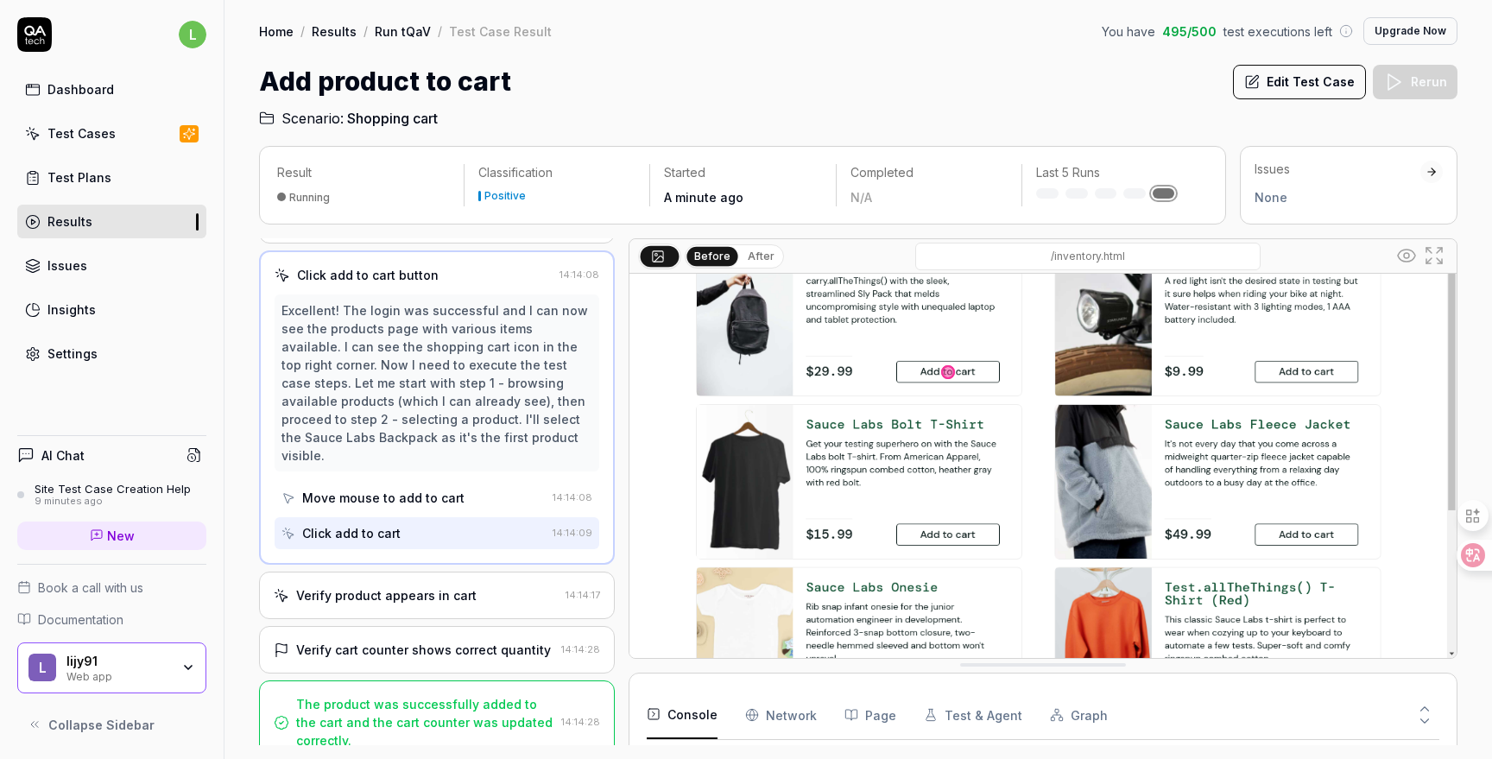
click at [434, 626] on div "Verify cart counter shows correct quantity 14:14:28" at bounding box center [437, 649] width 356 height 47
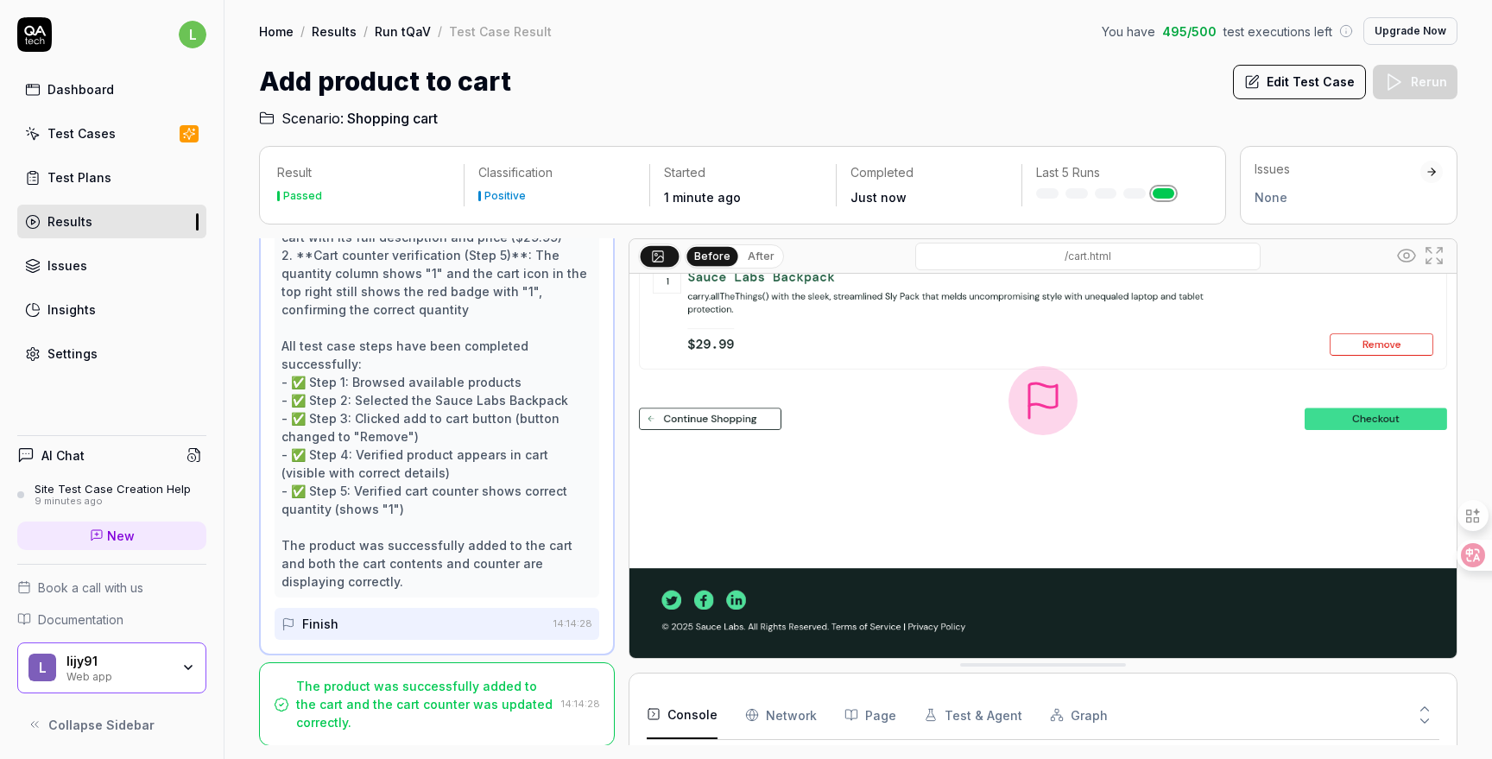
scroll to position [0, 0]
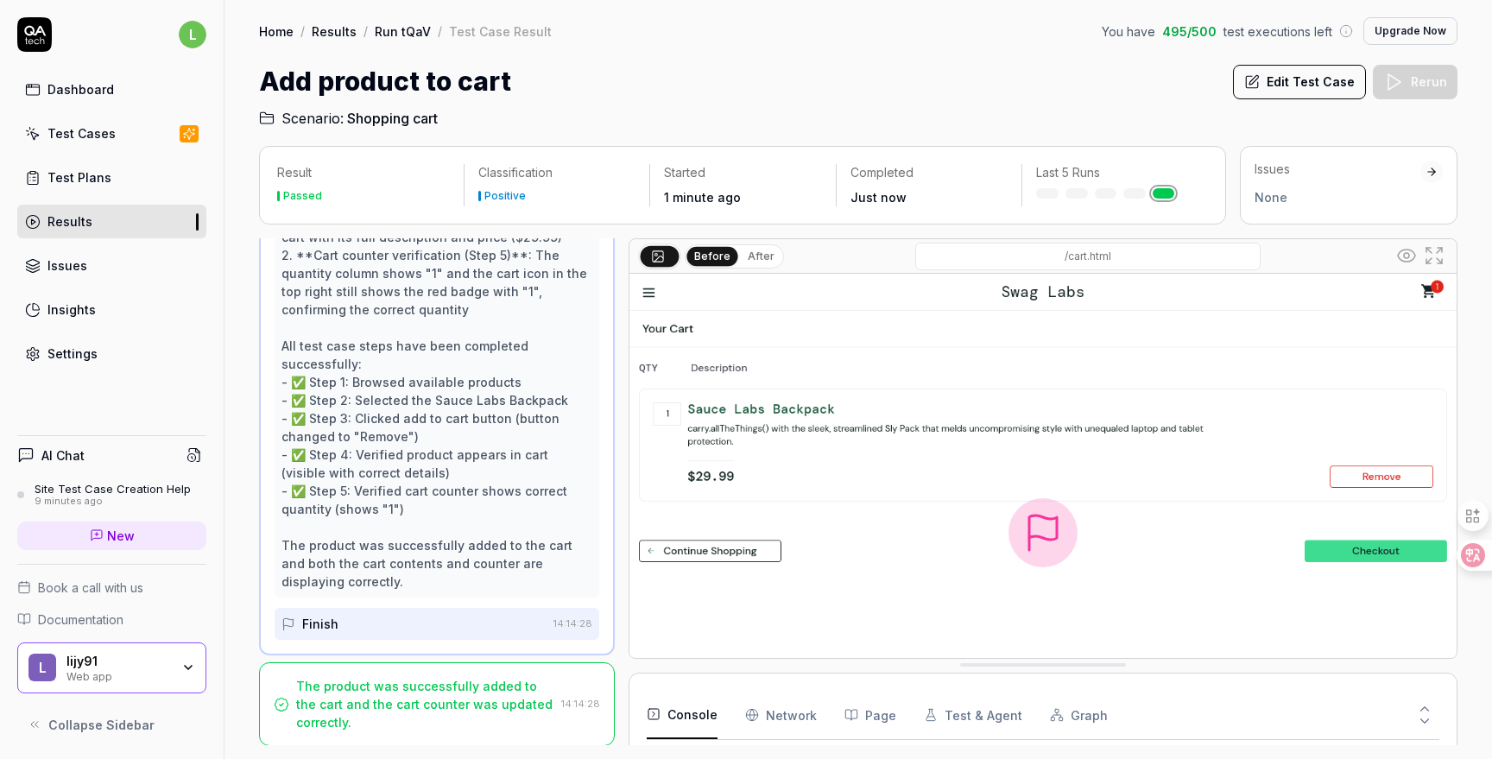
click at [758, 259] on button "After" at bounding box center [761, 256] width 41 height 19
click at [714, 260] on button "Before" at bounding box center [712, 256] width 50 height 19
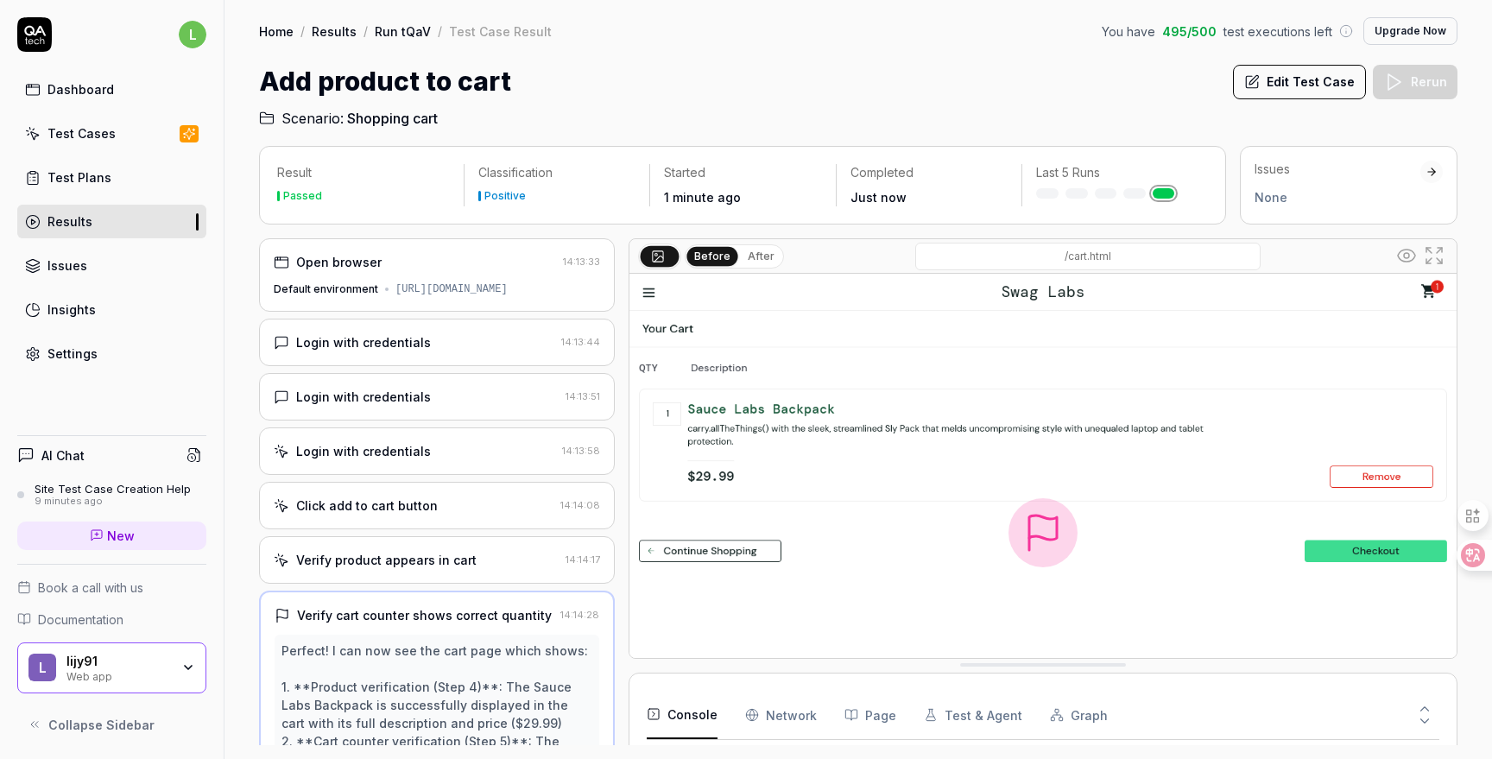
click at [389, 282] on div "Default environment https://www.saucedemo.com/" at bounding box center [437, 290] width 326 height 16
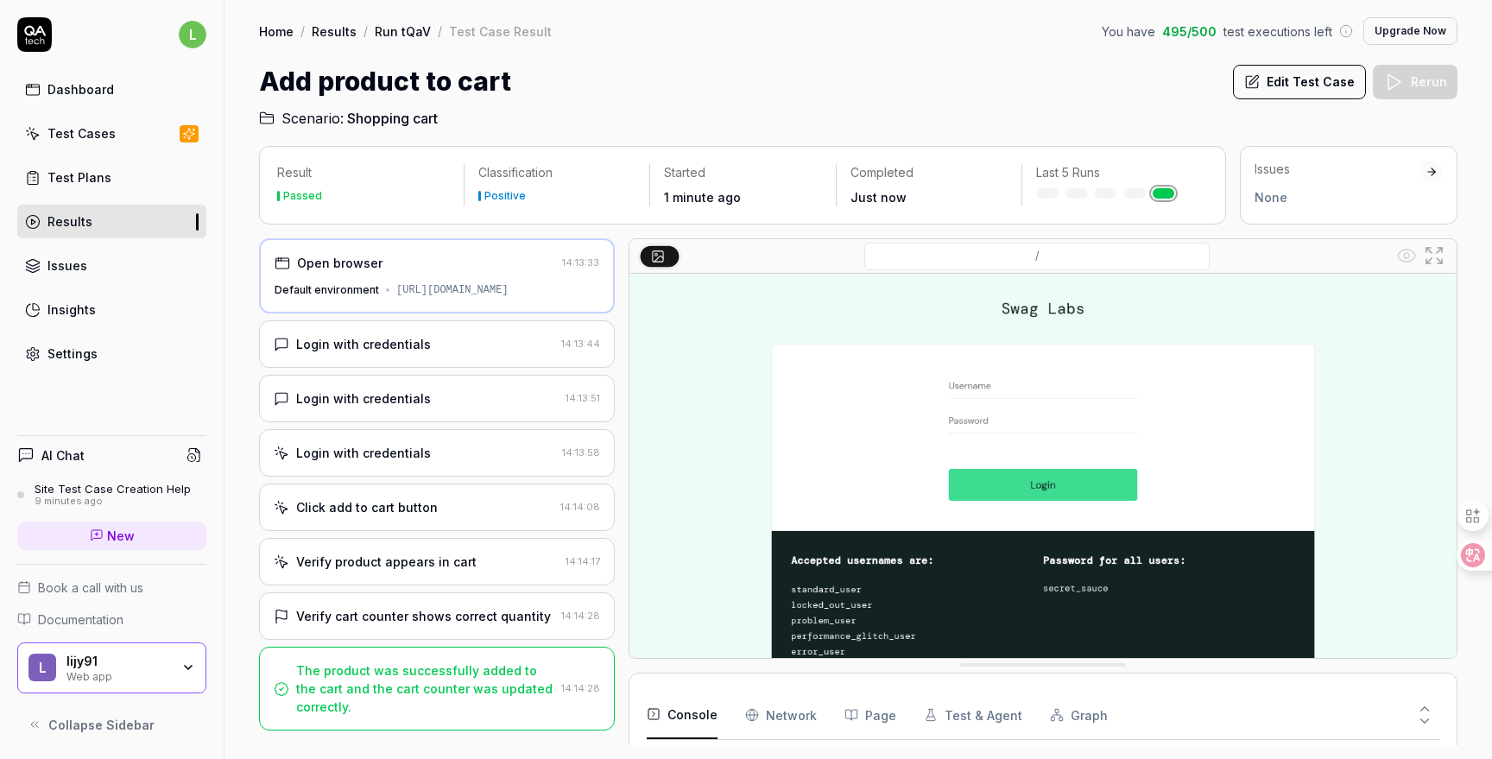
click at [387, 339] on div "Login with credentials" at bounding box center [363, 344] width 135 height 18
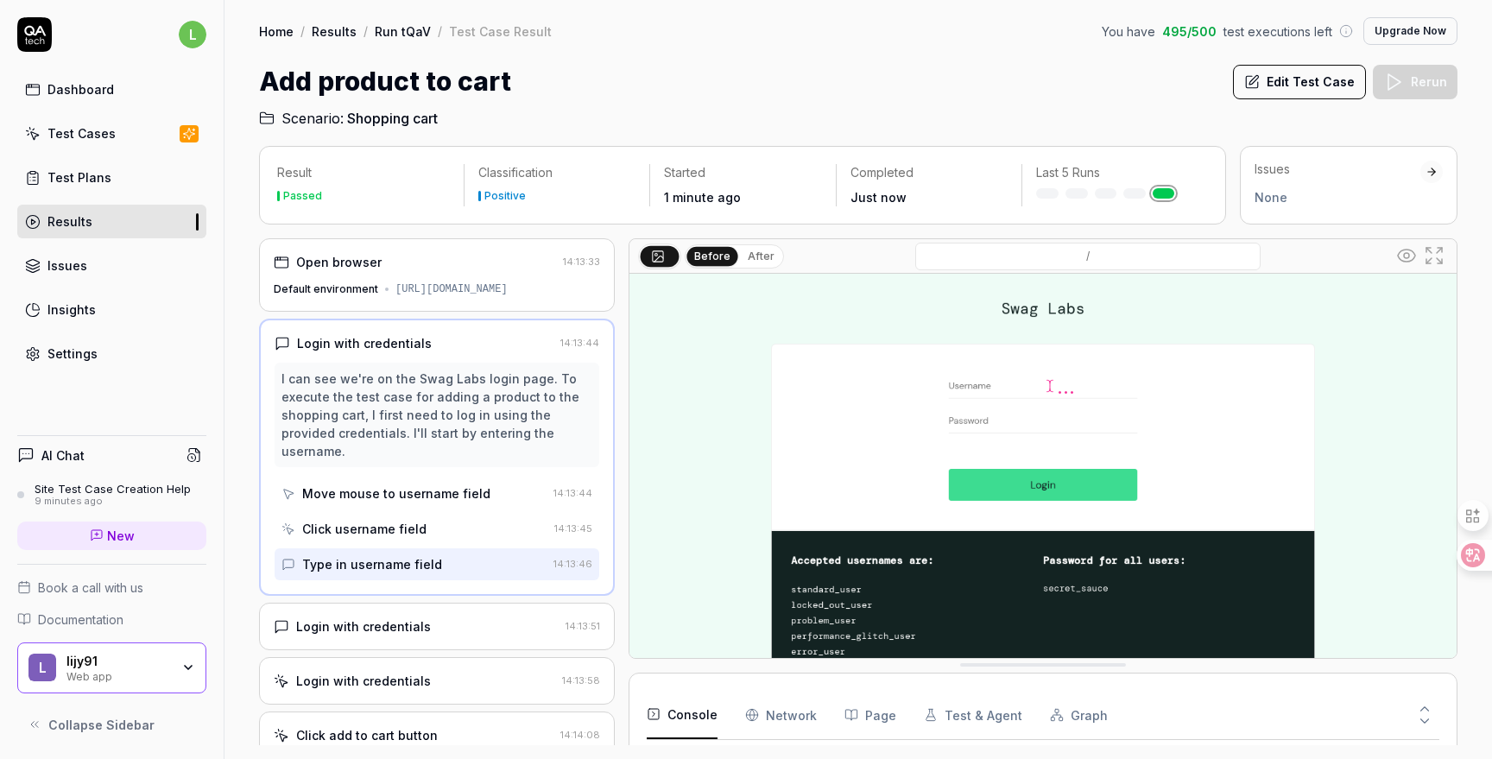
click at [350, 345] on div "Login with credentials" at bounding box center [364, 343] width 135 height 18
click at [332, 339] on div "Login with credentials" at bounding box center [364, 343] width 135 height 18
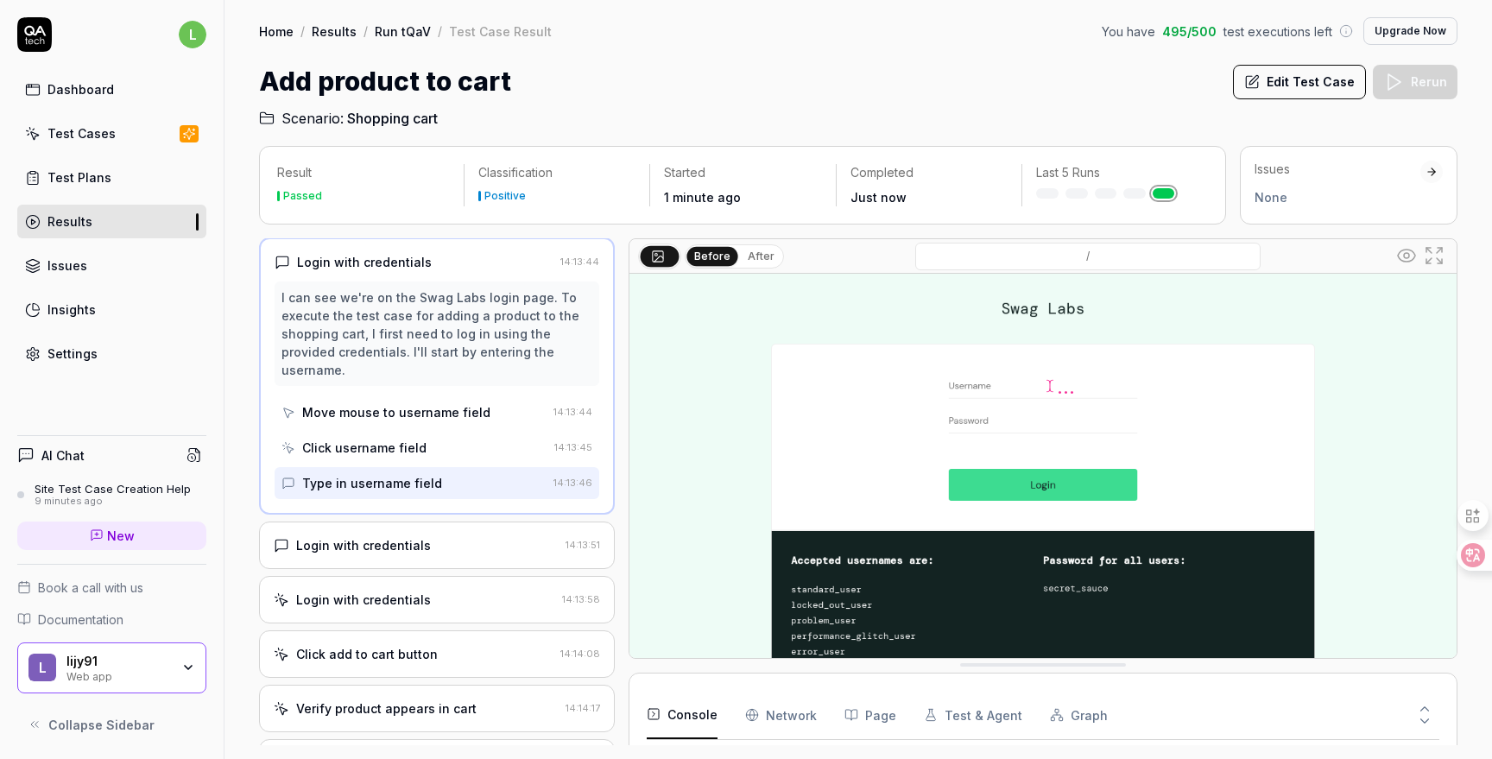
click at [374, 536] on div "Login with credentials" at bounding box center [363, 545] width 135 height 18
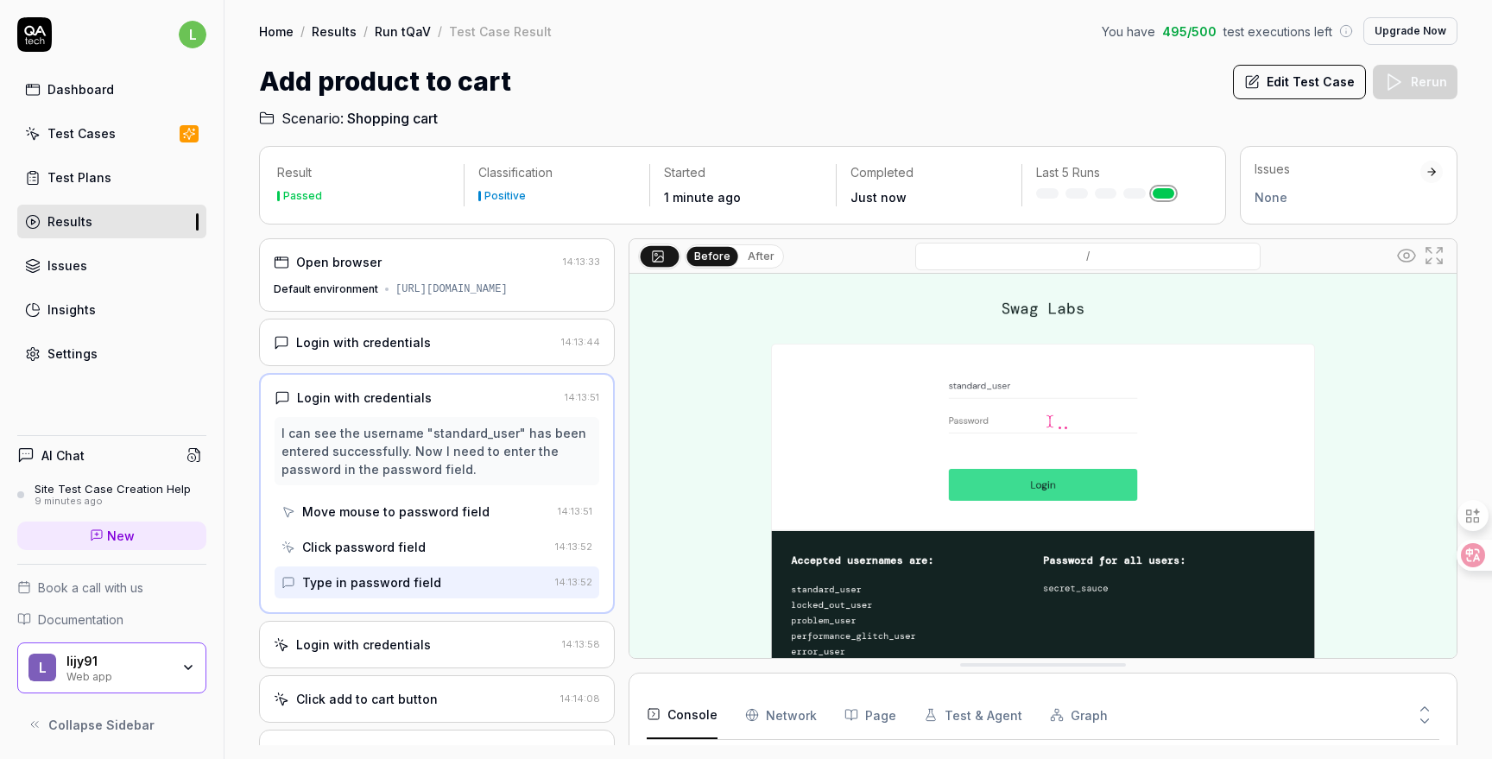
click at [404, 636] on div "Login with credentials" at bounding box center [363, 645] width 135 height 18
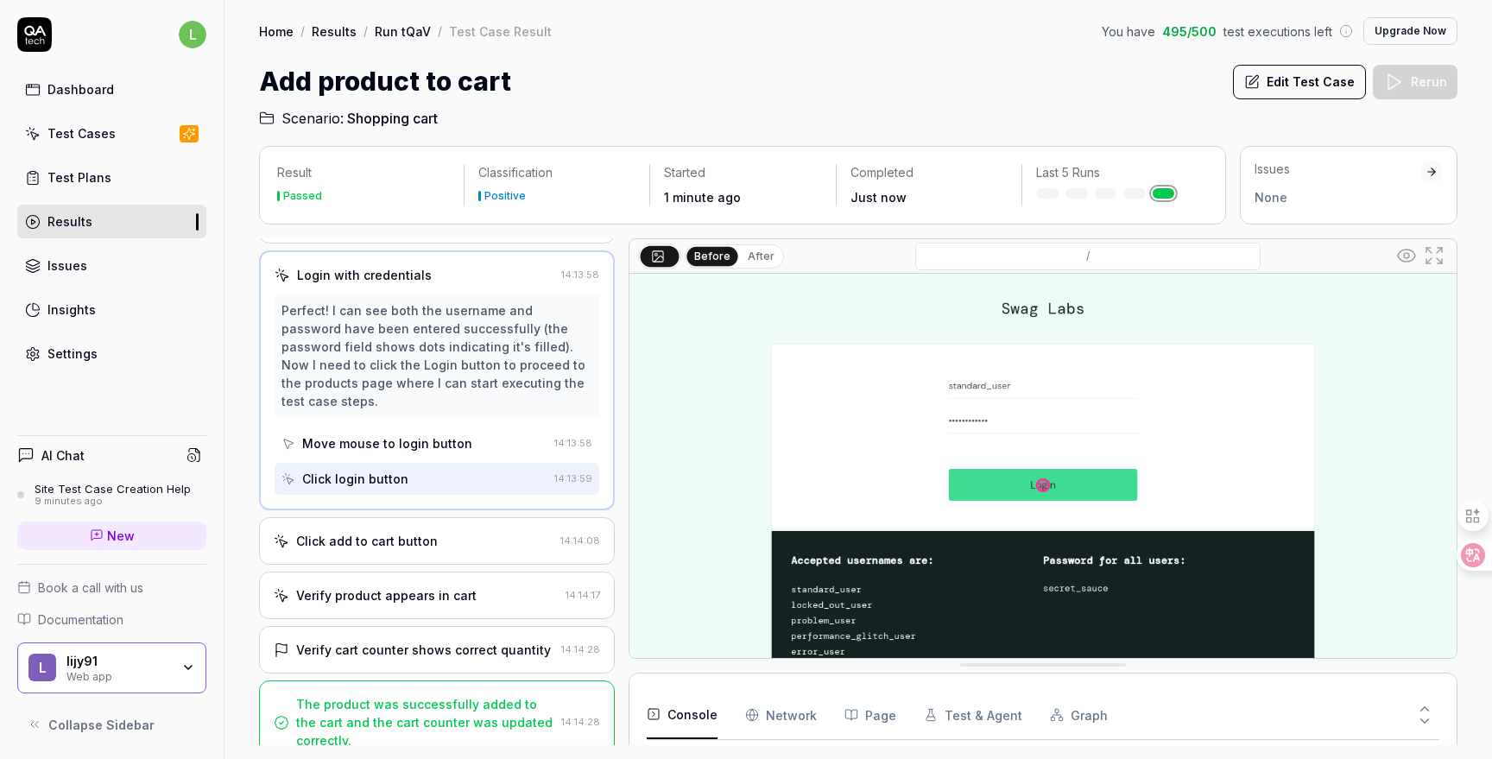
click at [397, 532] on div "Click add to cart button" at bounding box center [367, 541] width 142 height 18
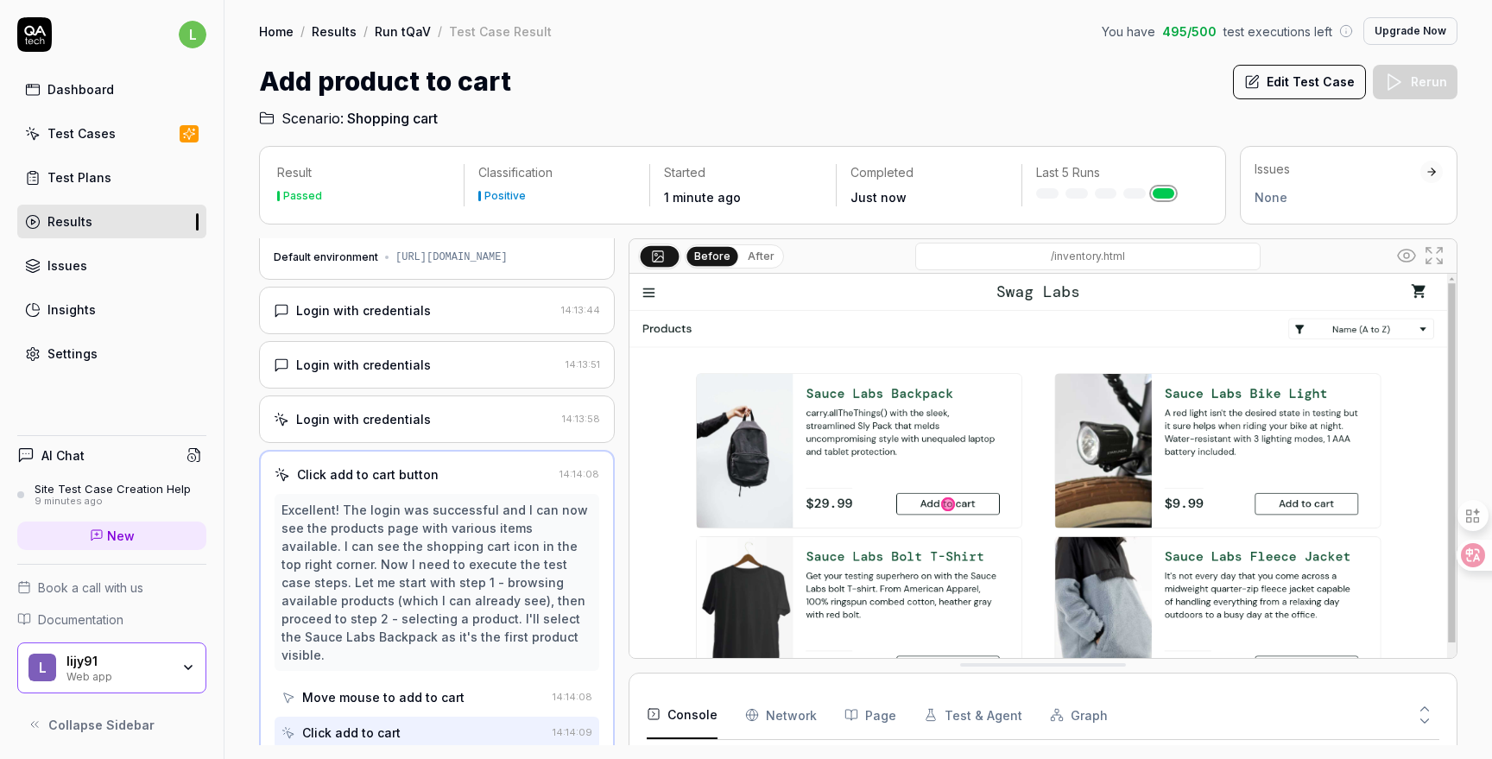
scroll to position [231, 0]
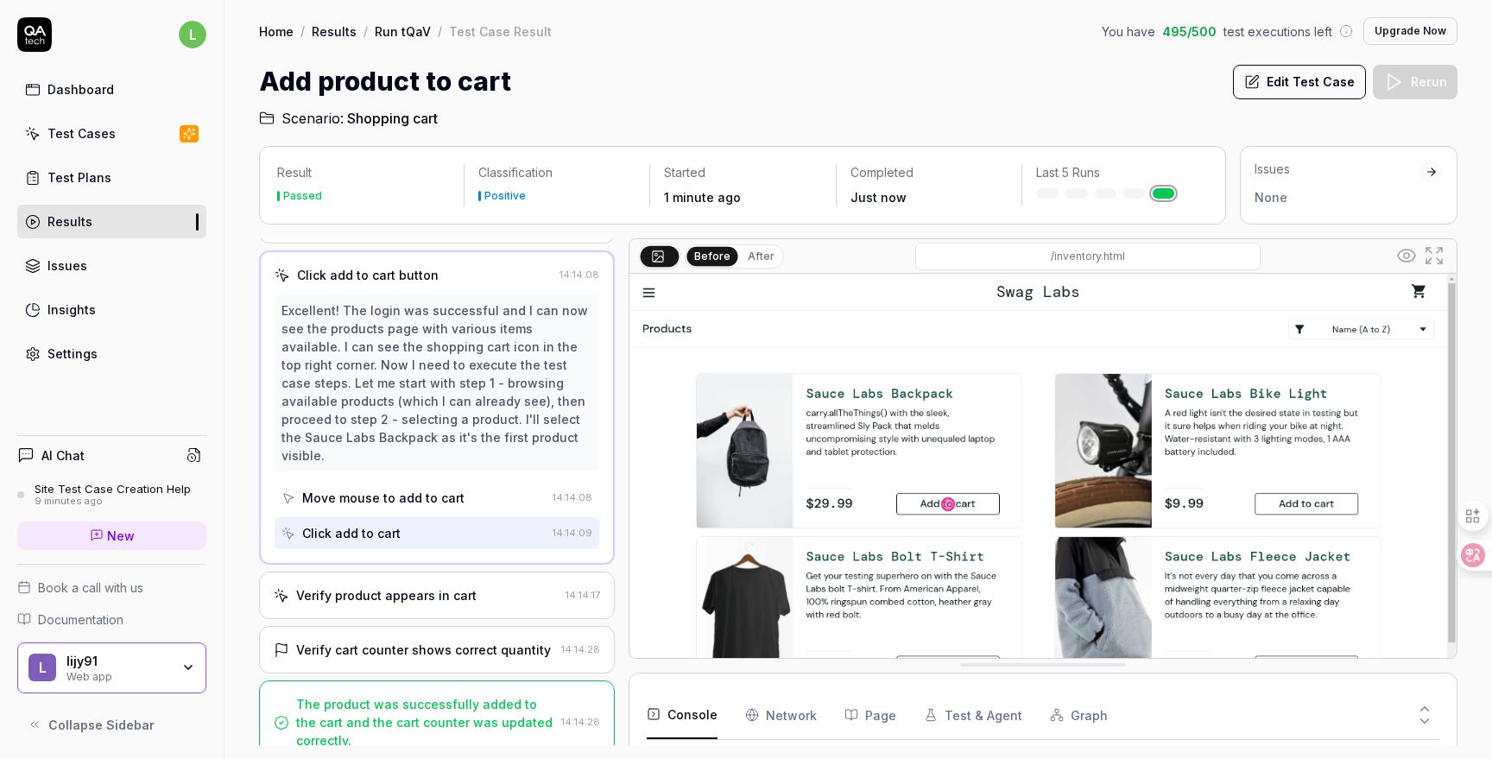
click at [427, 586] on div "Verify product appears in cart" at bounding box center [386, 595] width 180 height 18
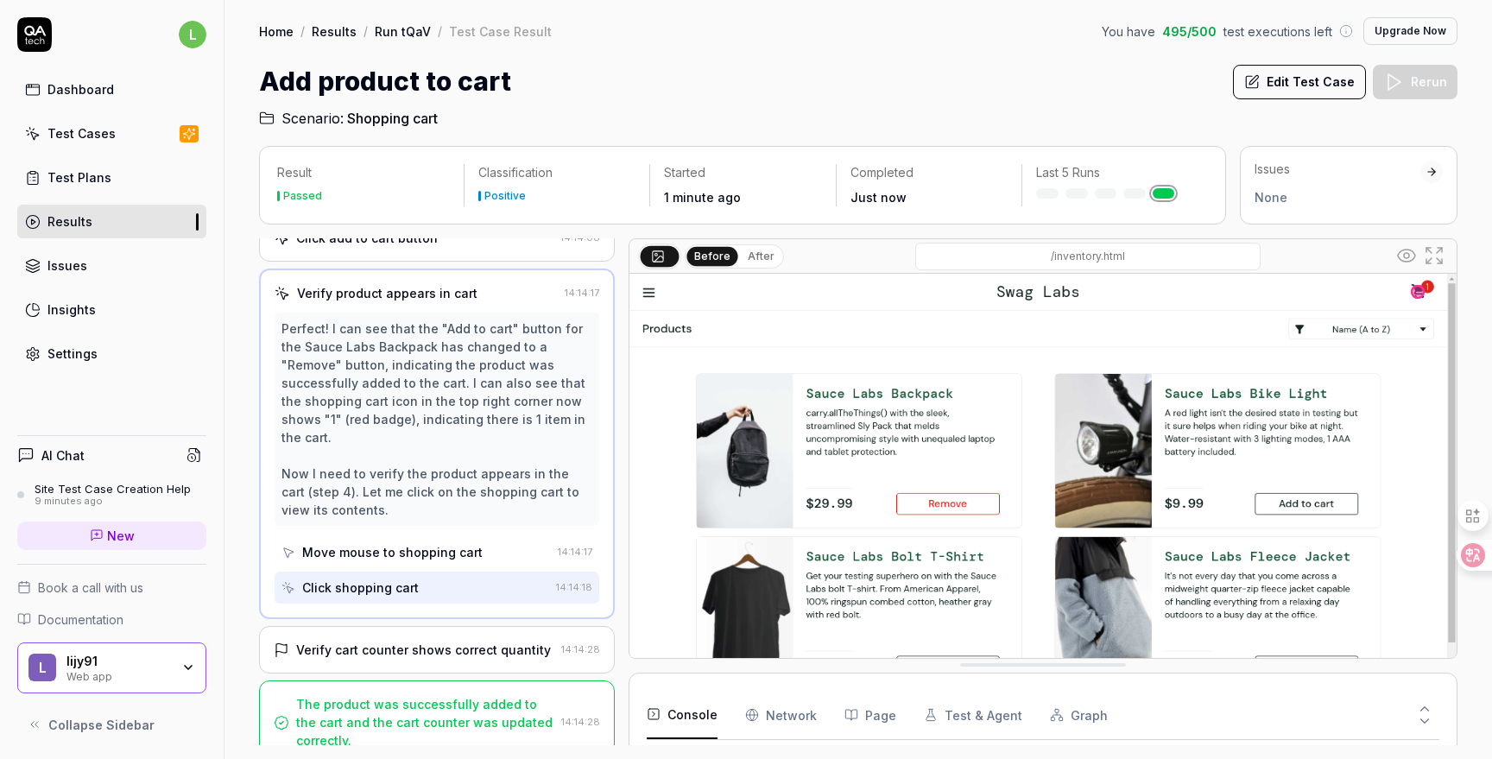
click at [434, 641] on div "Verify cart counter shows correct quantity" at bounding box center [423, 650] width 255 height 18
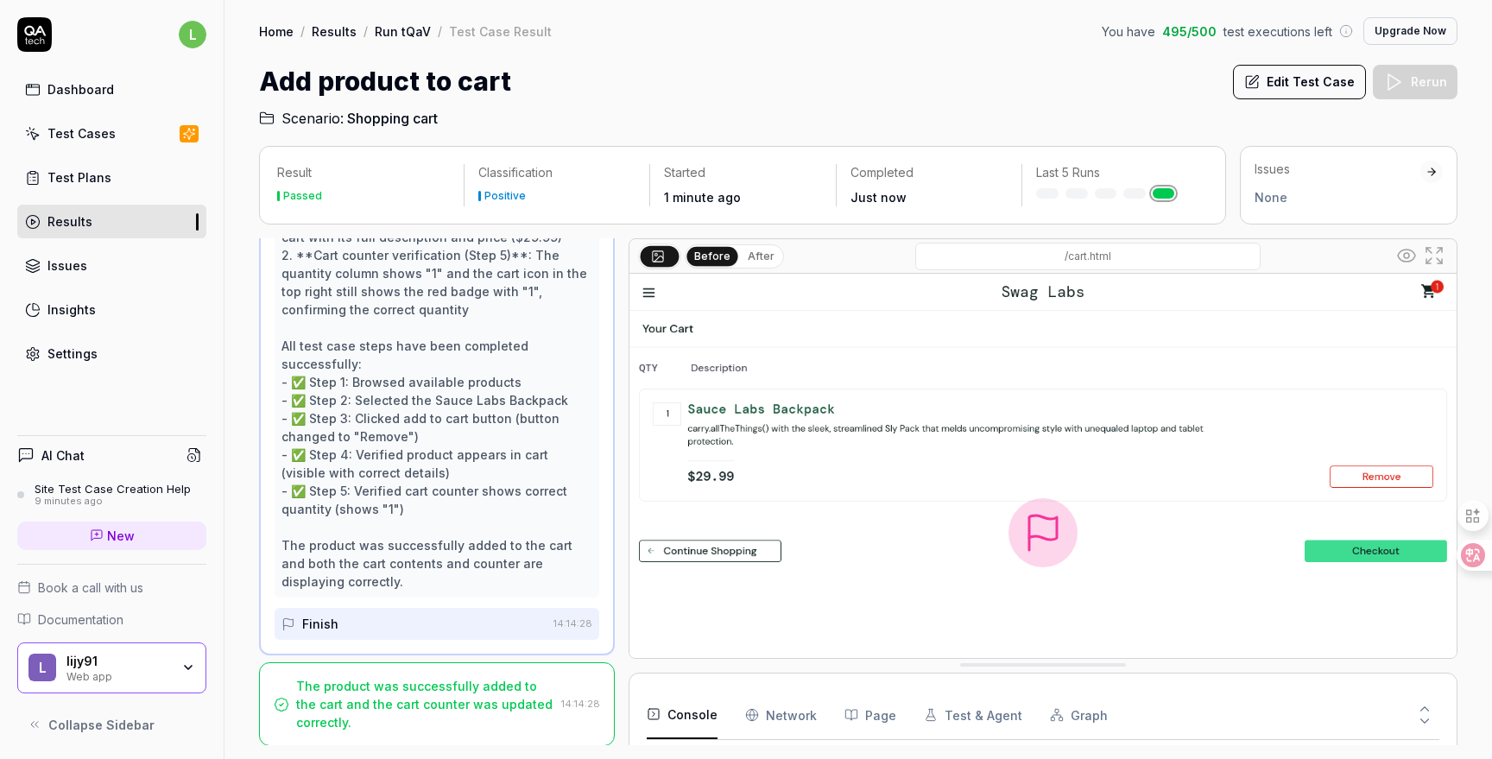
click at [435, 692] on div "The product was successfully added to the cart and the cart counter was updated…" at bounding box center [425, 704] width 258 height 54
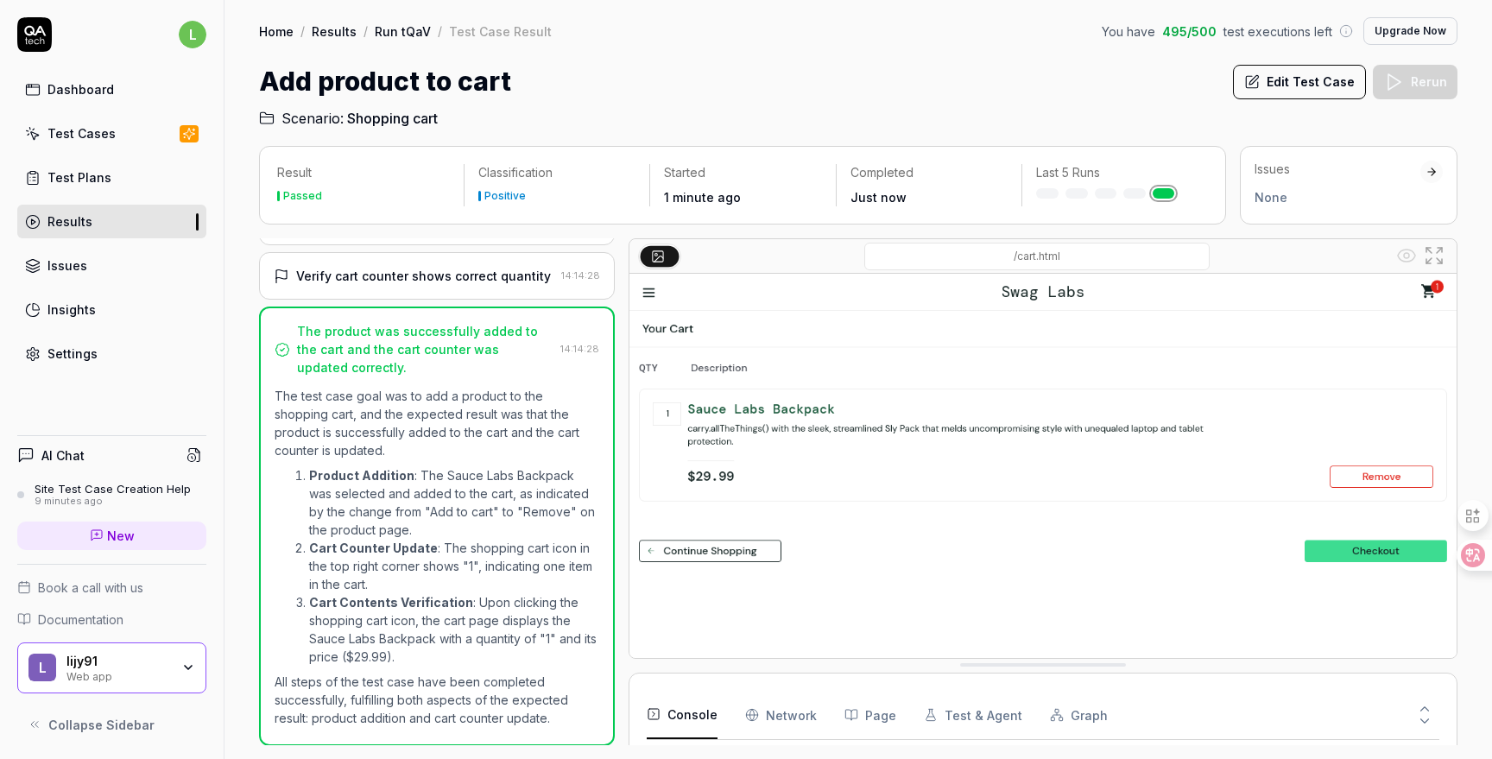
click at [421, 522] on li "Product Addition : The Sauce Labs Backpack was selected and added to the cart, …" at bounding box center [454, 502] width 290 height 73
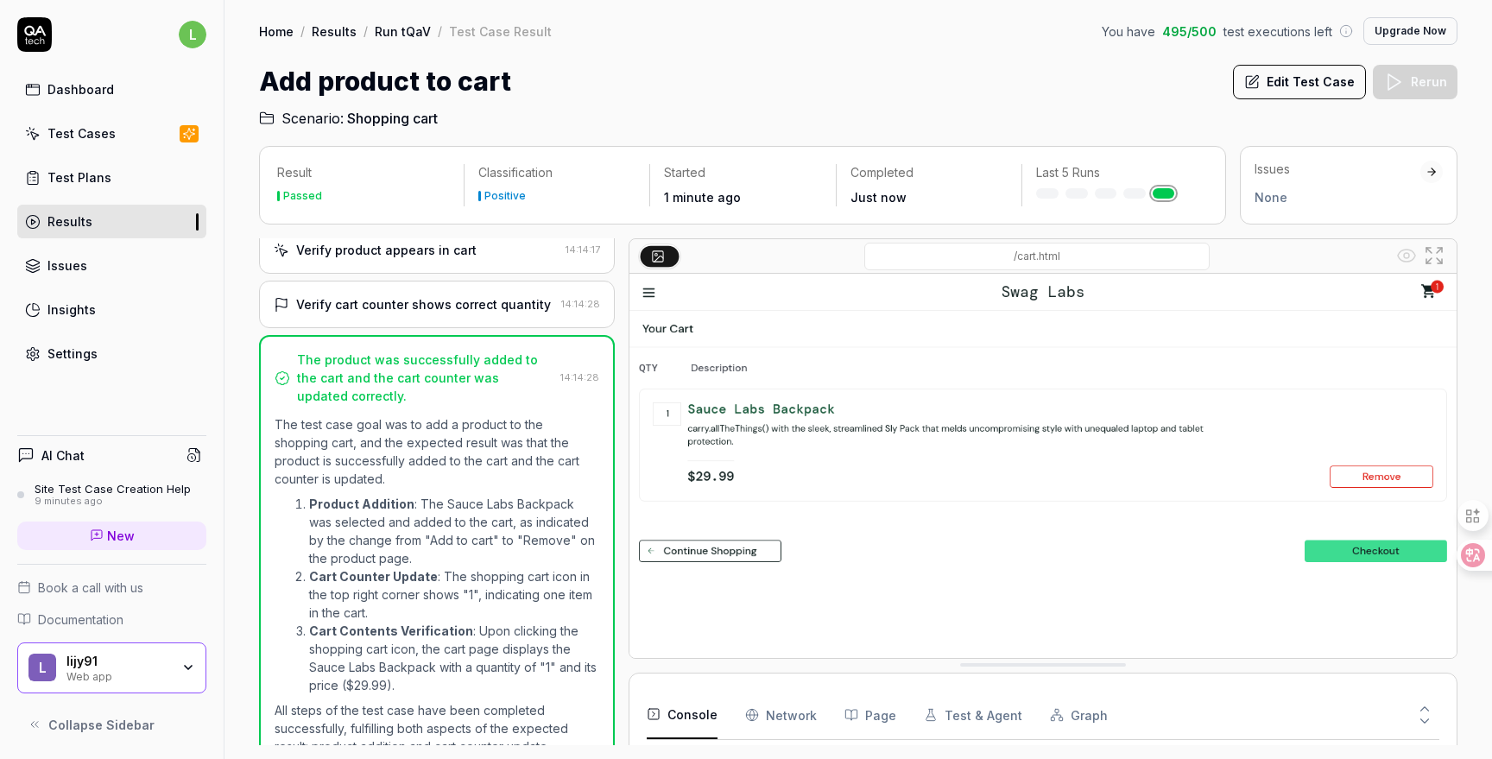
scroll to position [0, 0]
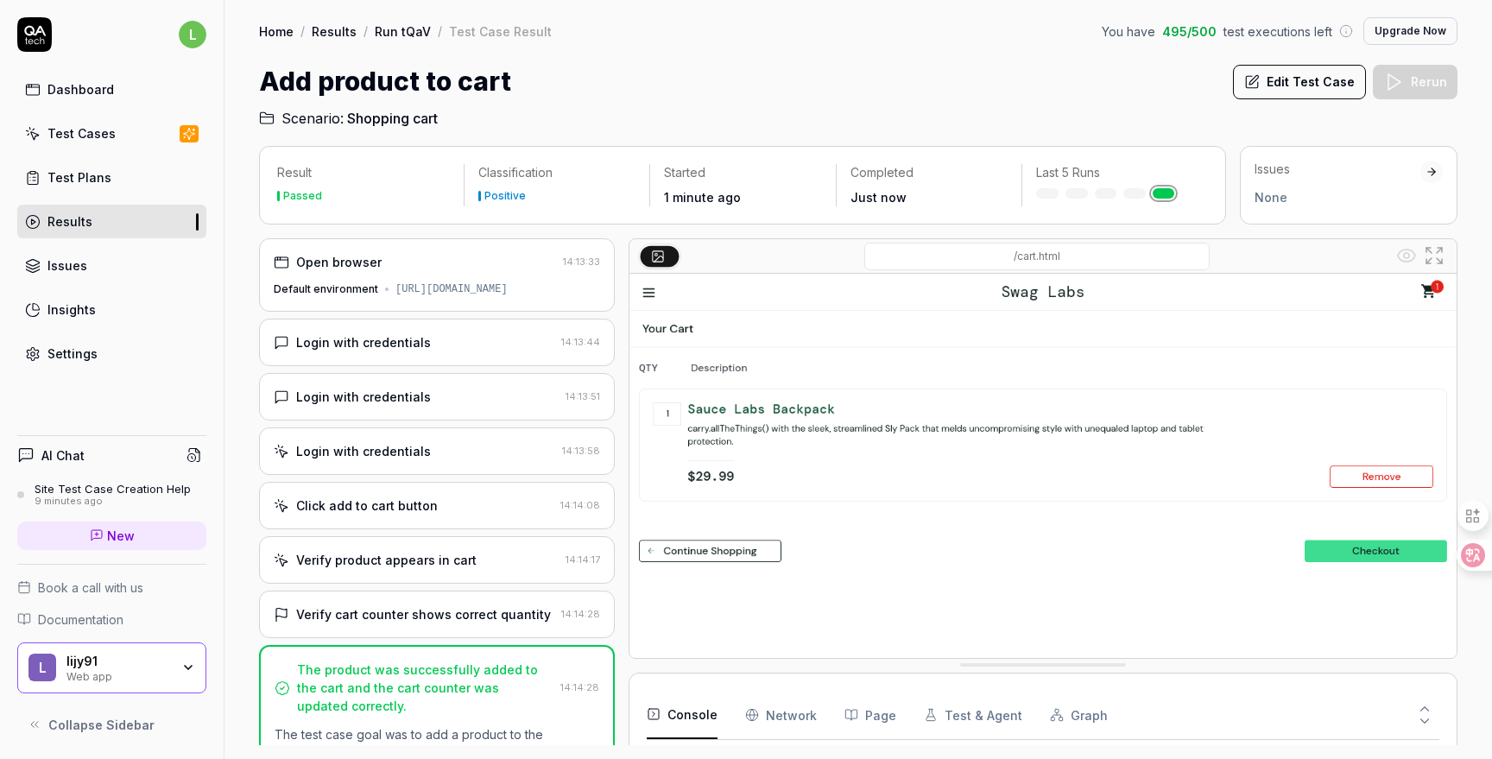
click at [118, 133] on link "Test Cases" at bounding box center [111, 134] width 189 height 34
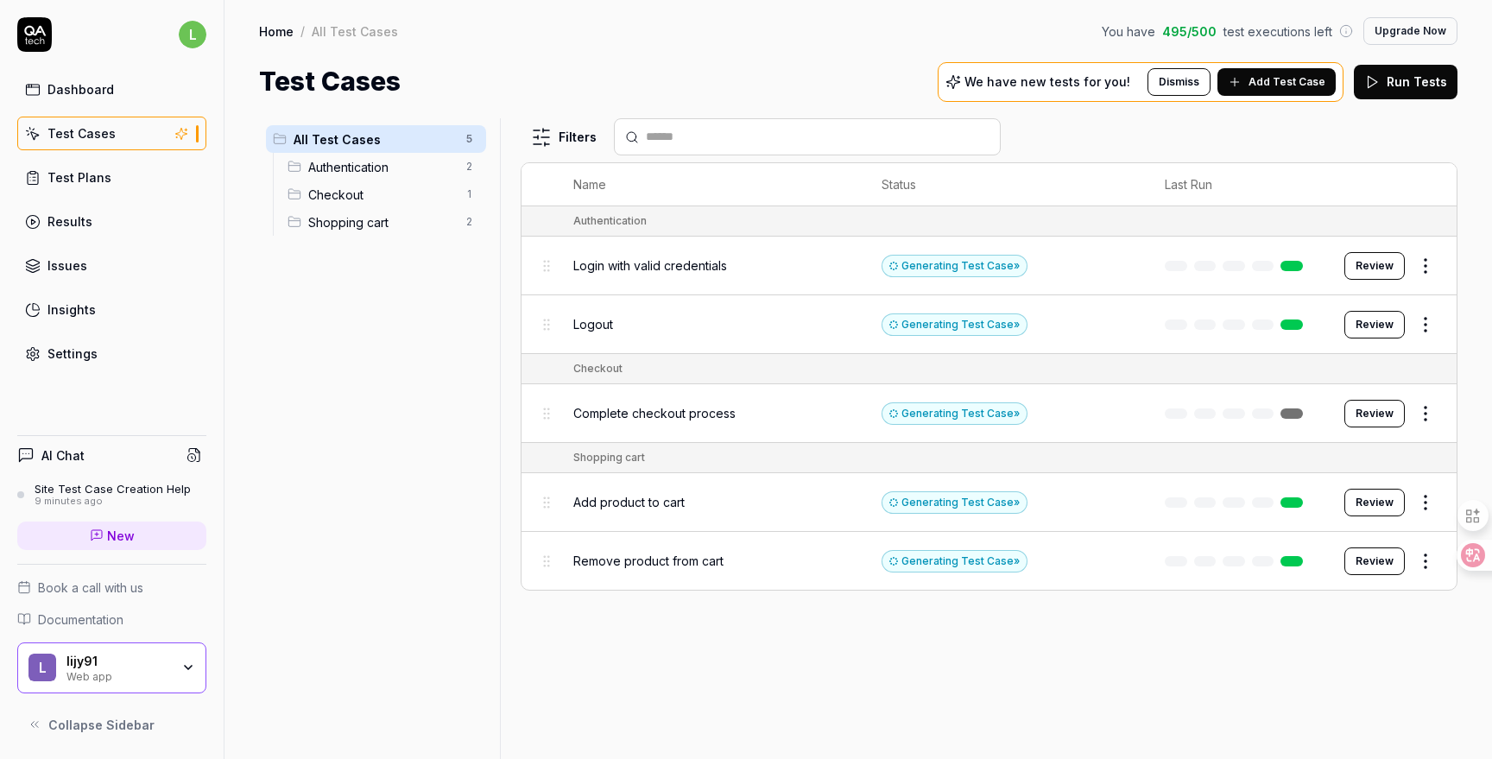
click at [683, 256] on span "Login with valid credentials" at bounding box center [650, 265] width 154 height 18
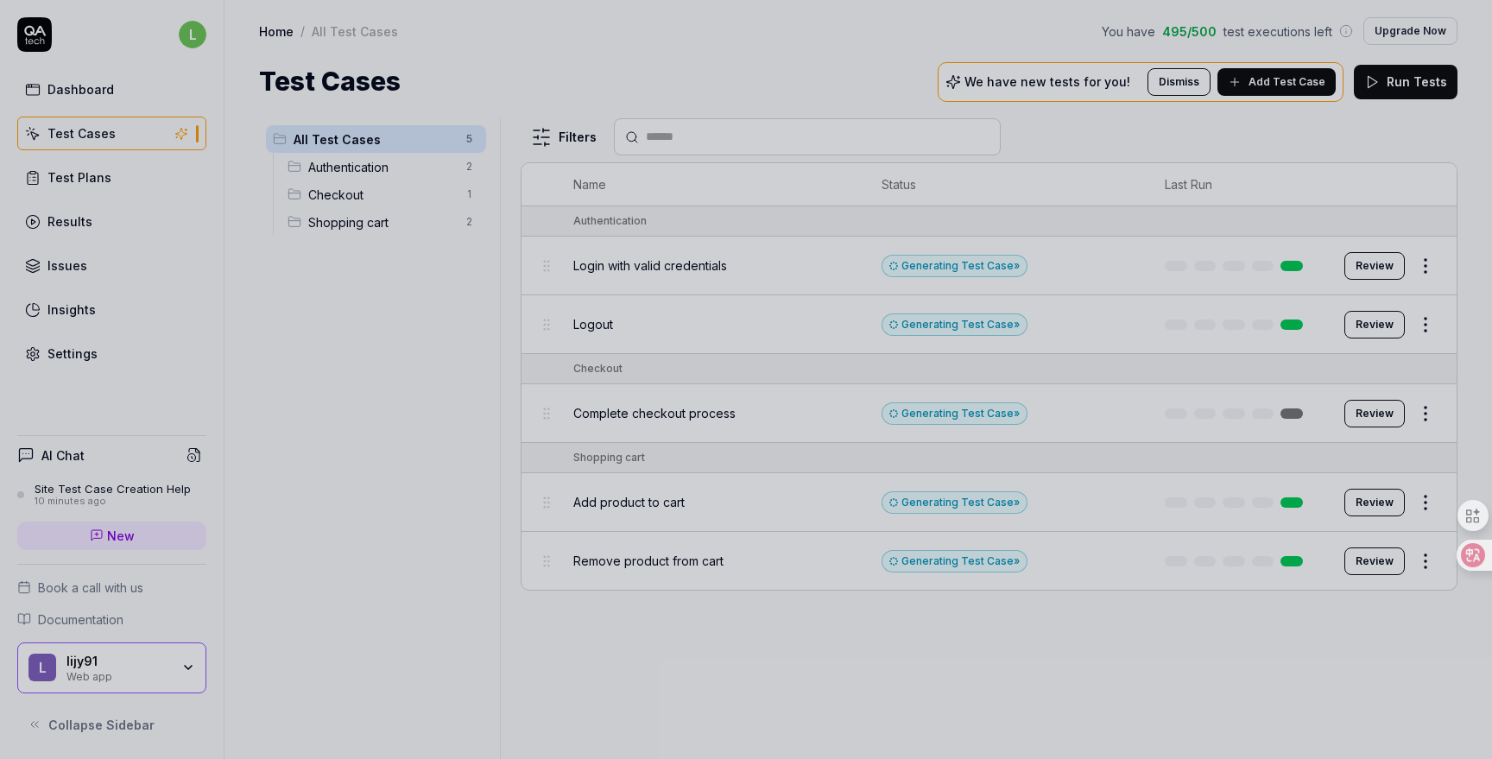
click at [849, 621] on div at bounding box center [746, 379] width 1492 height 759
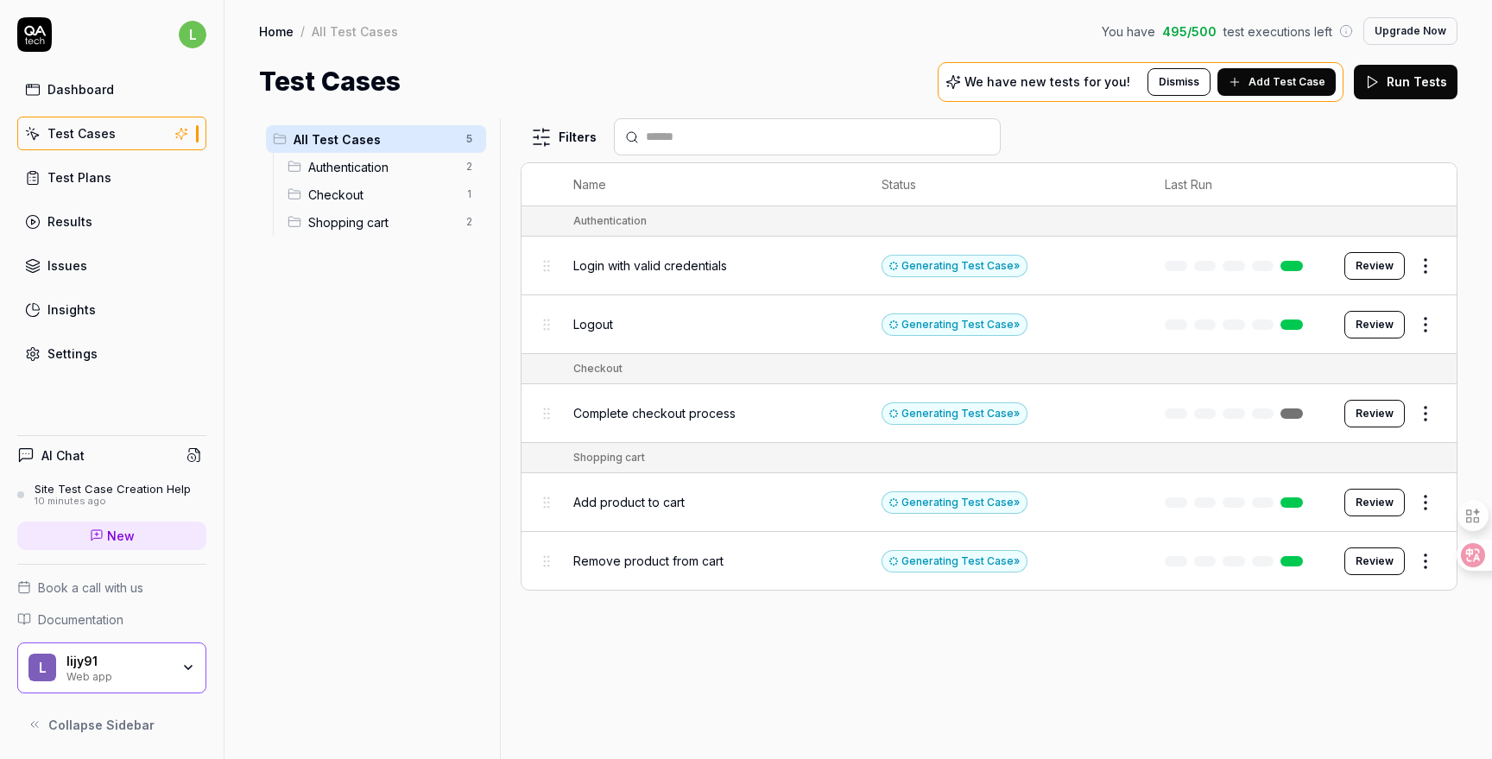
click at [1209, 149] on div "Filters" at bounding box center [989, 136] width 937 height 37
click at [1378, 268] on button "Review" at bounding box center [1375, 266] width 60 height 28
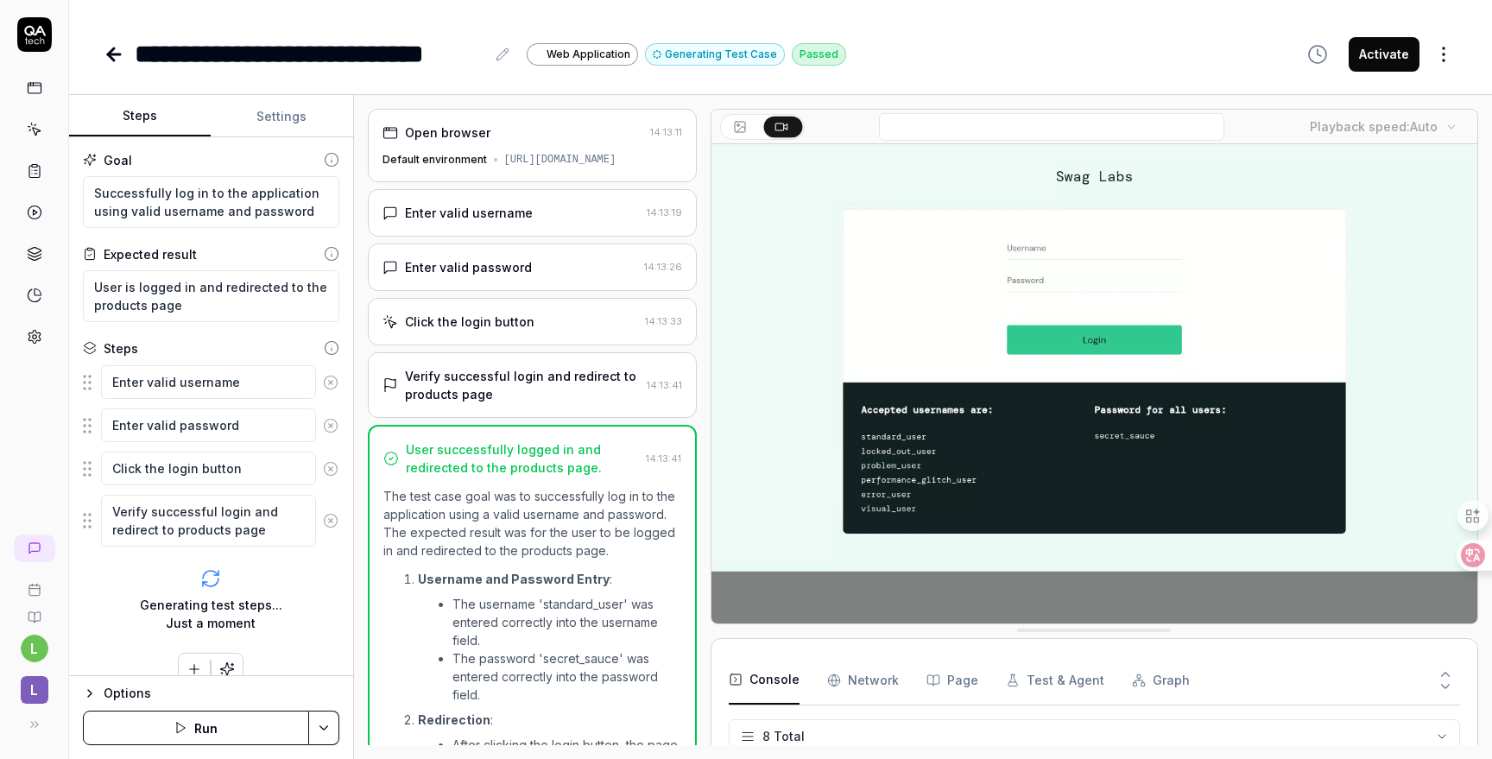
click at [497, 142] on div "Open browser 14:13:11 Default environment https://www.saucedemo.com/" at bounding box center [532, 145] width 329 height 73
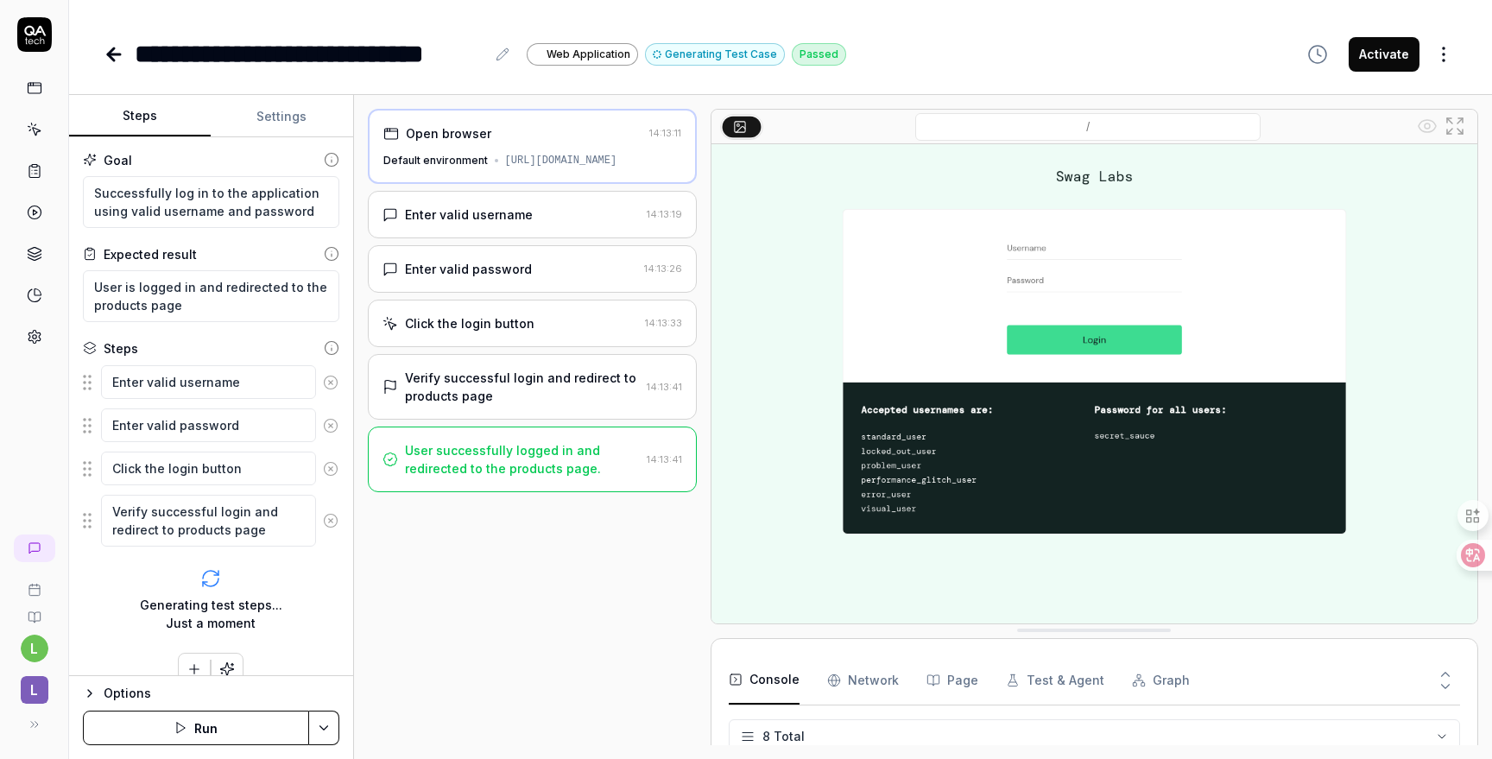
scroll to position [181, 0]
click at [496, 218] on div "Enter valid username" at bounding box center [469, 215] width 128 height 18
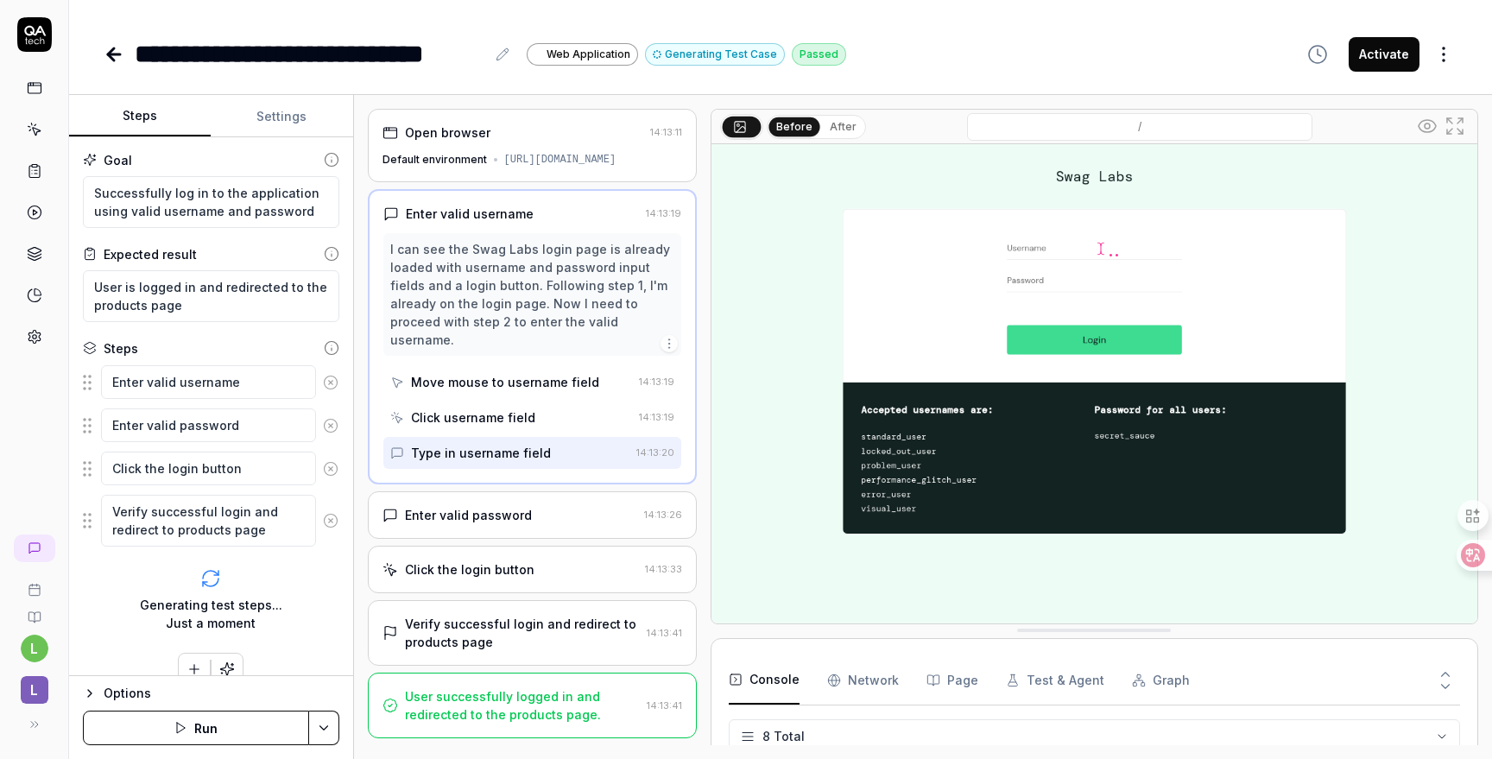
click at [497, 209] on div "Enter valid username" at bounding box center [470, 214] width 128 height 18
click at [517, 506] on div "Enter valid password" at bounding box center [468, 515] width 127 height 18
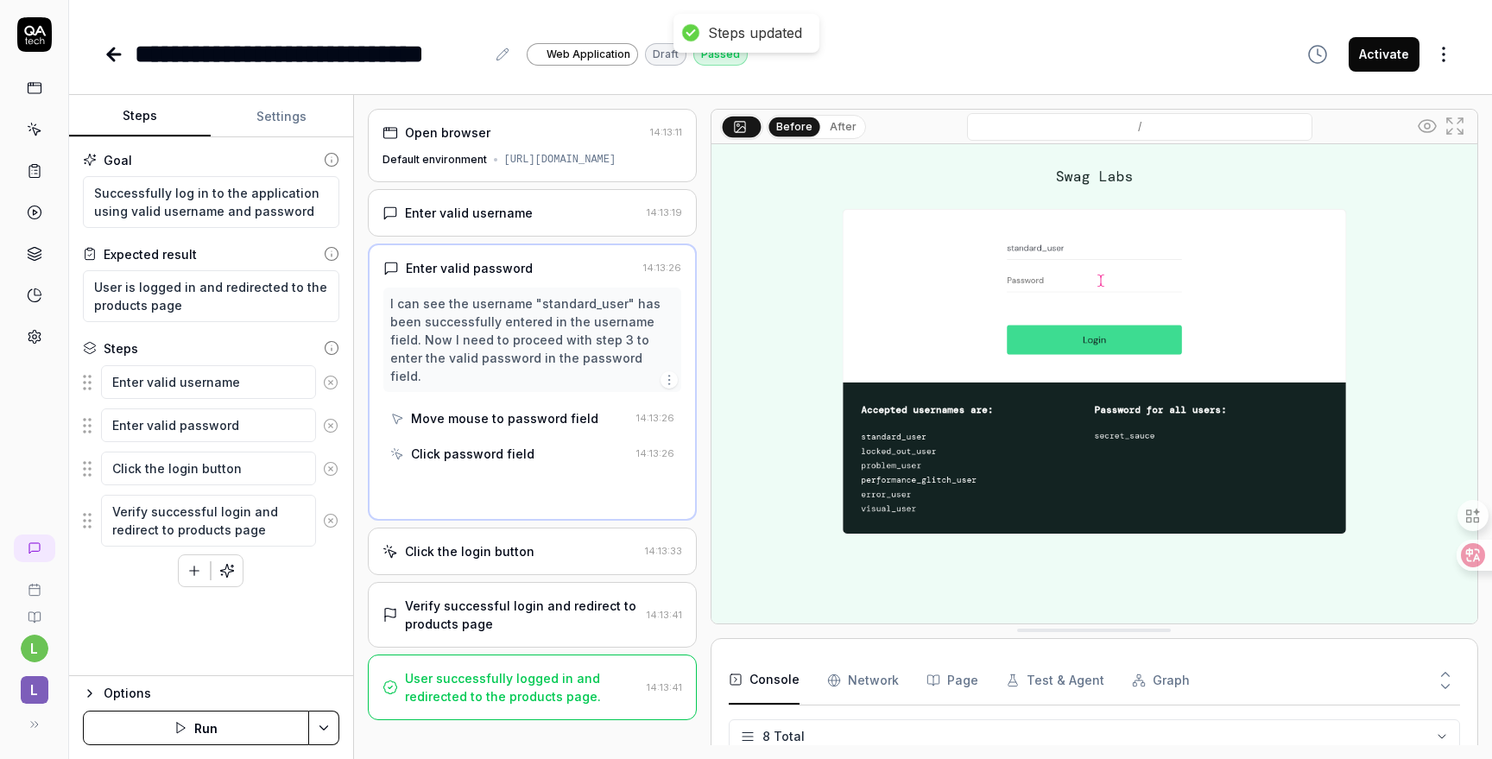
click at [512, 543] on div "Click the login button 14:13:33" at bounding box center [532, 551] width 329 height 47
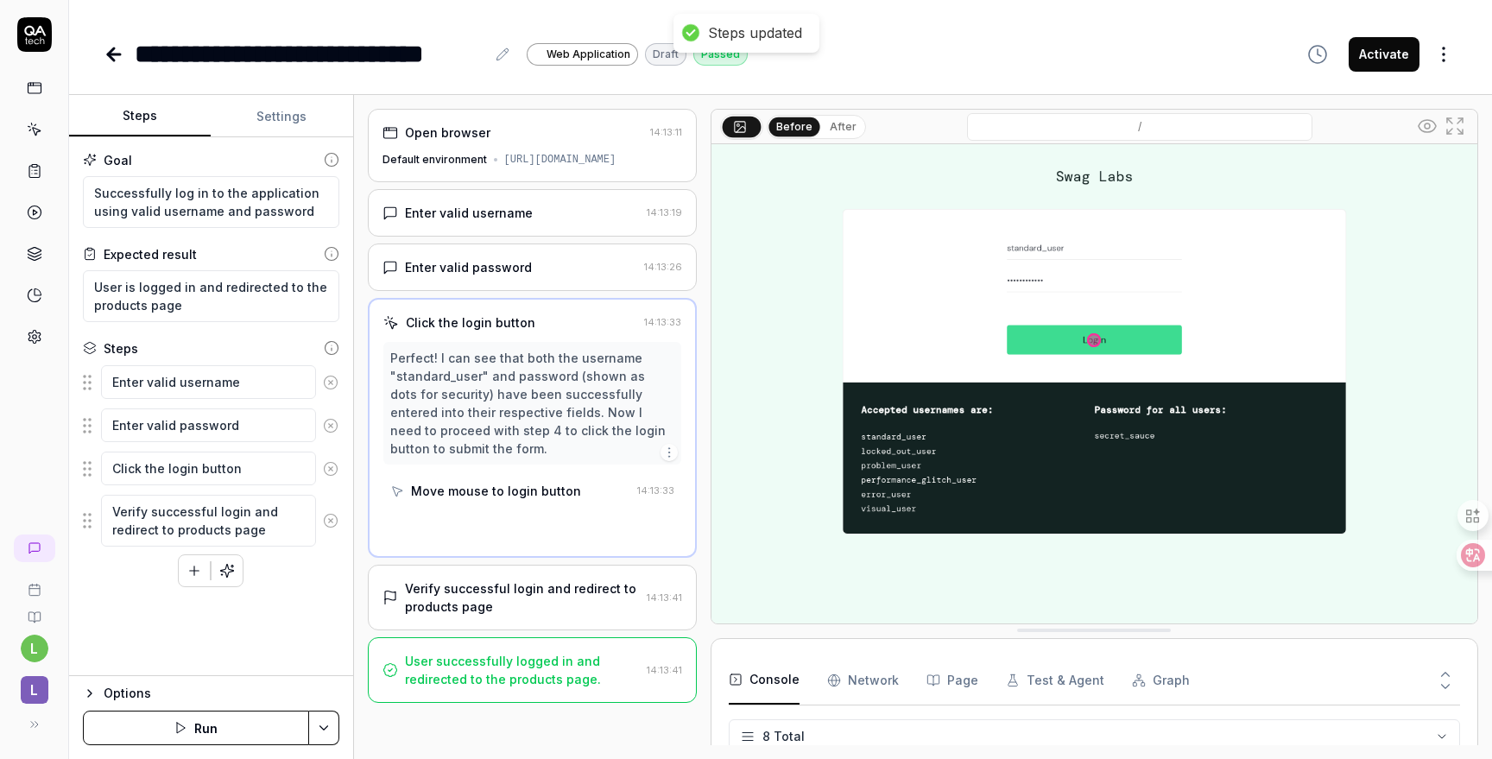
click at [512, 599] on div "Verify successful login and redirect to products page" at bounding box center [522, 597] width 235 height 36
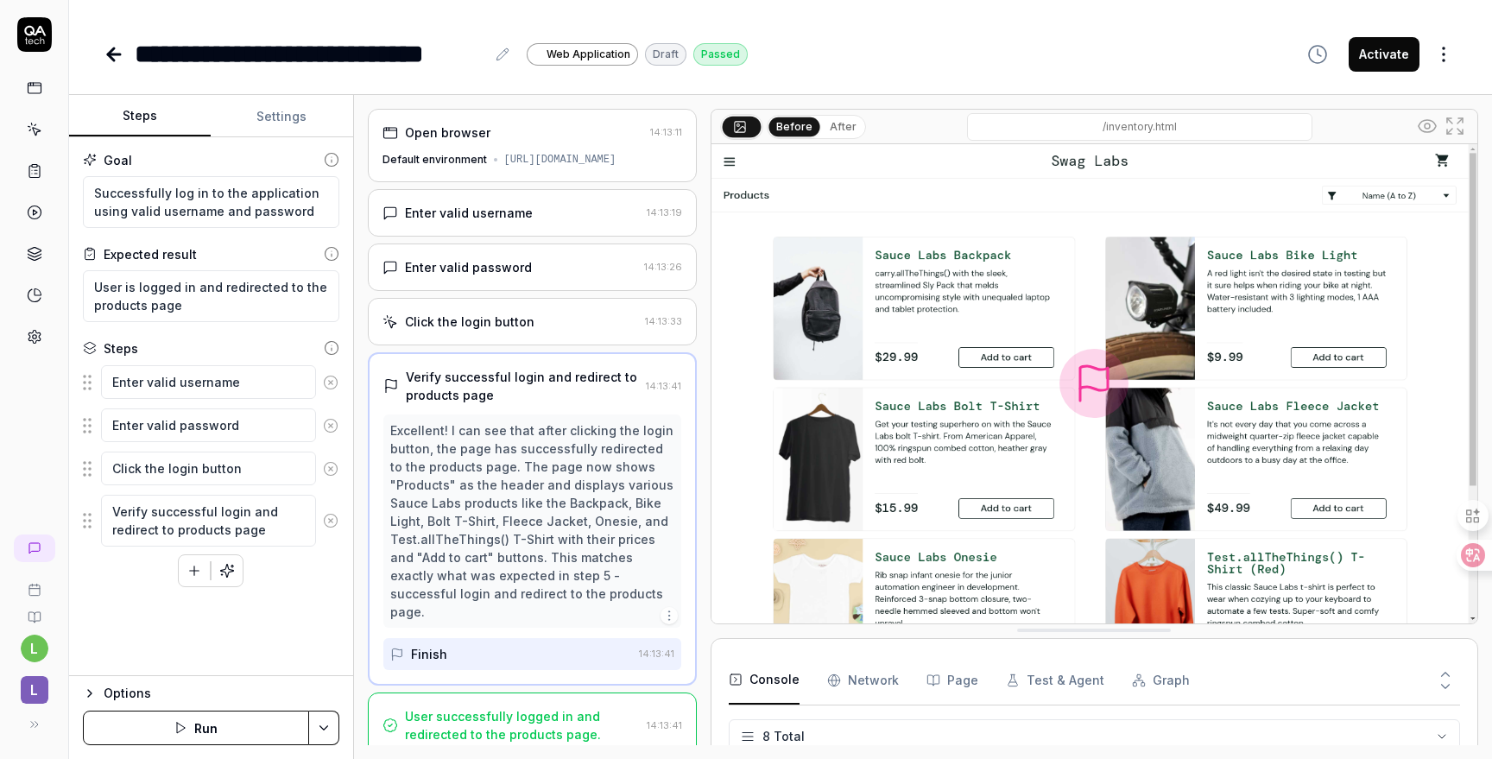
click at [541, 707] on div "User successfully logged in and redirected to the products page." at bounding box center [522, 725] width 235 height 36
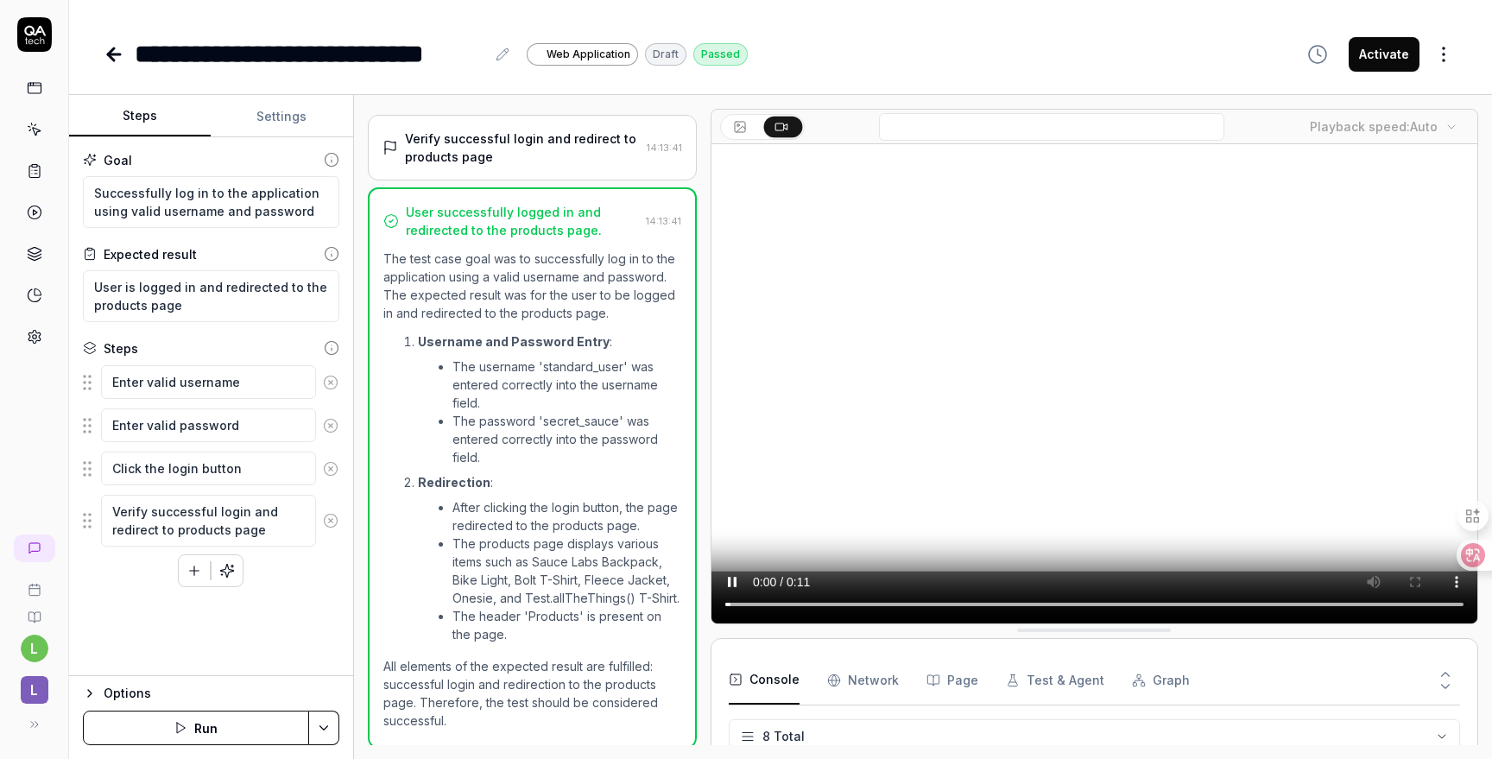
scroll to position [241, 0]
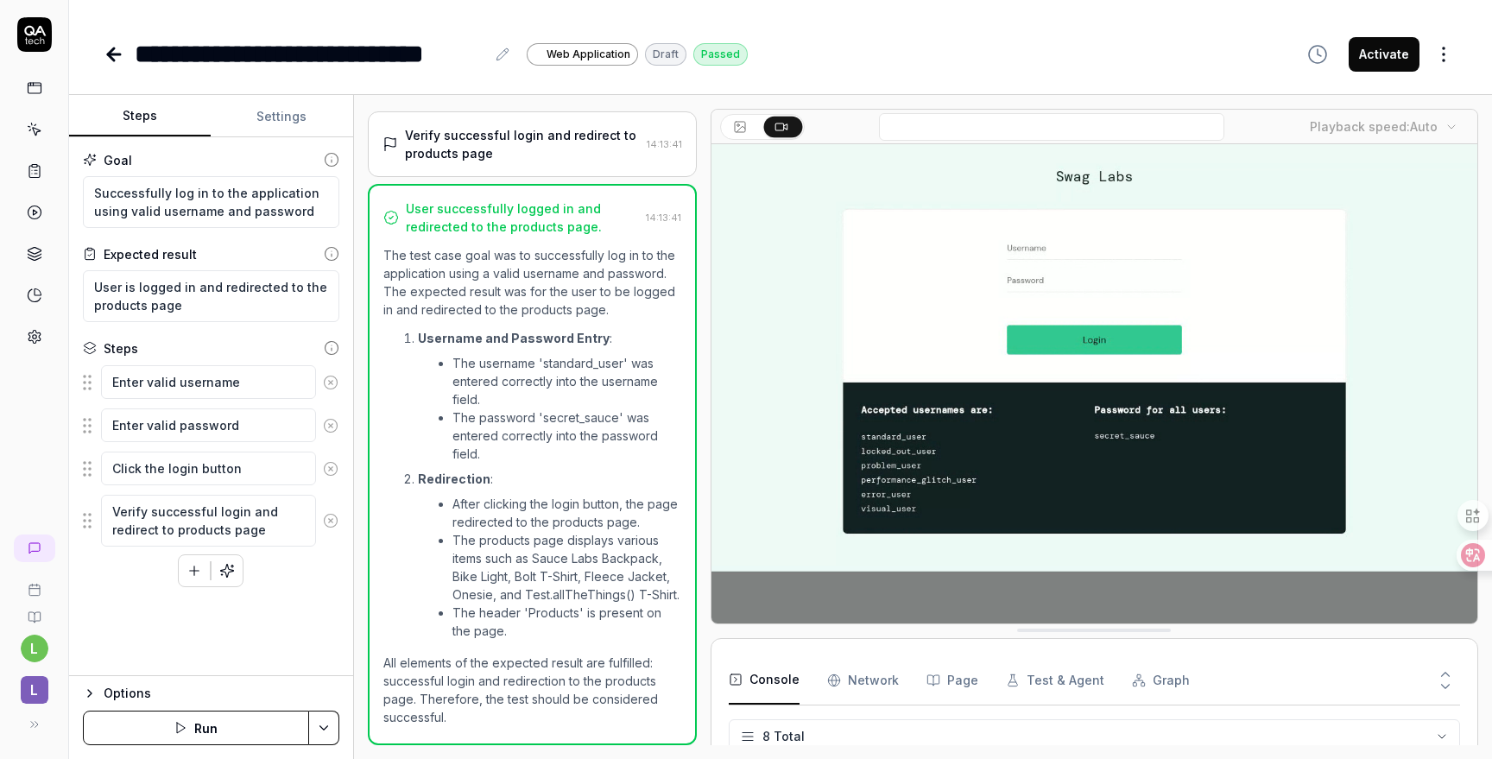
click at [841, 683] on Requests "Network" at bounding box center [863, 680] width 72 height 48
click at [773, 687] on button "Console" at bounding box center [764, 680] width 71 height 48
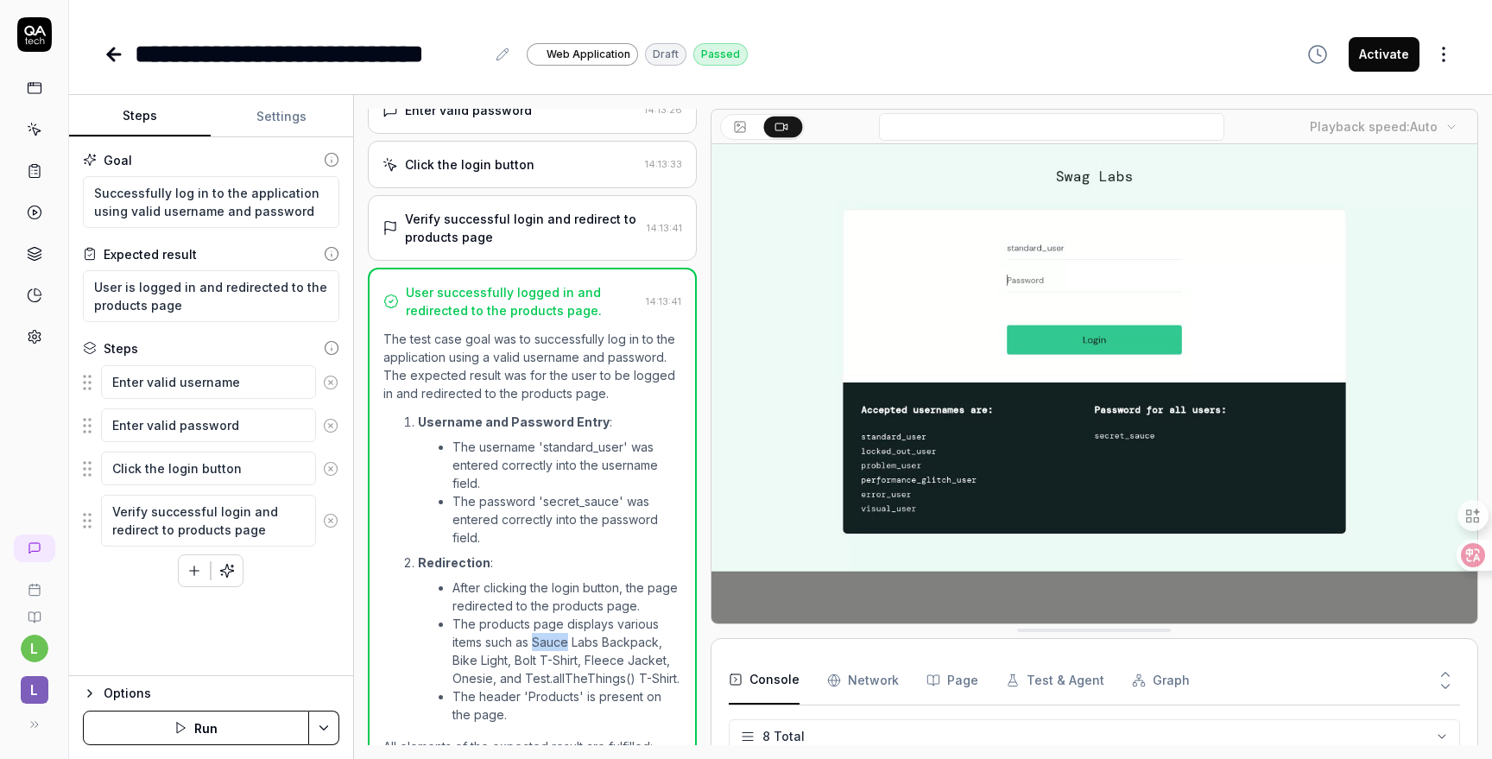
scroll to position [0, 0]
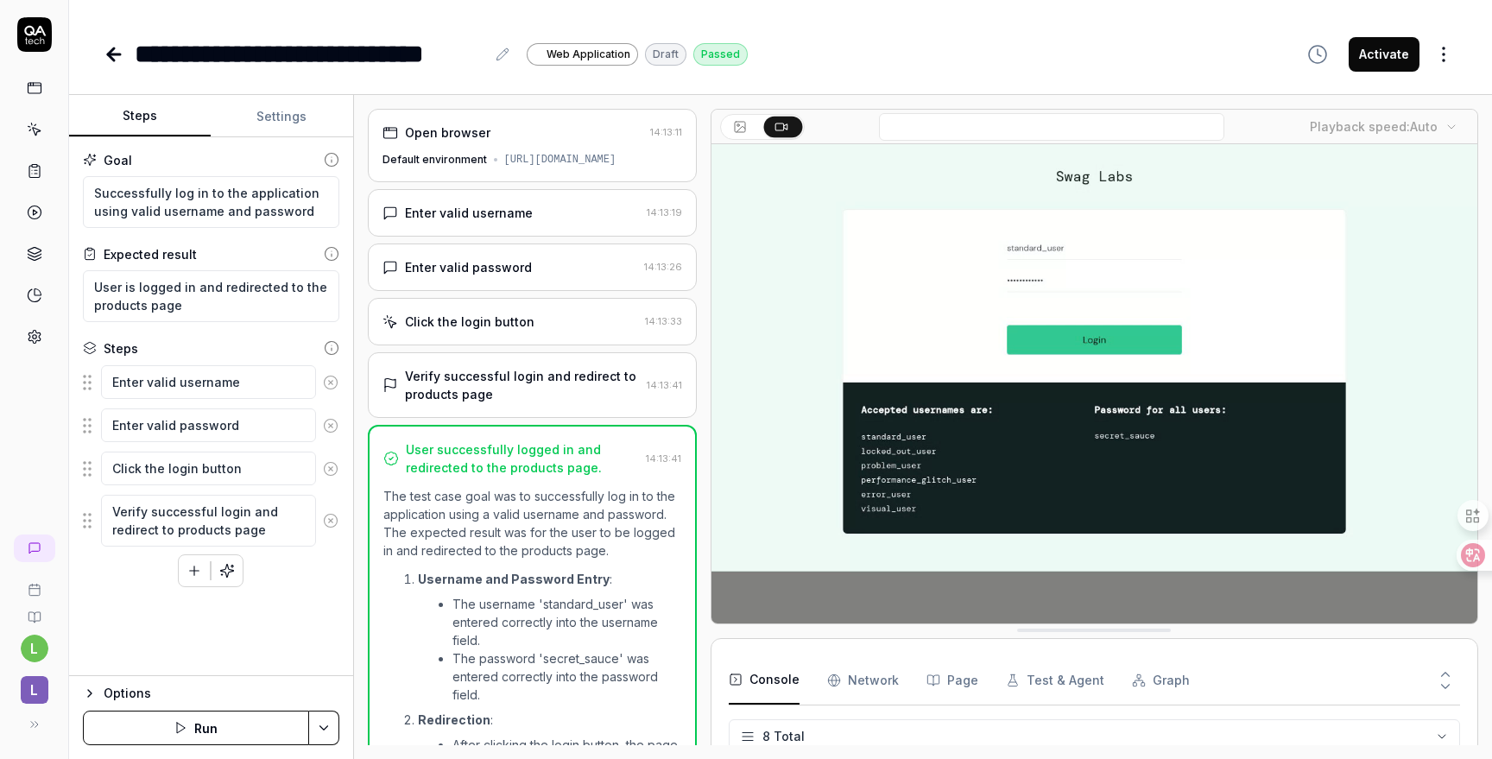
click at [500, 143] on div "Open browser 14:13:11 Default environment https://www.saucedemo.com/" at bounding box center [532, 145] width 329 height 73
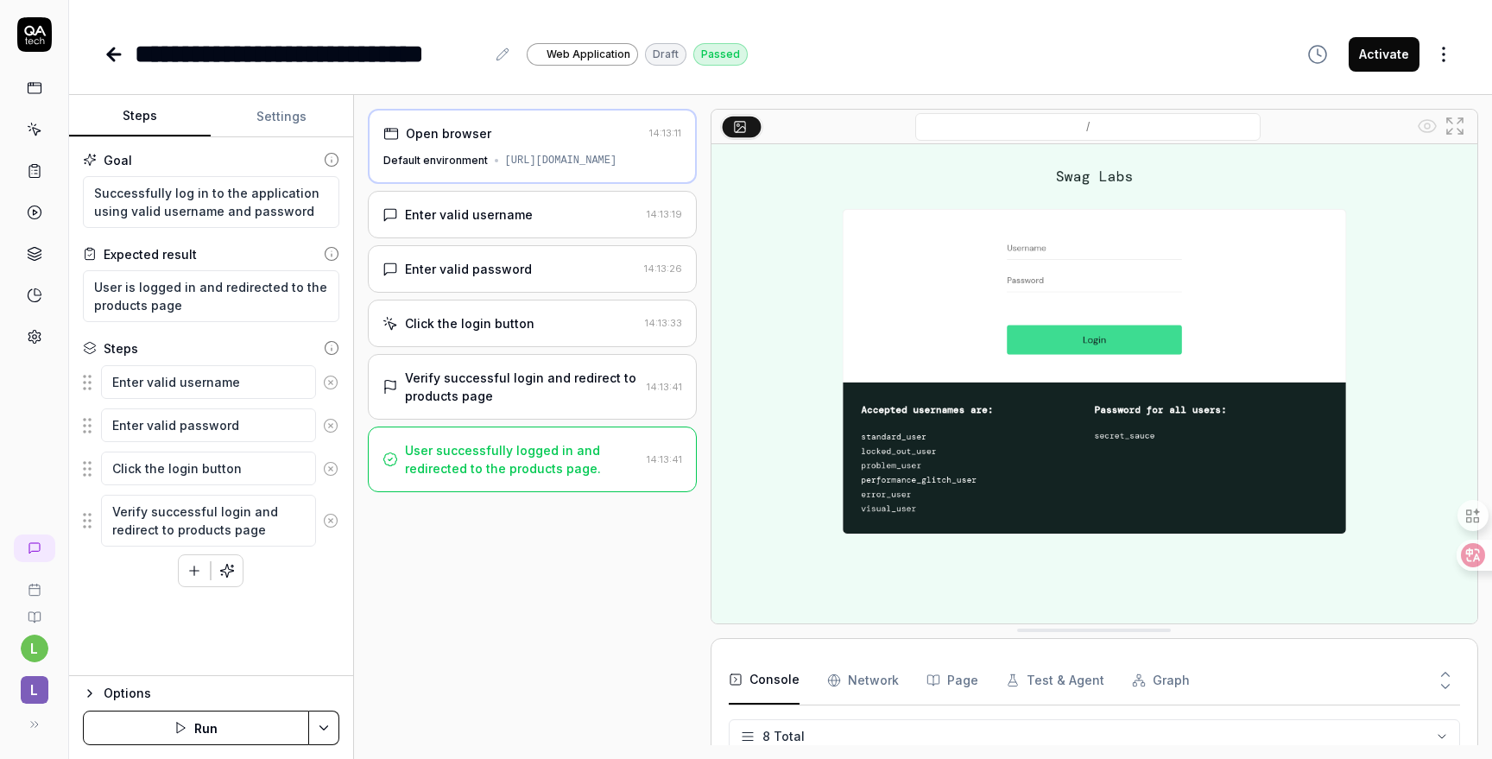
click at [946, 39] on div "**********" at bounding box center [781, 54] width 1354 height 39
click at [542, 564] on div "Open browser 14:13:11 Default environment https://www.saucedemo.com/ Enter vali…" at bounding box center [532, 427] width 329 height 636
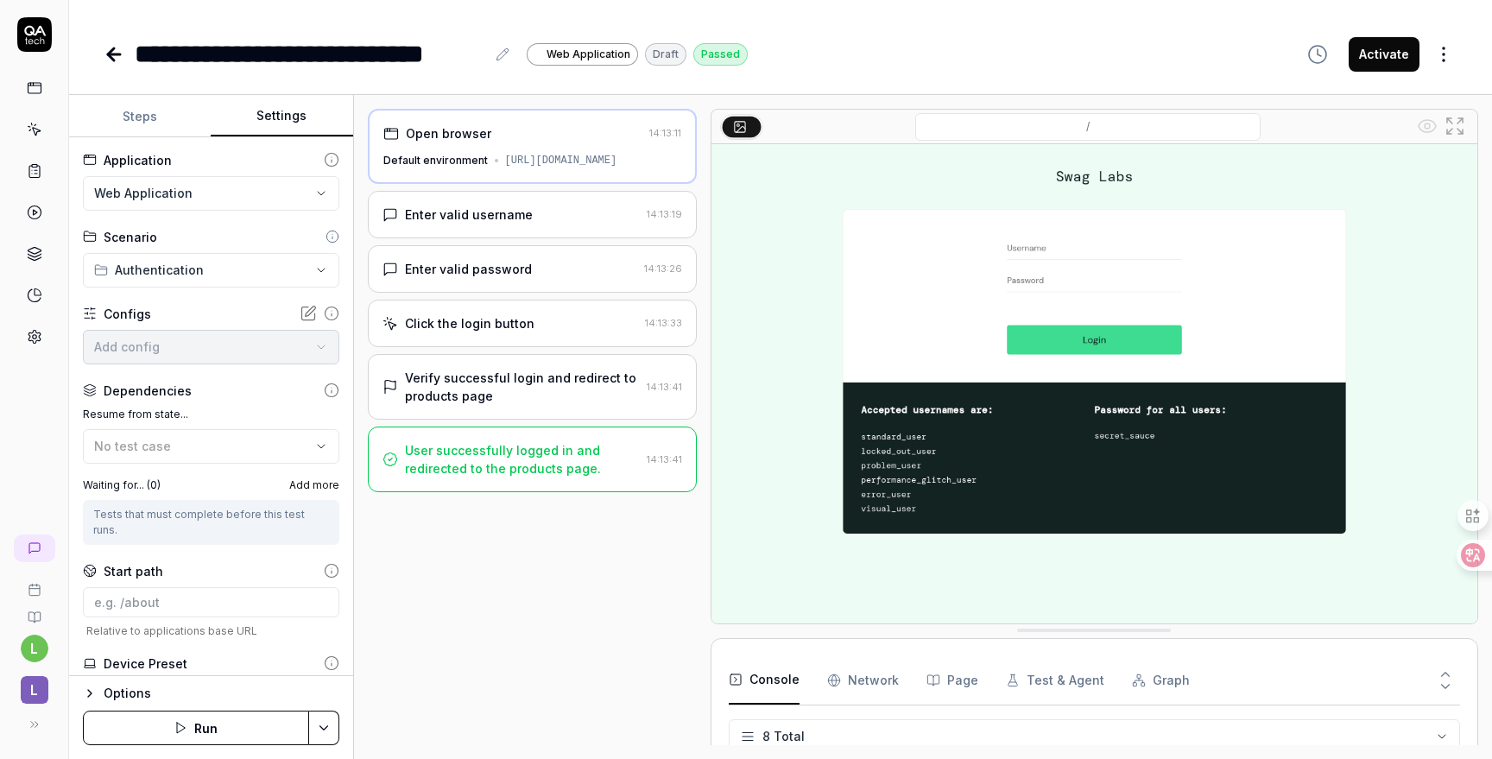
click at [260, 114] on button "Settings" at bounding box center [282, 116] width 142 height 41
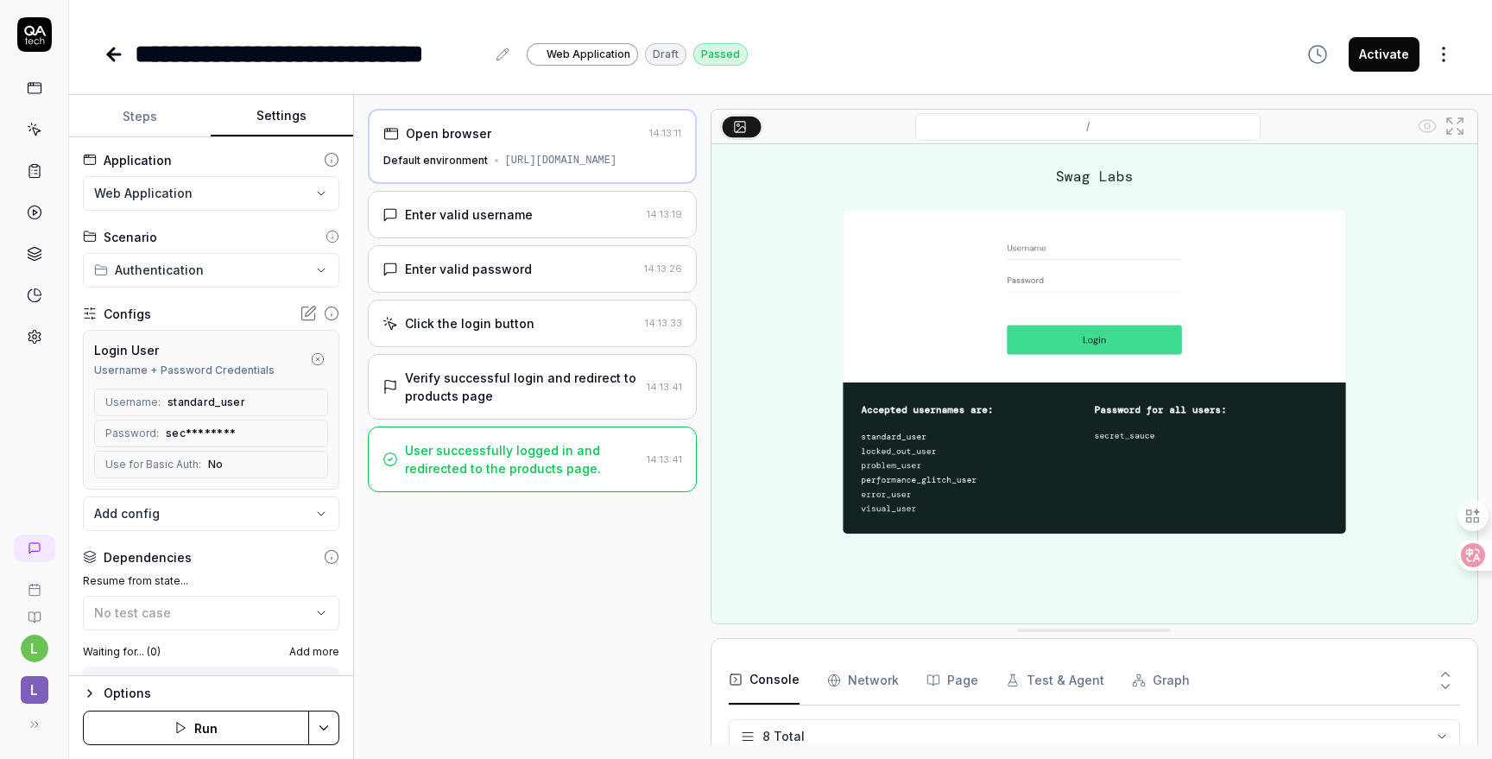
click at [154, 121] on button "Steps" at bounding box center [140, 116] width 142 height 41
click at [284, 121] on button "Settings" at bounding box center [282, 116] width 142 height 41
click at [153, 122] on button "Steps" at bounding box center [140, 116] width 142 height 41
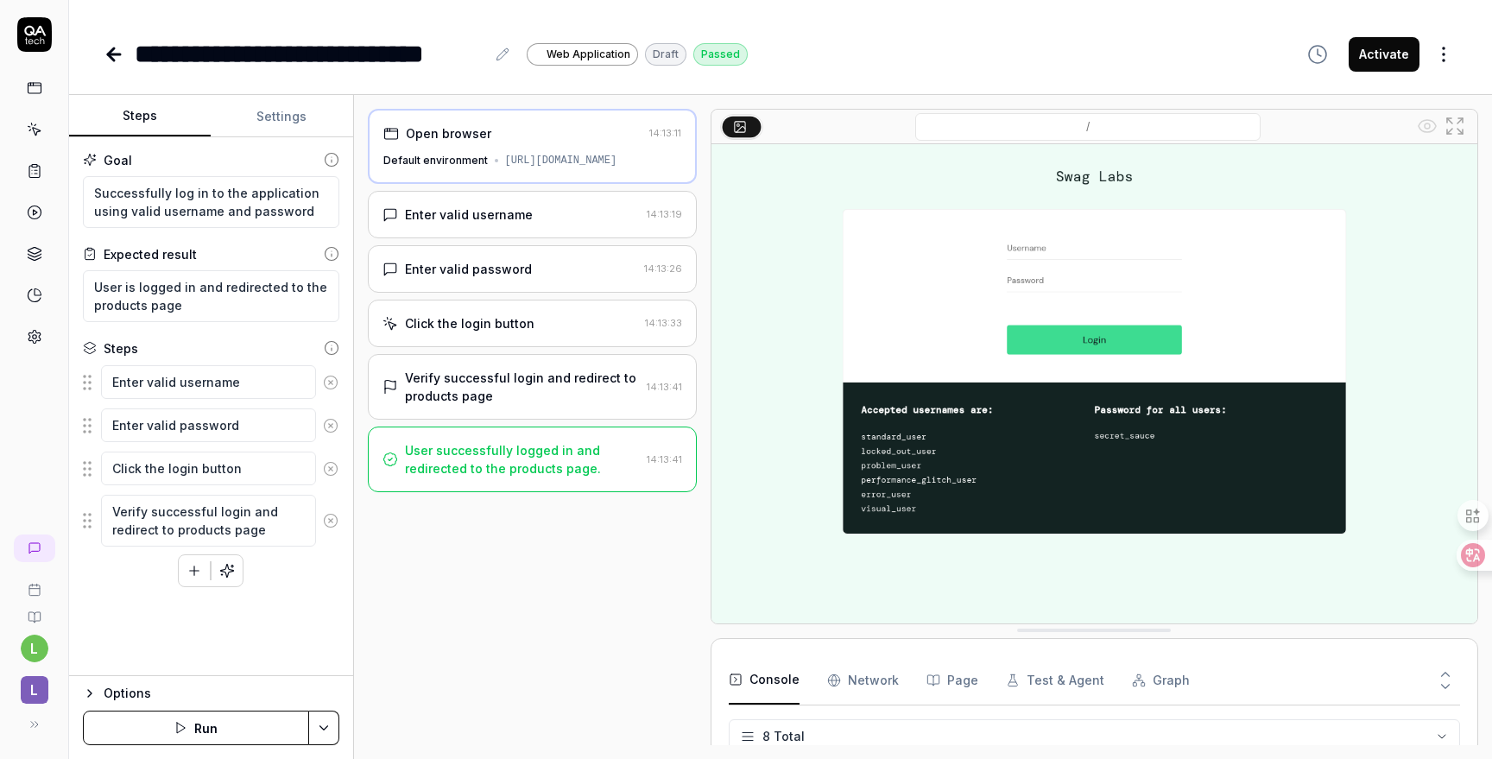
click at [101, 49] on div "**********" at bounding box center [780, 36] width 1423 height 73
click at [116, 56] on icon at bounding box center [114, 54] width 21 height 21
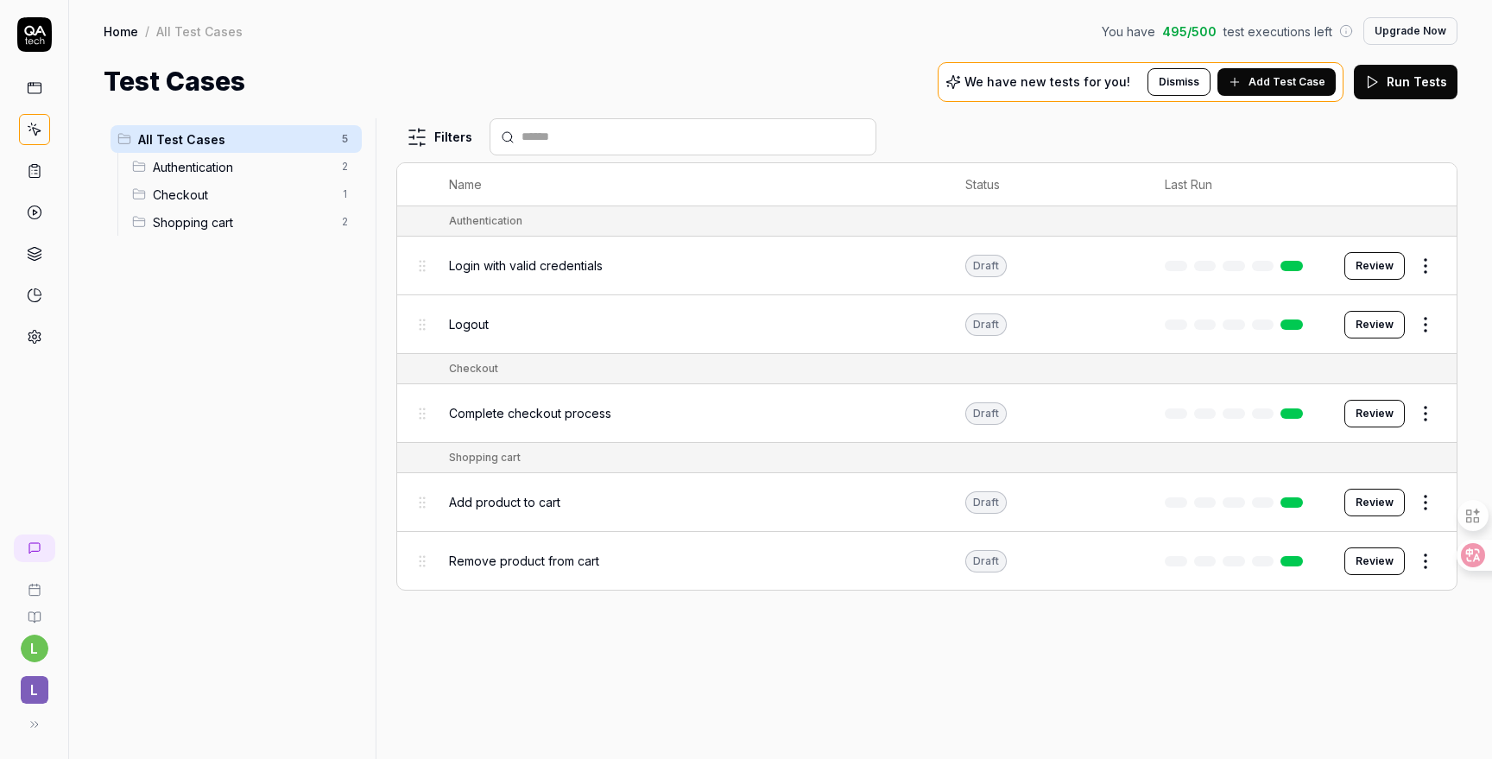
click at [123, 31] on link "Home" at bounding box center [121, 30] width 35 height 17
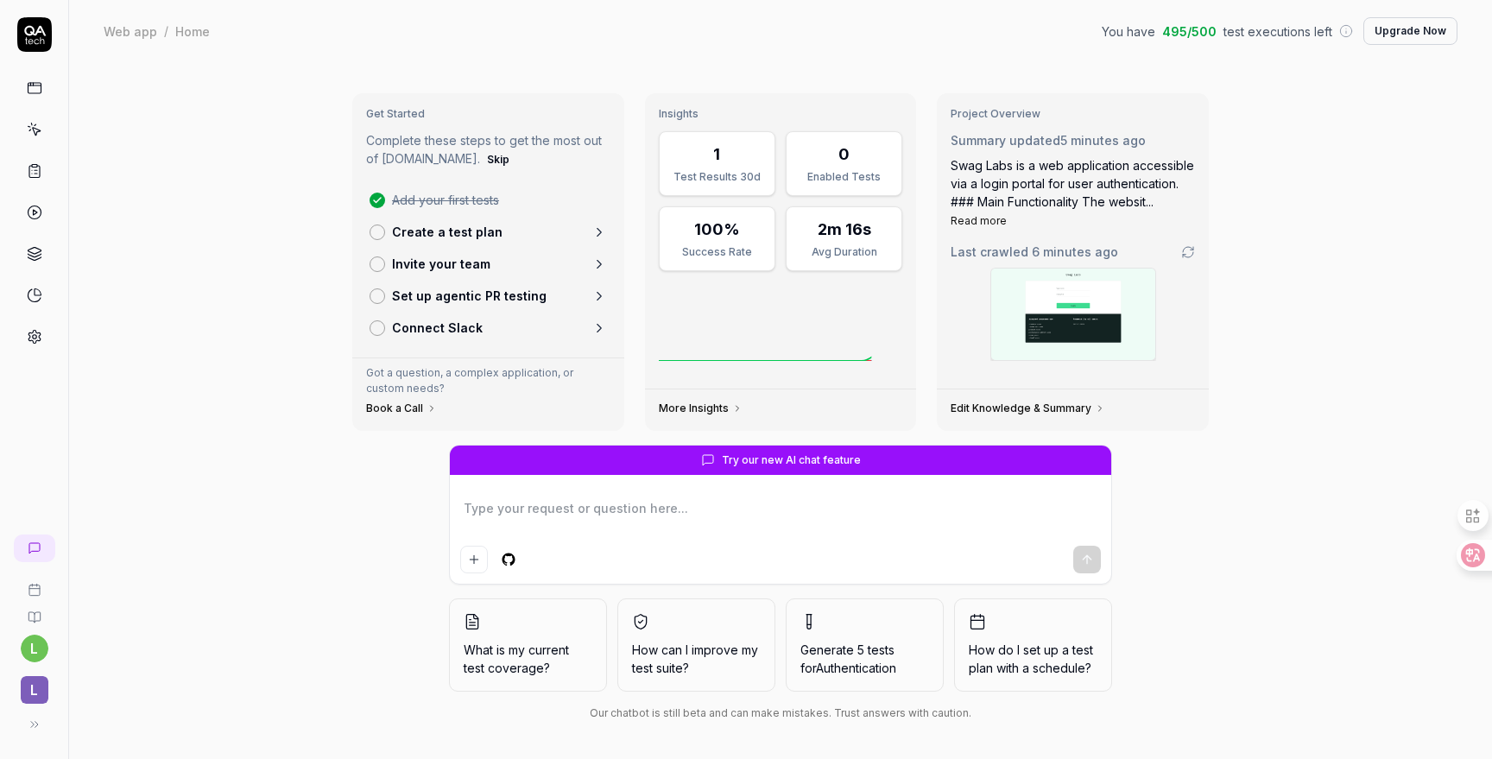
click at [35, 729] on icon at bounding box center [35, 725] width 14 height 14
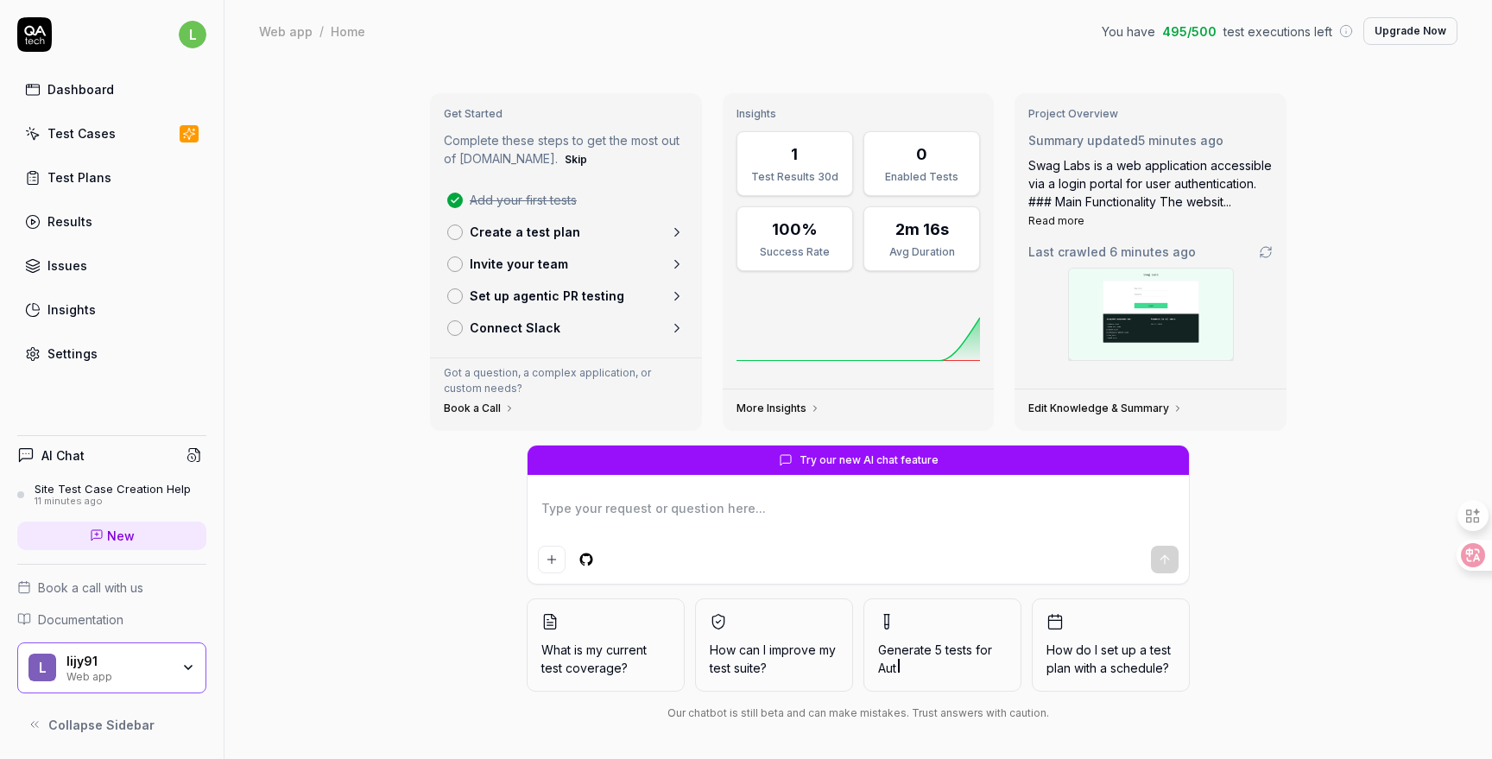
click at [185, 35] on html "l Dashboard Test Cases Test Plans Results Issues Insights Settings AI Chat Site…" at bounding box center [746, 379] width 1492 height 759
click at [39, 35] on icon at bounding box center [34, 34] width 35 height 35
click at [180, 660] on div "lijy91 Web app" at bounding box center [123, 668] width 115 height 29
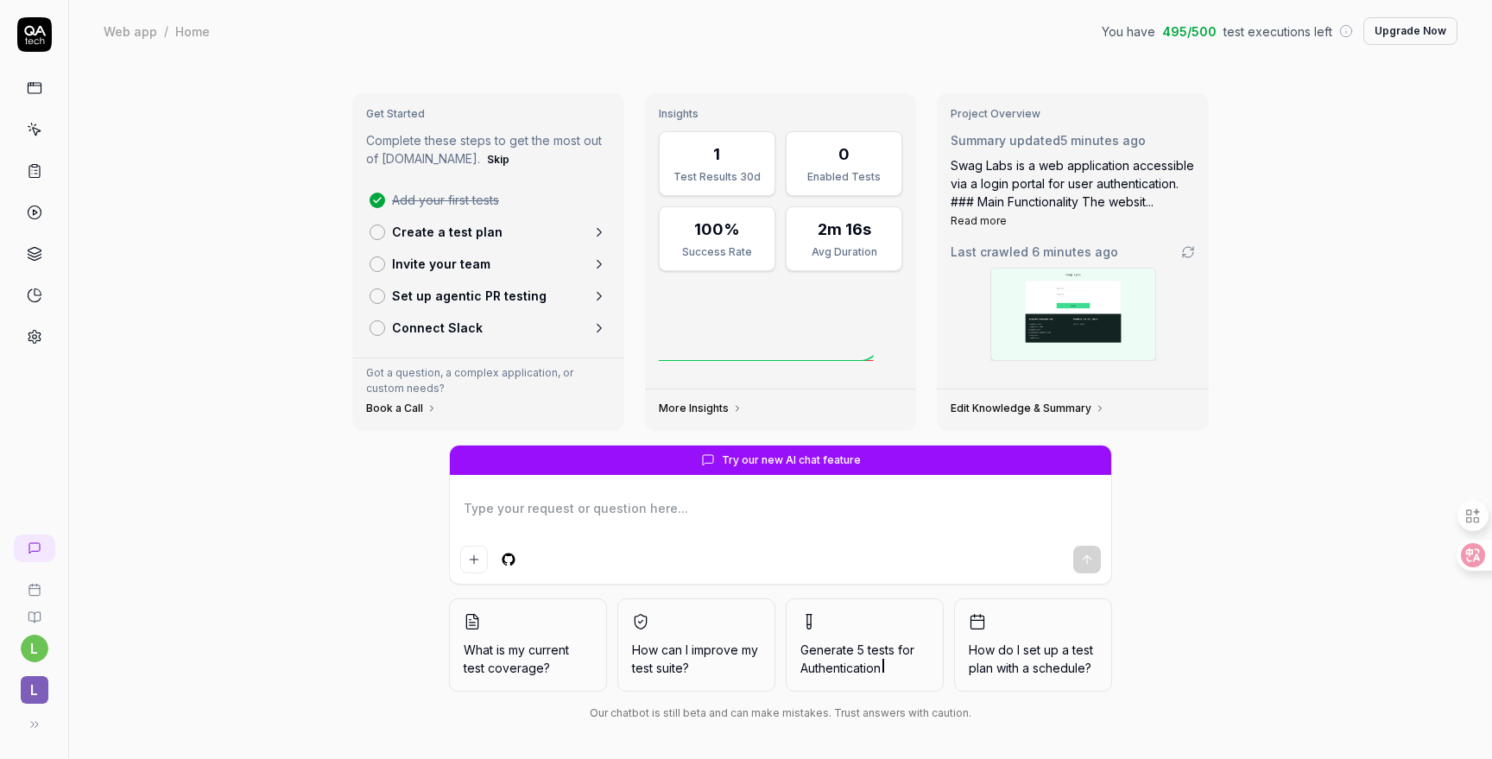
click at [35, 726] on icon at bounding box center [35, 725] width 14 height 14
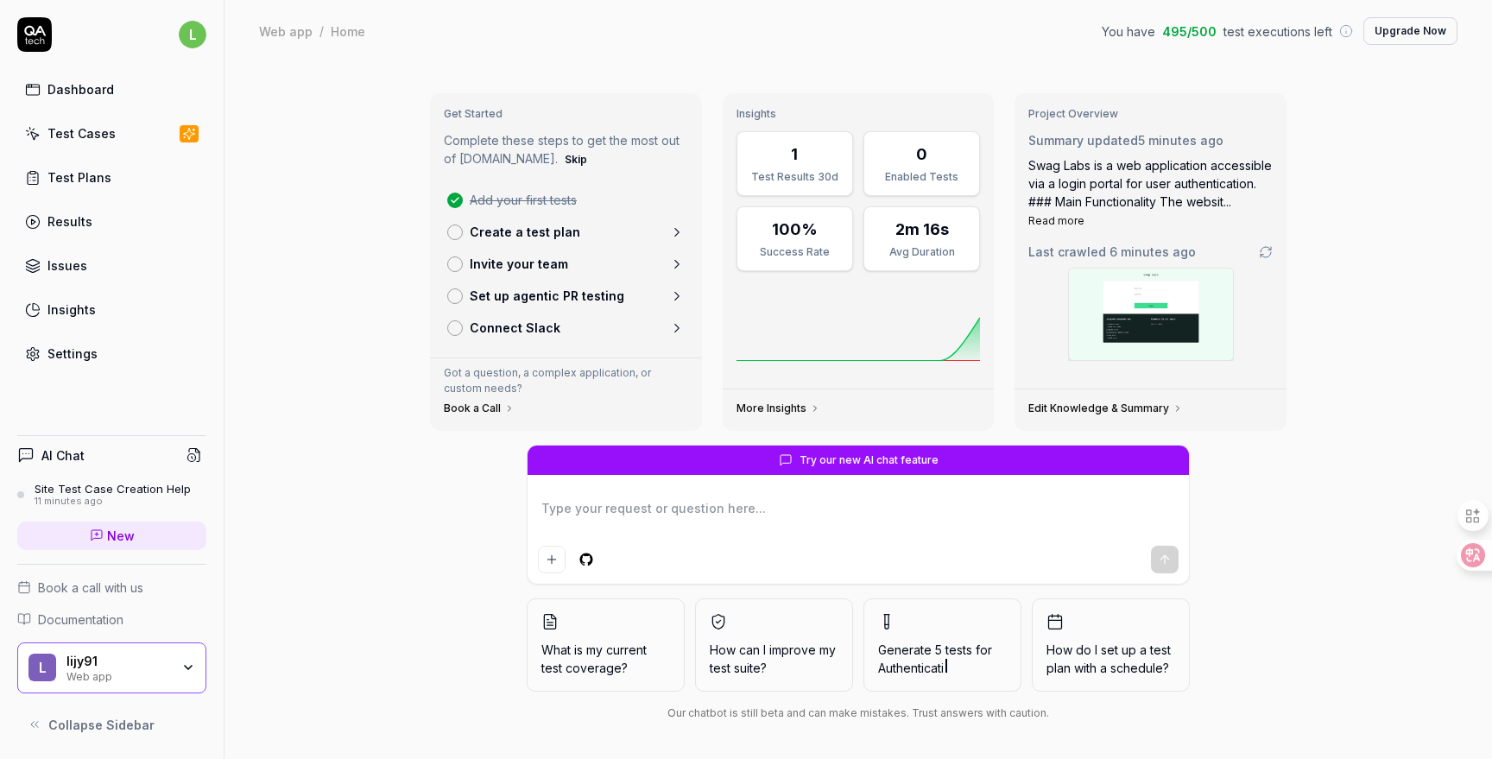
click at [187, 671] on icon "button" at bounding box center [188, 668] width 14 height 14
click at [582, 505] on textarea at bounding box center [858, 517] width 641 height 43
click at [590, 559] on html "l Dashboard Test Cases Test Plans Results Issues Insights Settings AI Chat Site…" at bounding box center [746, 379] width 1492 height 759
click at [397, 552] on html "l Dashboard Test Cases Test Plans Results Issues Insights Settings AI Chat Site…" at bounding box center [746, 379] width 1492 height 759
click at [402, 530] on div "Get Started Complete these steps to get the most out of QA.tech. Skip Add your …" at bounding box center [859, 412] width 1268 height 700
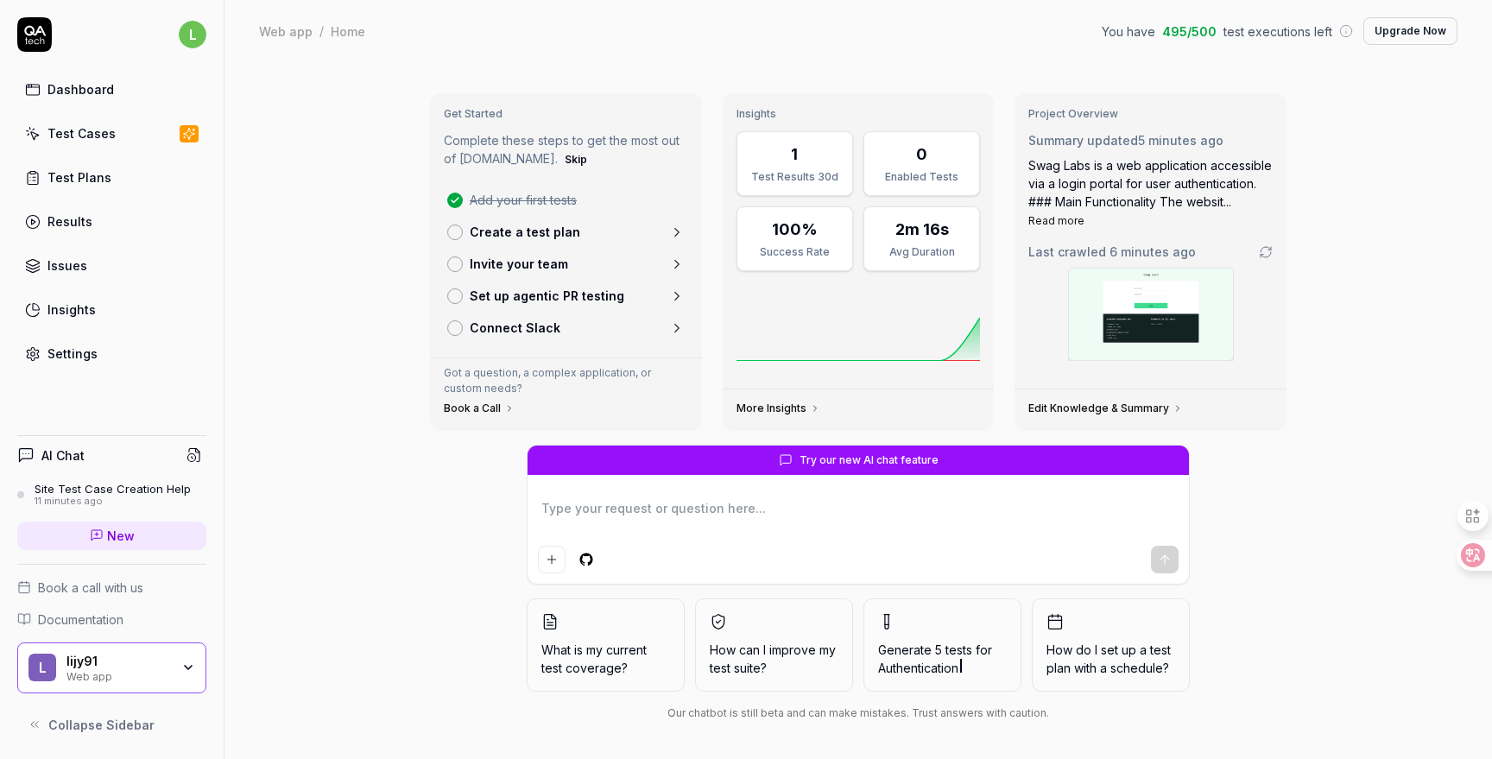
click at [77, 373] on div "l Dashboard Test Cases Test Plans Results Issues Insights Settings AI Chat Site…" at bounding box center [112, 379] width 225 height 759
click at [73, 353] on div "Settings" at bounding box center [72, 354] width 50 height 18
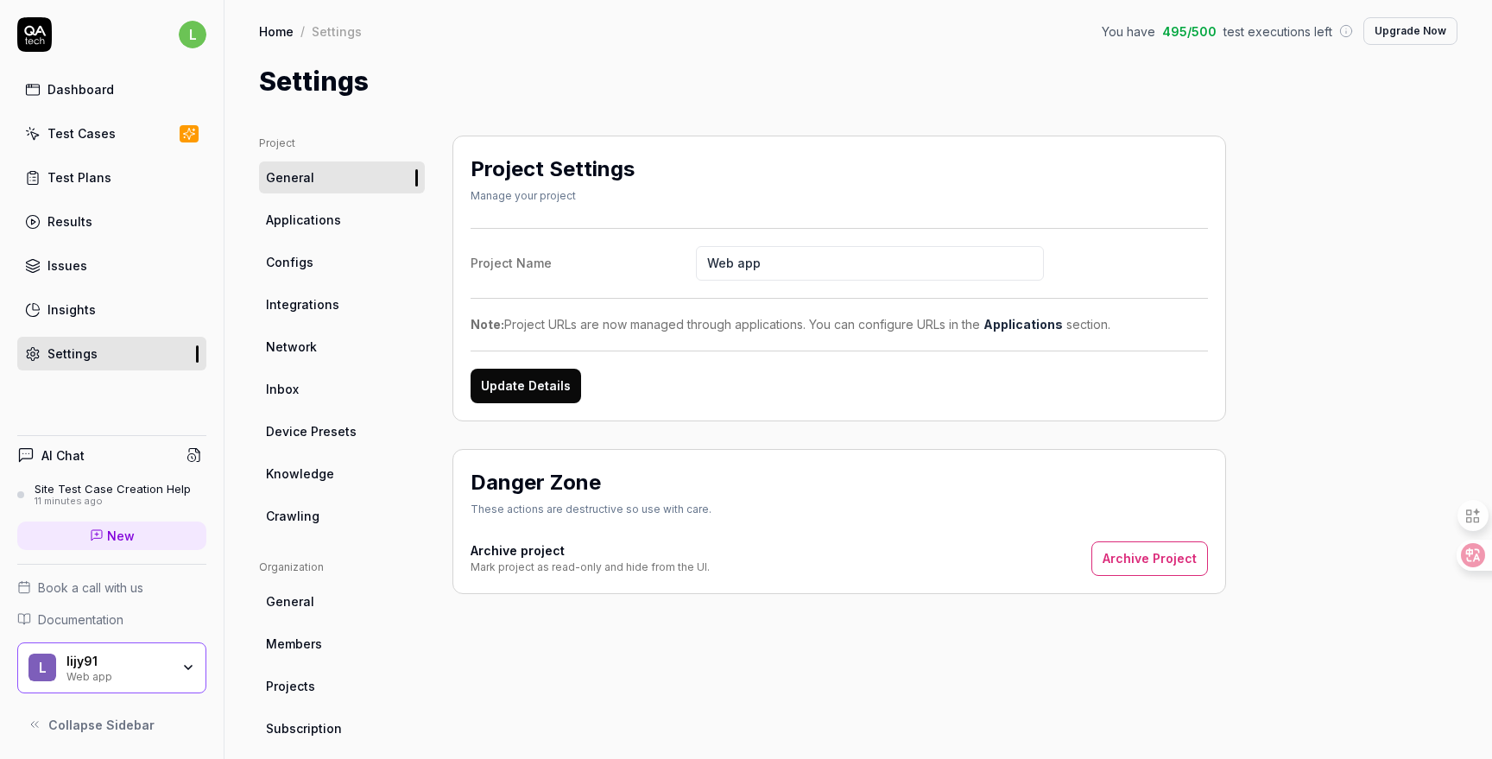
click at [301, 225] on span "Applications" at bounding box center [303, 220] width 75 height 18
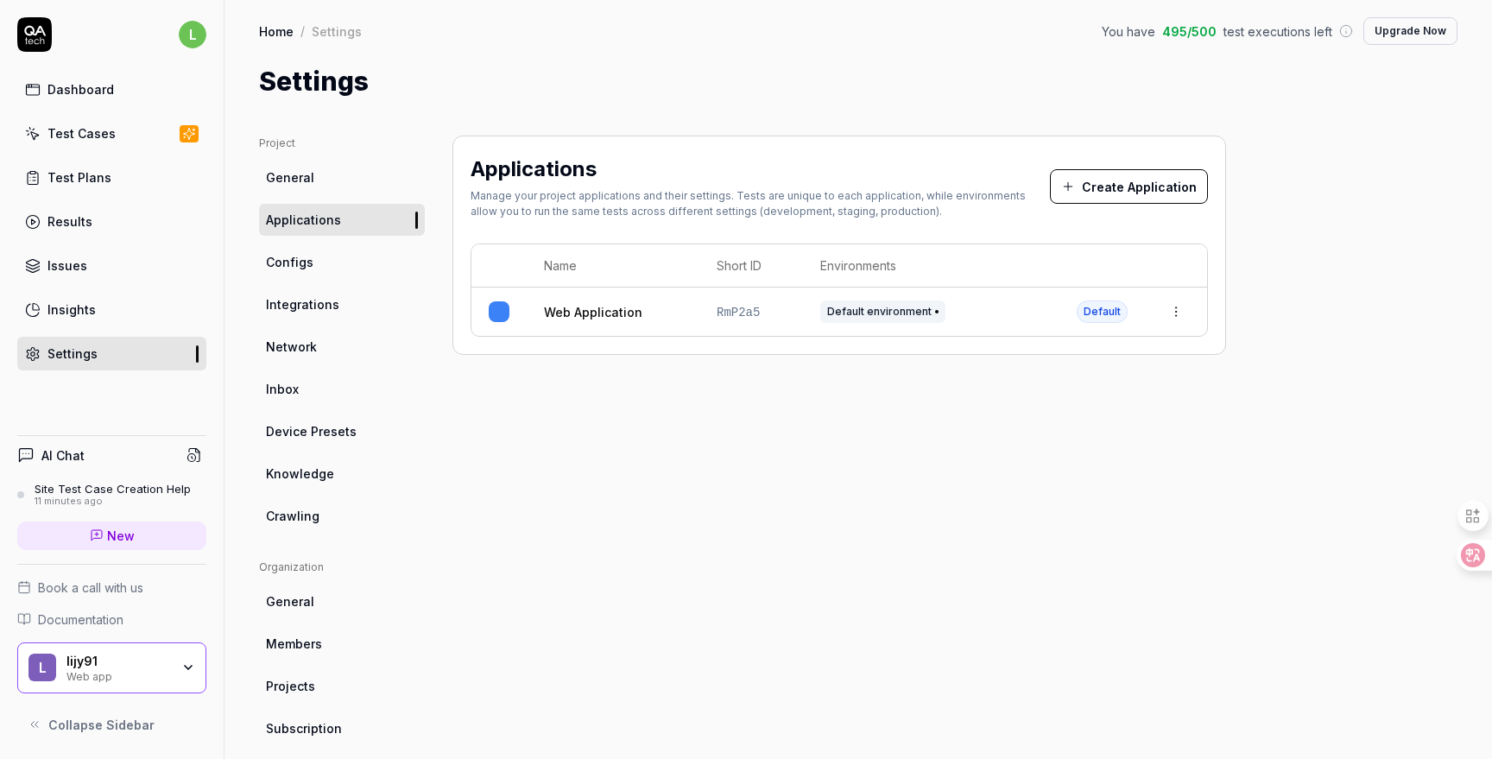
click at [136, 670] on div "Web app" at bounding box center [118, 675] width 104 height 14
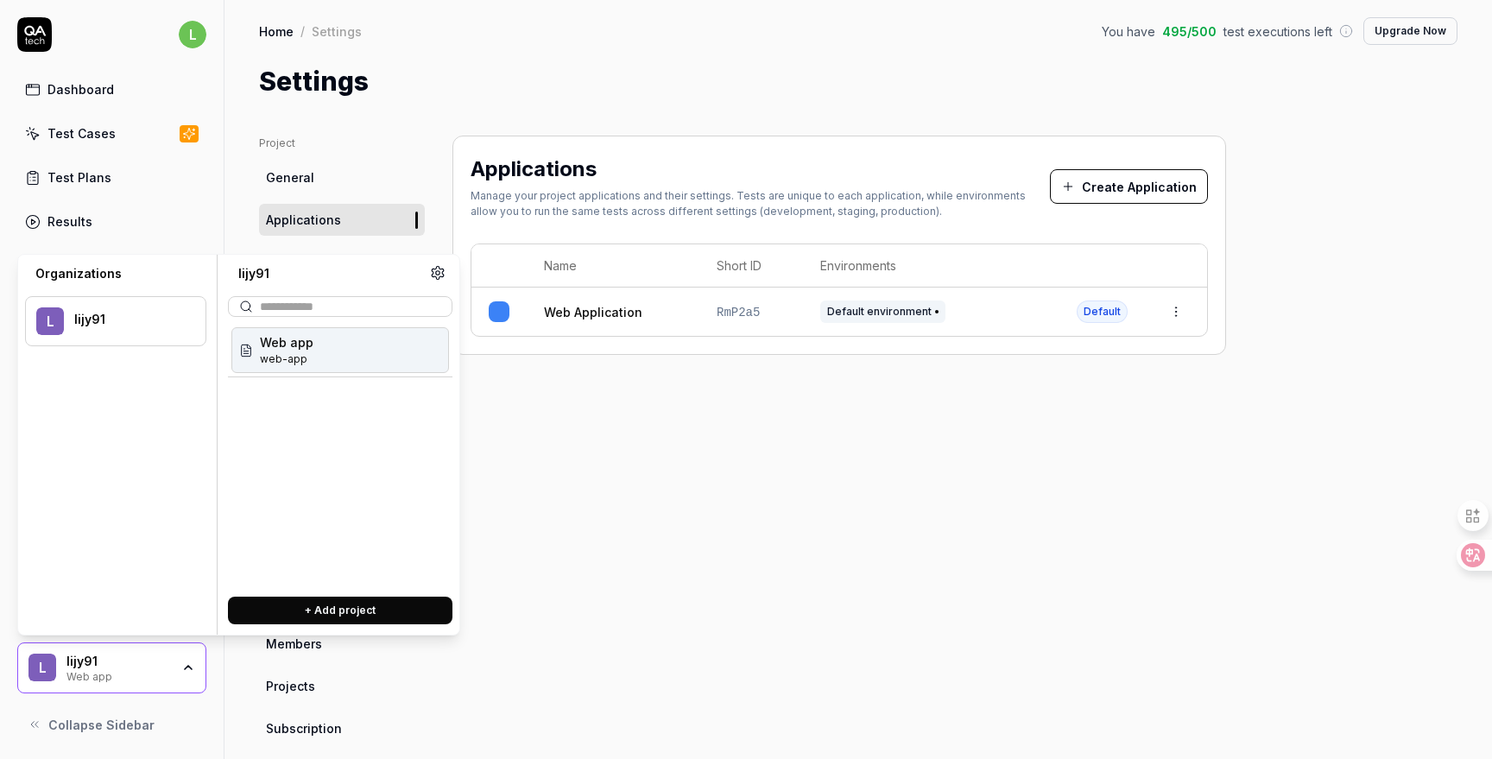
click at [133, 408] on menu "l lijy91" at bounding box center [115, 450] width 181 height 337
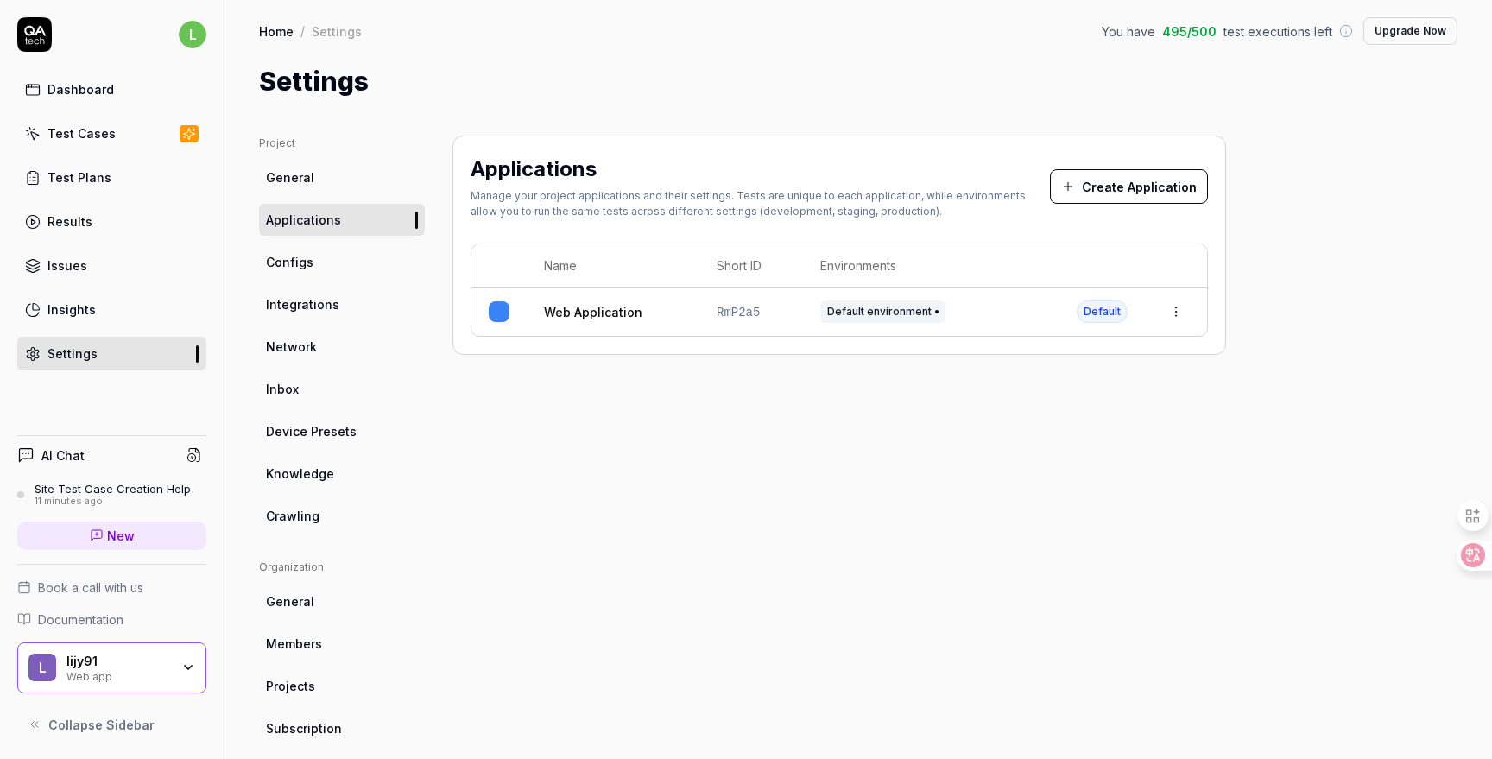
click at [678, 467] on div "Applications Manage your project applications and their settings. Tests are uni…" at bounding box center [840, 568] width 774 height 864
click at [158, 672] on div "Web app" at bounding box center [118, 675] width 104 height 14
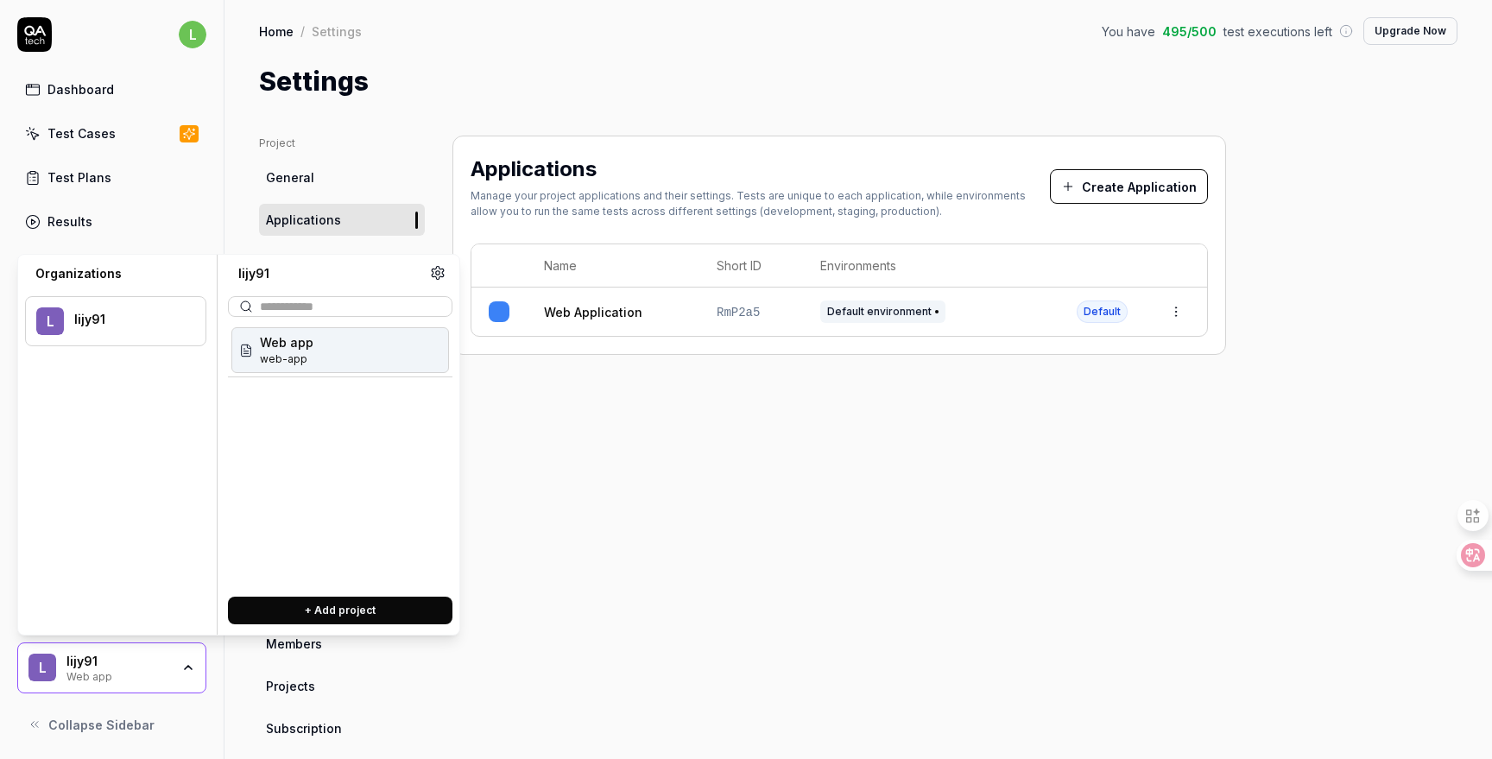
click at [136, 323] on div "lijy91" at bounding box center [128, 320] width 109 height 16
click at [101, 322] on div "lijy91" at bounding box center [128, 320] width 109 height 16
click at [35, 41] on icon at bounding box center [34, 34] width 35 height 35
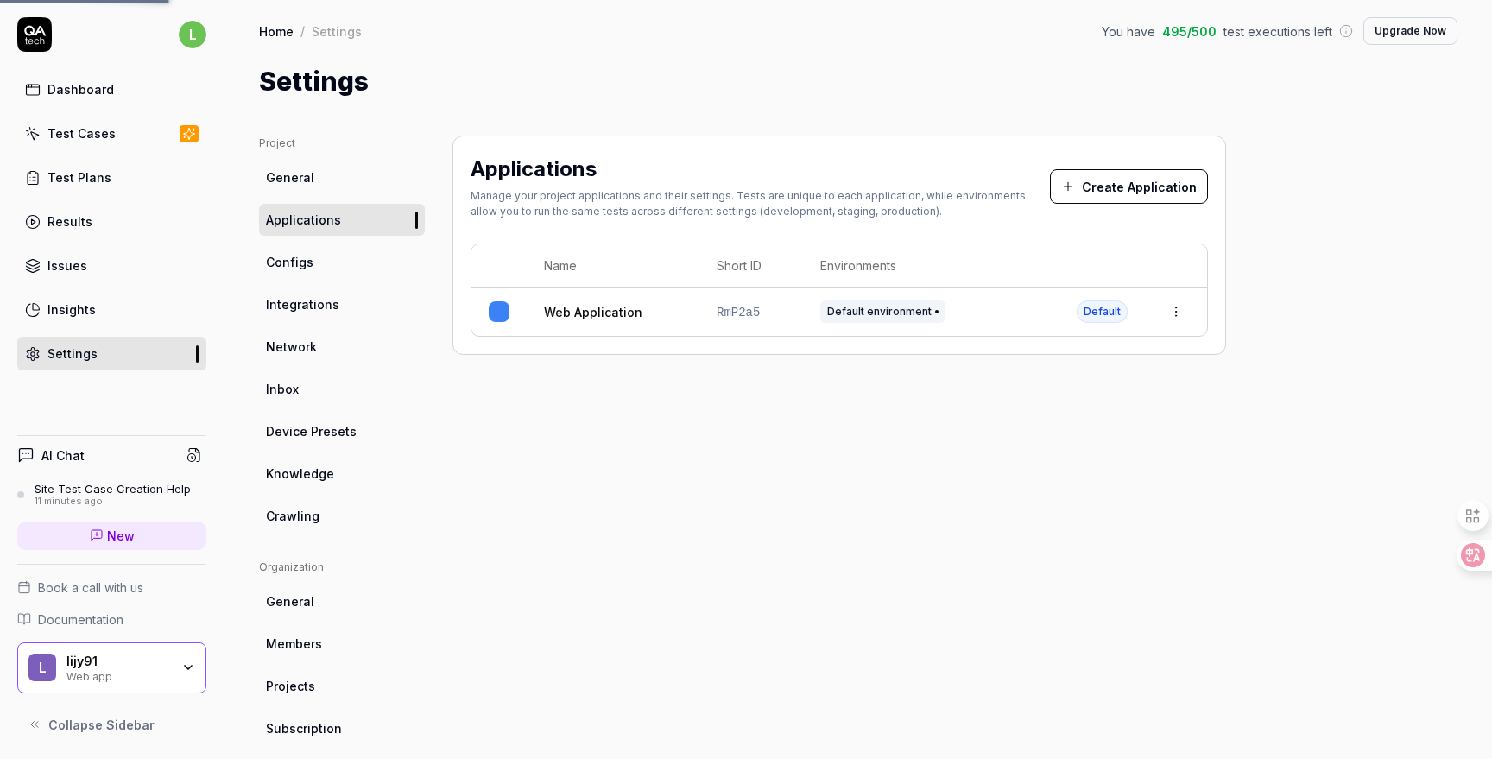
click at [84, 96] on div "Dashboard" at bounding box center [80, 89] width 66 height 18
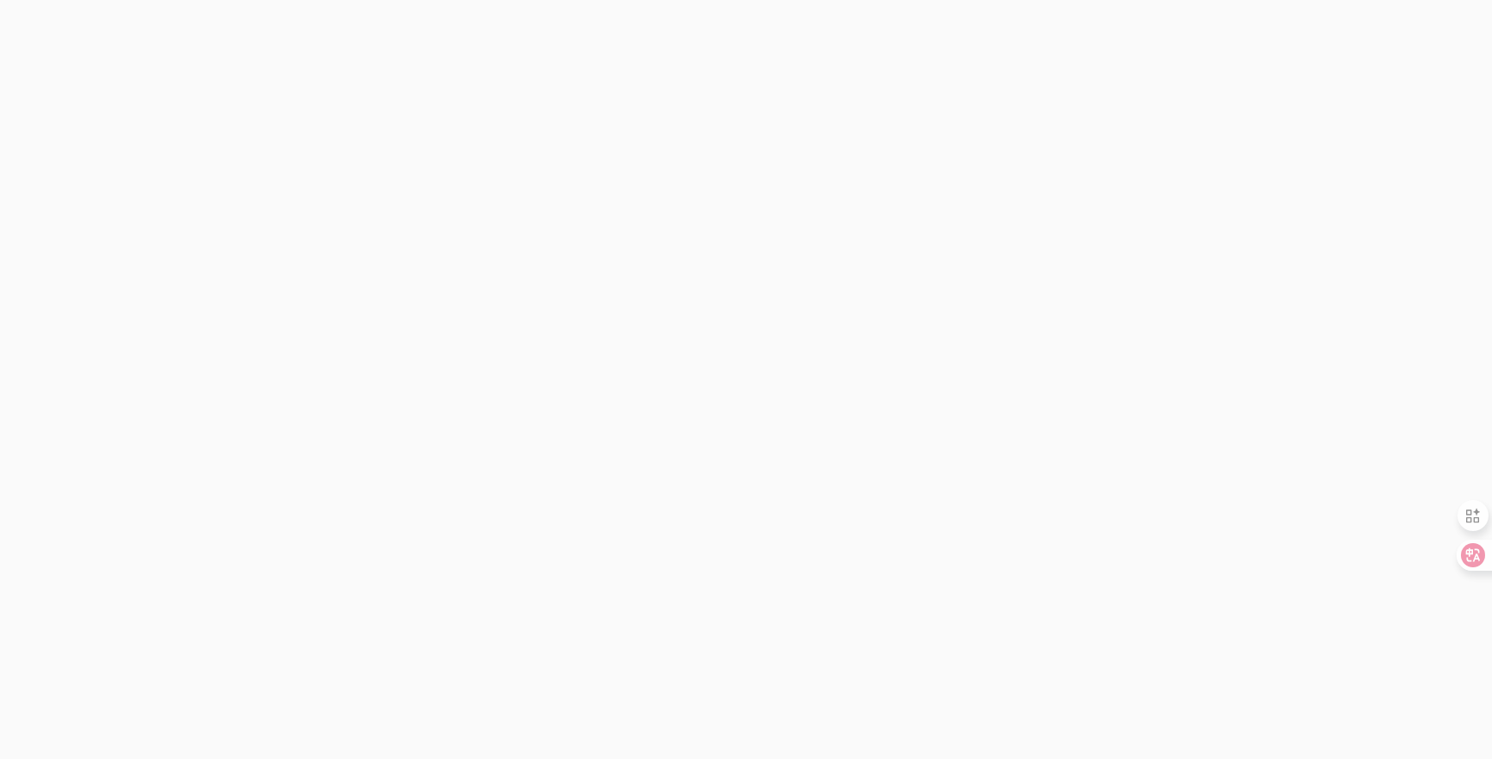
click at [458, 0] on html "*" at bounding box center [746, 0] width 1492 height 0
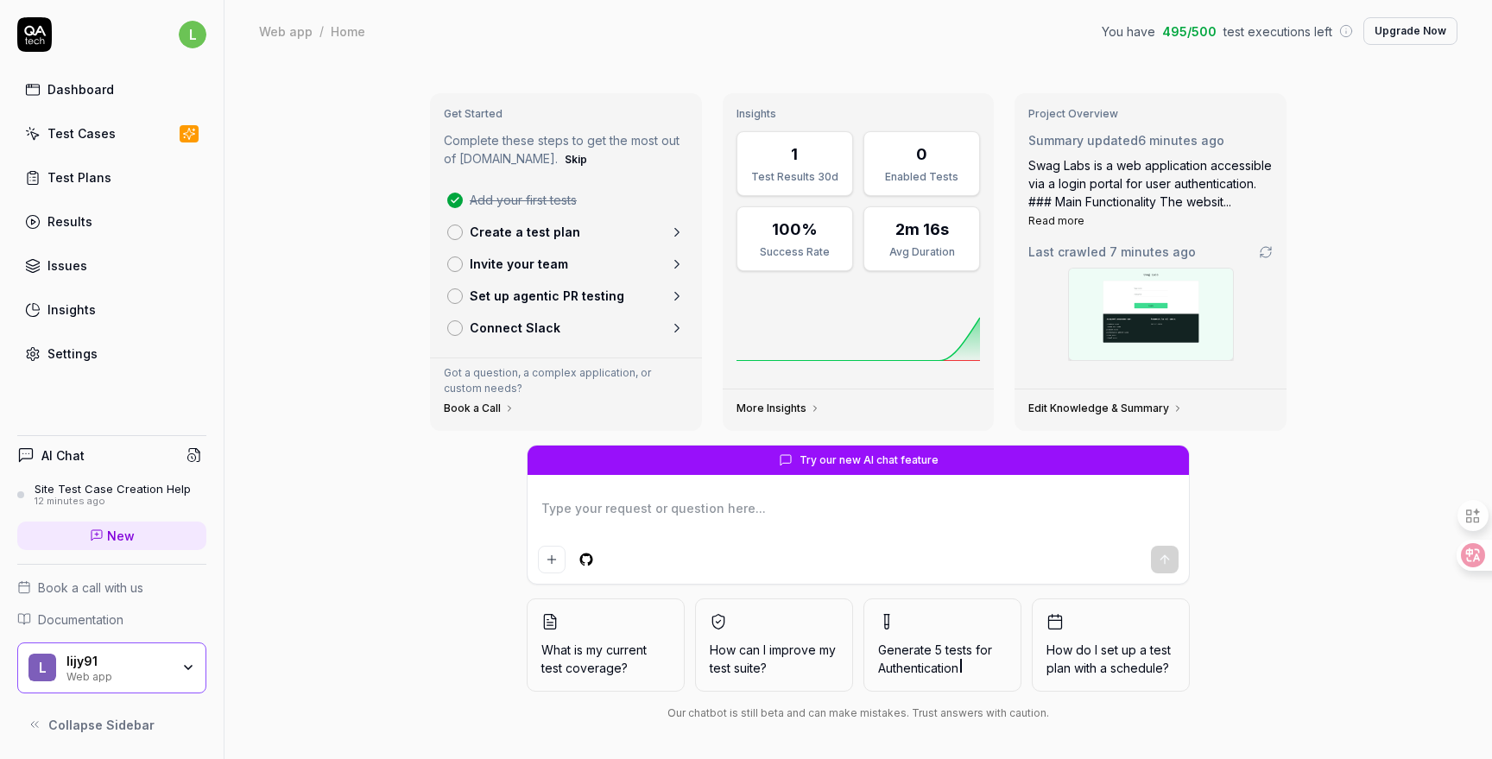
type textarea "*"
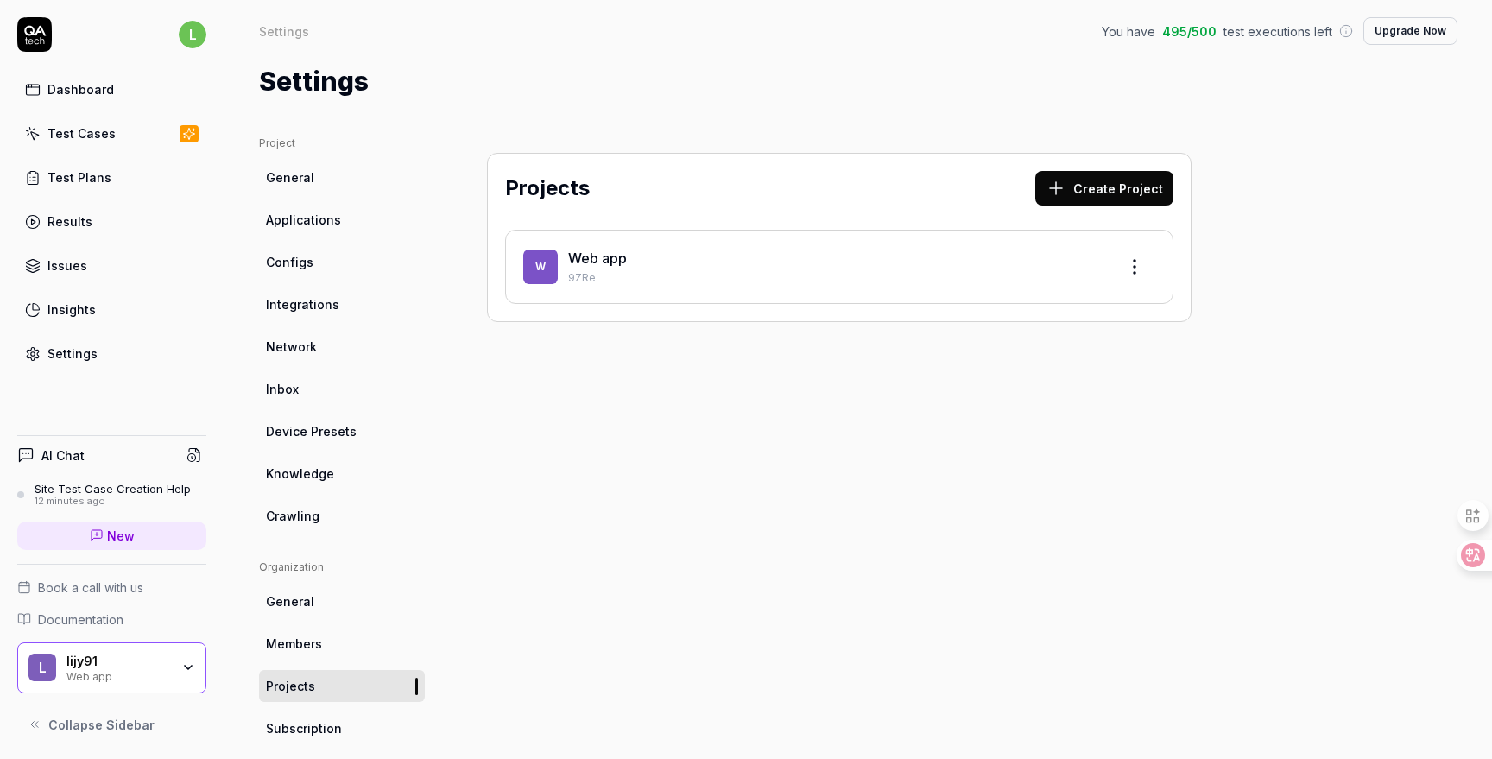
click at [672, 528] on div "Projects Create Project W Web app 9ZRe" at bounding box center [840, 568] width 774 height 864
click at [591, 276] on p "9ZRe" at bounding box center [835, 278] width 535 height 16
click at [93, 665] on div "lijy91" at bounding box center [118, 662] width 104 height 16
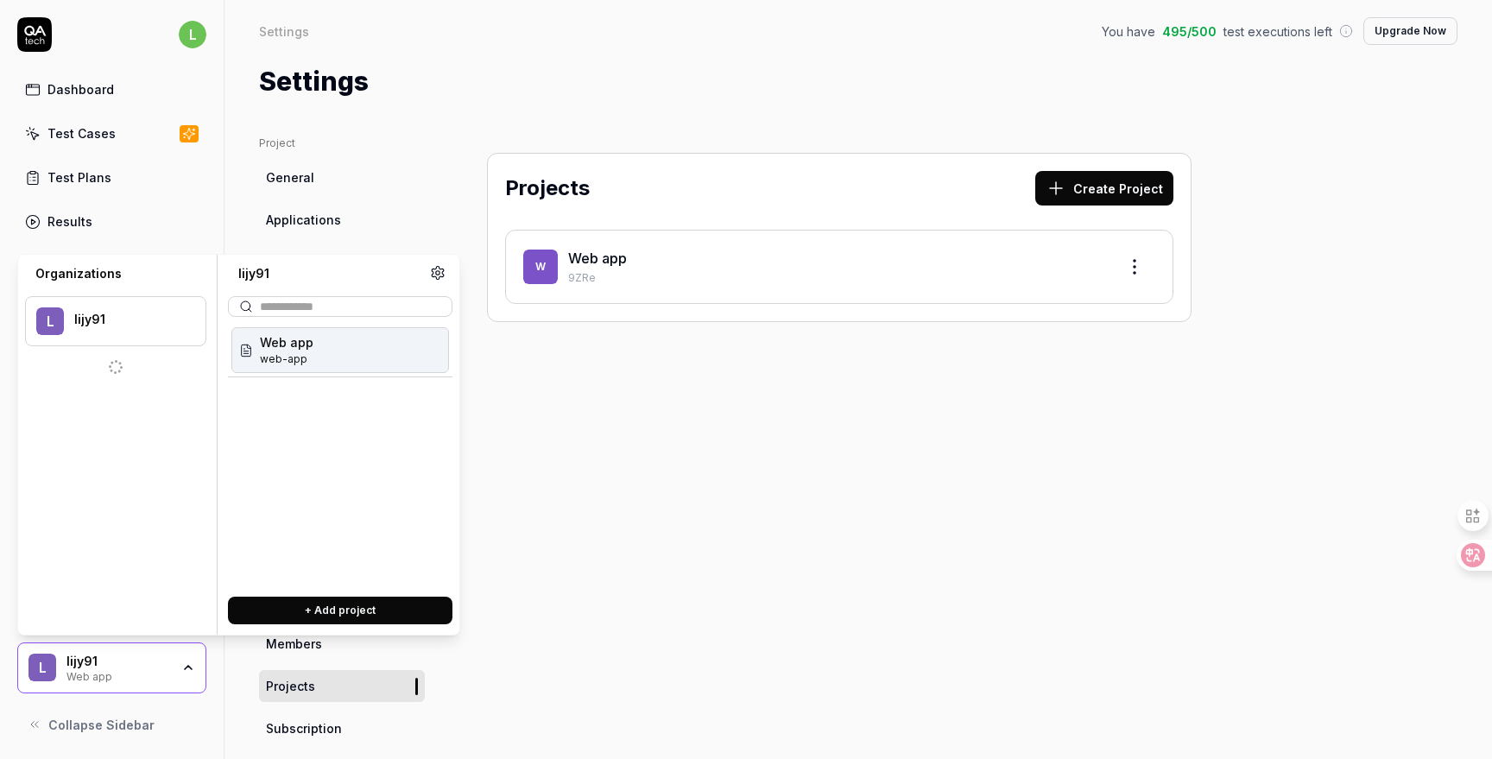
click at [334, 354] on div "Web app web-app" at bounding box center [340, 350] width 218 height 46
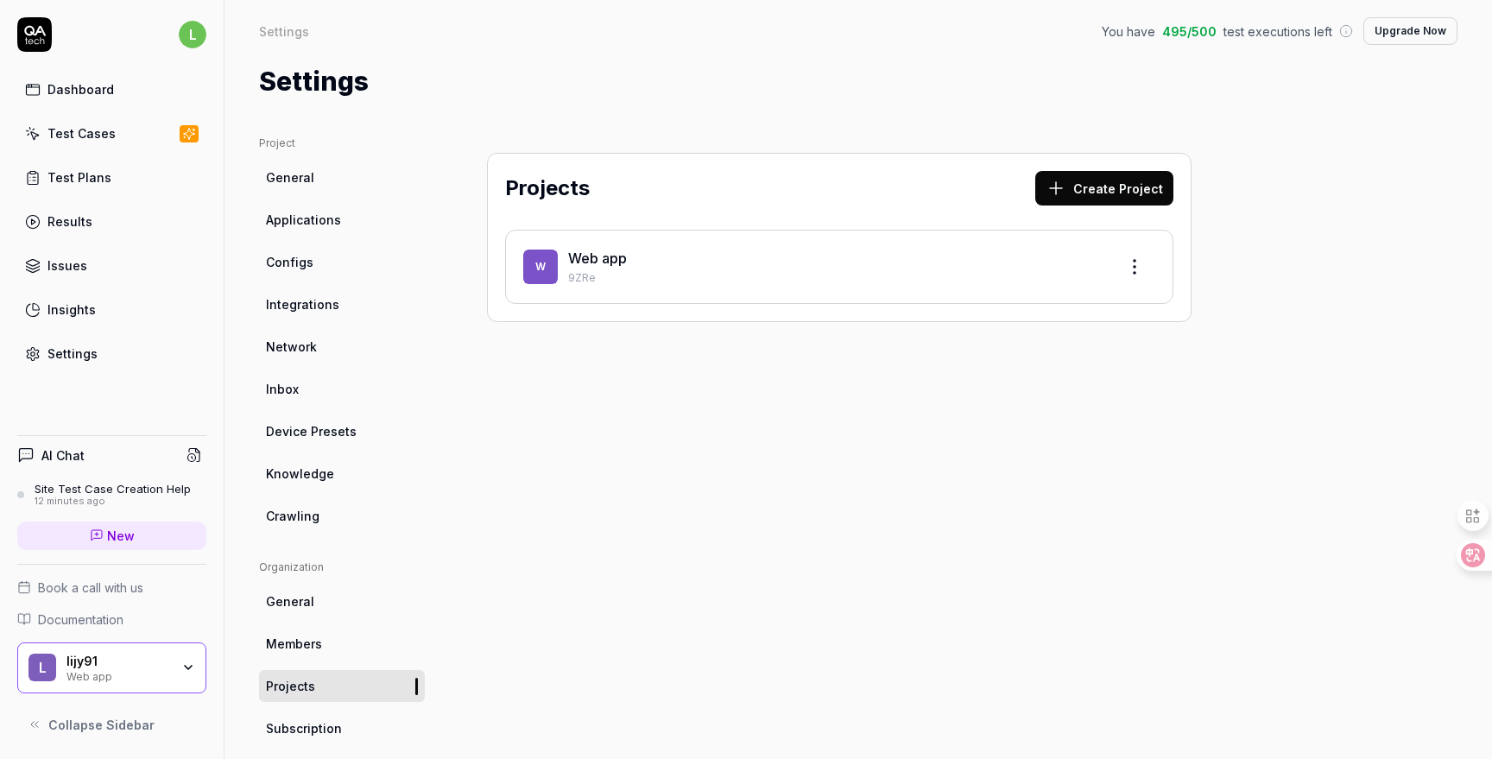
click at [277, 358] on link "Network" at bounding box center [342, 347] width 166 height 32
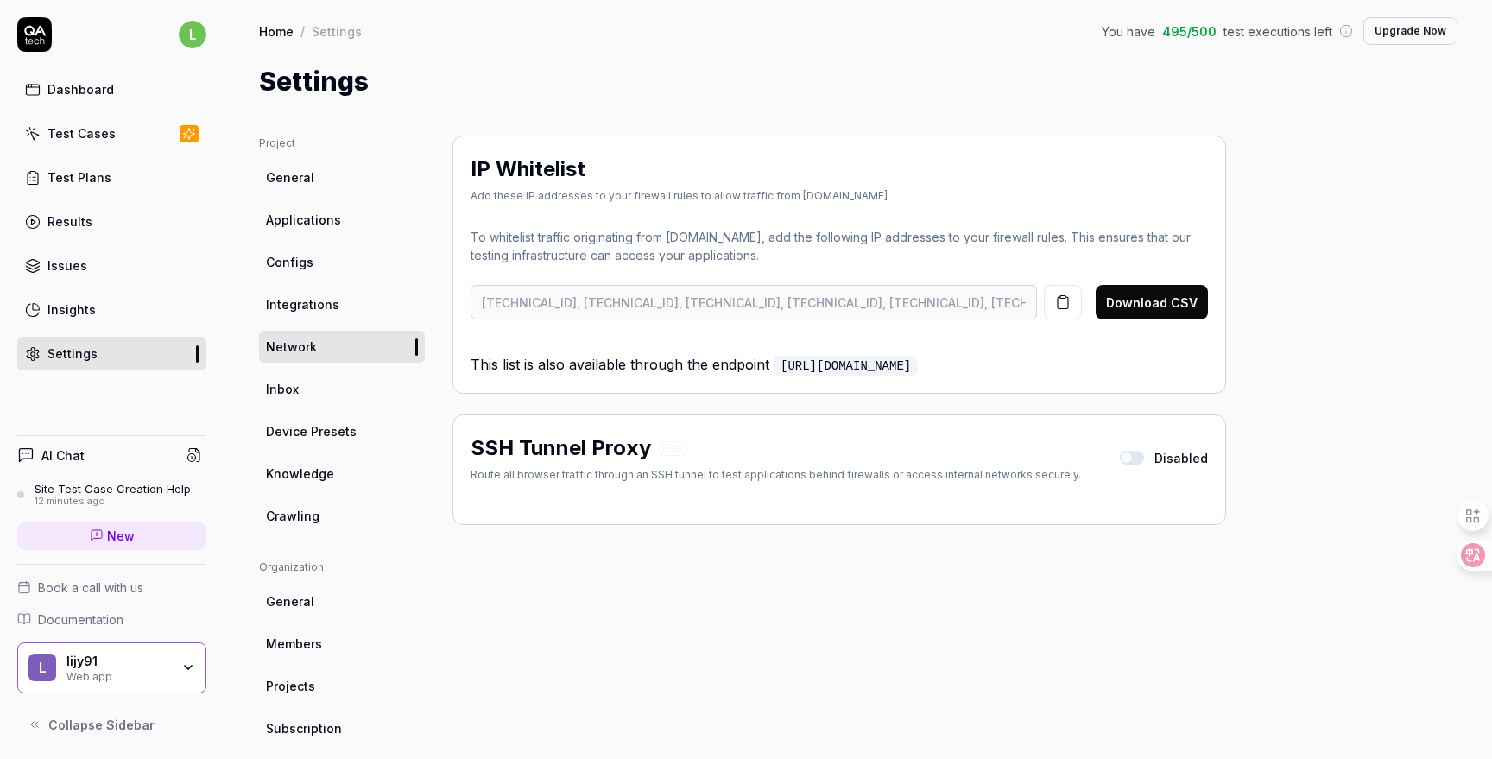
click at [301, 390] on link "Inbox" at bounding box center [342, 389] width 166 height 32
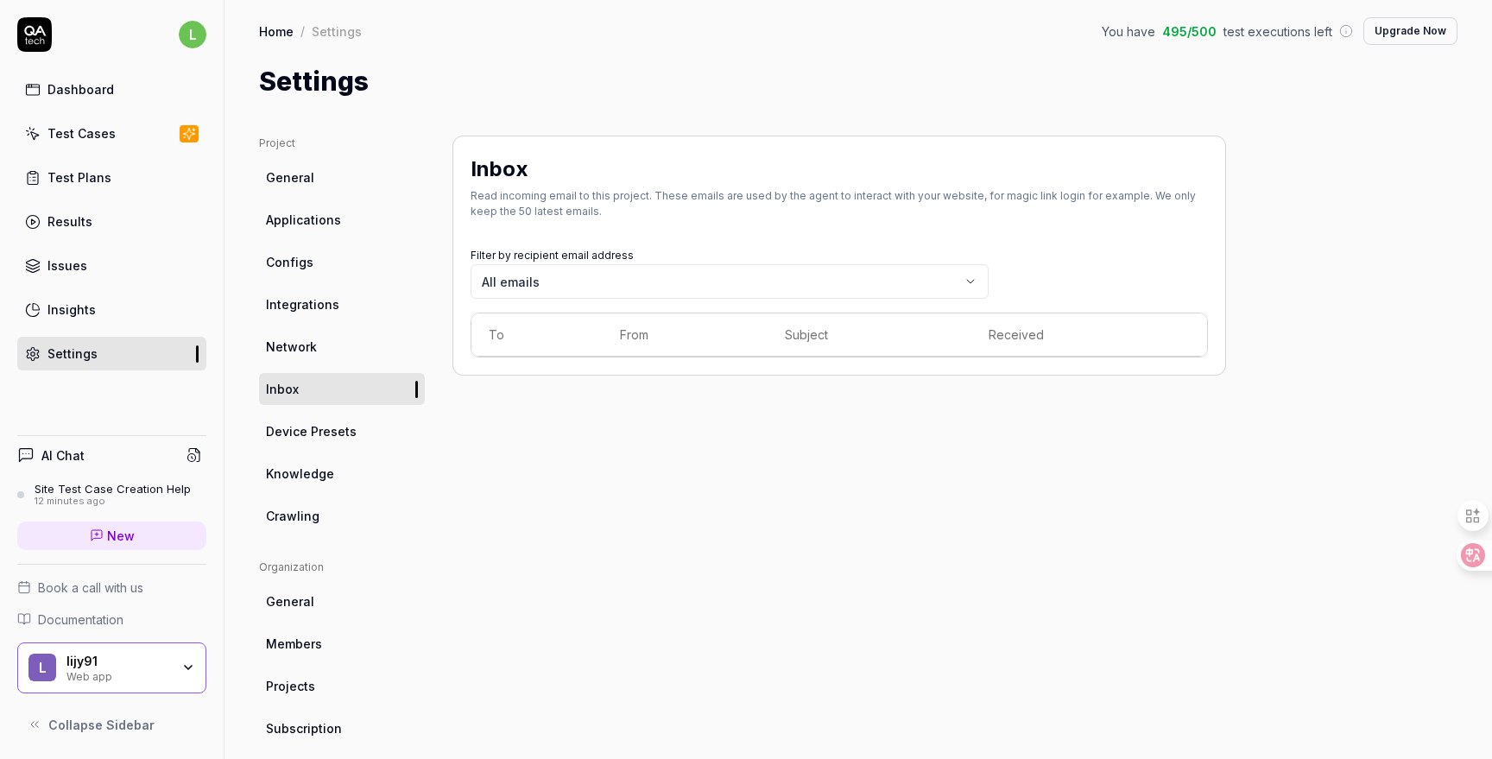
click at [109, 213] on link "Results" at bounding box center [111, 222] width 189 height 34
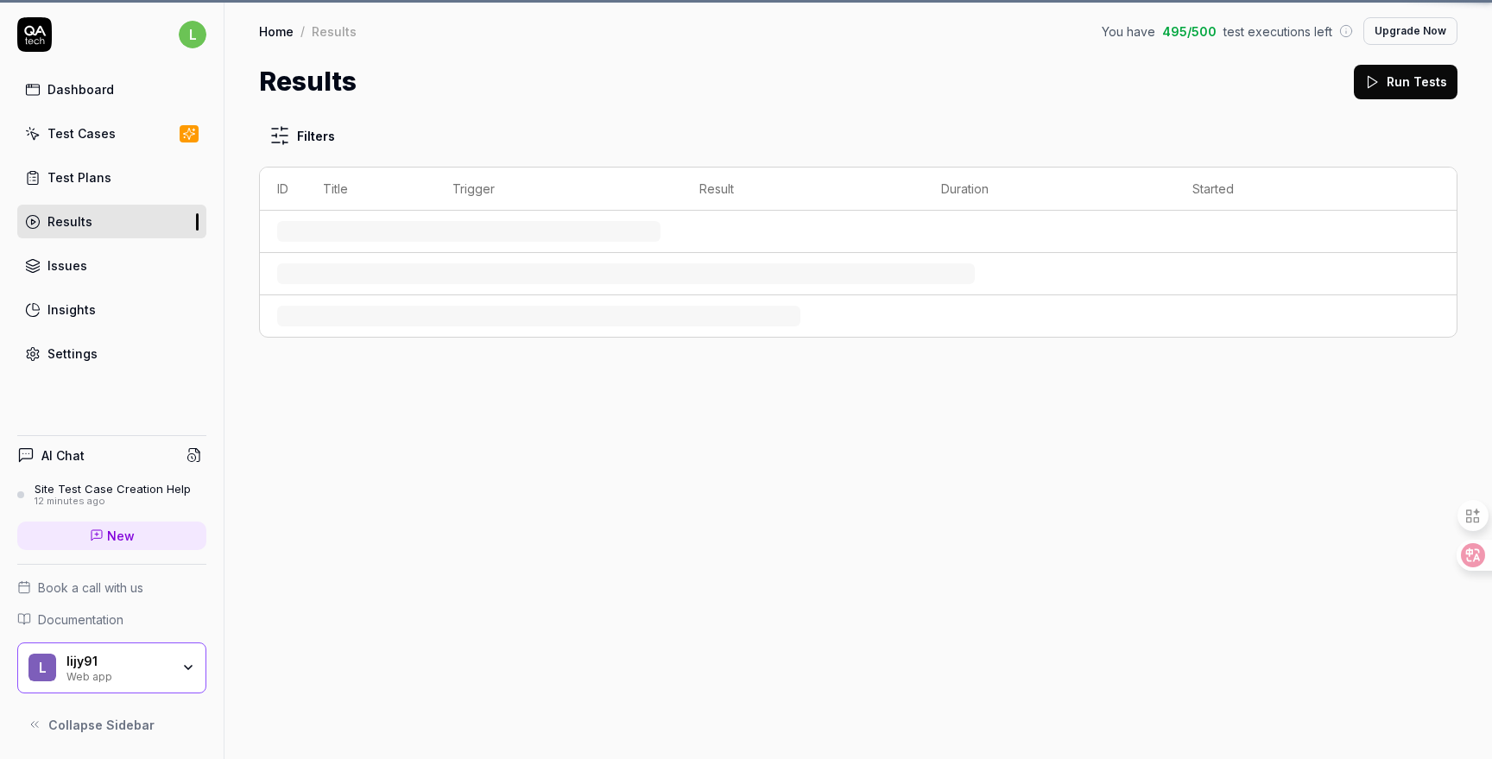
click at [96, 181] on div "Test Plans" at bounding box center [79, 177] width 64 height 18
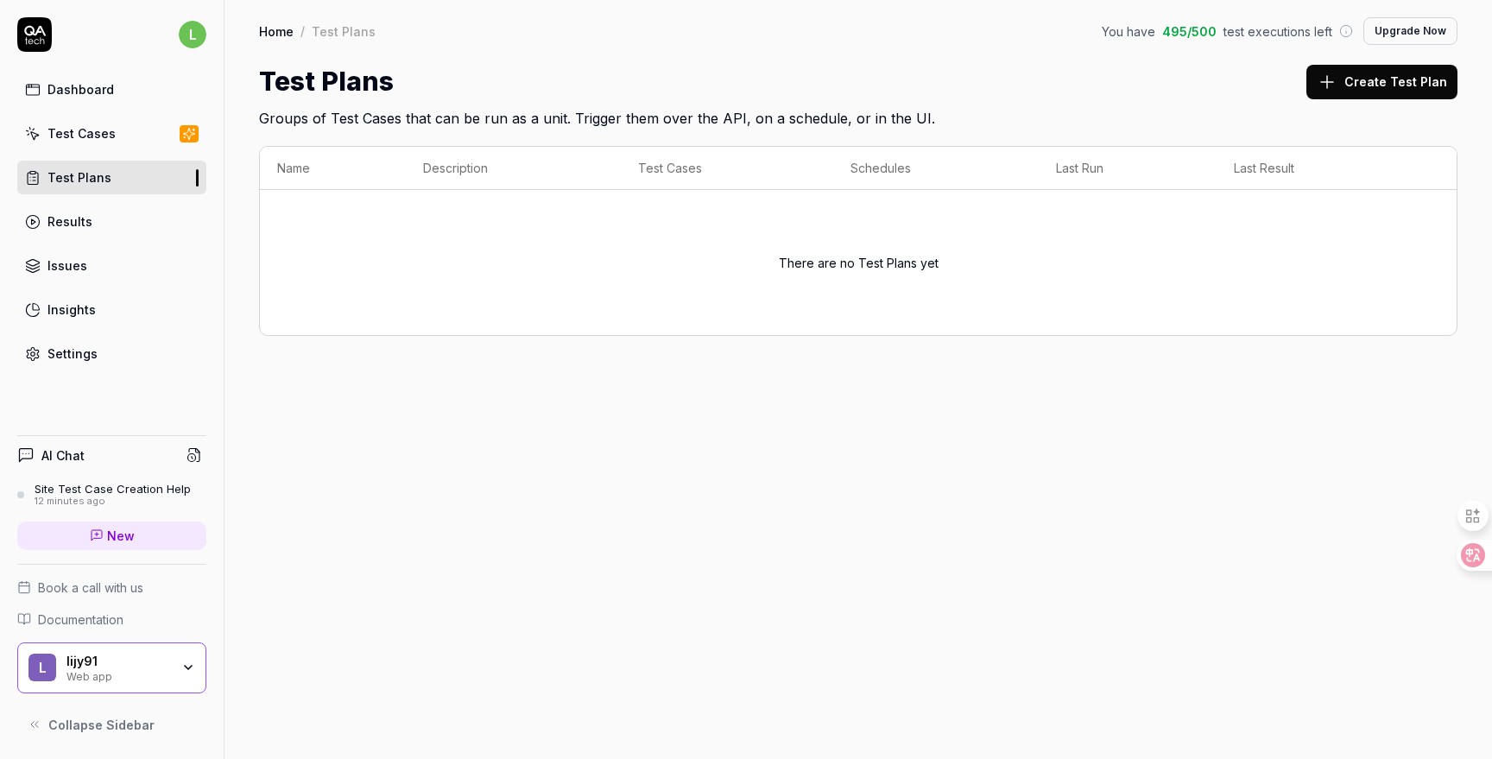
click at [368, 123] on h2 "Groups of Test Cases that can be run as a unit. Trigger them over the API, on a…" at bounding box center [858, 115] width 1199 height 28
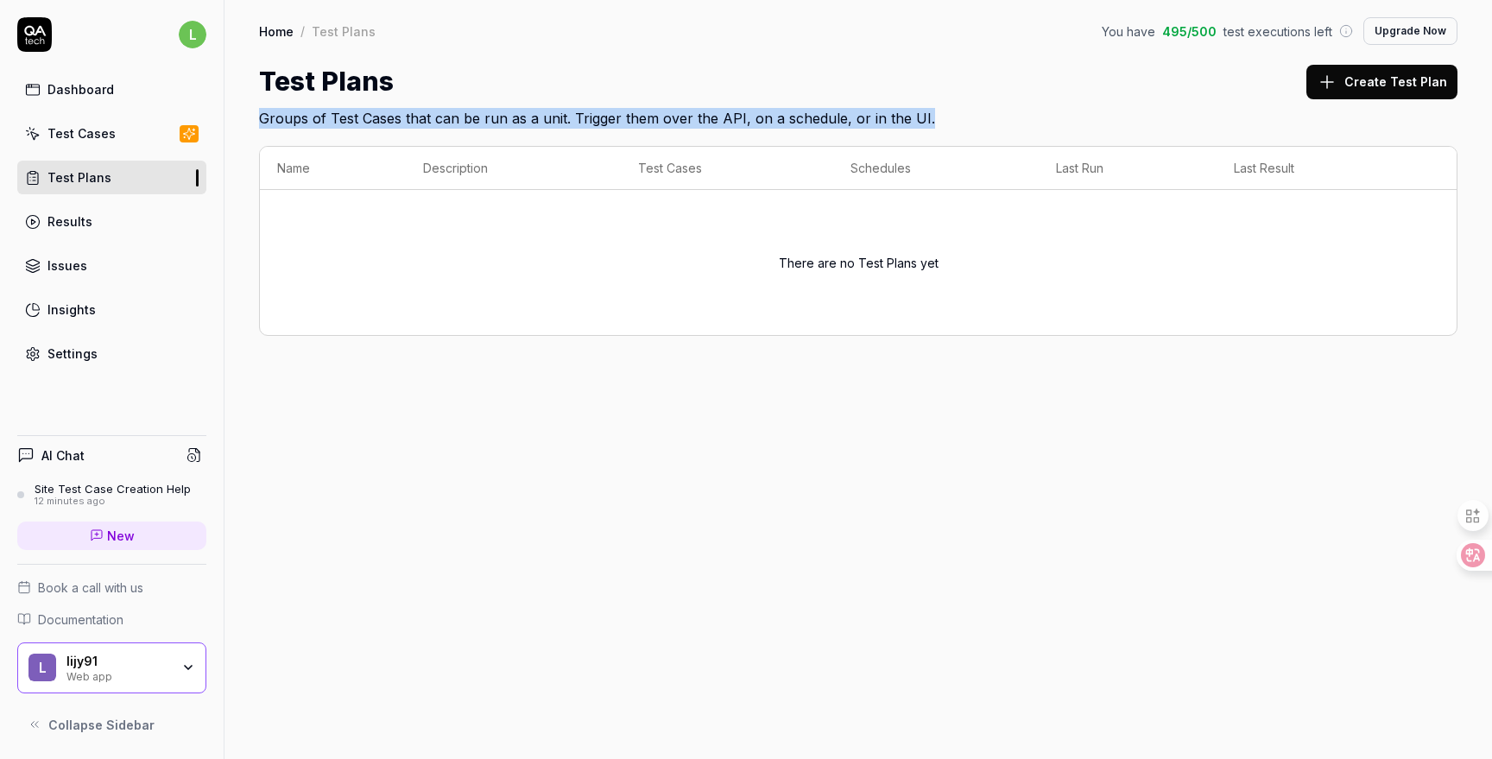
click at [368, 123] on h2 "Groups of Test Cases that can be run as a unit. Trigger them over the API, on a…" at bounding box center [858, 115] width 1199 height 28
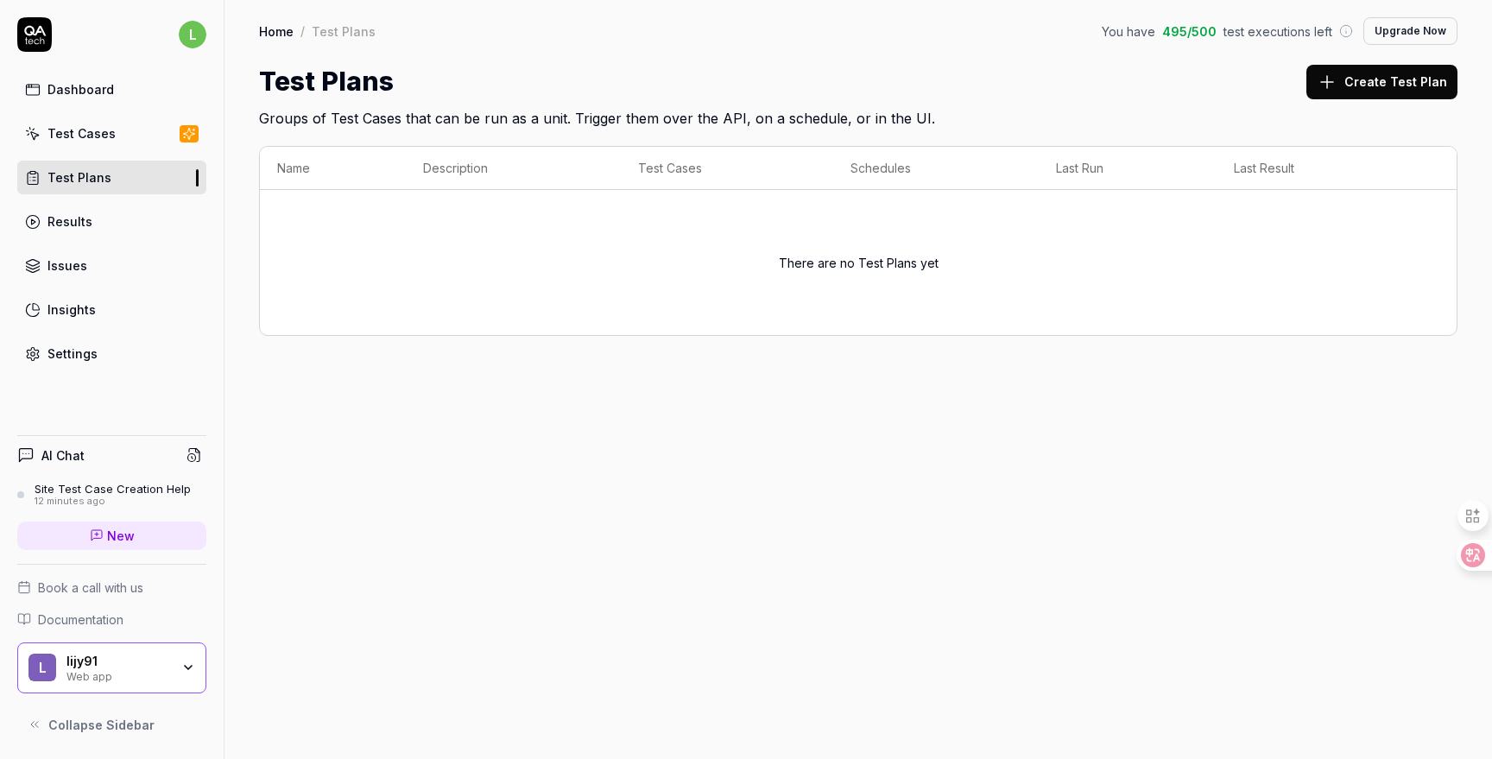
click at [431, 471] on div "Home / Test Plans You have 495 / 500 test executions left Upgrade Now Home / Te…" at bounding box center [859, 379] width 1268 height 759
click at [102, 358] on link "Settings" at bounding box center [111, 354] width 189 height 34
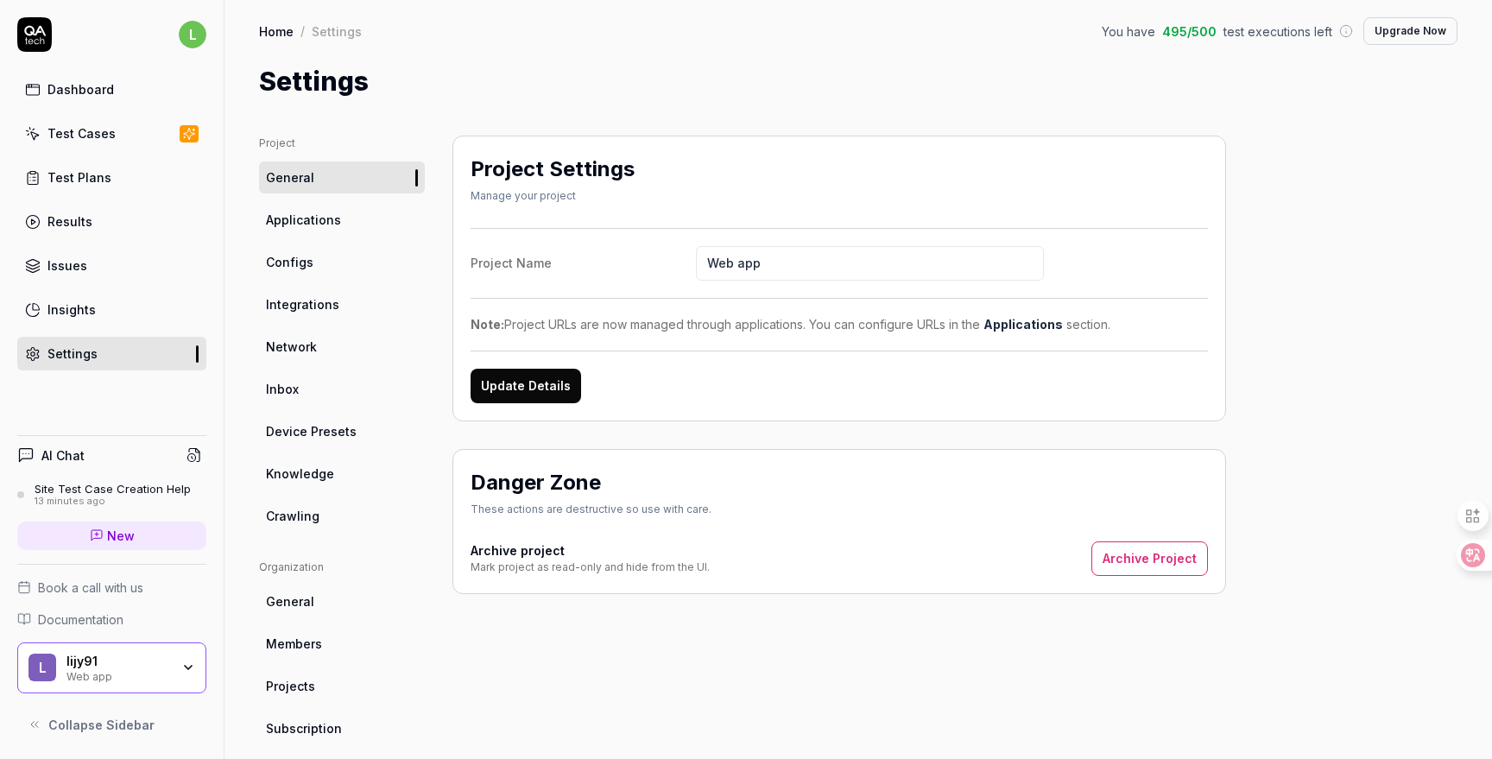
click at [341, 223] on link "Applications" at bounding box center [342, 220] width 166 height 32
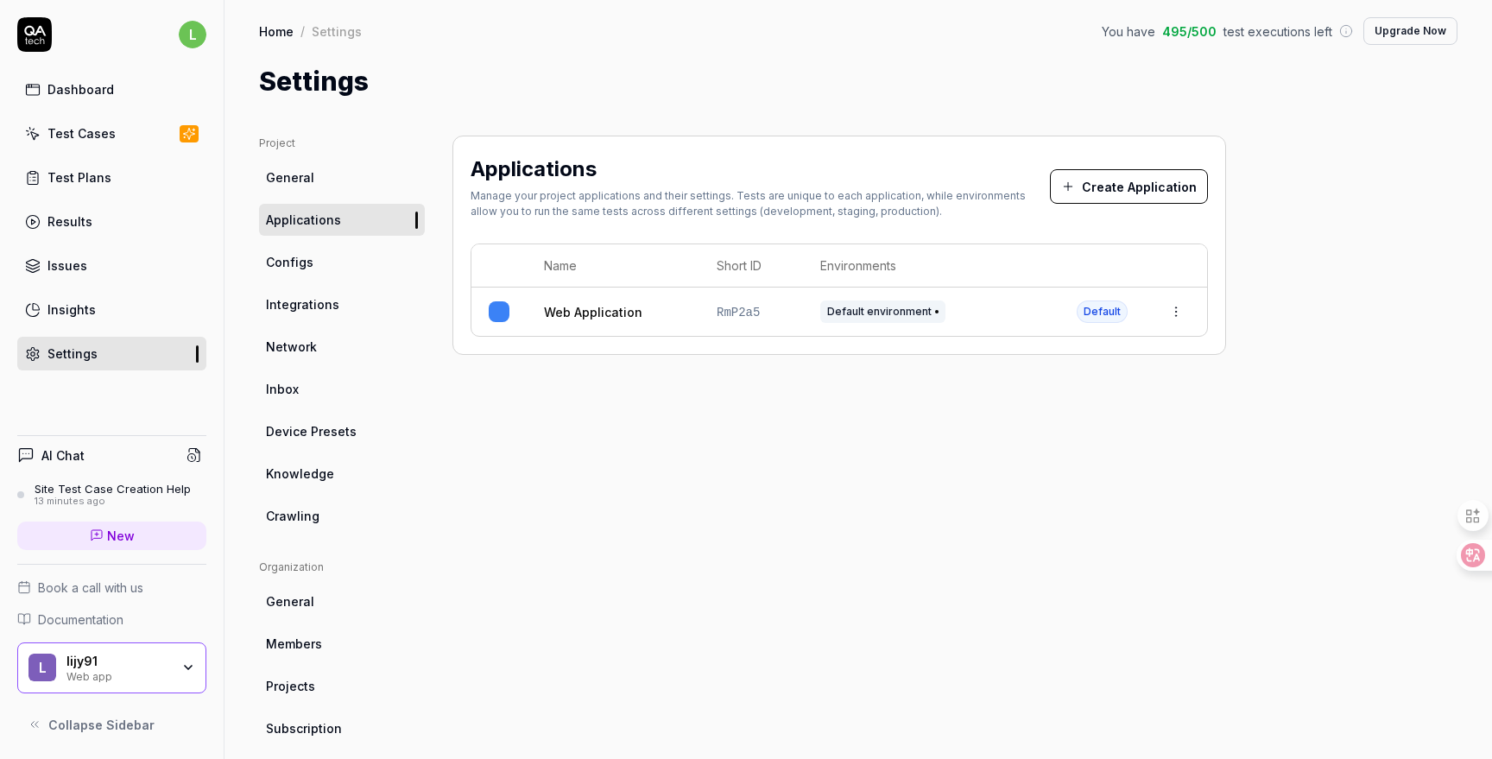
click at [306, 258] on span "Configs" at bounding box center [289, 262] width 47 height 18
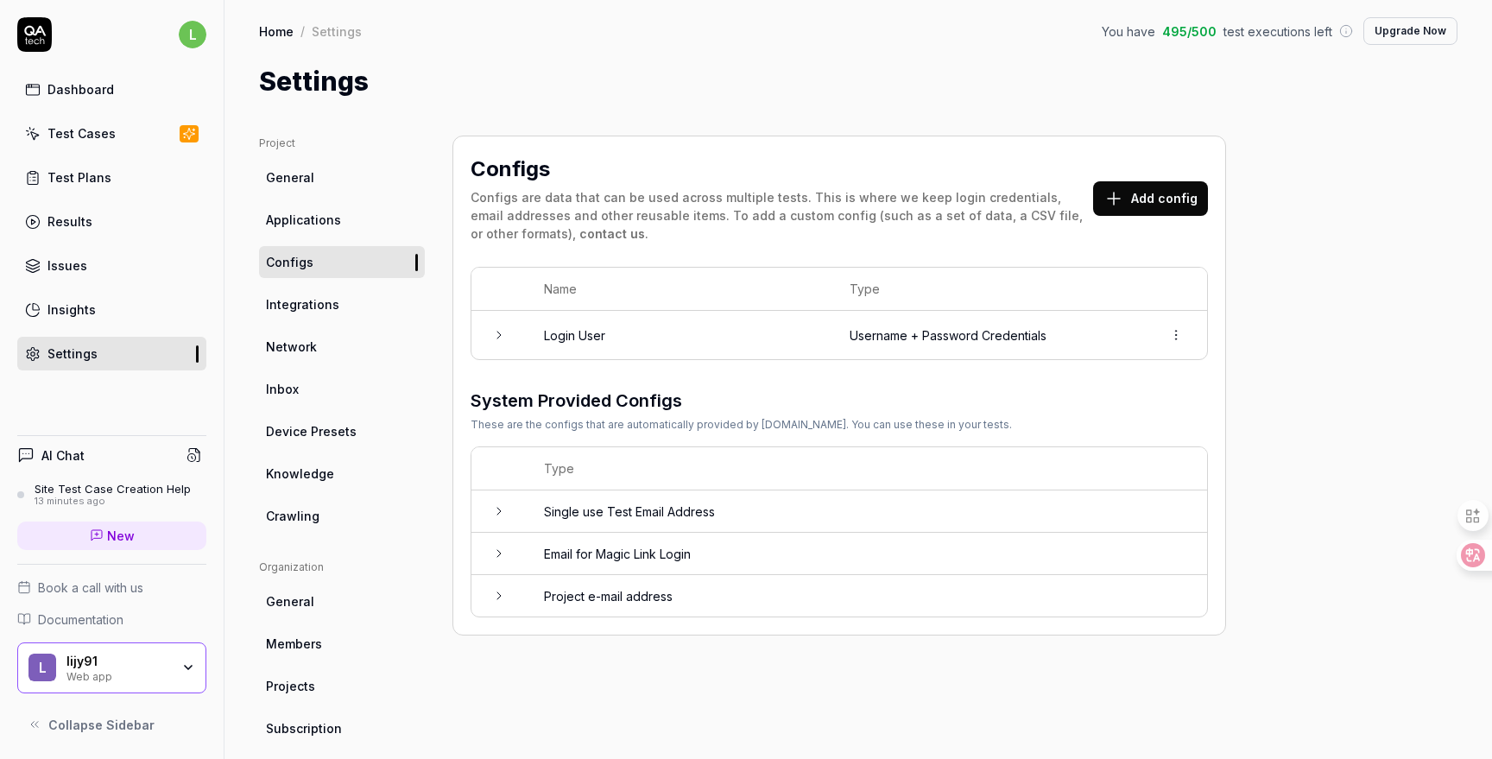
click at [317, 184] on link "General" at bounding box center [342, 177] width 166 height 32
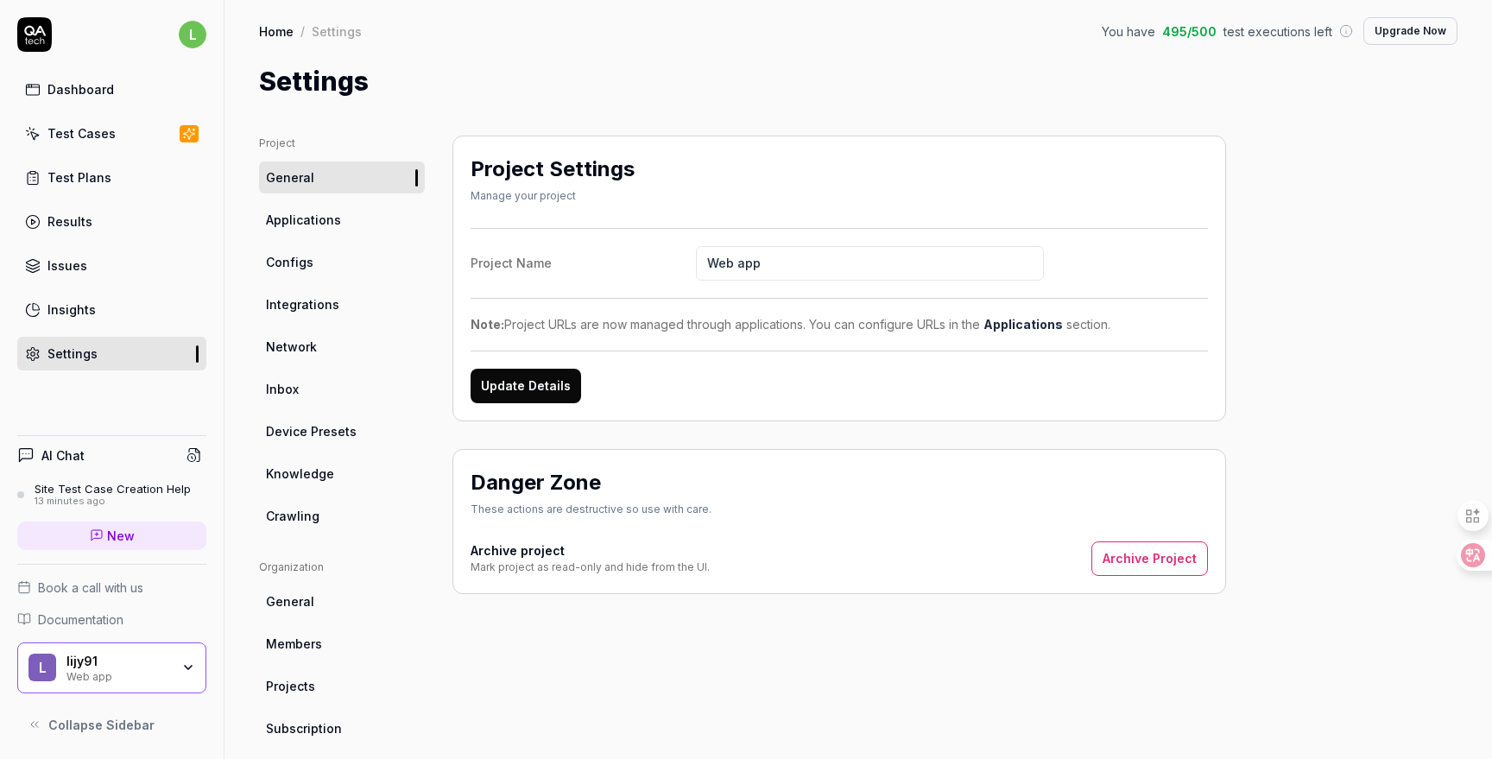
click at [332, 606] on link "General" at bounding box center [342, 601] width 166 height 32
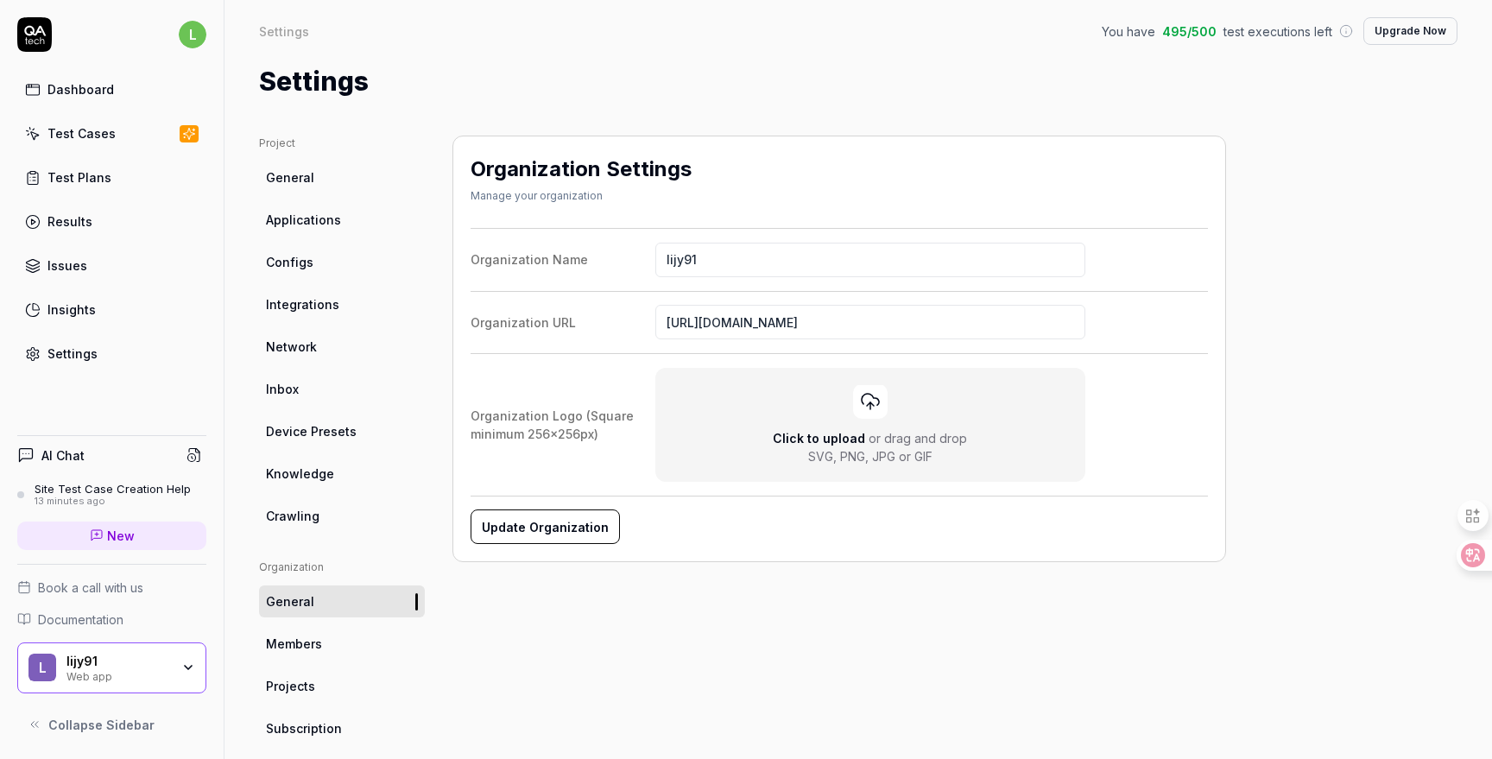
click at [541, 259] on div "Organization Name" at bounding box center [563, 259] width 185 height 18
click at [655, 259] on input "lijy91" at bounding box center [870, 260] width 430 height 35
click at [541, 259] on div "Organization Name" at bounding box center [563, 259] width 185 height 18
click at [655, 259] on input "lijy91" at bounding box center [870, 260] width 430 height 35
click at [541, 259] on div "Organization Name" at bounding box center [563, 259] width 185 height 18
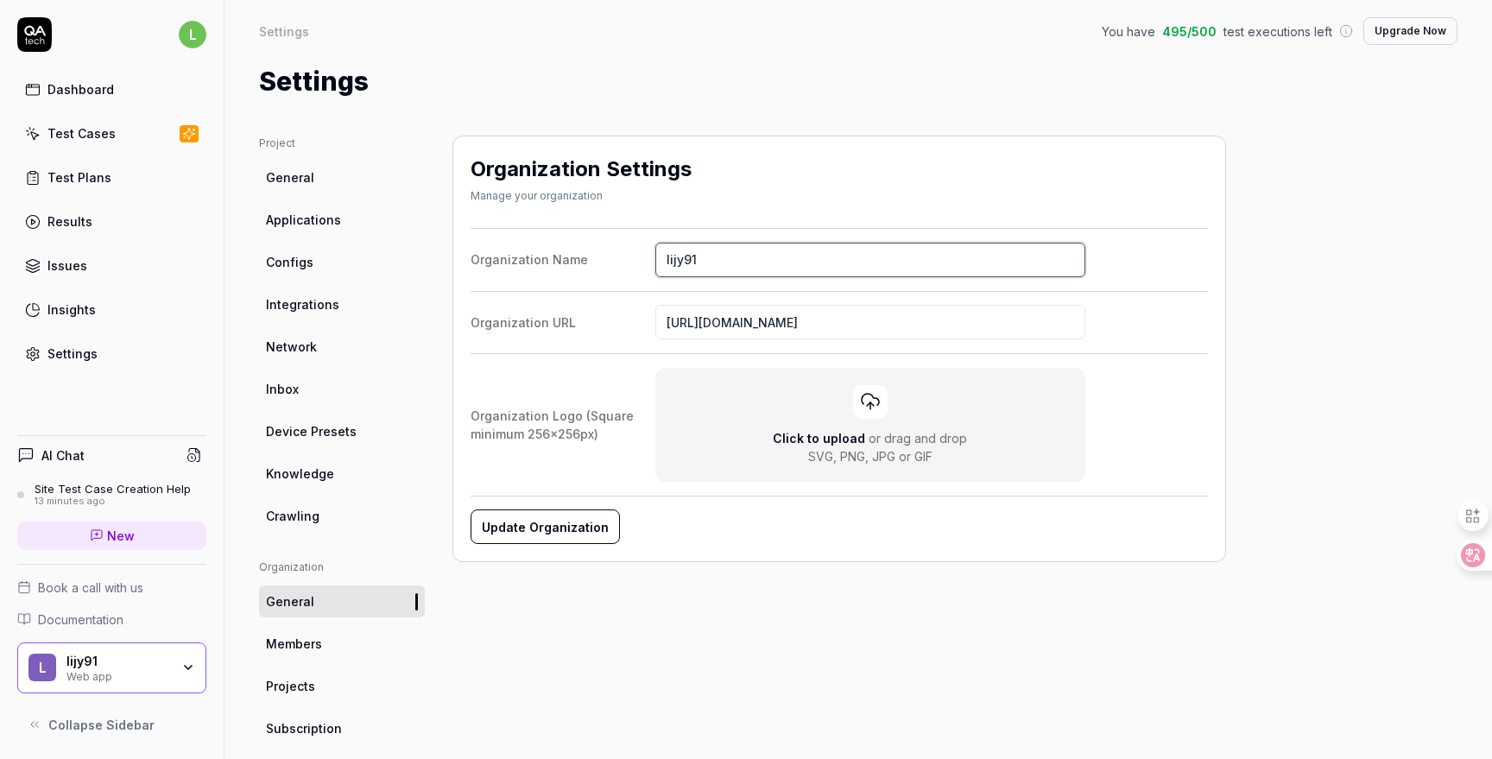
click at [655, 259] on input "lijy91" at bounding box center [870, 260] width 430 height 35
click at [800, 616] on div "Organization Settings Manage your organization Organization Name lijy91 Organiz…" at bounding box center [840, 568] width 774 height 864
click at [297, 84] on h1 "Settings" at bounding box center [314, 81] width 110 height 39
click at [30, 34] on icon at bounding box center [35, 31] width 22 height 10
